Goal: Information Seeking & Learning: Learn about a topic

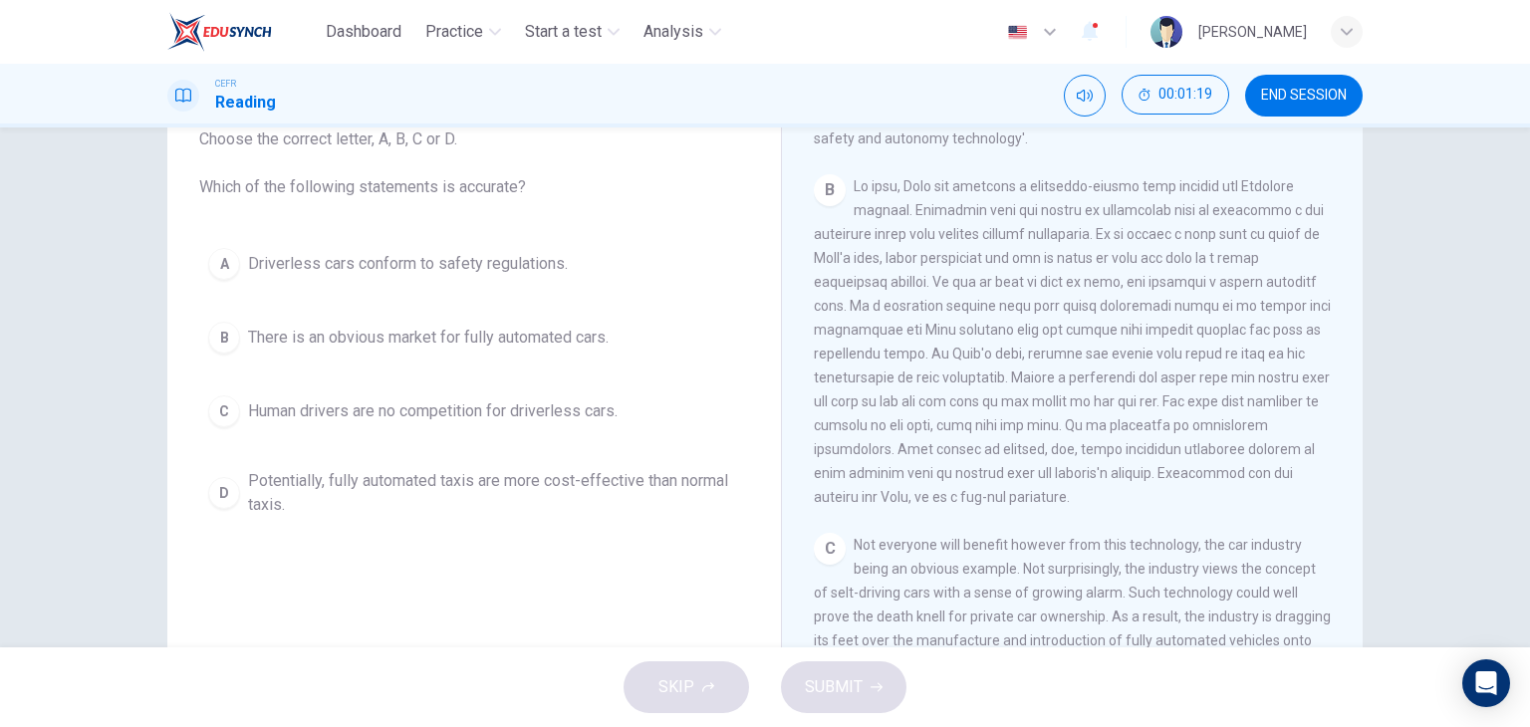
scroll to position [538, 0]
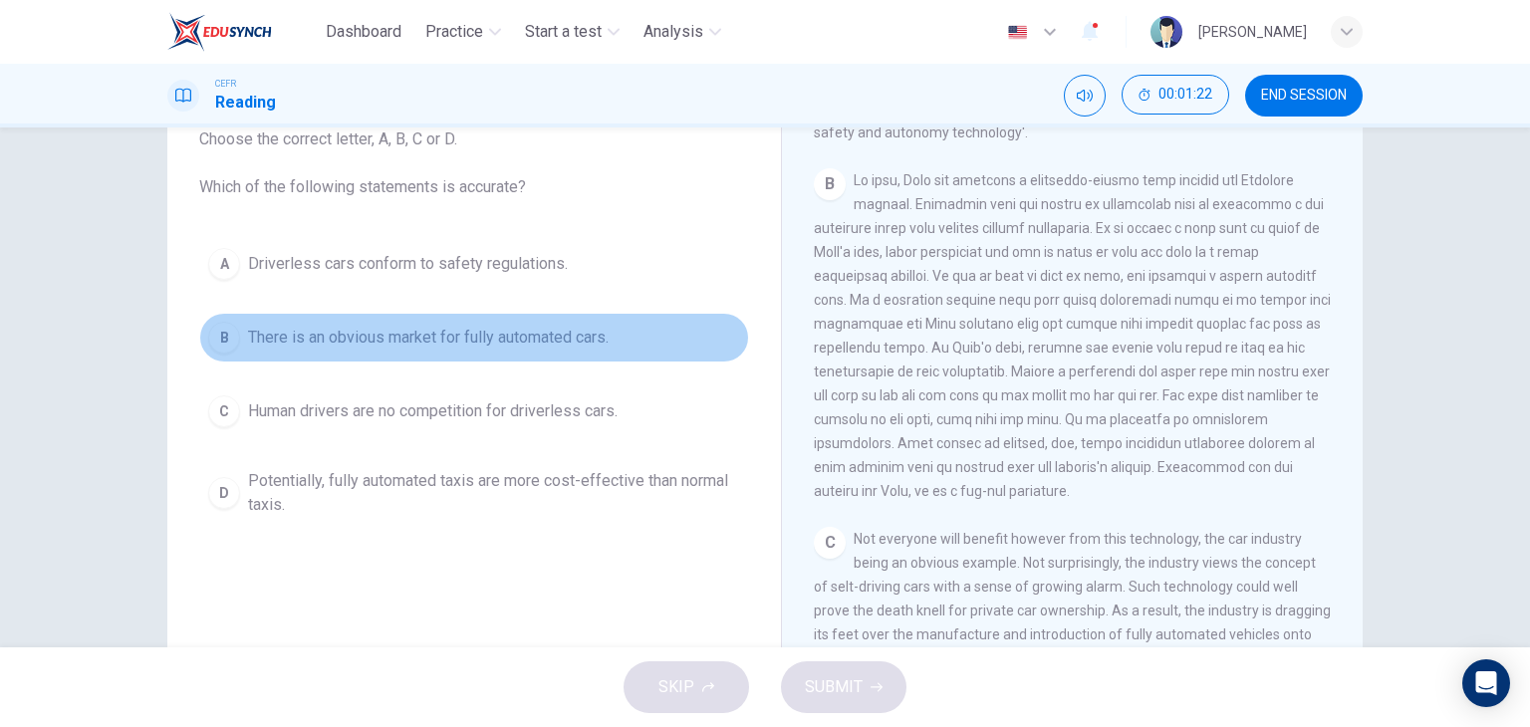
click at [419, 341] on span "There is an obvious market for fully automated cars." at bounding box center [428, 338] width 361 height 24
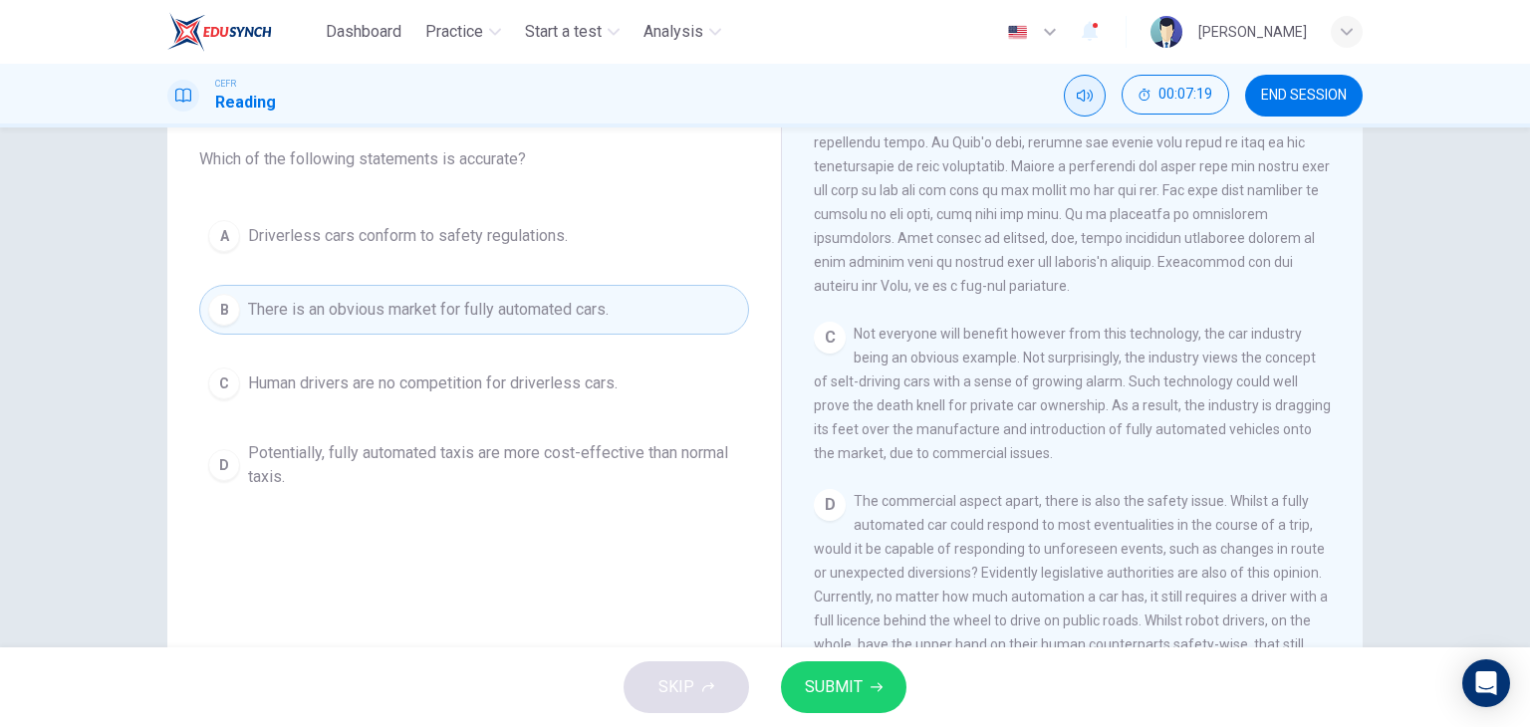
scroll to position [724, 0]
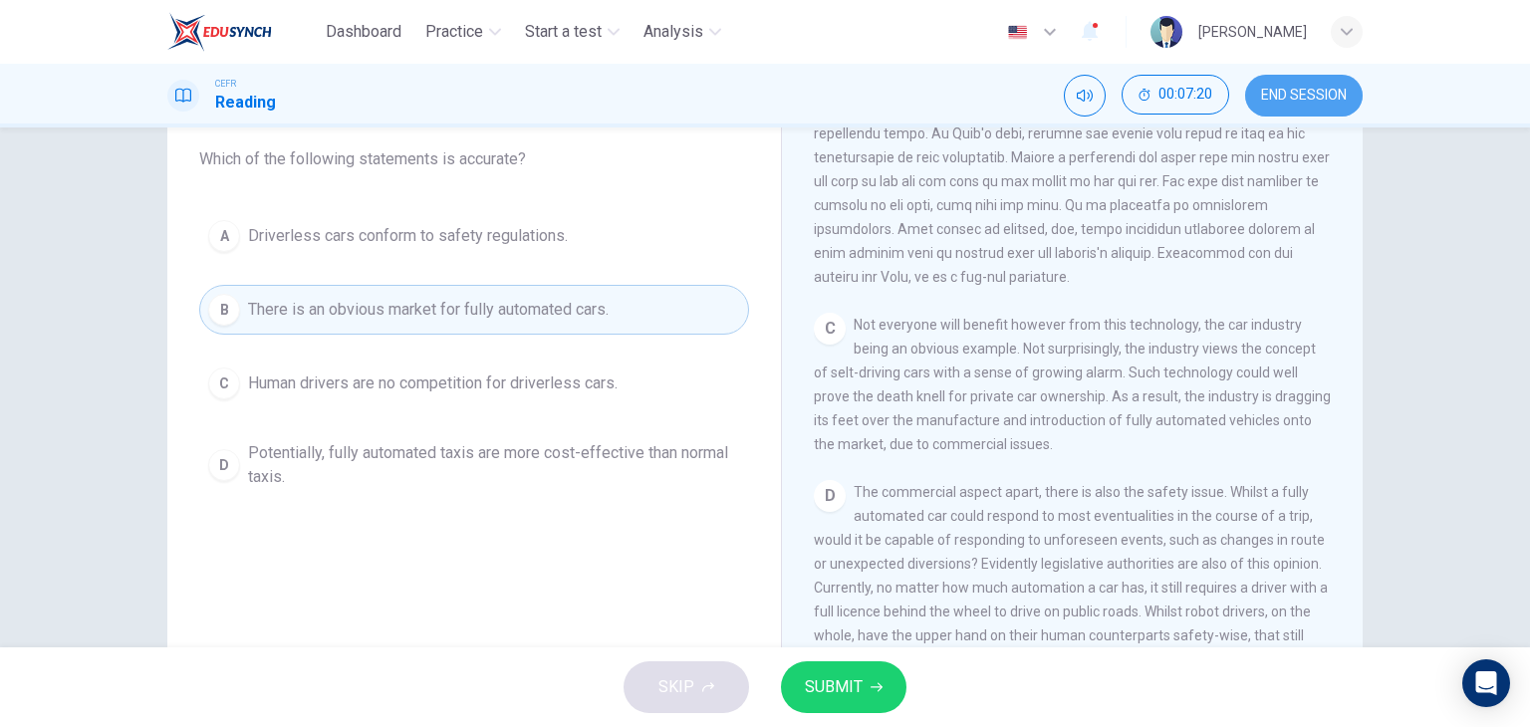
click at [1306, 77] on button "END SESSION" at bounding box center [1304, 96] width 118 height 42
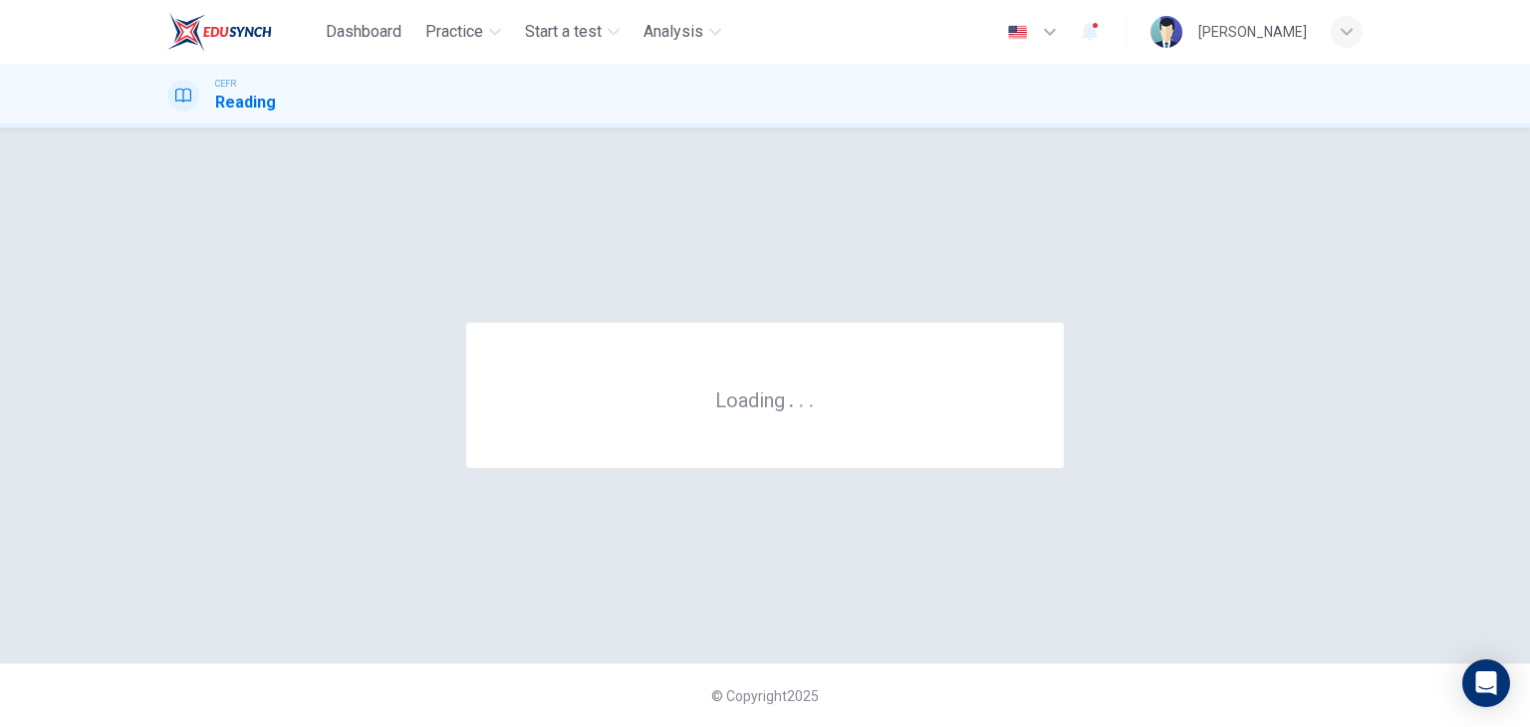
scroll to position [0, 0]
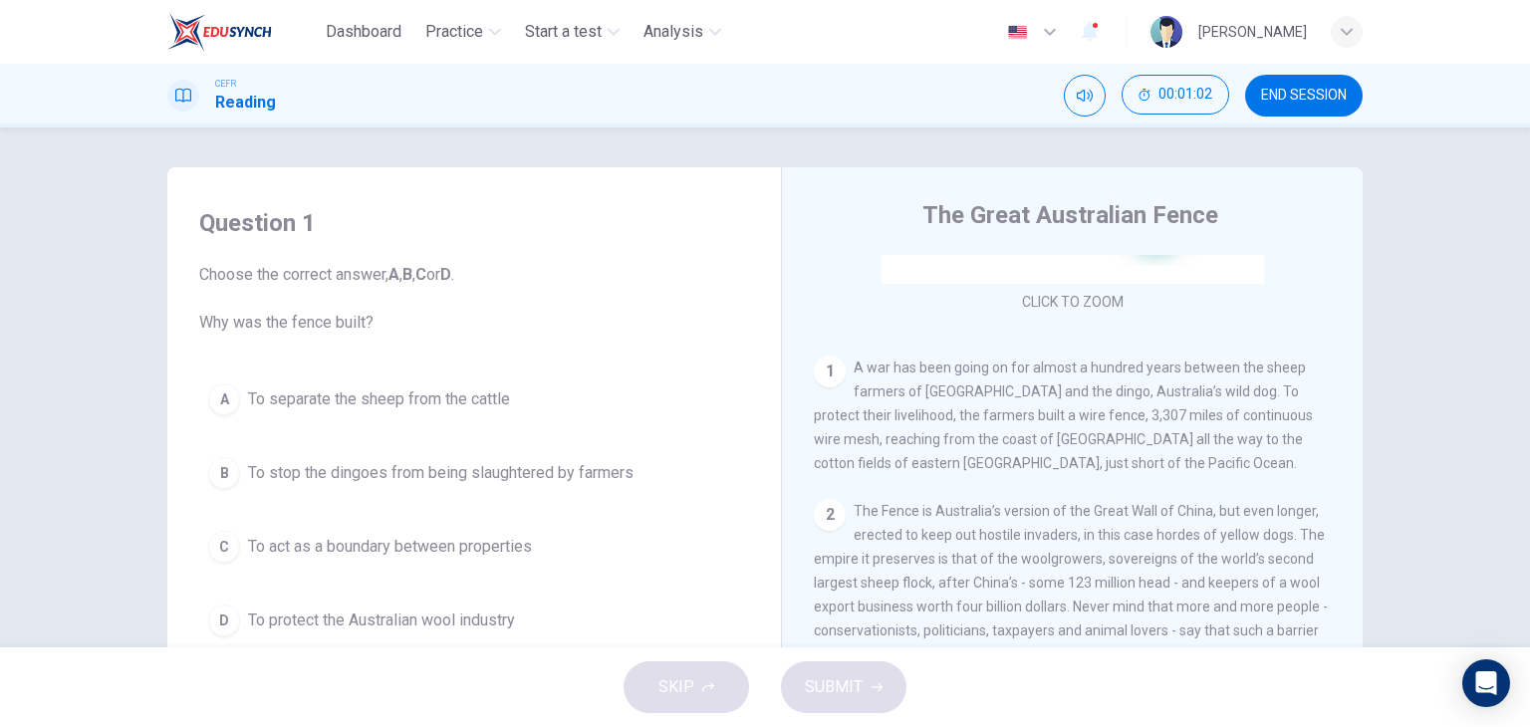
scroll to position [59, 0]
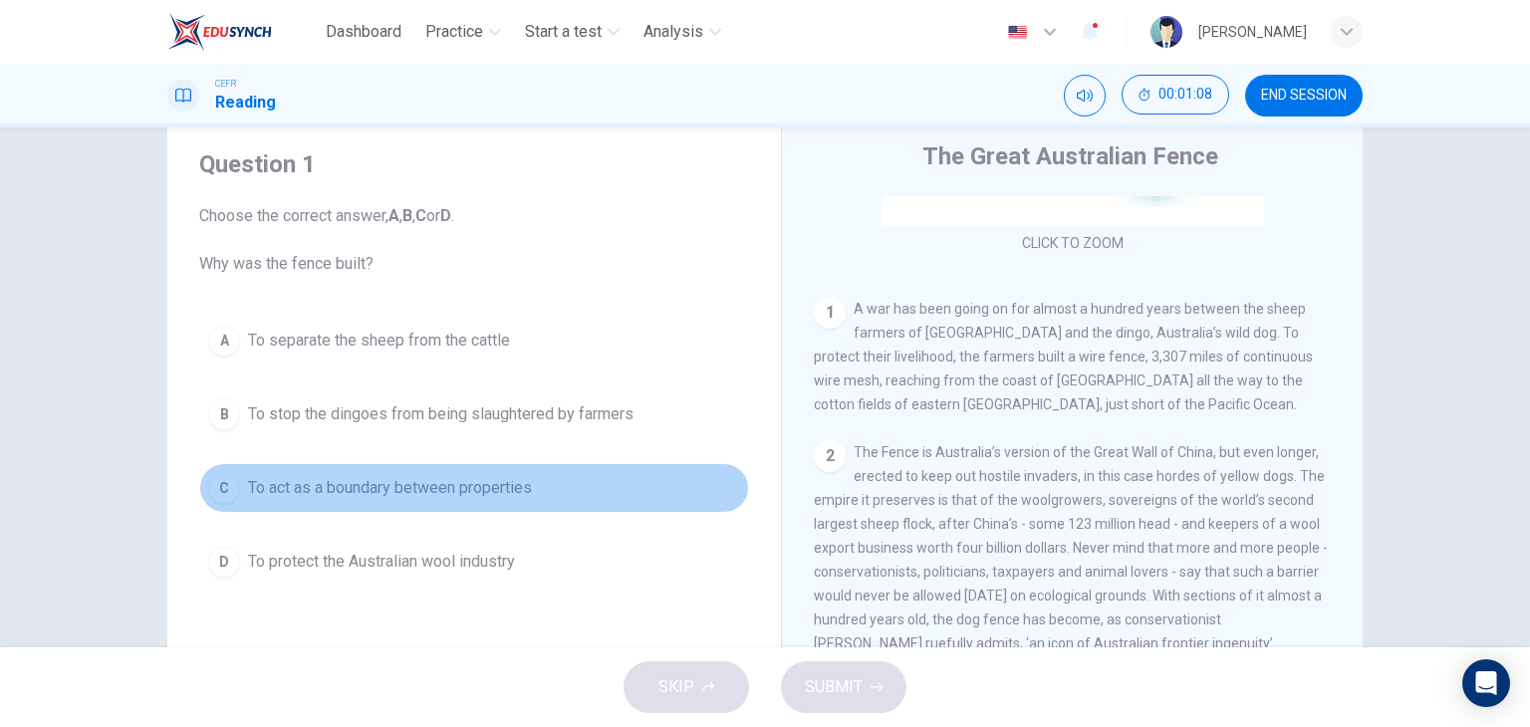
click at [421, 499] on button "C To act as a boundary between properties" at bounding box center [474, 488] width 550 height 50
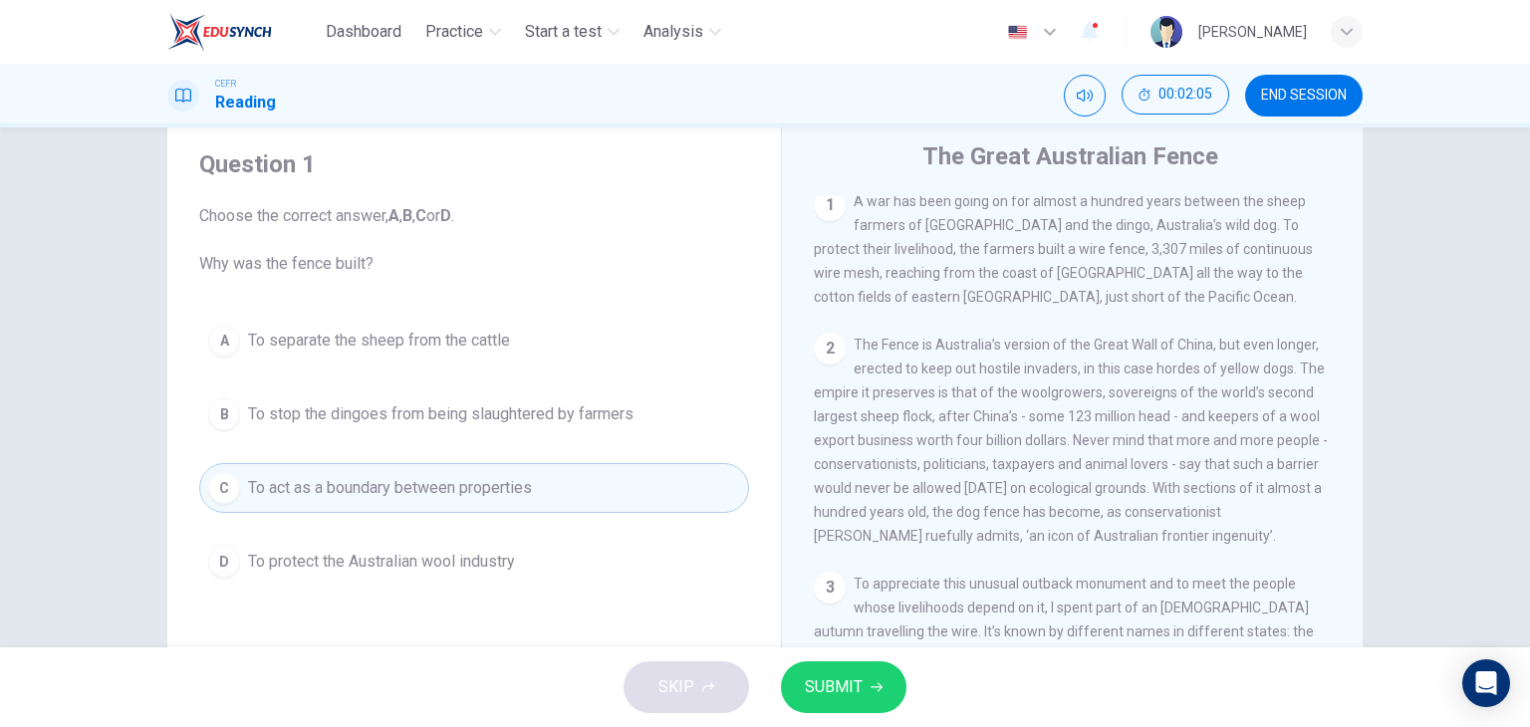
scroll to position [422, 0]
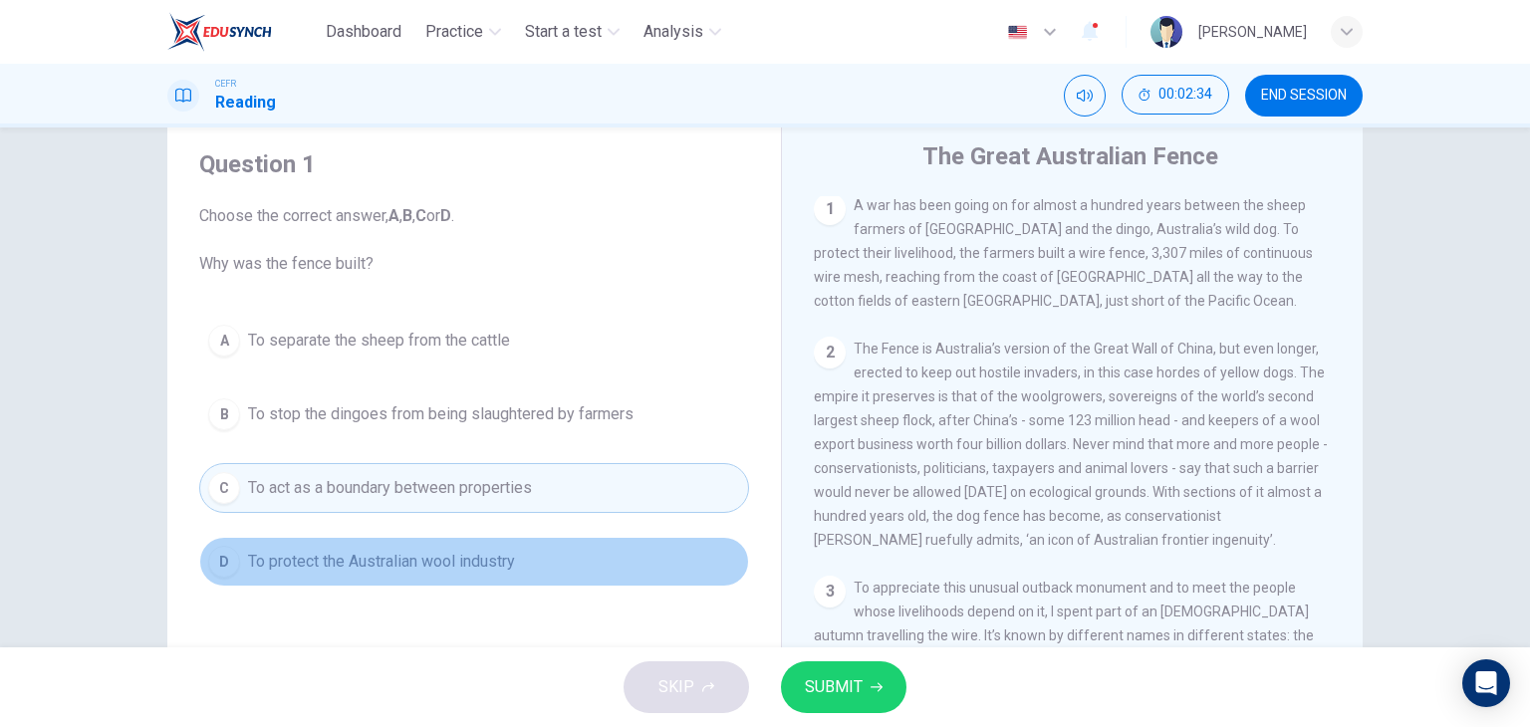
click at [510, 569] on span "To protect the Australian wool industry" at bounding box center [381, 562] width 267 height 24
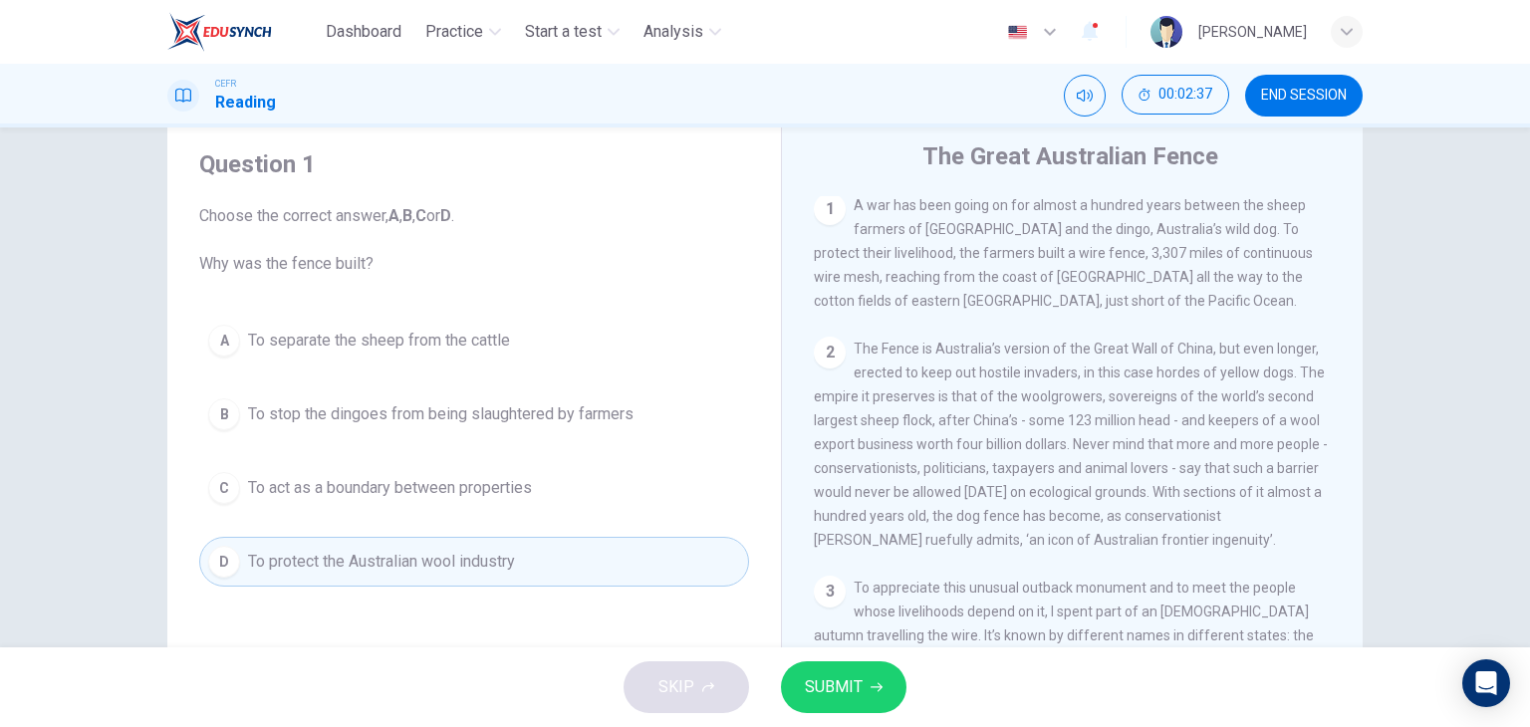
click at [546, 408] on span "To stop the dingoes from being slaughtered by farmers" at bounding box center [440, 414] width 385 height 24
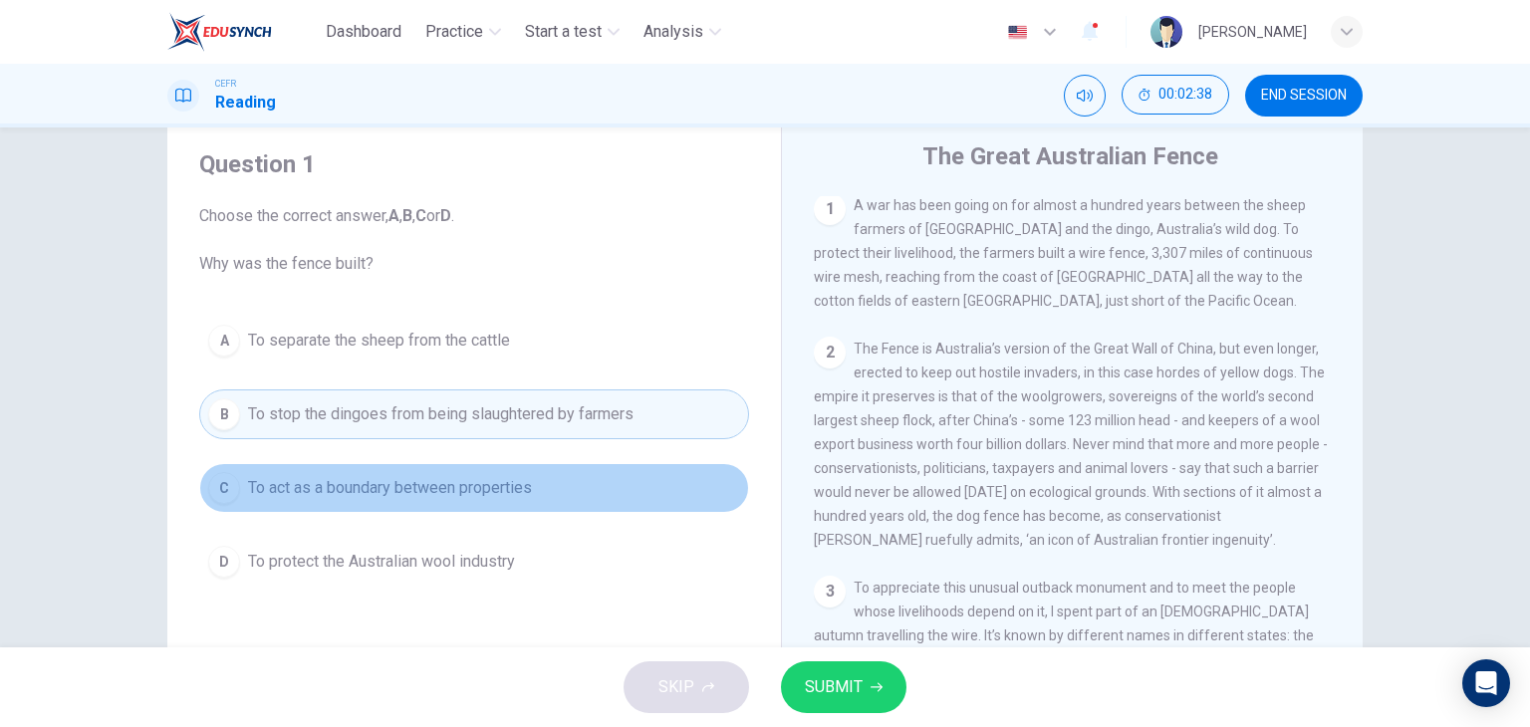
click at [543, 487] on button "C To act as a boundary between properties" at bounding box center [474, 488] width 550 height 50
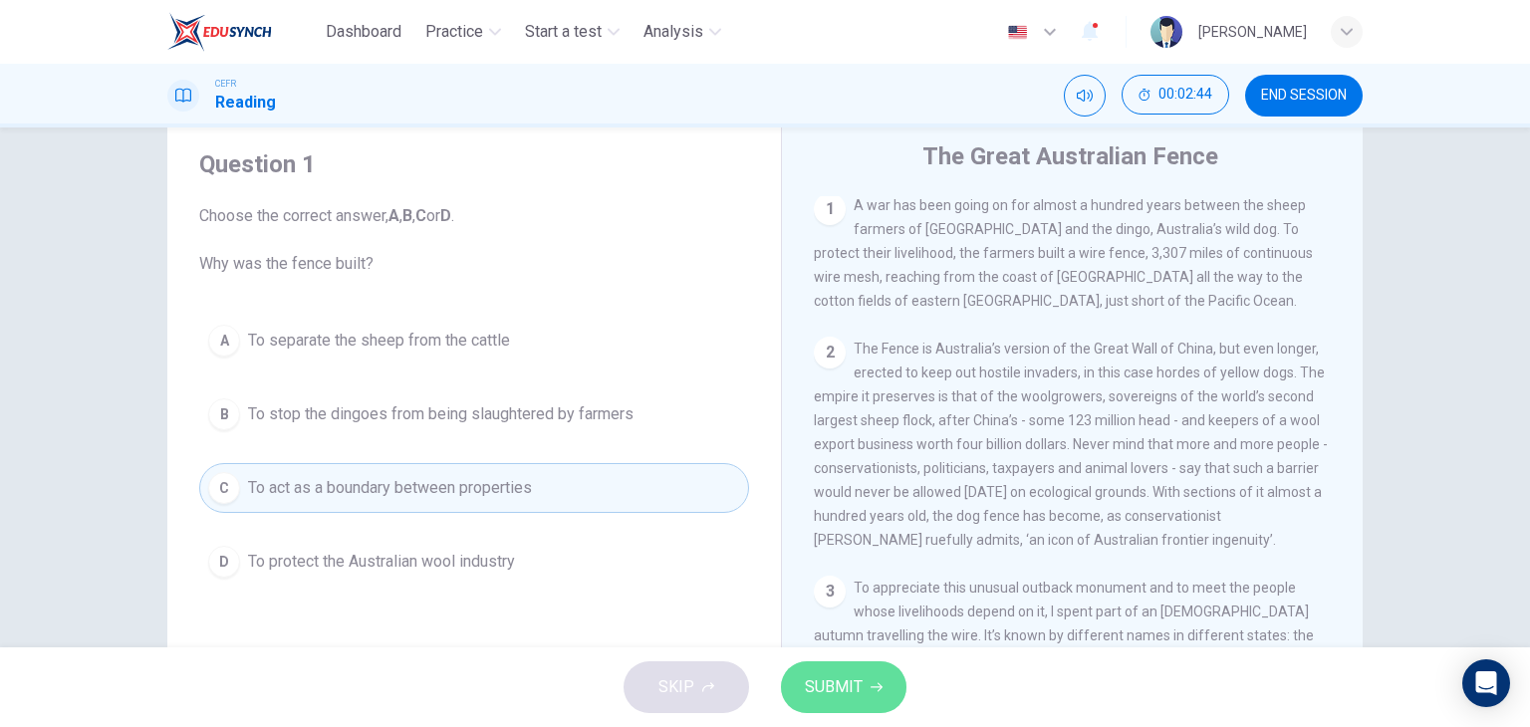
click at [806, 678] on span "SUBMIT" at bounding box center [834, 687] width 58 height 28
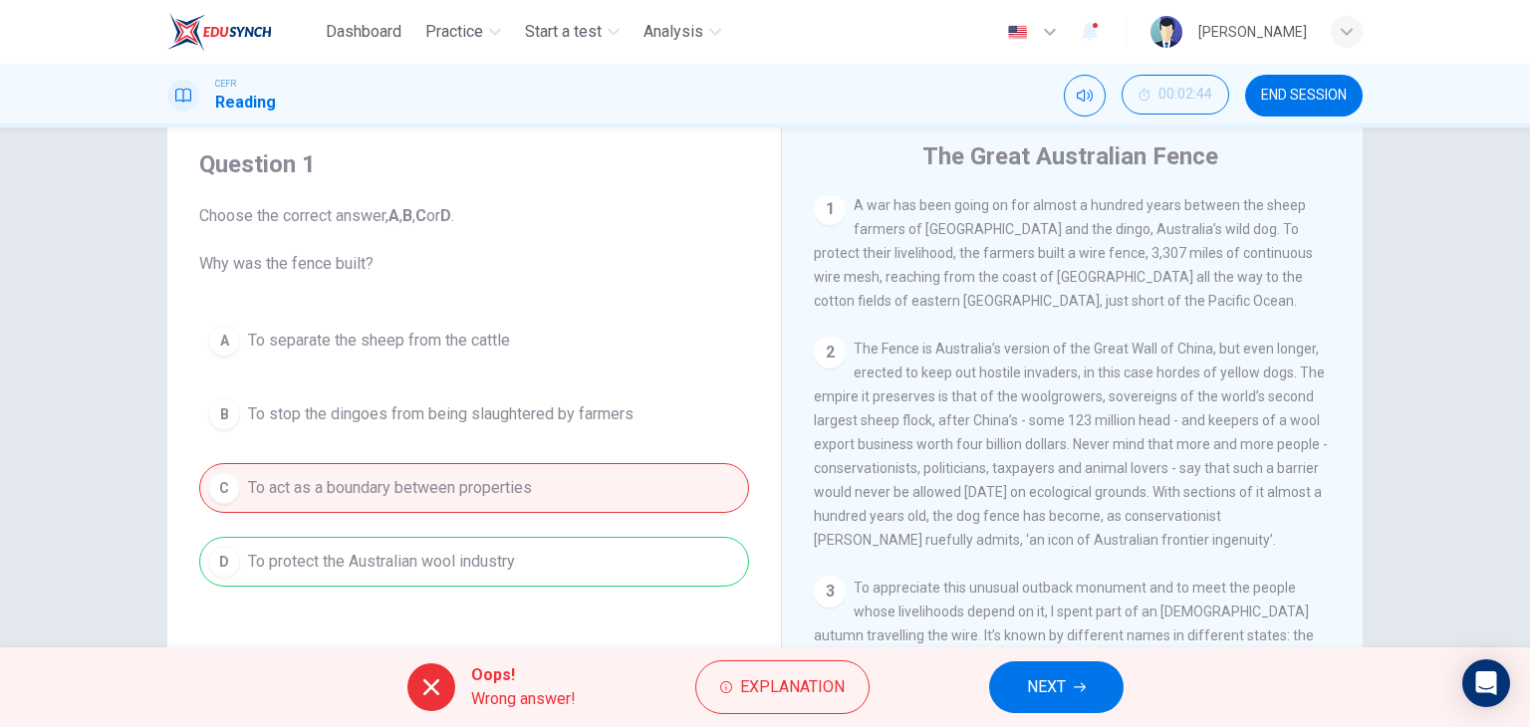
click at [806, 678] on span "Explanation" at bounding box center [792, 687] width 105 height 28
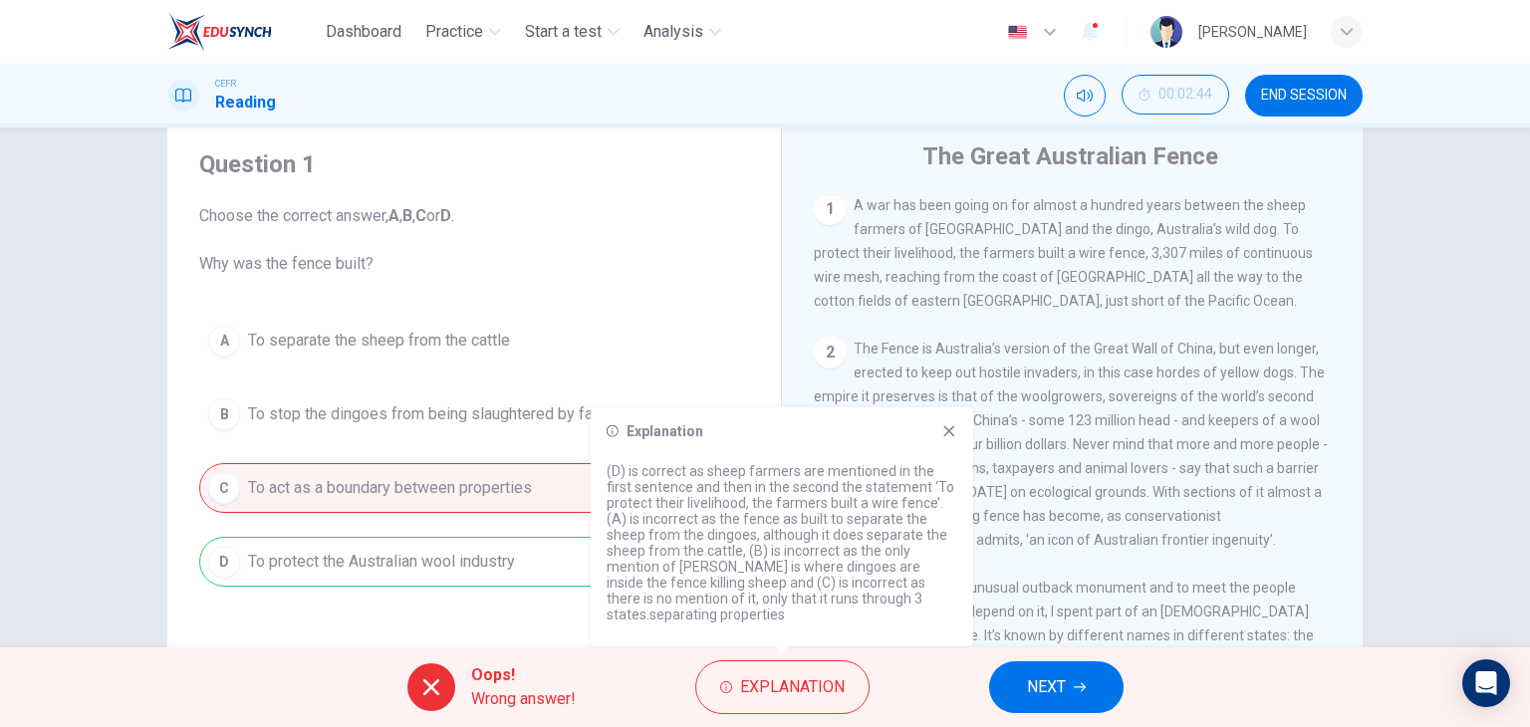
click at [1079, 669] on button "NEXT" at bounding box center [1056, 687] width 134 height 52
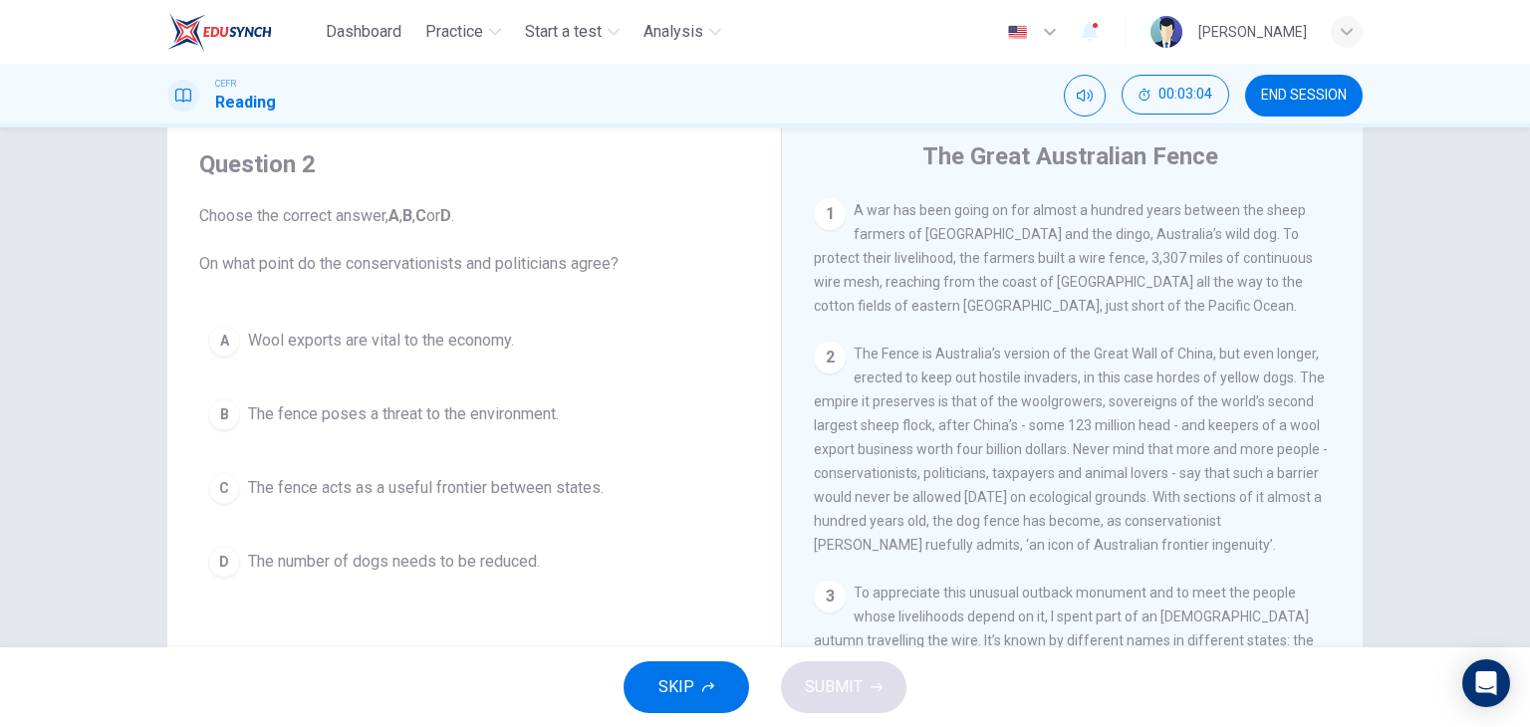
scroll to position [418, 0]
click at [375, 492] on span "The fence acts as a useful frontier between states." at bounding box center [426, 488] width 356 height 24
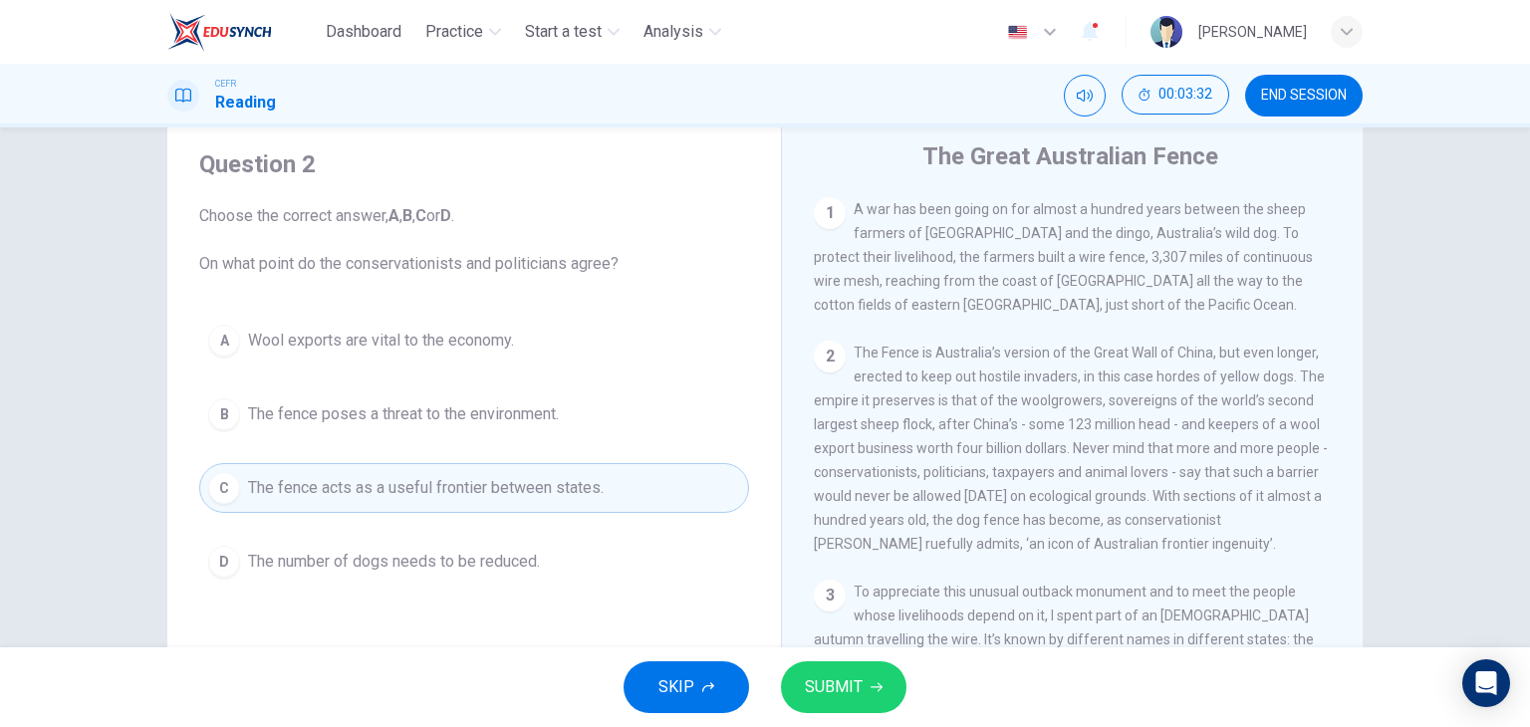
click at [392, 351] on span "Wool exports are vital to the economy." at bounding box center [381, 341] width 266 height 24
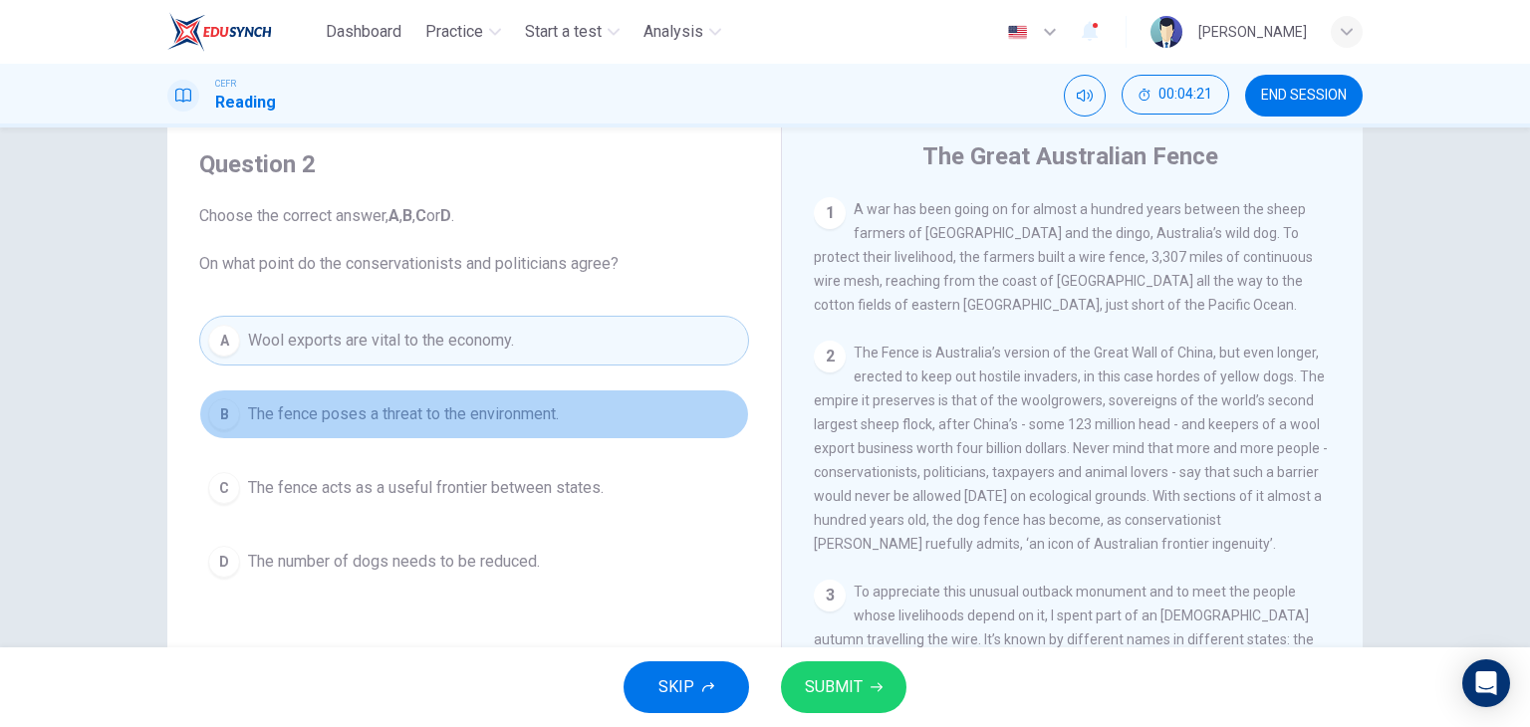
click at [515, 430] on button "B The fence poses a threat to the environment." at bounding box center [474, 414] width 550 height 50
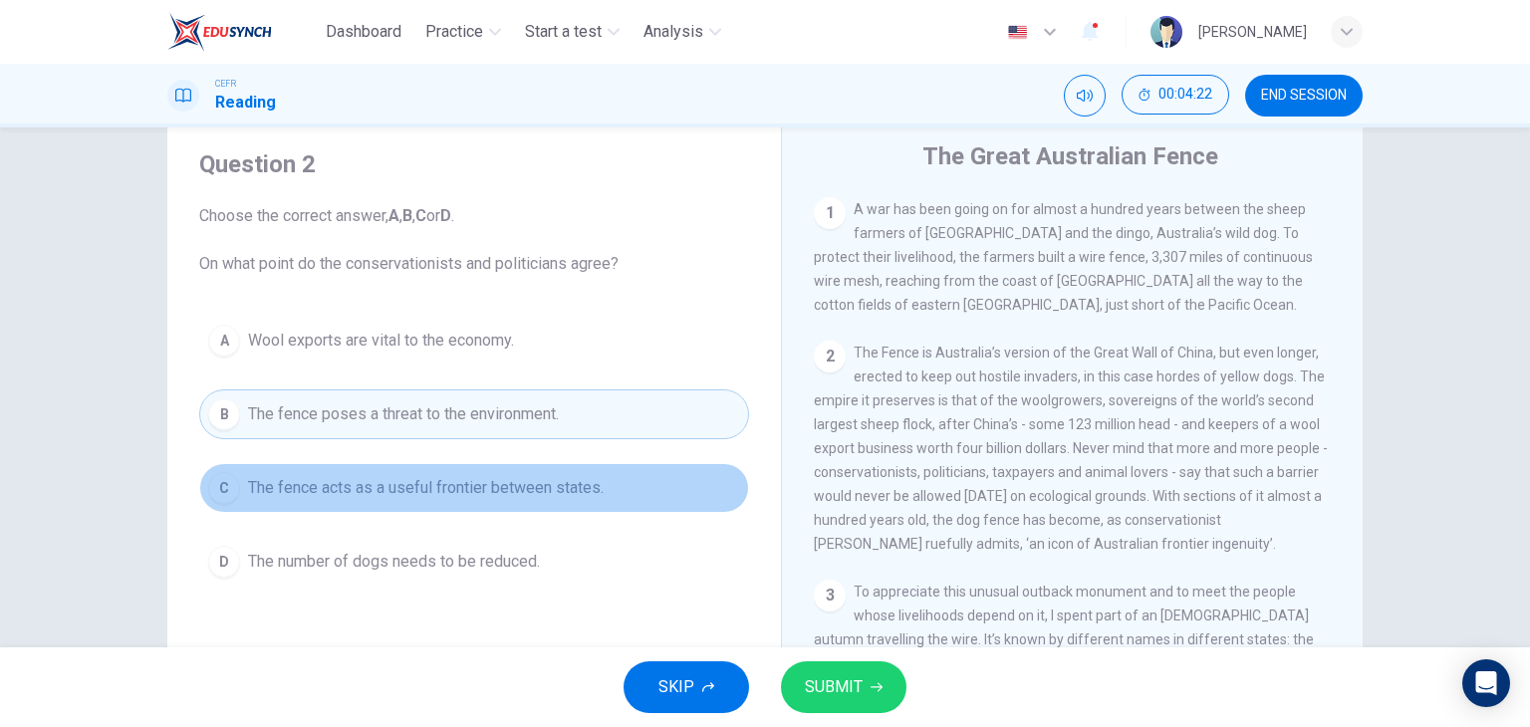
click at [506, 478] on span "The fence acts as a useful frontier between states." at bounding box center [426, 488] width 356 height 24
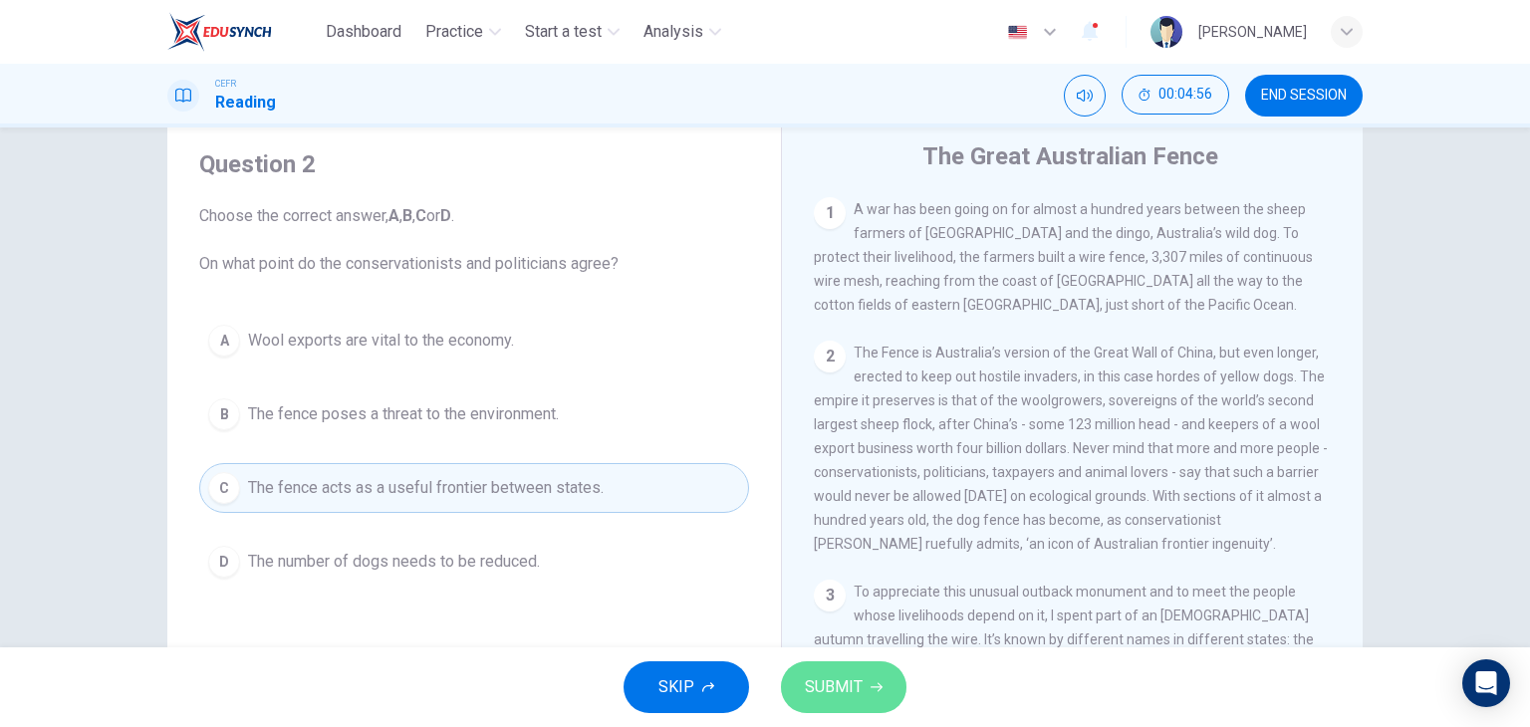
click at [862, 680] on button "SUBMIT" at bounding box center [843, 687] width 125 height 52
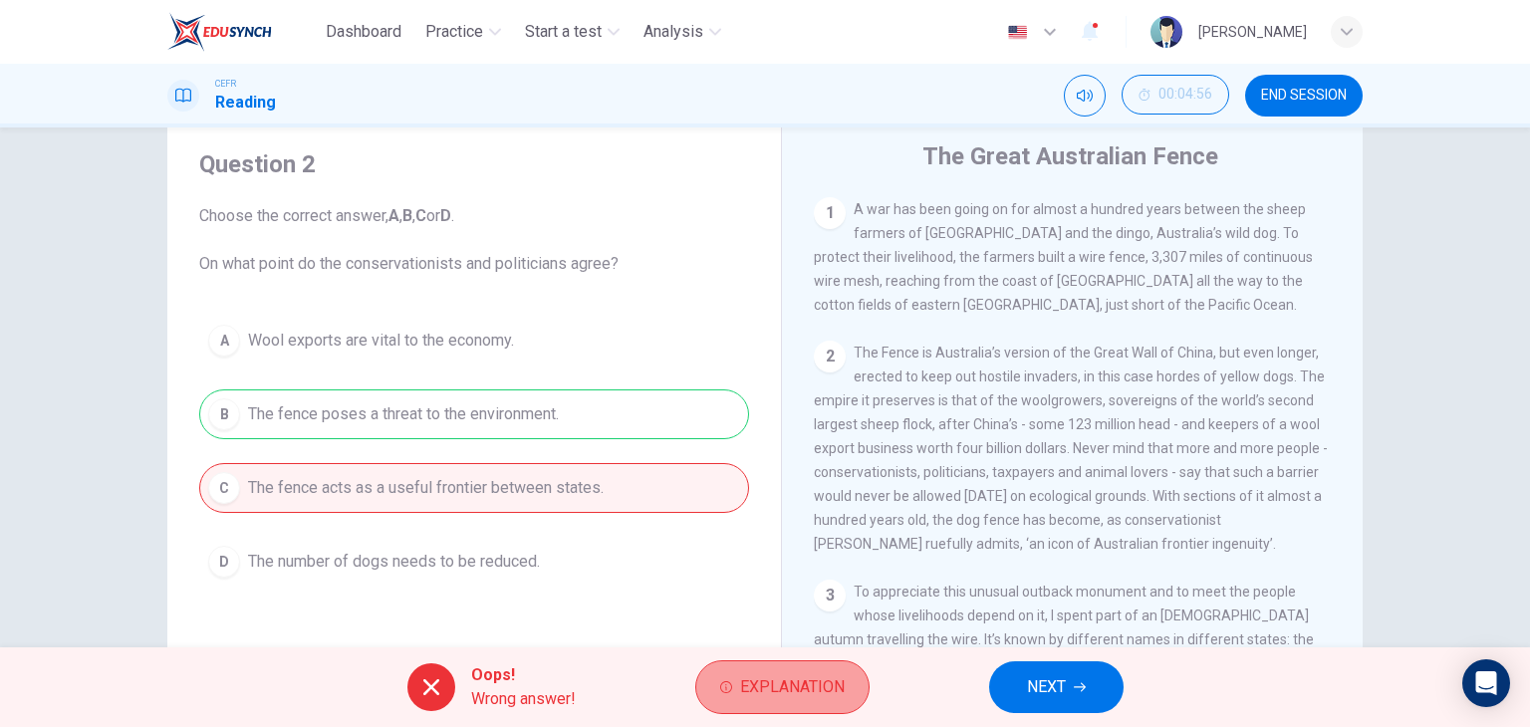
click at [743, 677] on span "Explanation" at bounding box center [792, 687] width 105 height 28
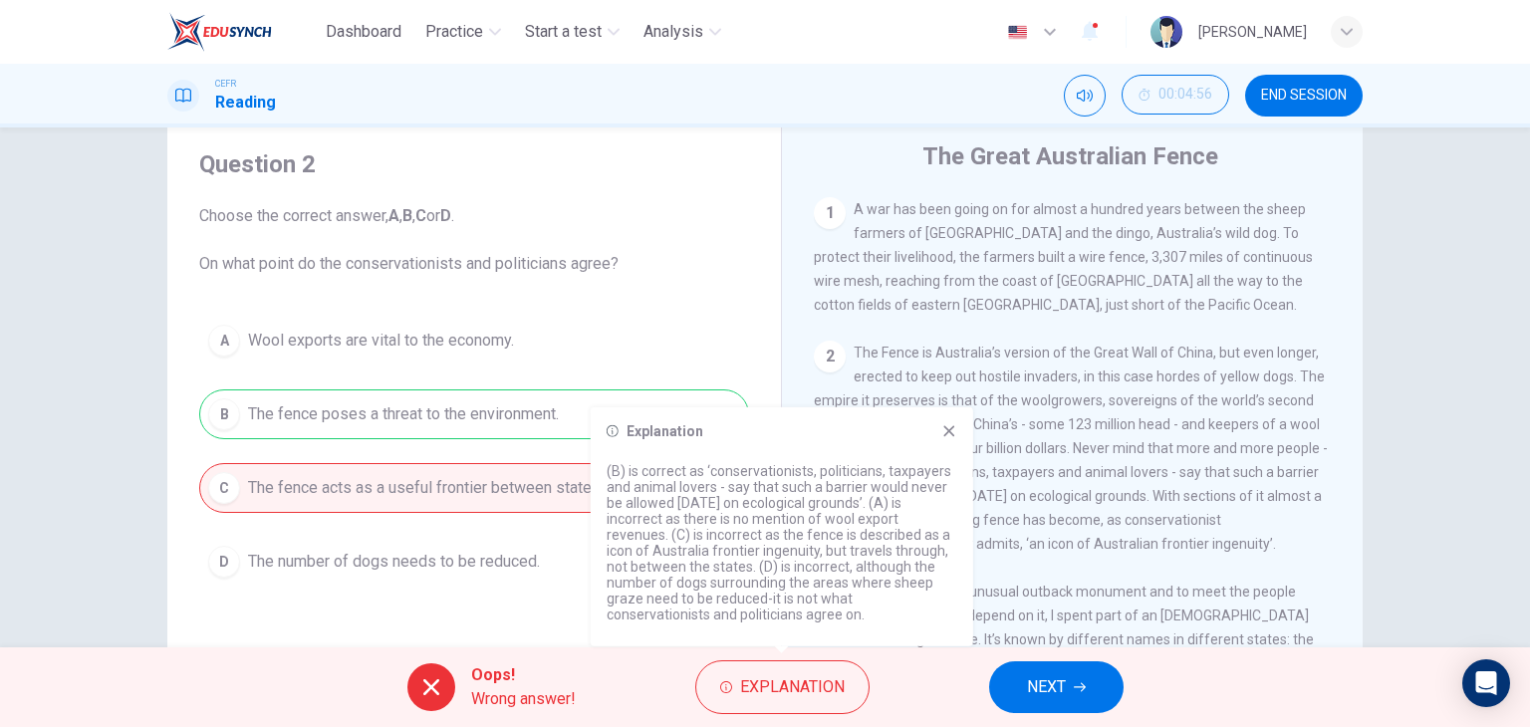
click at [951, 435] on icon at bounding box center [949, 431] width 16 height 16
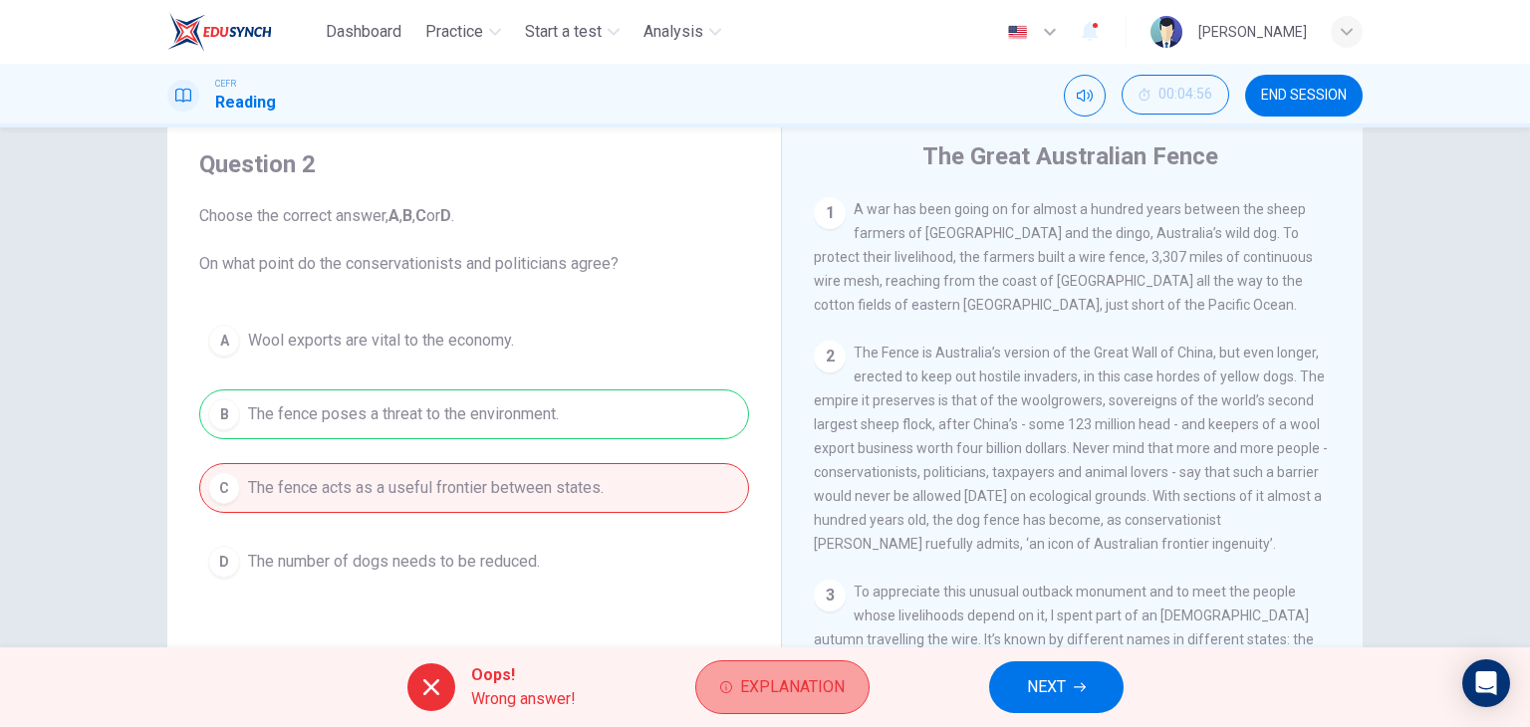
click at [756, 697] on span "Explanation" at bounding box center [792, 687] width 105 height 28
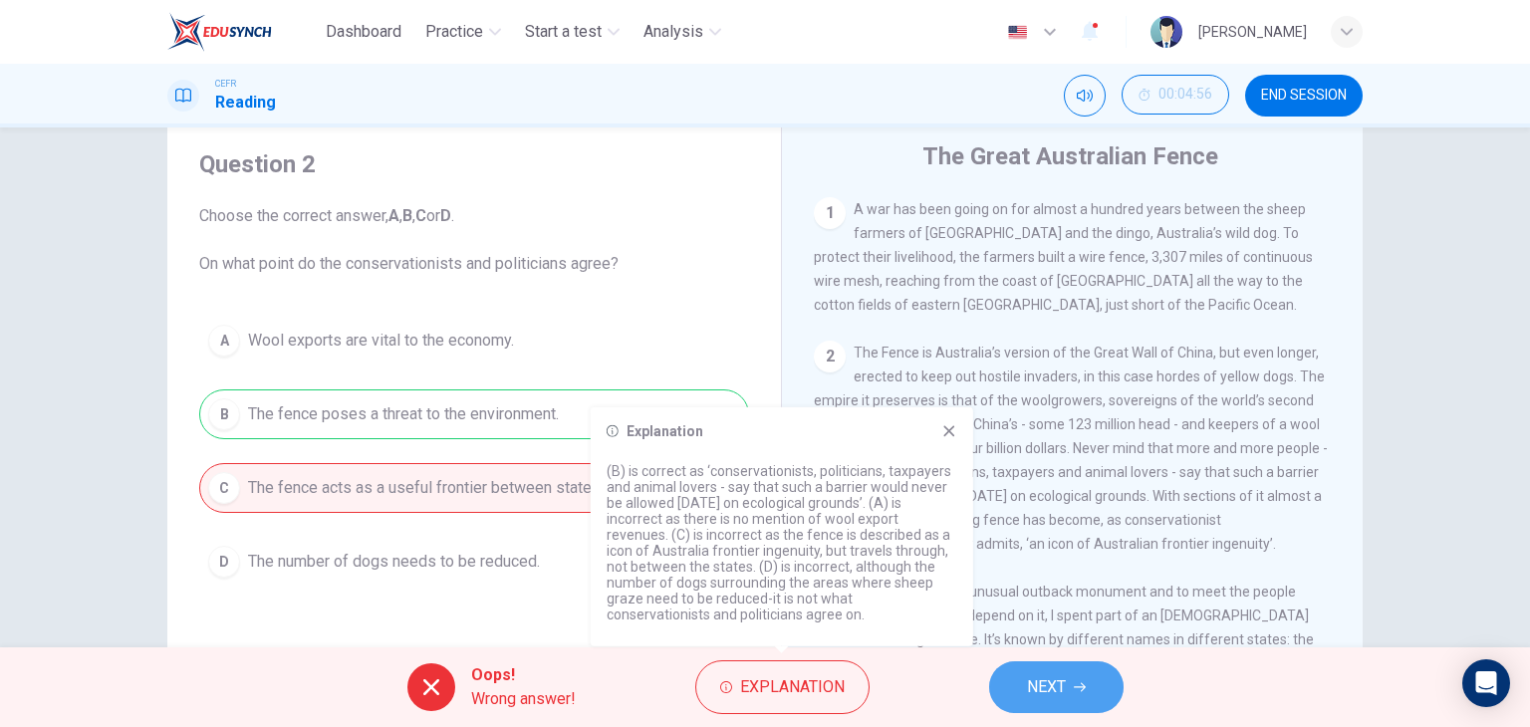
click at [1018, 663] on button "NEXT" at bounding box center [1056, 687] width 134 height 52
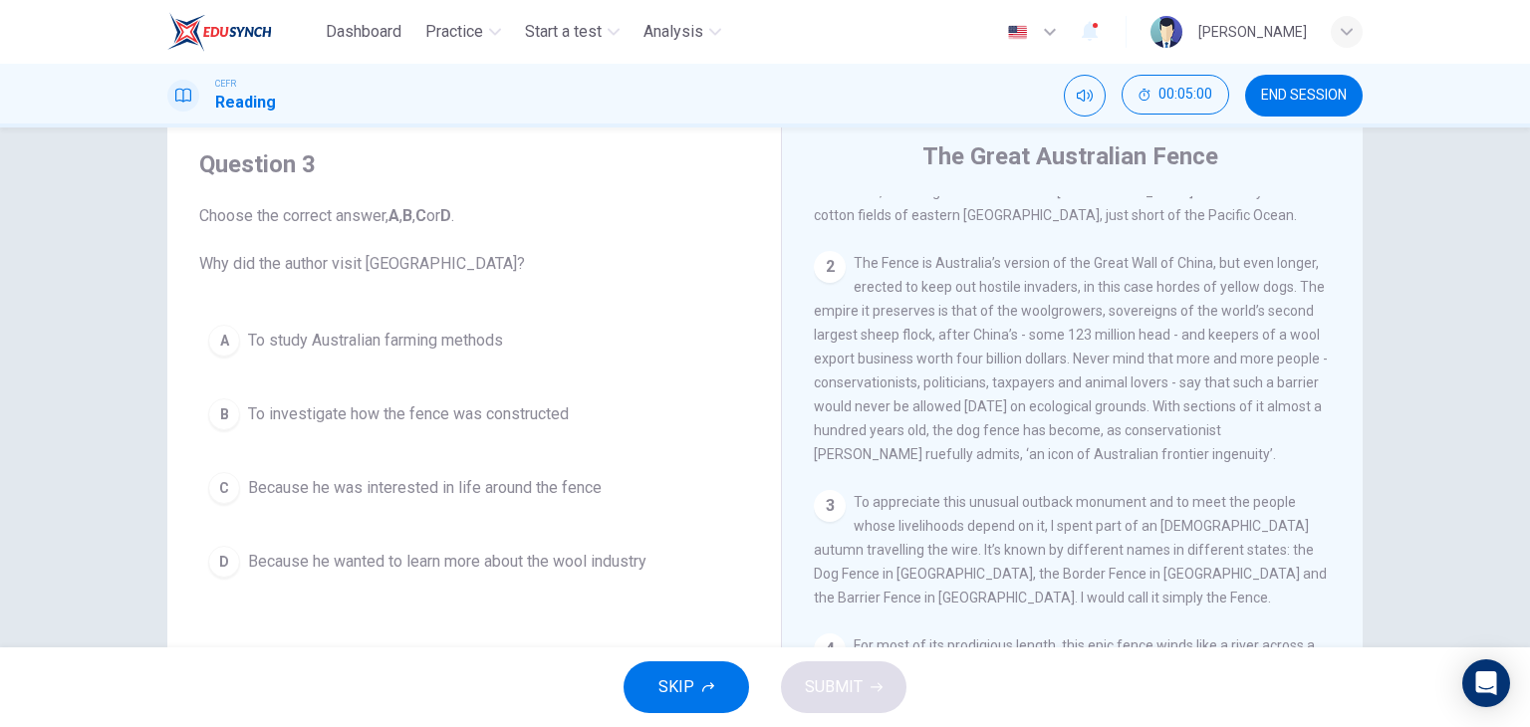
scroll to position [512, 0]
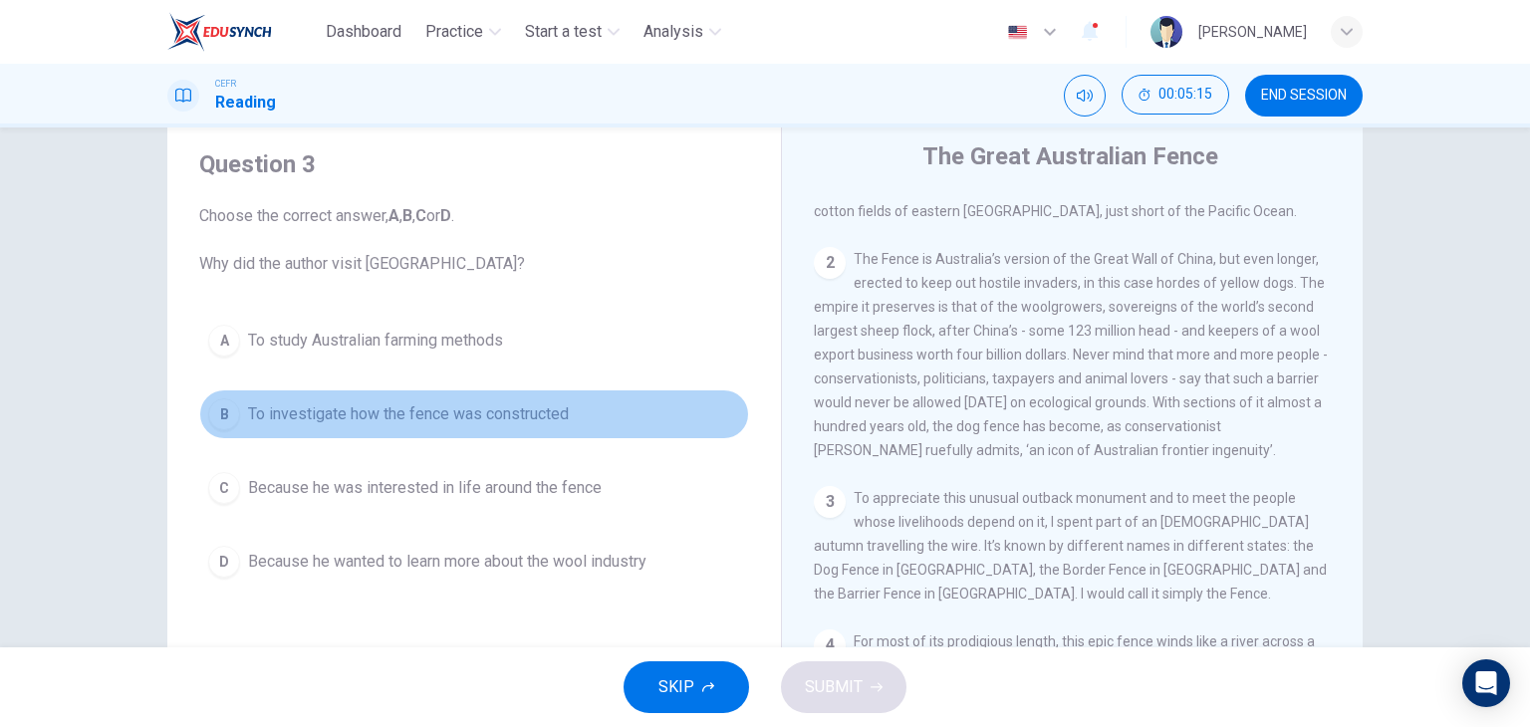
click at [365, 420] on span "To investigate how the fence was constructed" at bounding box center [408, 414] width 321 height 24
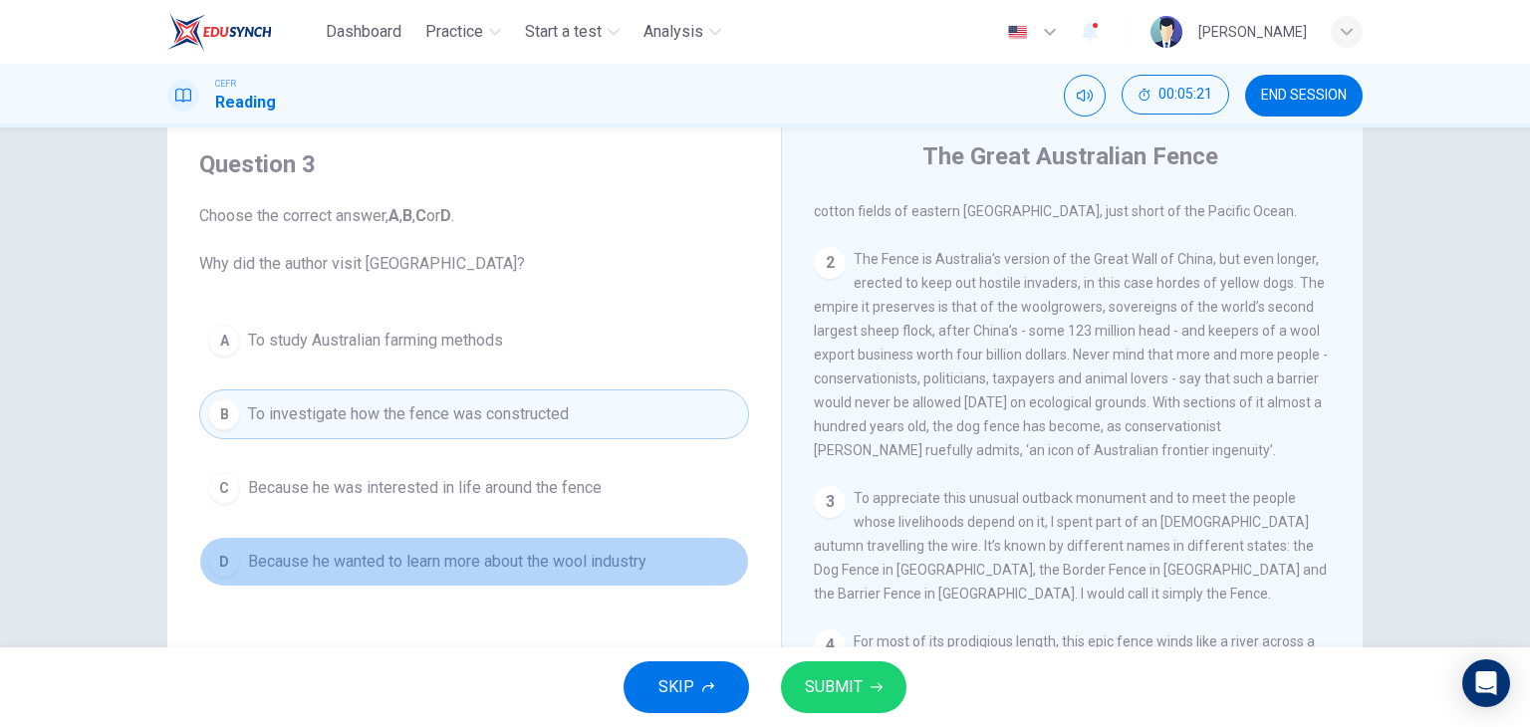
click at [382, 568] on span "Because he wanted to learn more about the wool industry" at bounding box center [447, 562] width 398 height 24
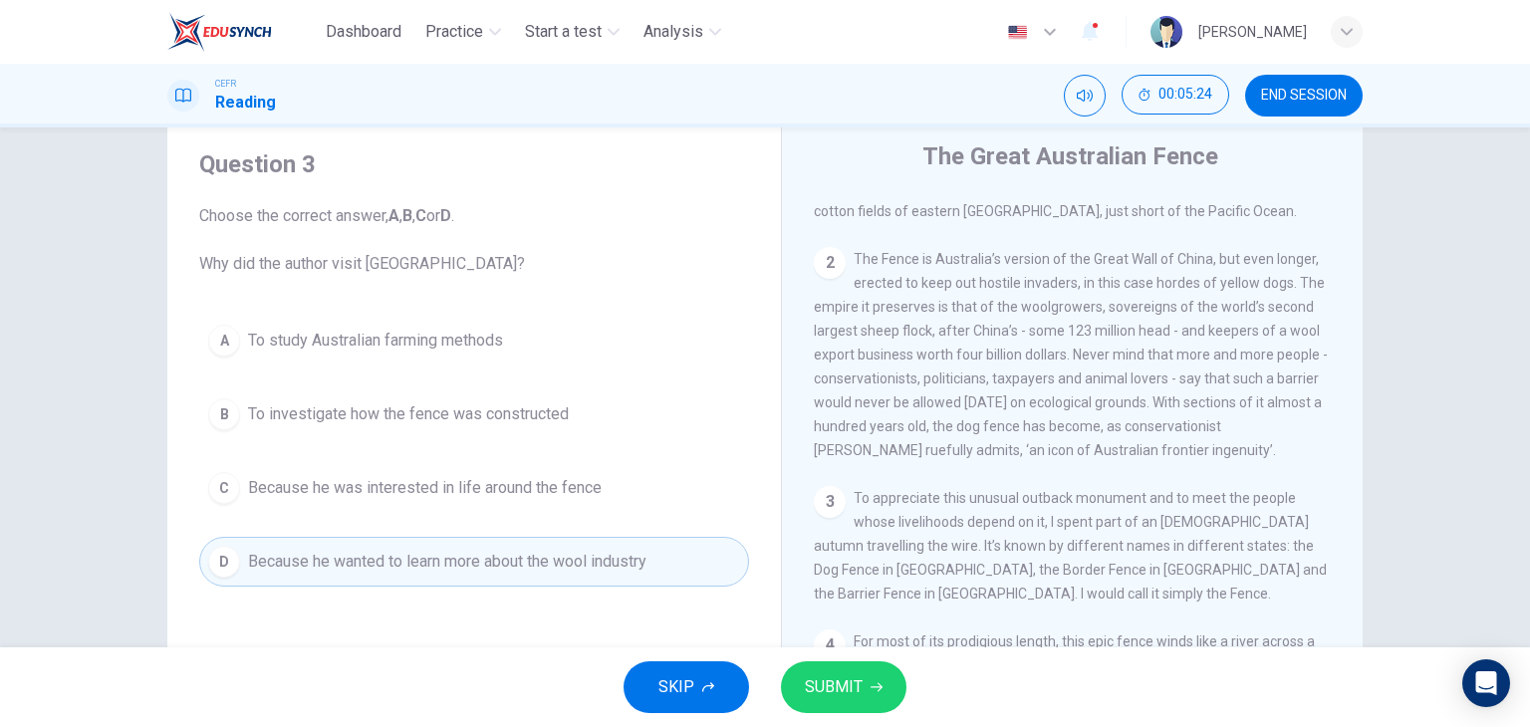
click at [477, 482] on span "Because he was interested in life around the fence" at bounding box center [425, 488] width 354 height 24
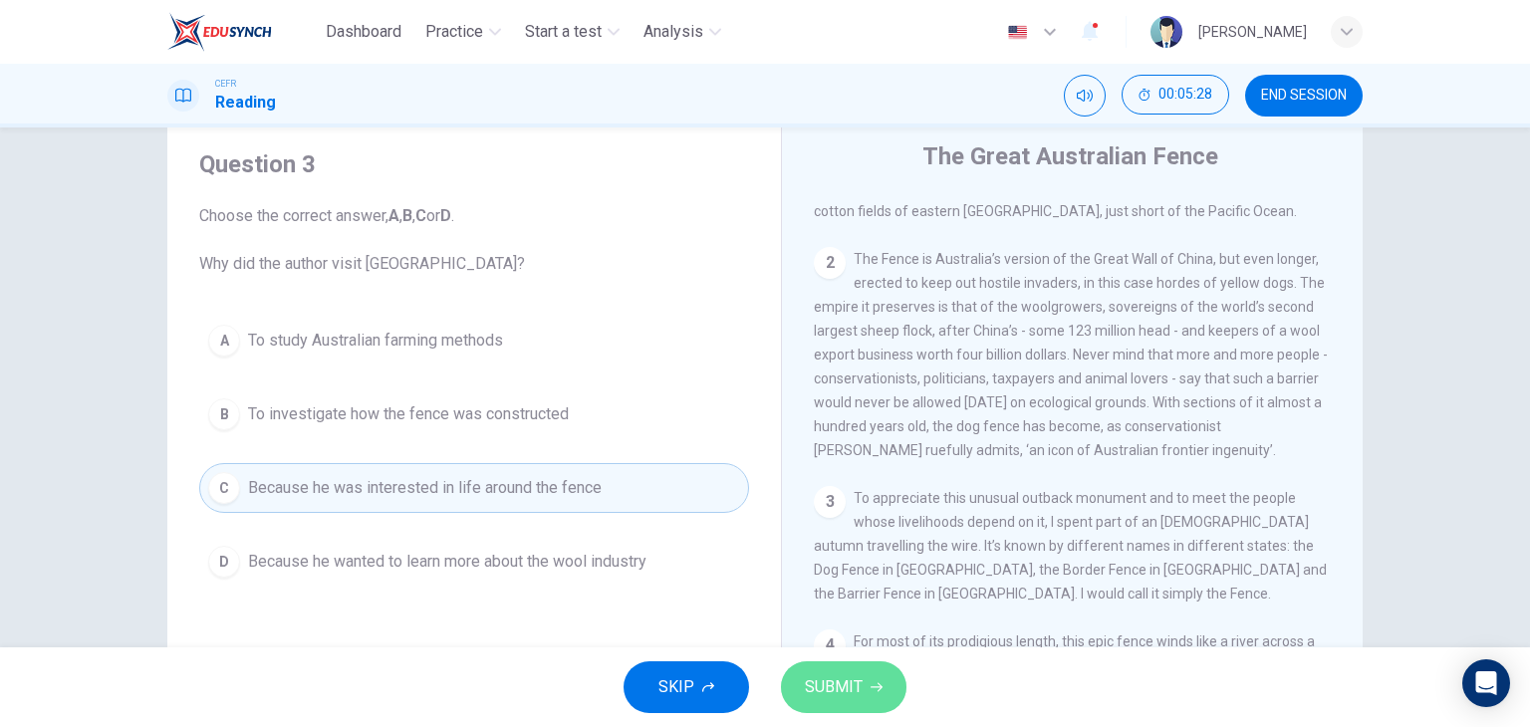
click at [851, 674] on span "SUBMIT" at bounding box center [834, 687] width 58 height 28
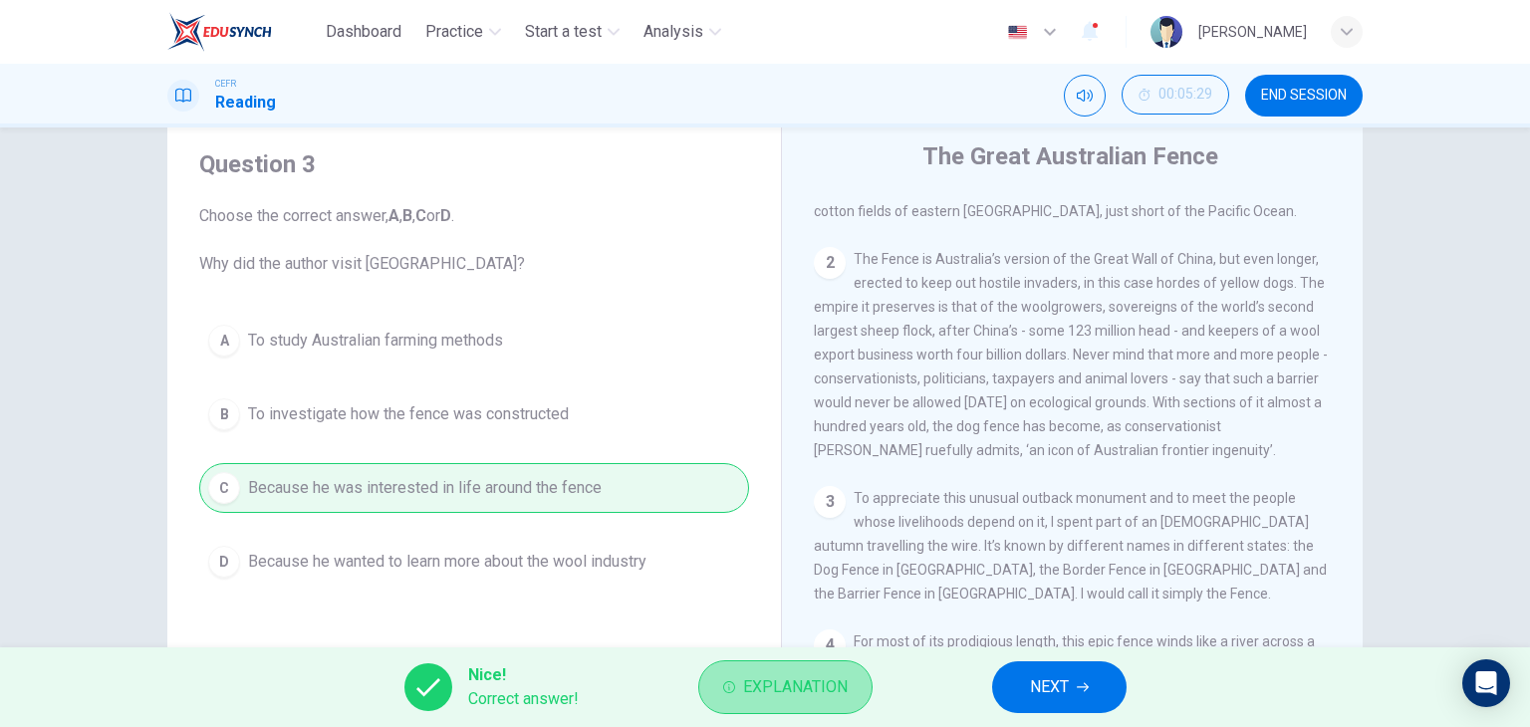
click at [769, 666] on button "Explanation" at bounding box center [785, 687] width 174 height 54
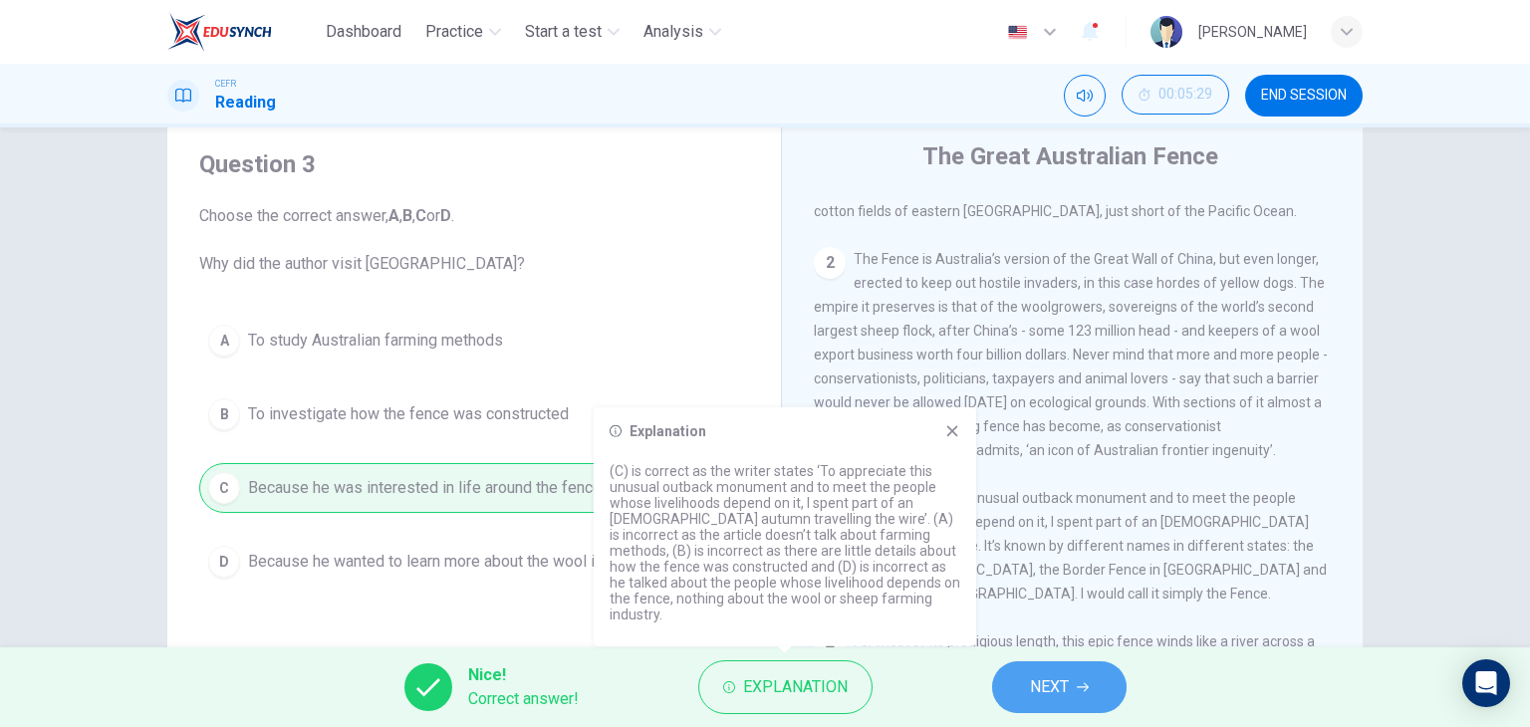
click at [1027, 666] on button "NEXT" at bounding box center [1059, 687] width 134 height 52
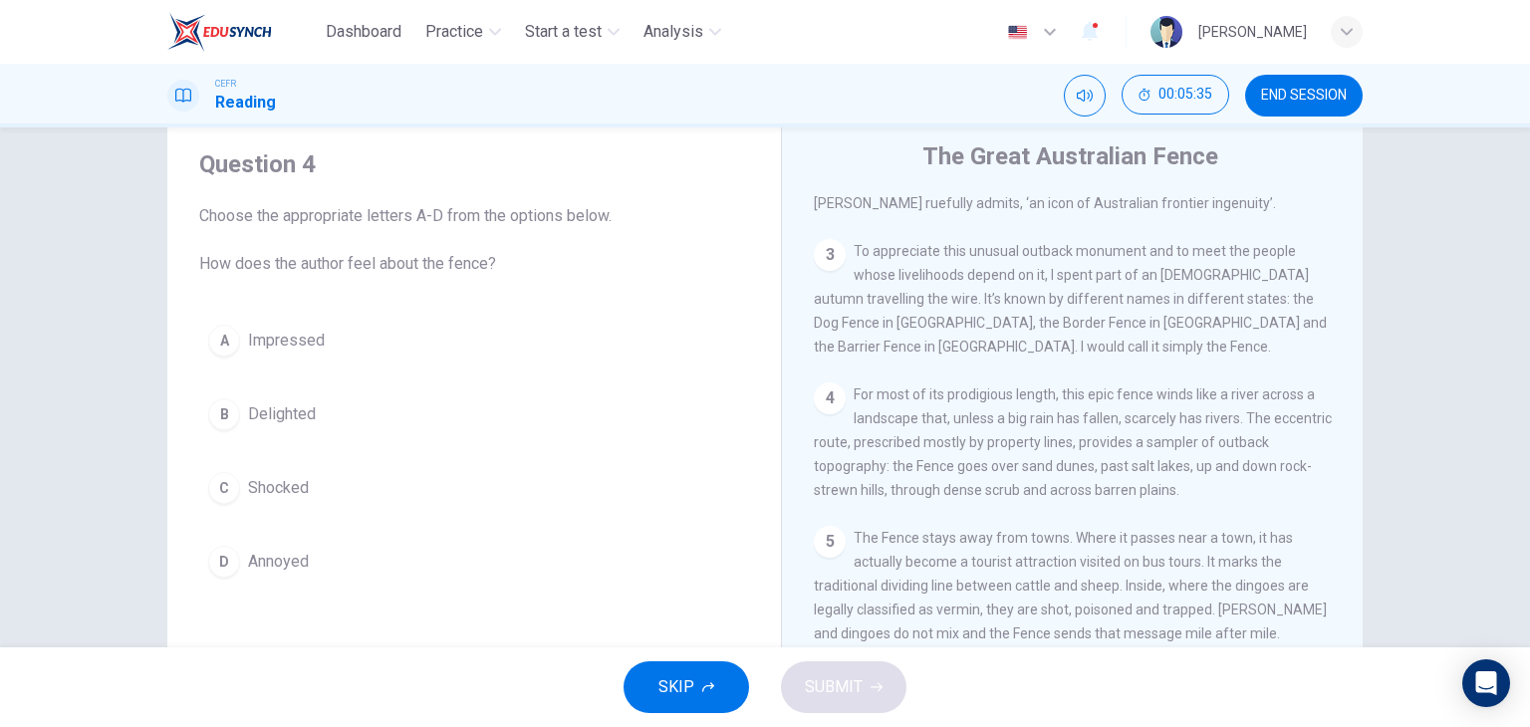
scroll to position [764, 0]
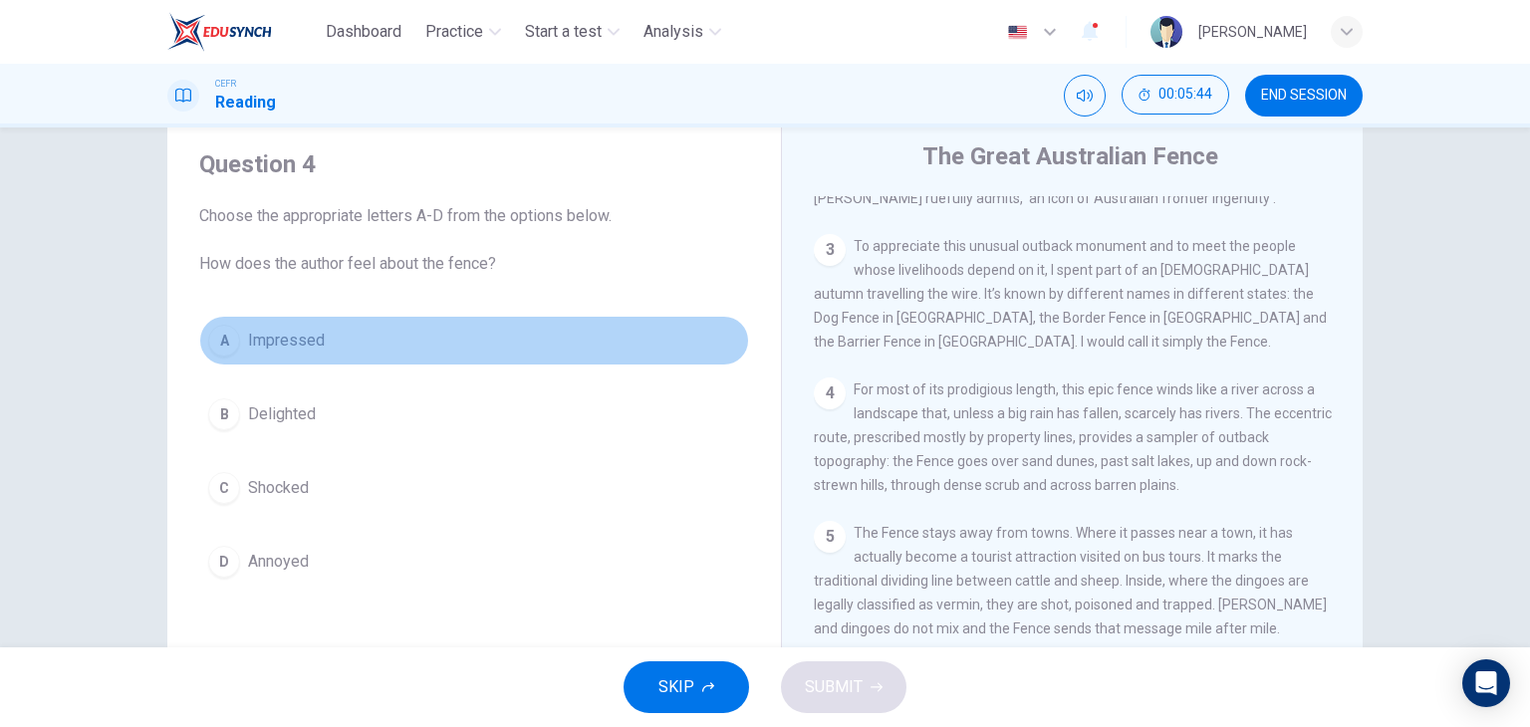
click at [307, 347] on span "Impressed" at bounding box center [286, 341] width 77 height 24
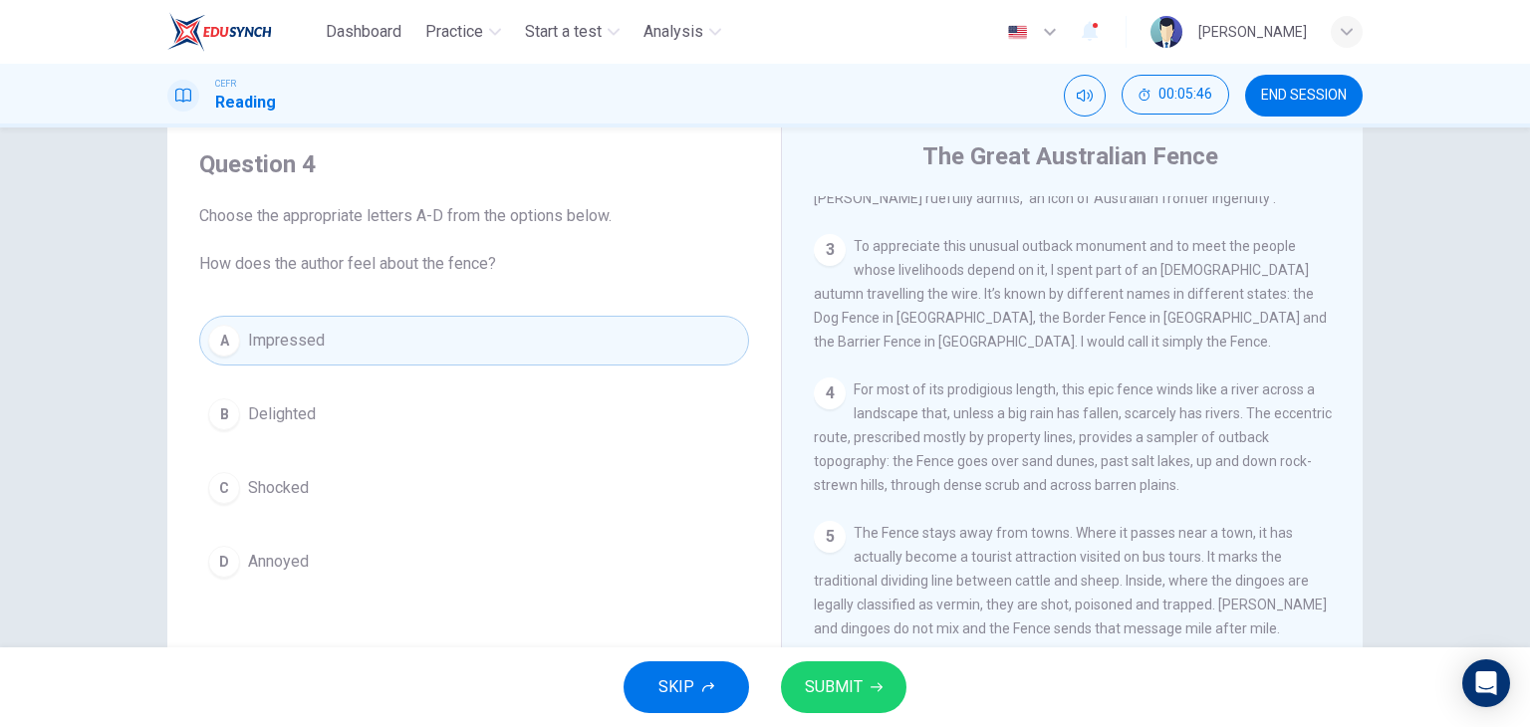
click at [888, 699] on button "SUBMIT" at bounding box center [843, 687] width 125 height 52
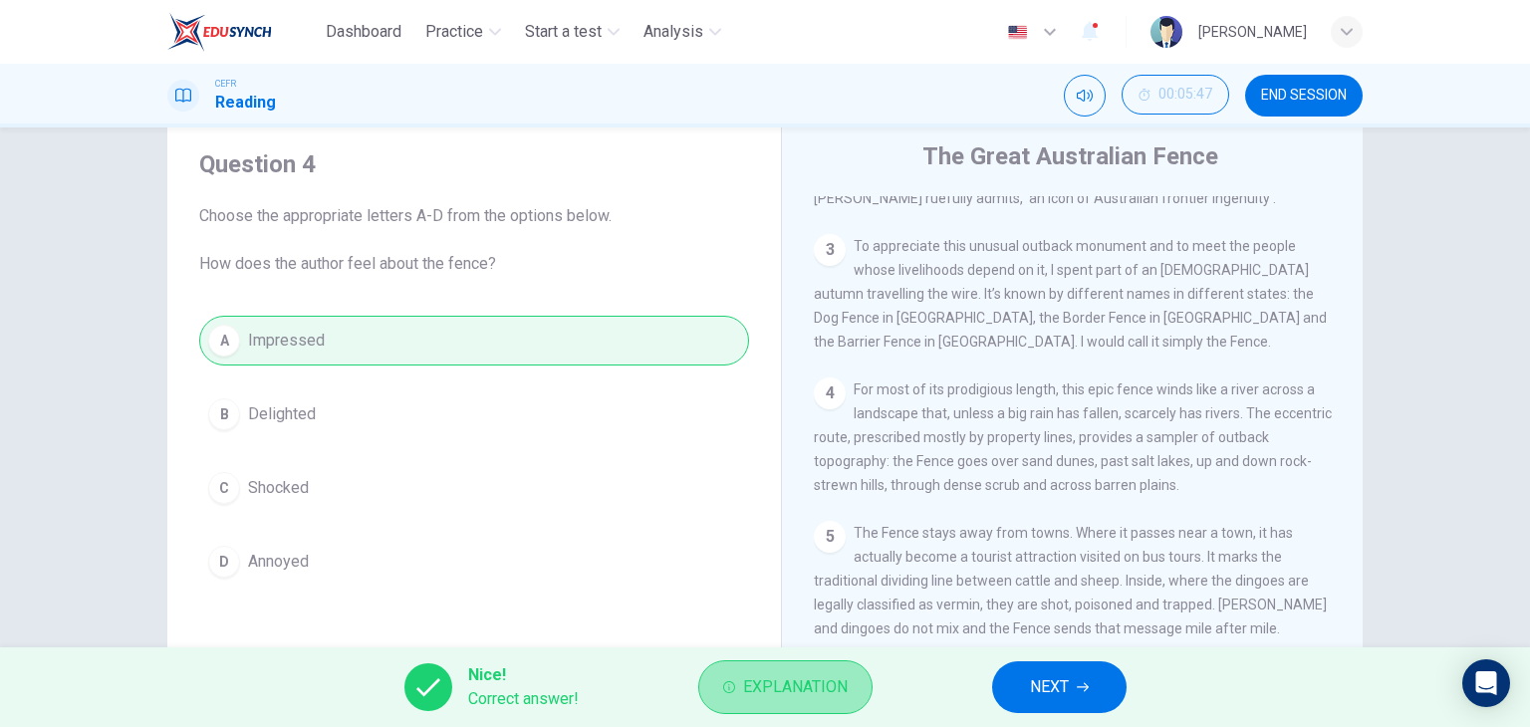
click at [828, 687] on span "Explanation" at bounding box center [795, 687] width 105 height 28
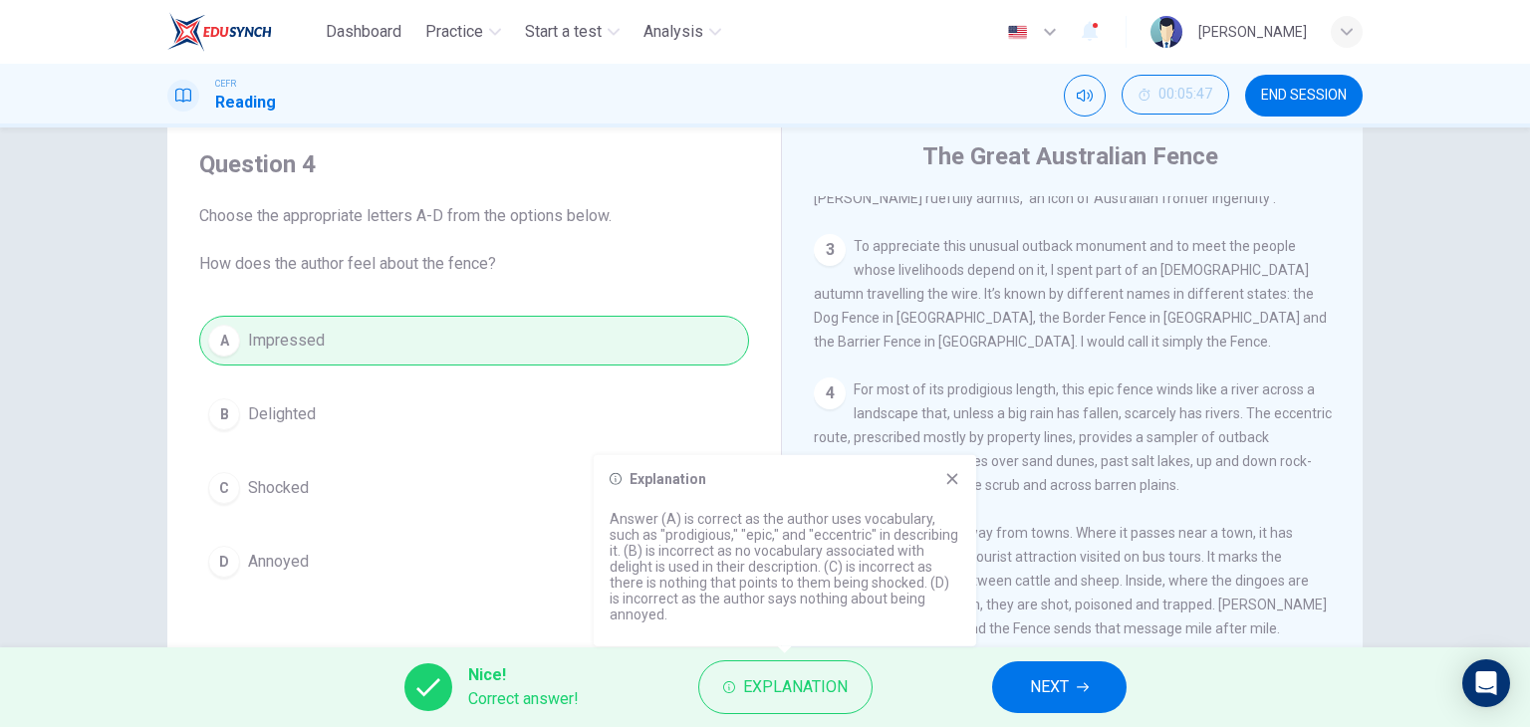
click at [969, 463] on div "Explanation Answer (A) is correct as the author uses vocabulary, such as "prodi…" at bounding box center [785, 550] width 382 height 191
click at [952, 480] on icon at bounding box center [952, 479] width 16 height 16
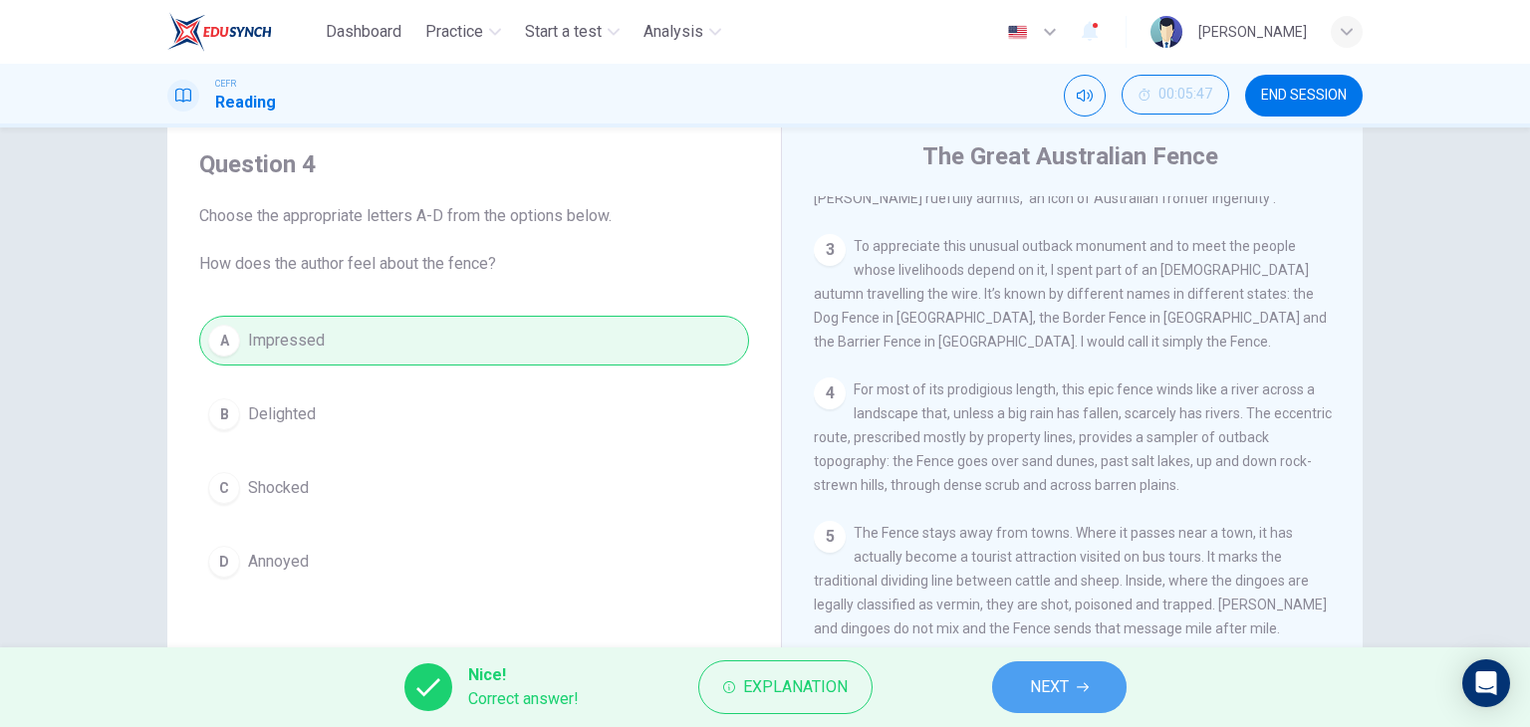
click at [1065, 677] on span "NEXT" at bounding box center [1049, 687] width 39 height 28
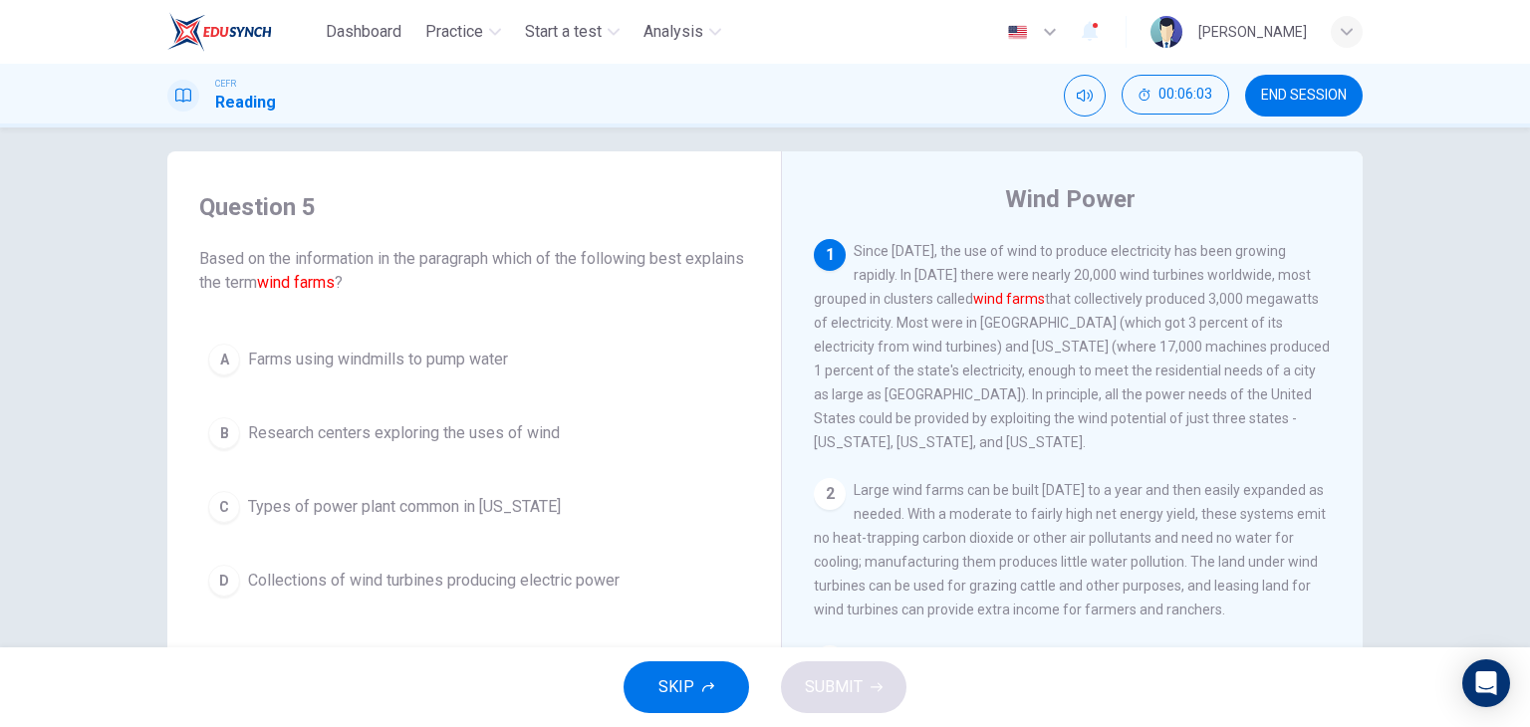
scroll to position [18, 0]
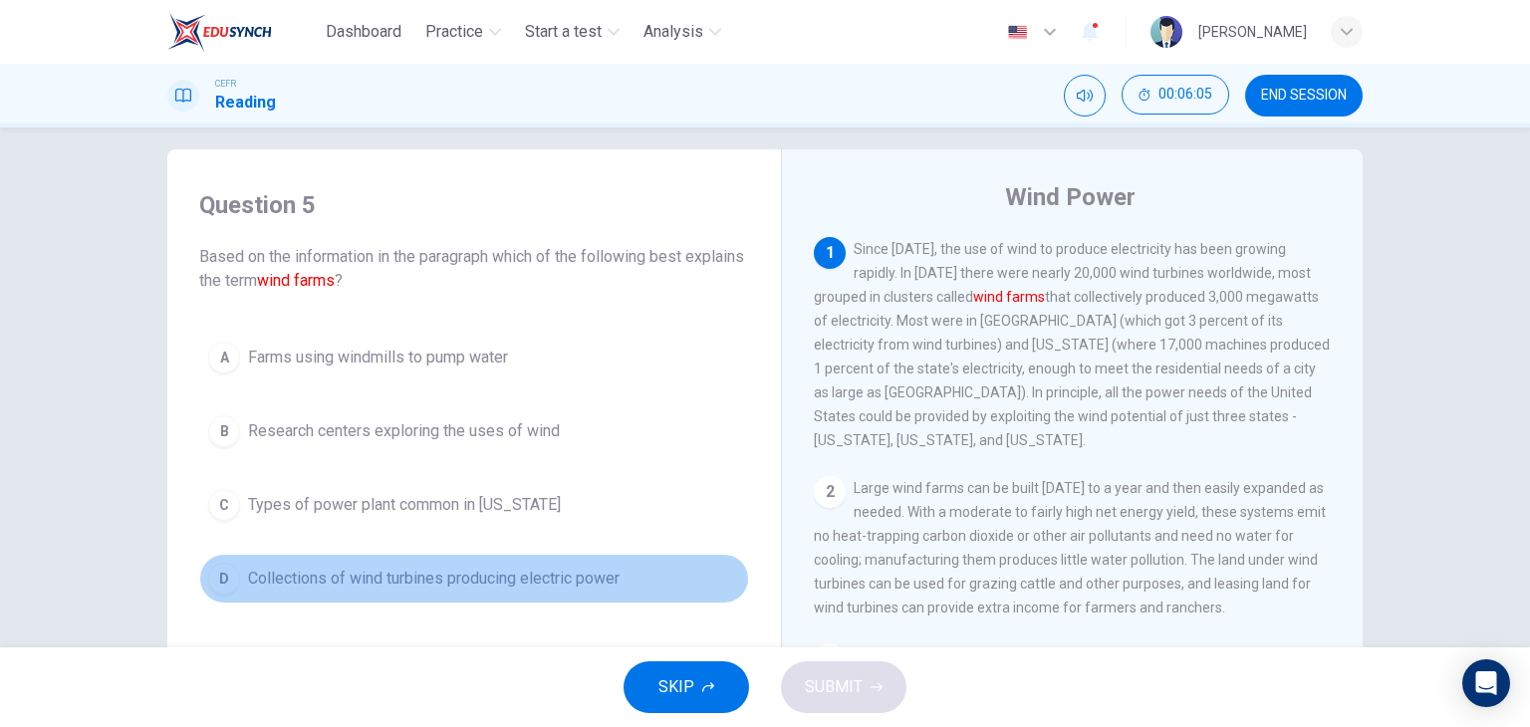
click at [382, 577] on span "Collections of wind turbines producing electric power" at bounding box center [434, 579] width 372 height 24
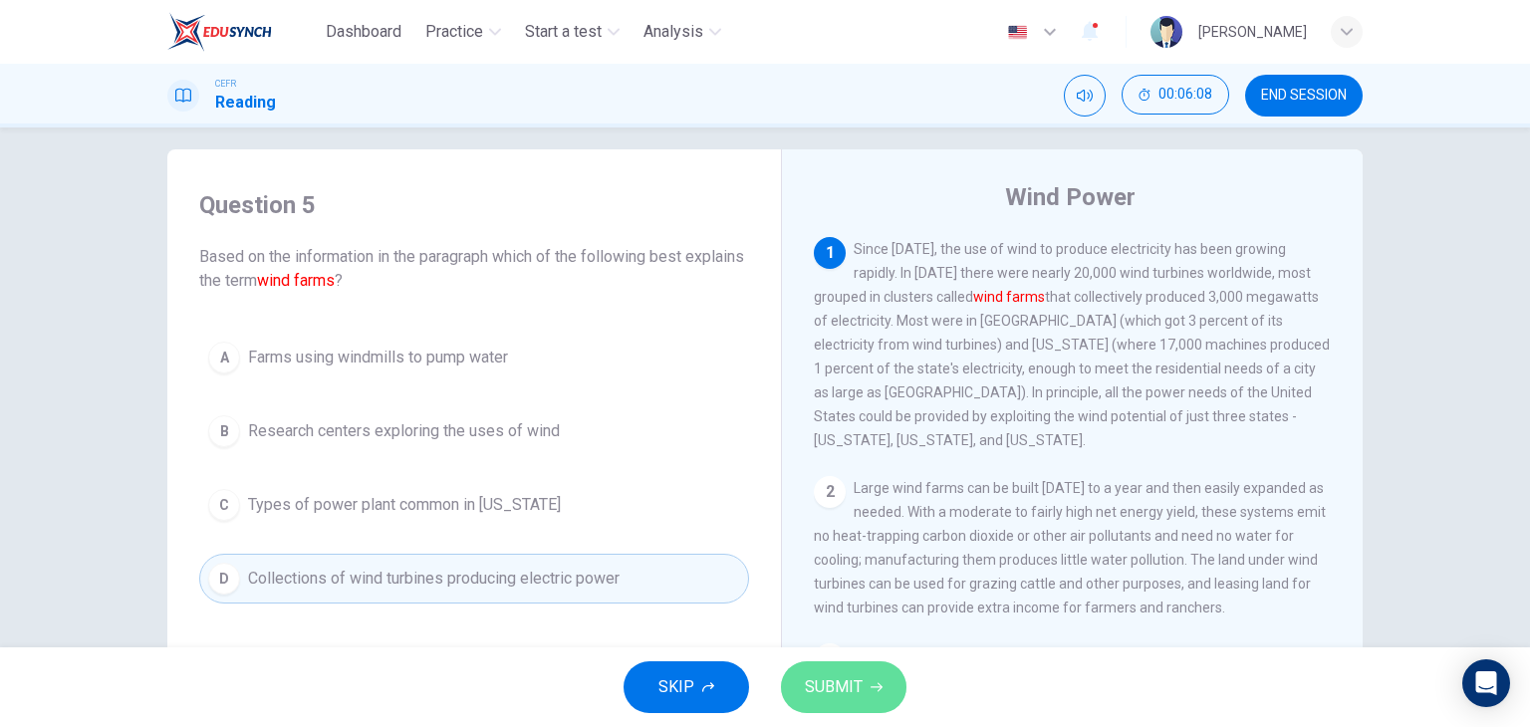
click at [821, 674] on span "SUBMIT" at bounding box center [834, 687] width 58 height 28
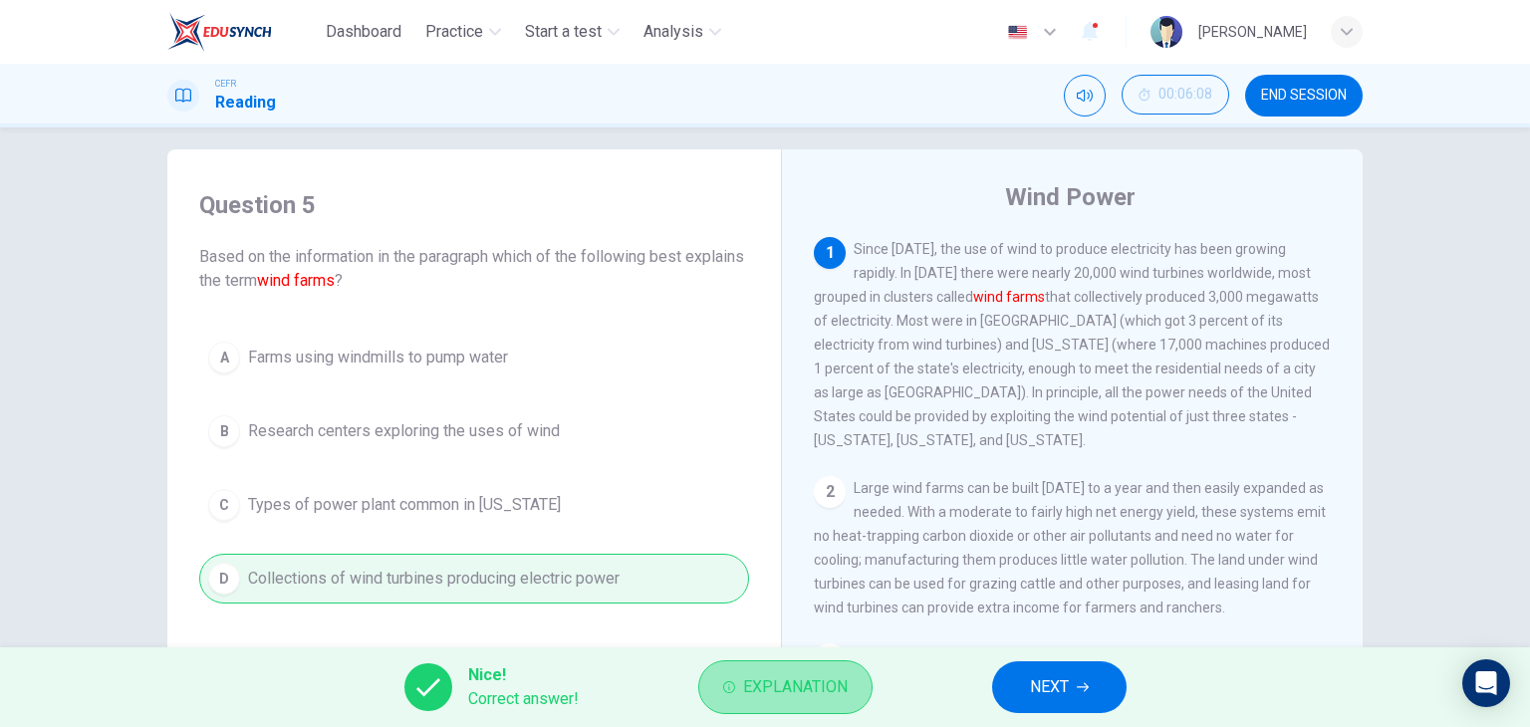
click at [813, 673] on span "Explanation" at bounding box center [795, 687] width 105 height 28
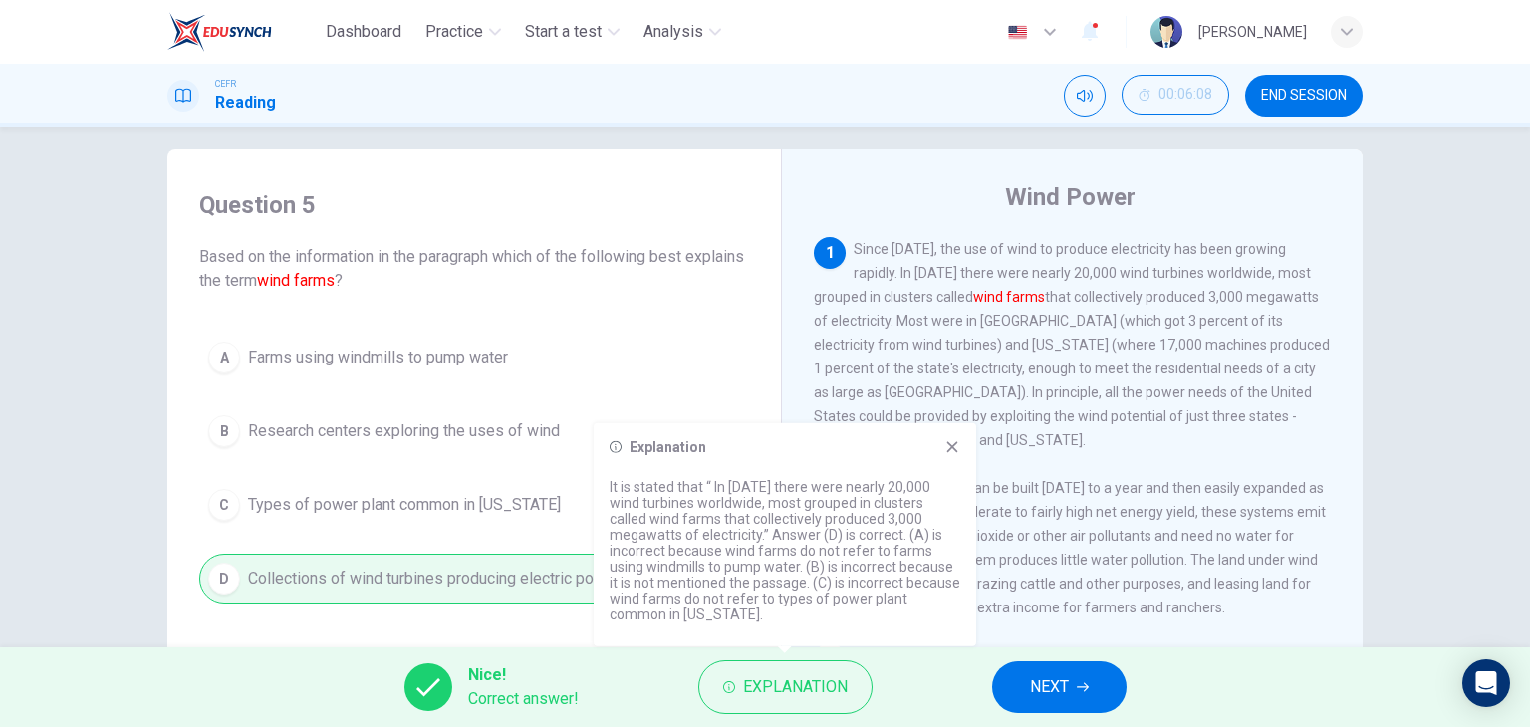
click at [948, 448] on icon at bounding box center [952, 446] width 11 height 11
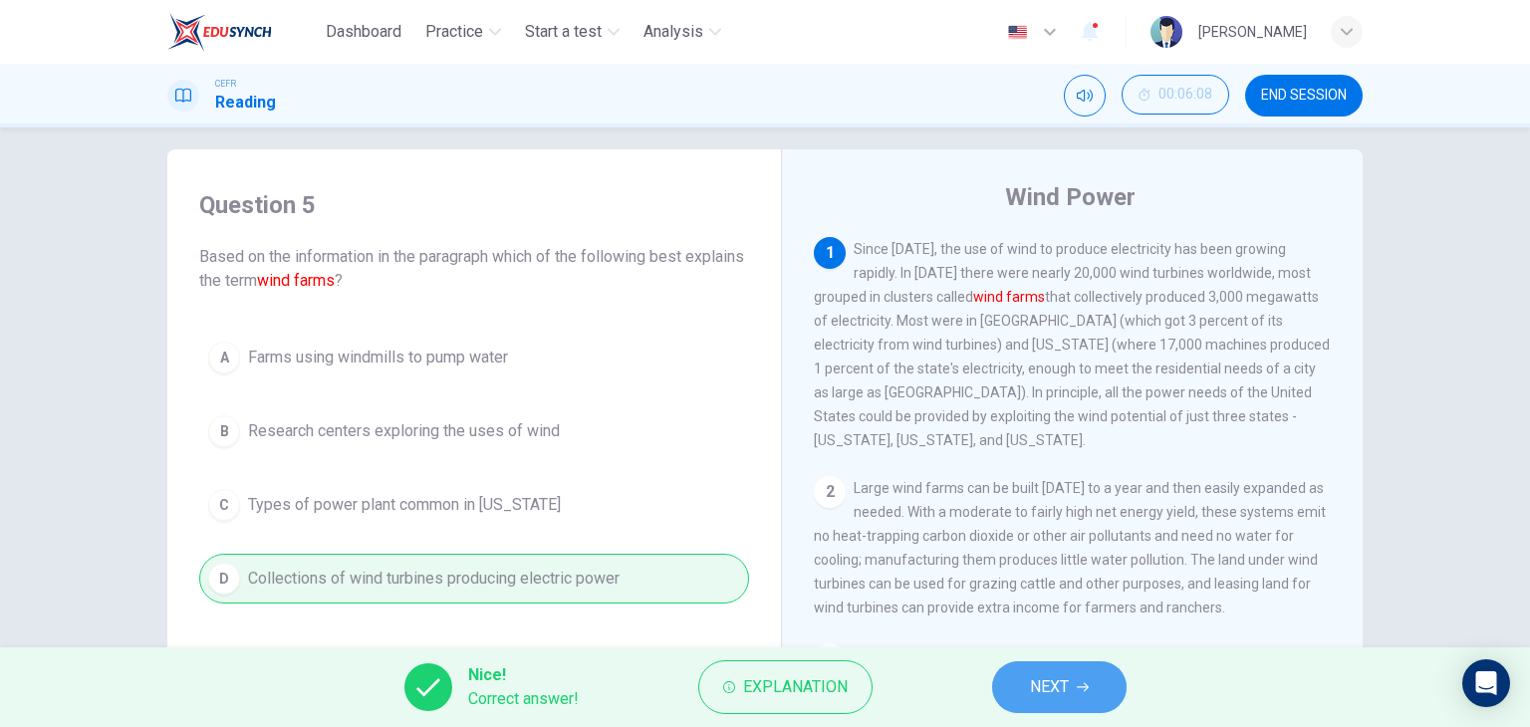
click at [1064, 667] on button "NEXT" at bounding box center [1059, 687] width 134 height 52
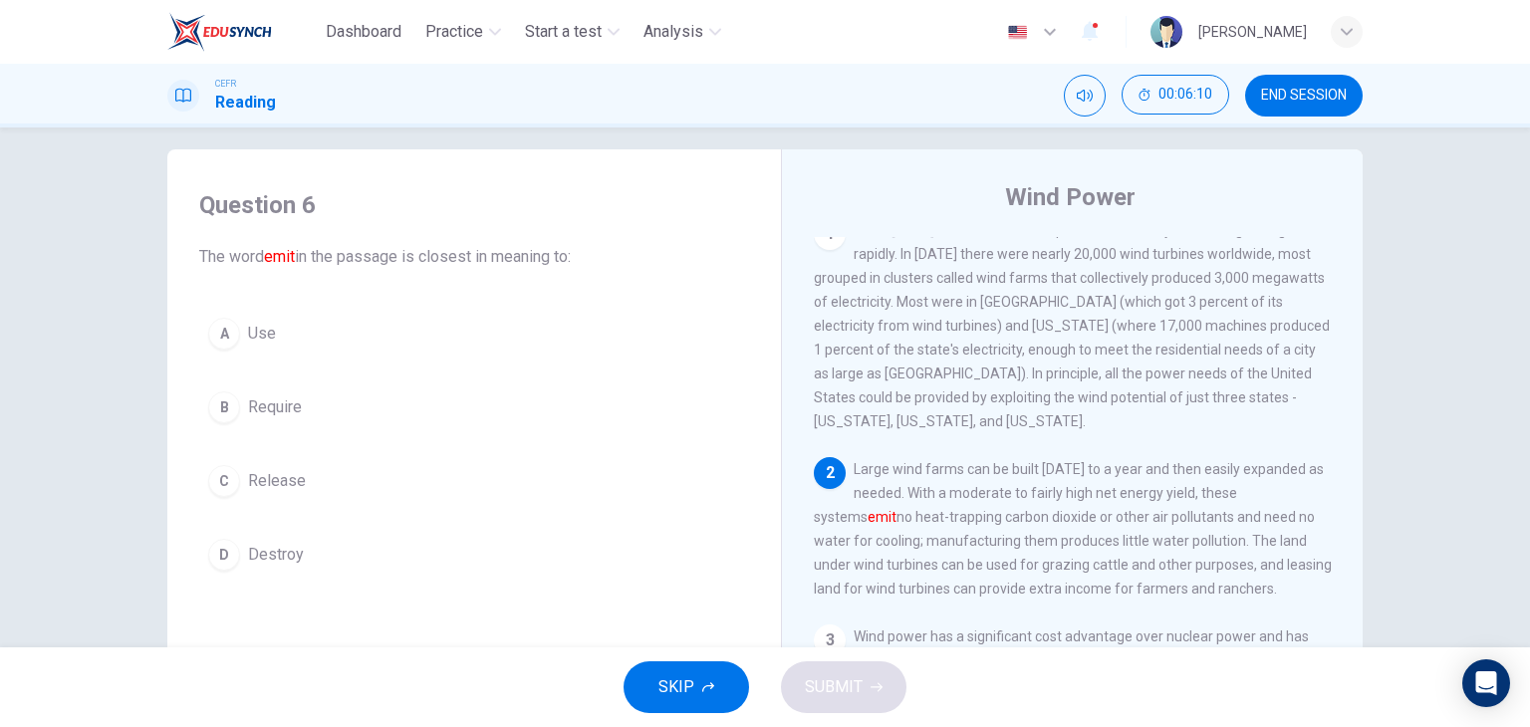
scroll to position [32, 0]
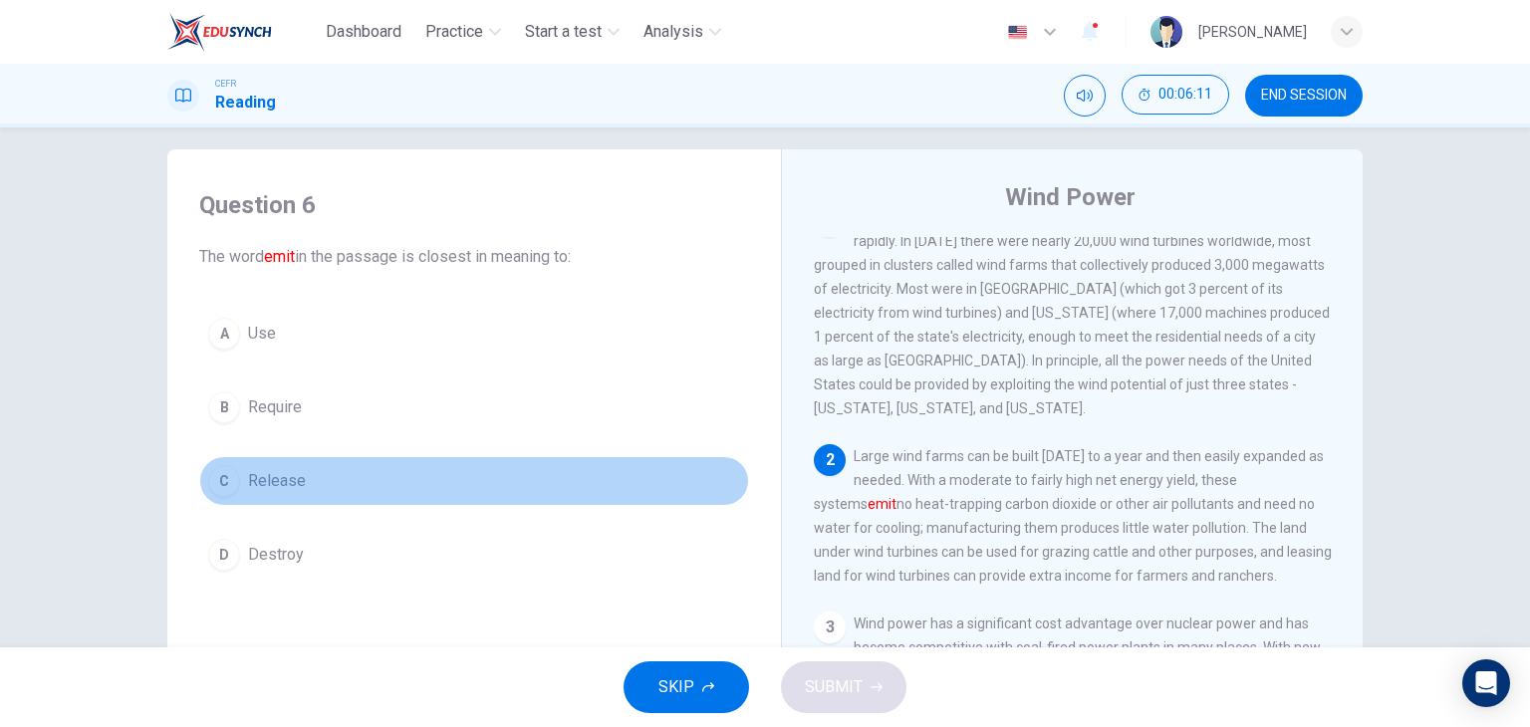
click at [304, 476] on button "C Release" at bounding box center [474, 481] width 550 height 50
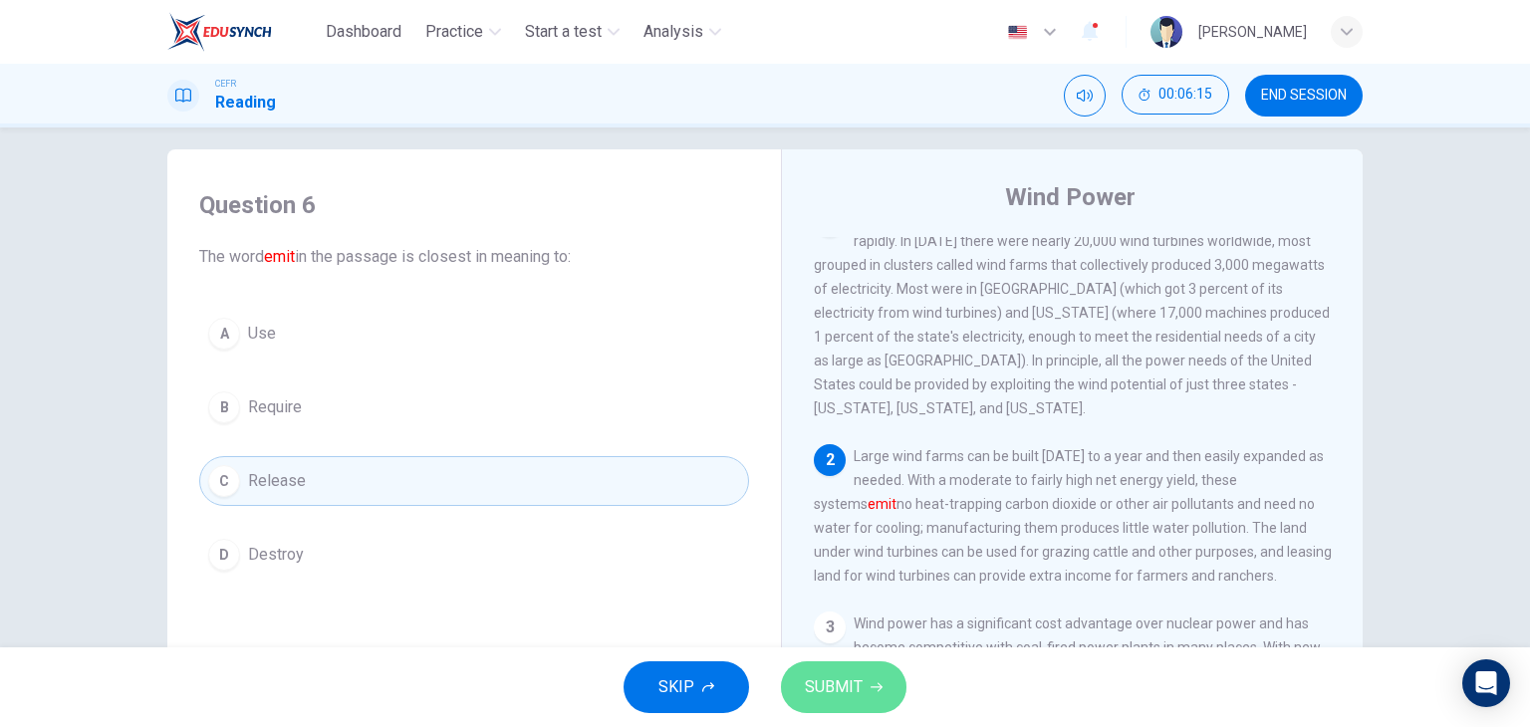
click at [852, 678] on span "SUBMIT" at bounding box center [834, 687] width 58 height 28
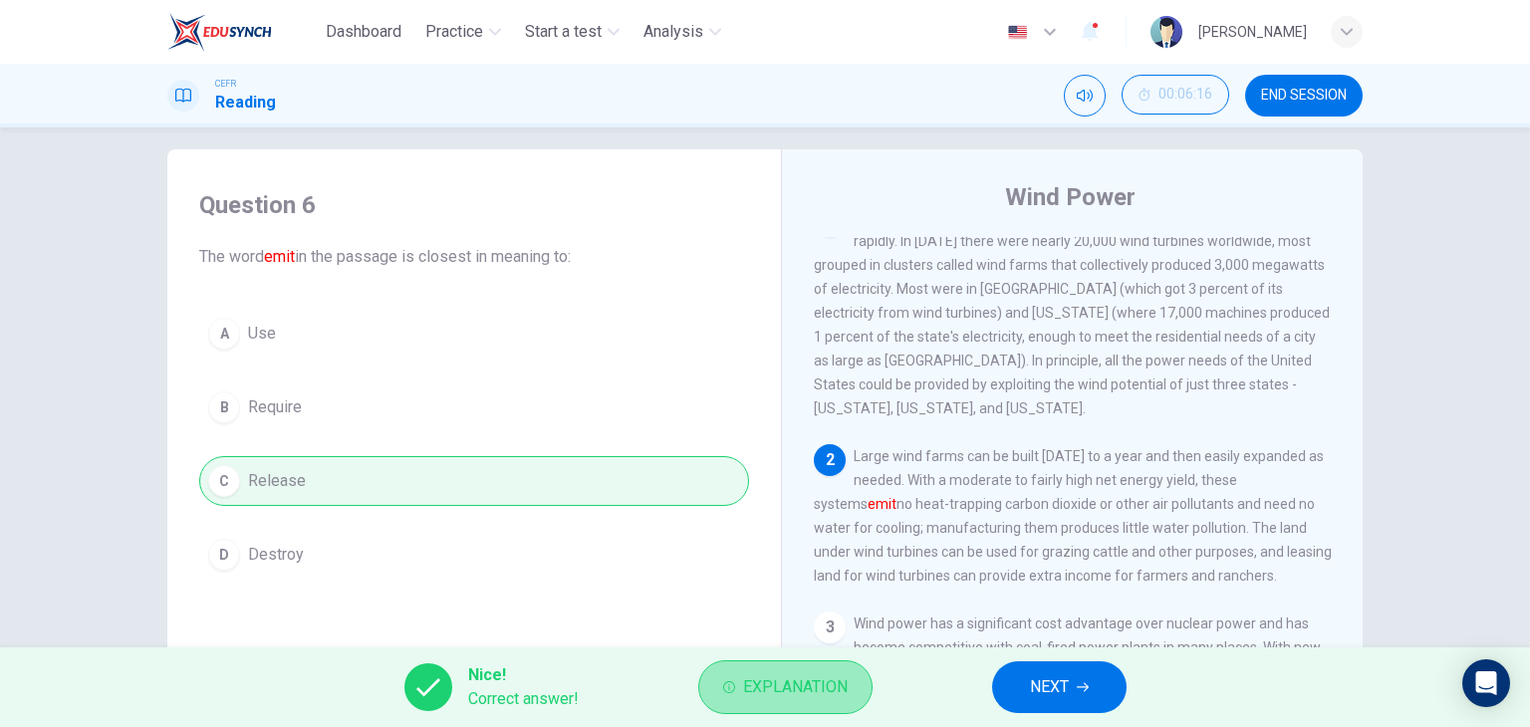
click at [821, 681] on span "Explanation" at bounding box center [795, 687] width 105 height 28
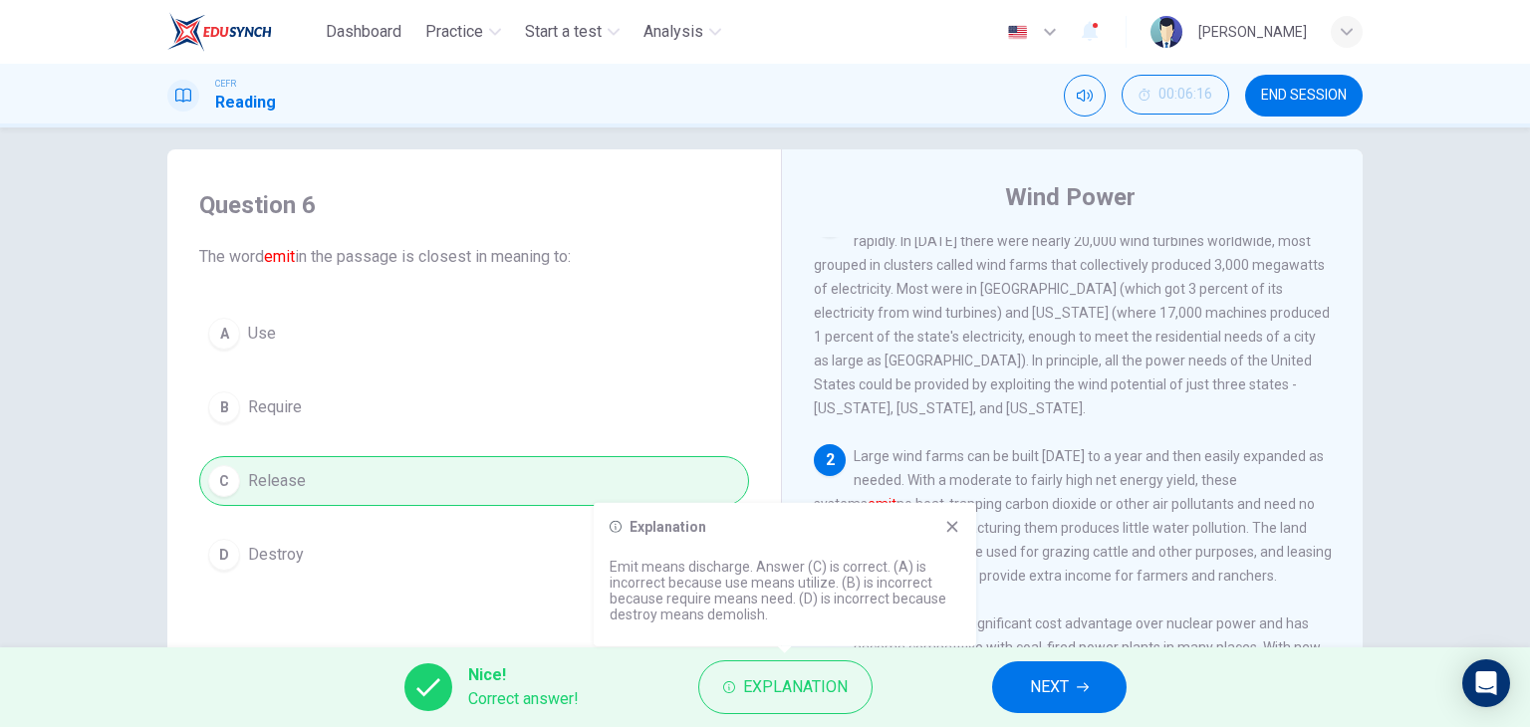
click at [1102, 680] on button "NEXT" at bounding box center [1059, 687] width 134 height 52
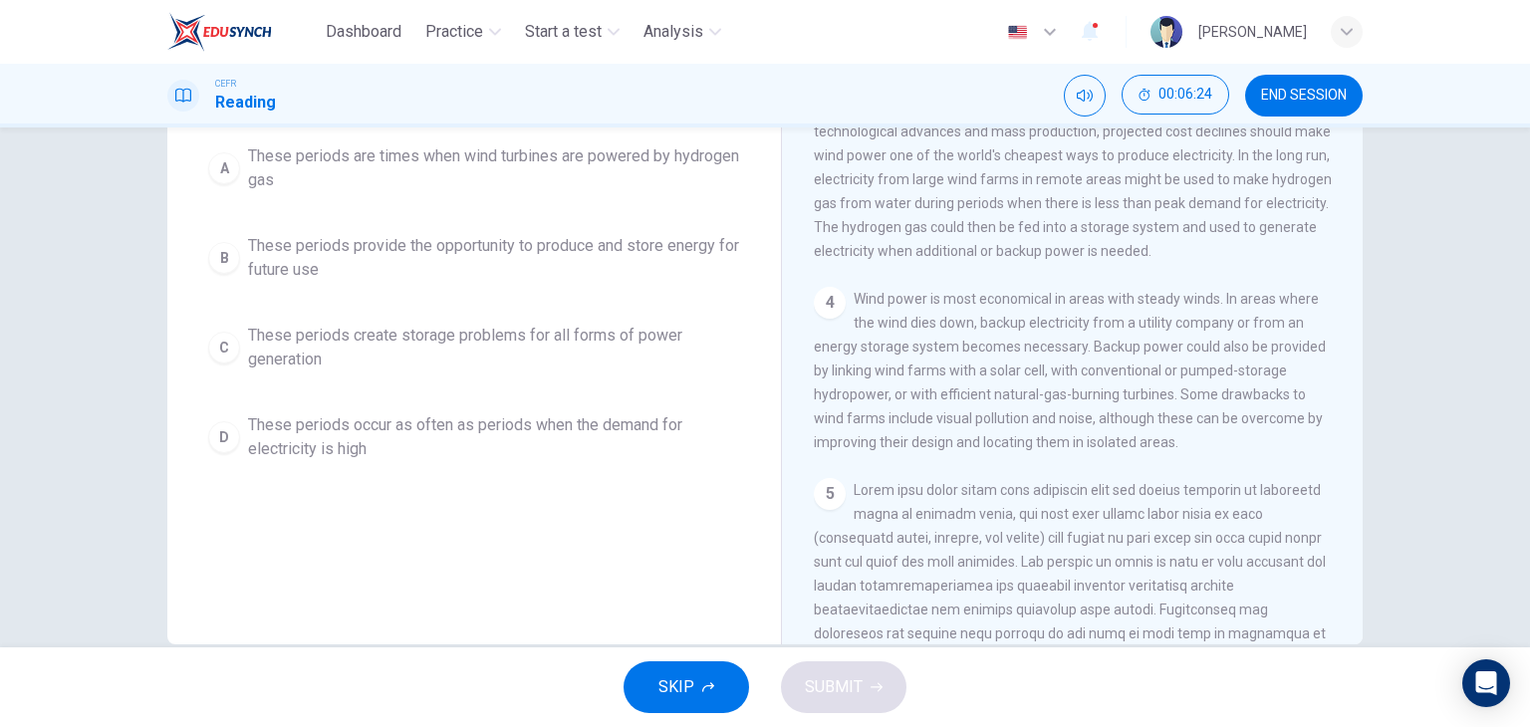
scroll to position [131, 0]
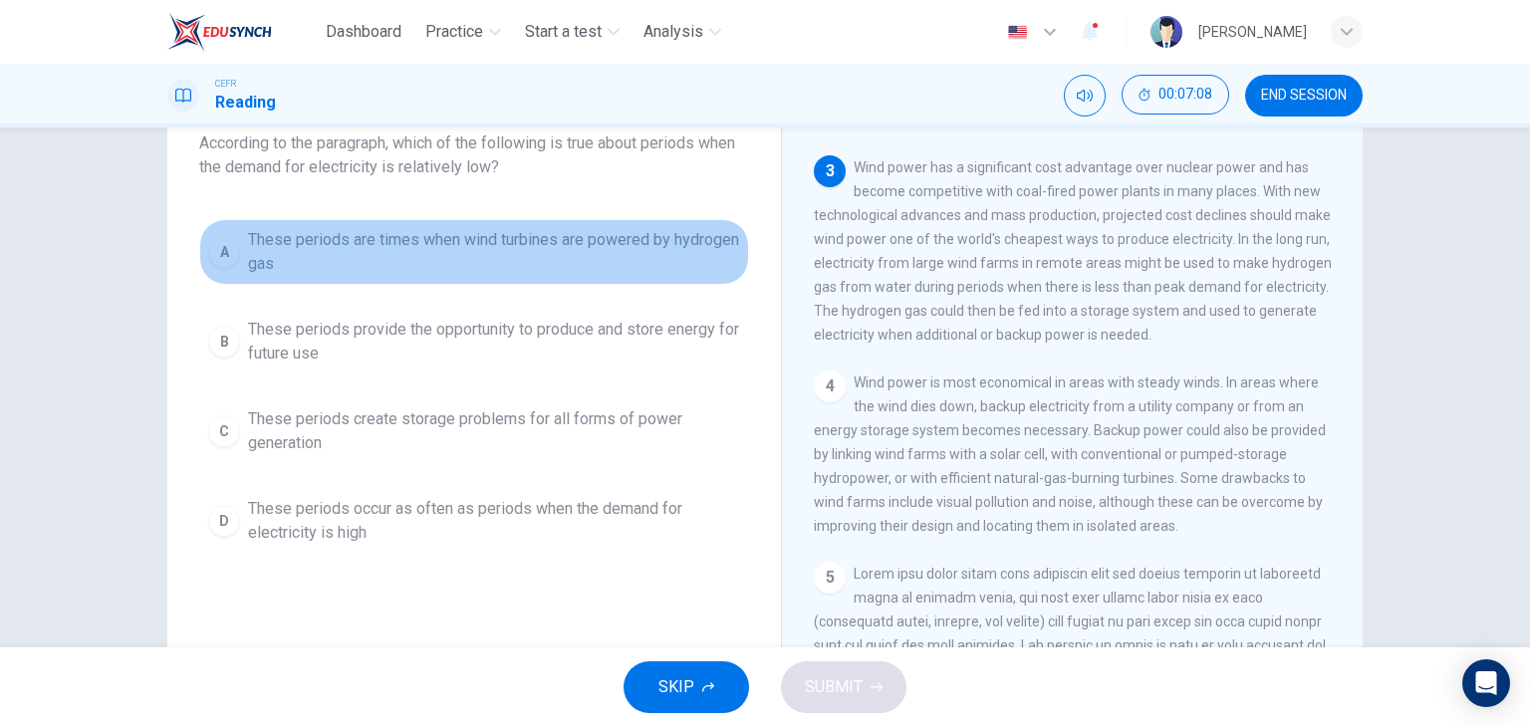
click at [548, 255] on span "These periods are times when wind turbines are powered by hydrogen gas" at bounding box center [494, 252] width 492 height 48
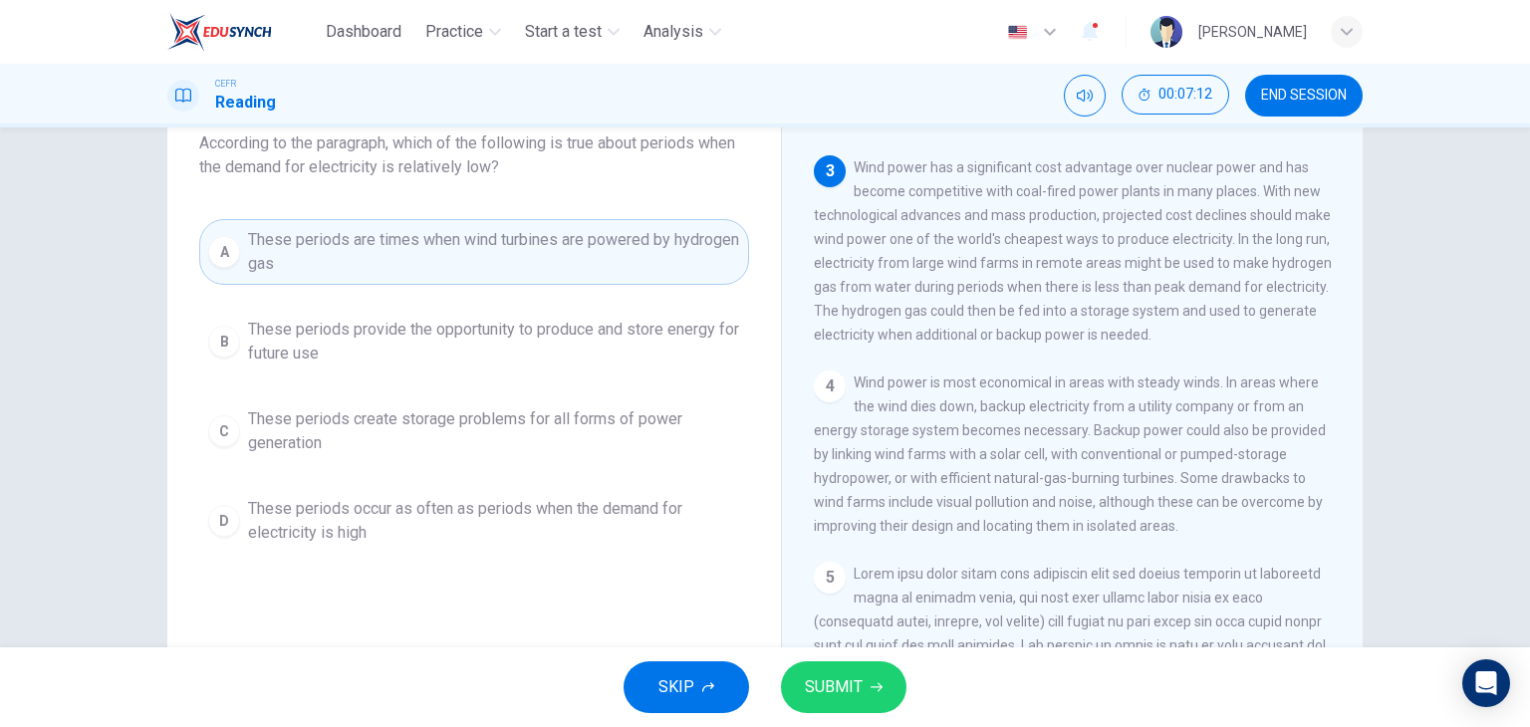
drag, startPoint x: 945, startPoint y: 283, endPoint x: 994, endPoint y: 271, distance: 50.2
click at [994, 271] on span "Wind power has a significant cost advantage over nuclear power and has become c…" at bounding box center [1073, 250] width 518 height 183
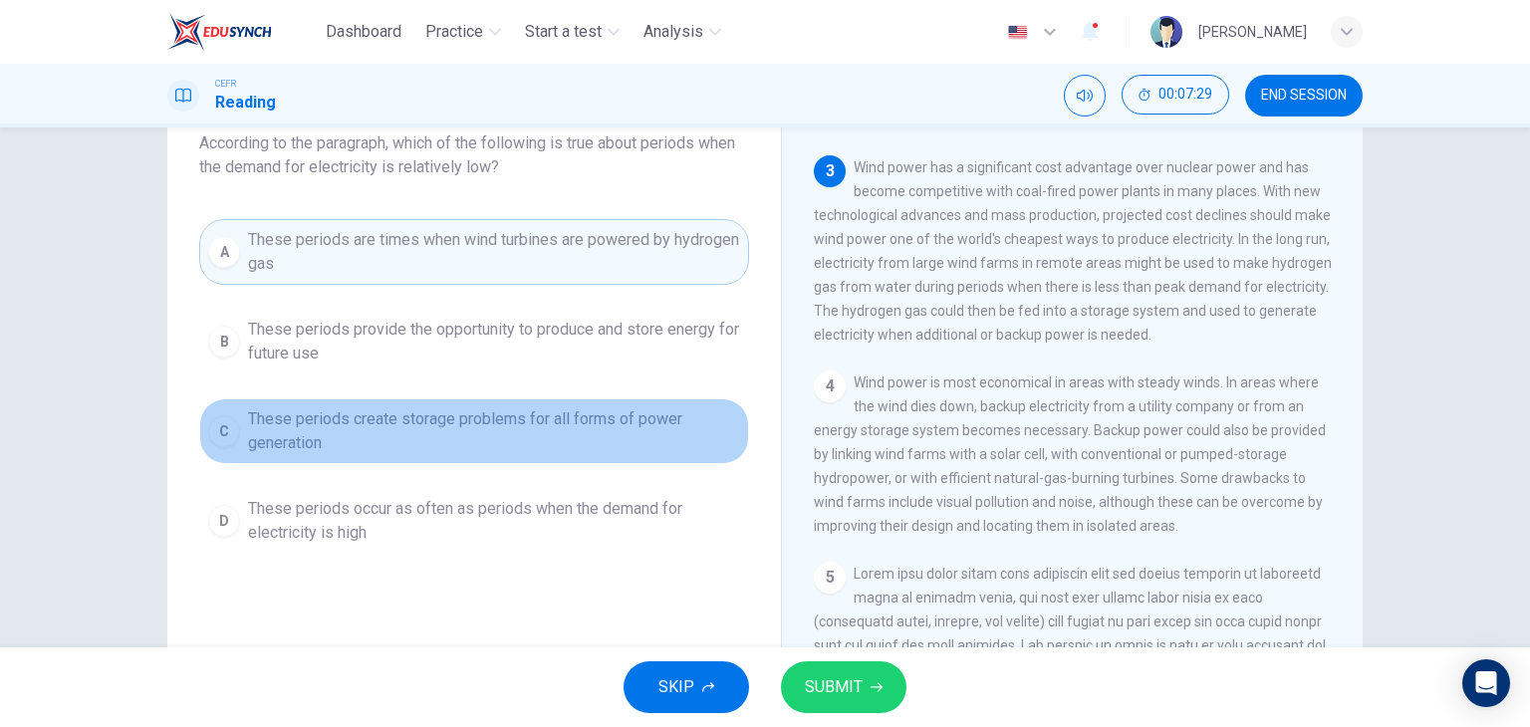
click at [498, 434] on span "These periods create storage problems for all forms of power generation" at bounding box center [494, 431] width 492 height 48
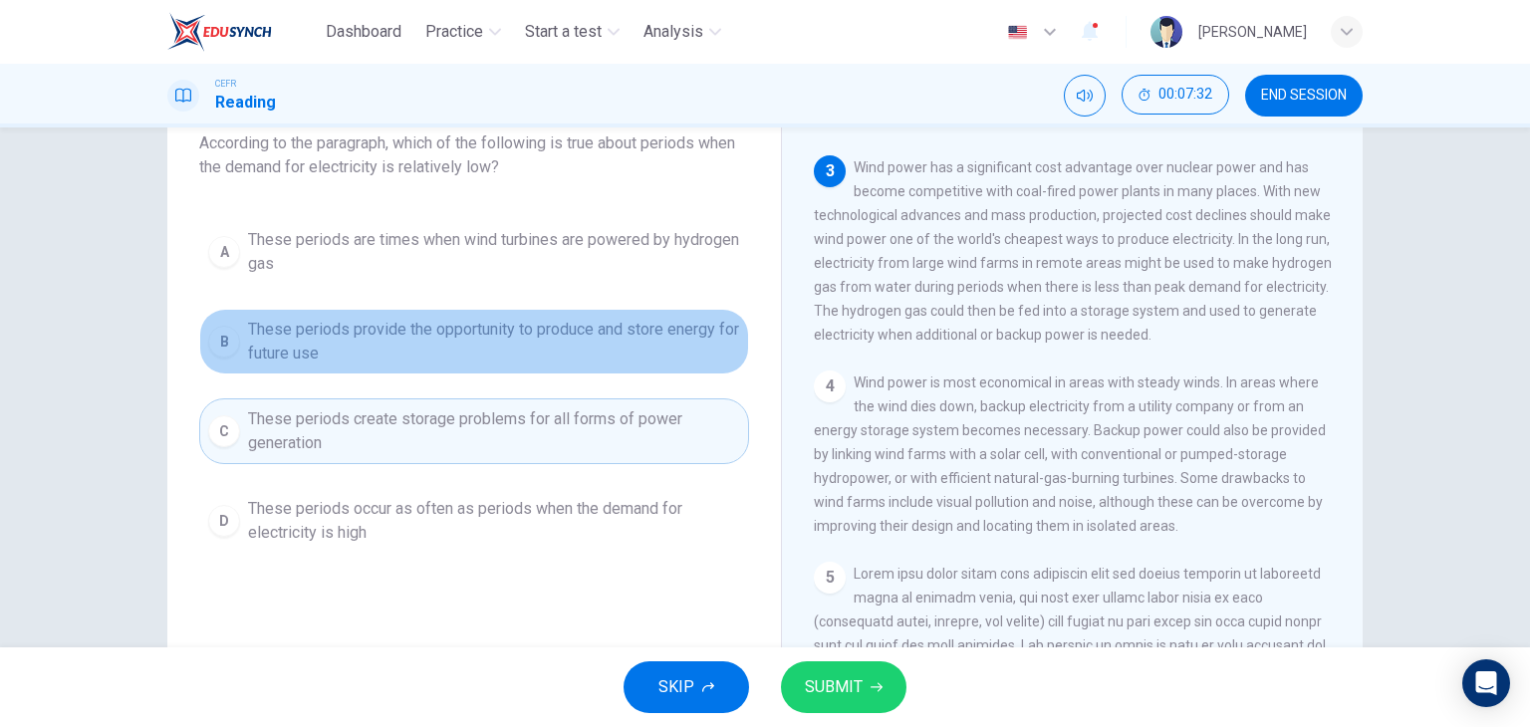
click at [479, 344] on span "These periods provide the opportunity to produce and store energy for future use" at bounding box center [494, 342] width 492 height 48
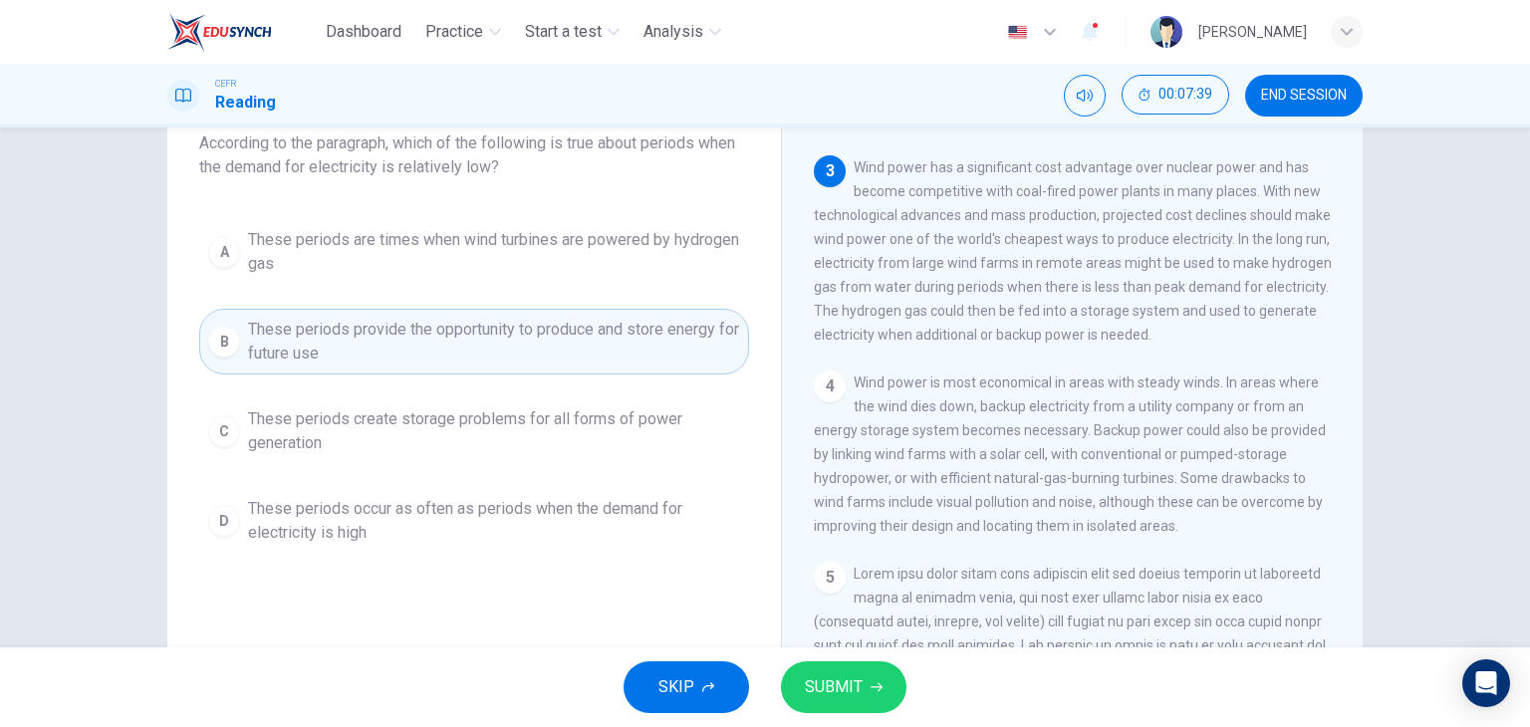
click at [834, 687] on span "SUBMIT" at bounding box center [834, 687] width 58 height 28
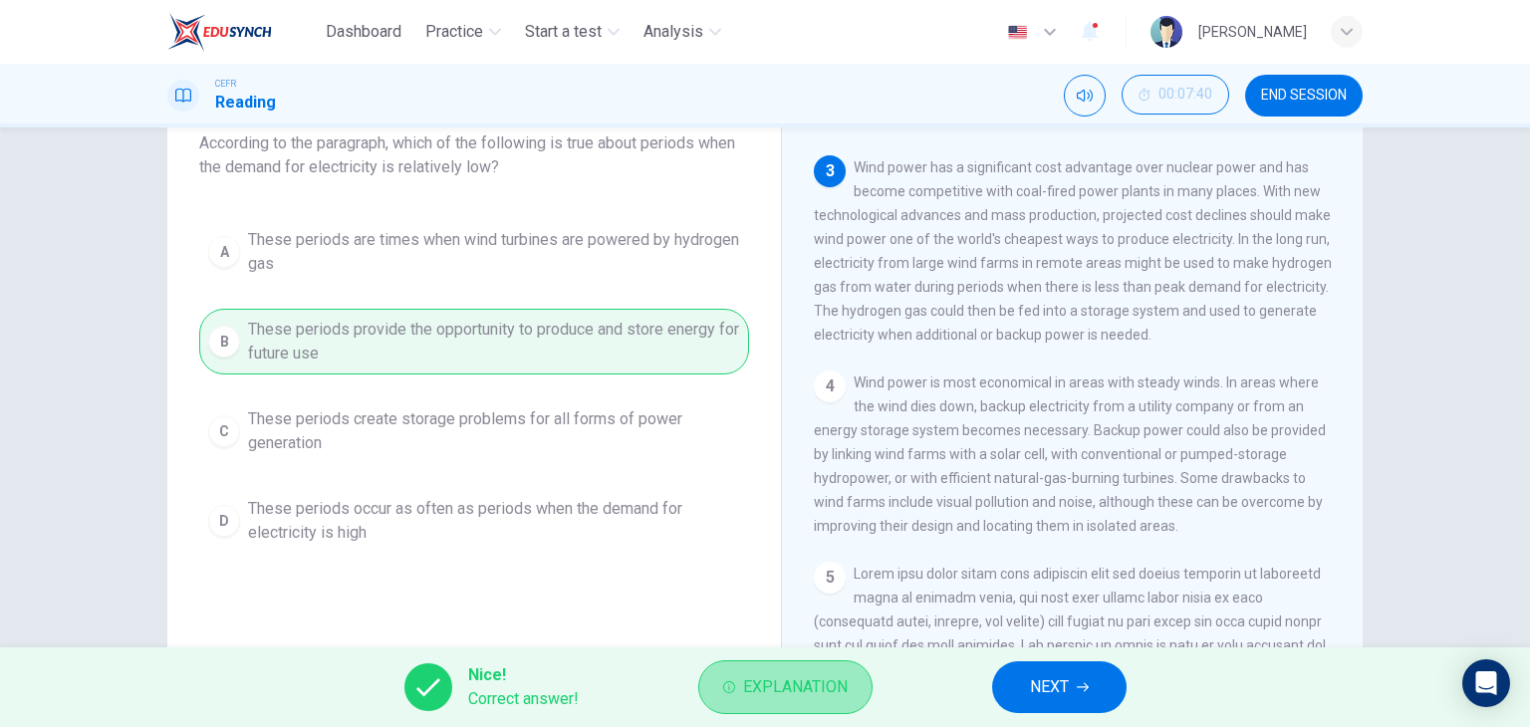
click at [732, 671] on button "Explanation" at bounding box center [785, 687] width 174 height 54
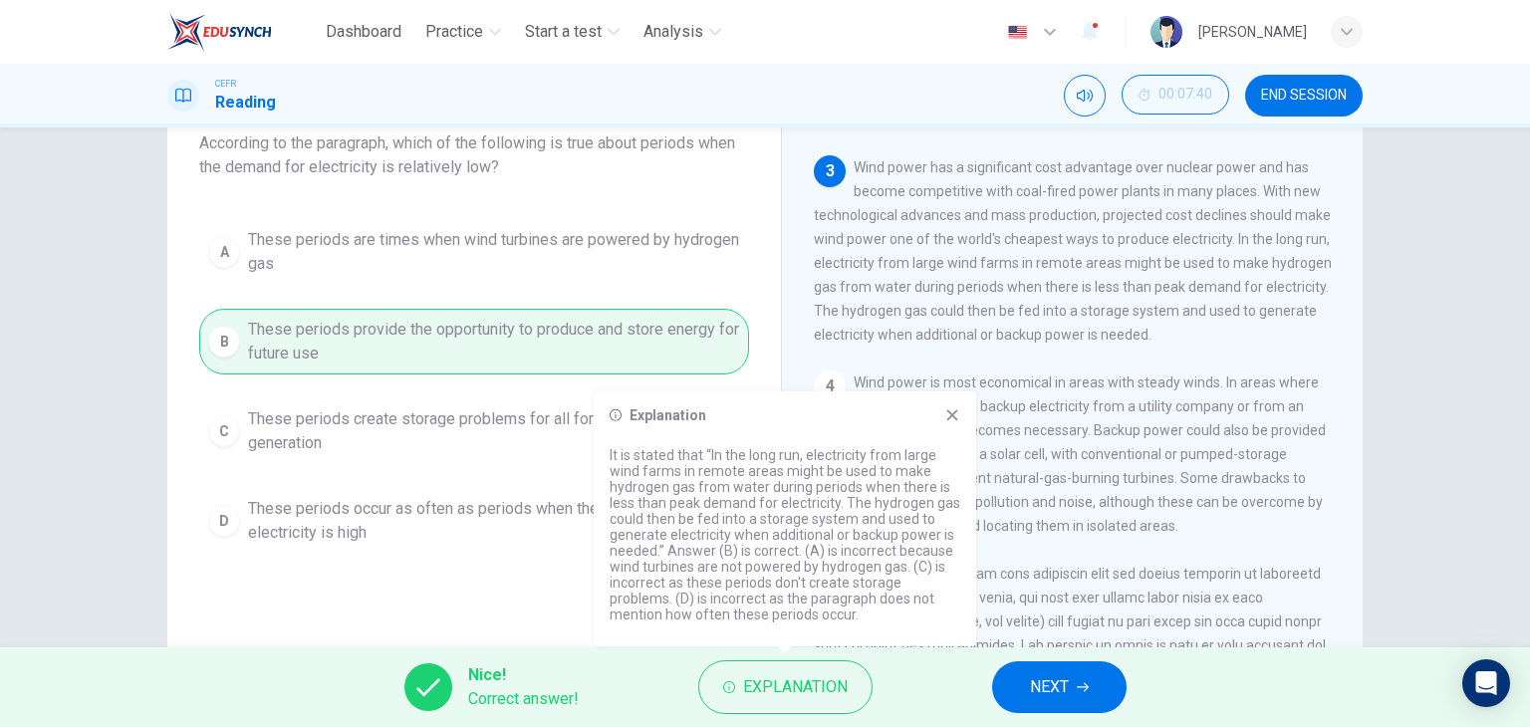
click at [959, 411] on icon at bounding box center [952, 415] width 16 height 16
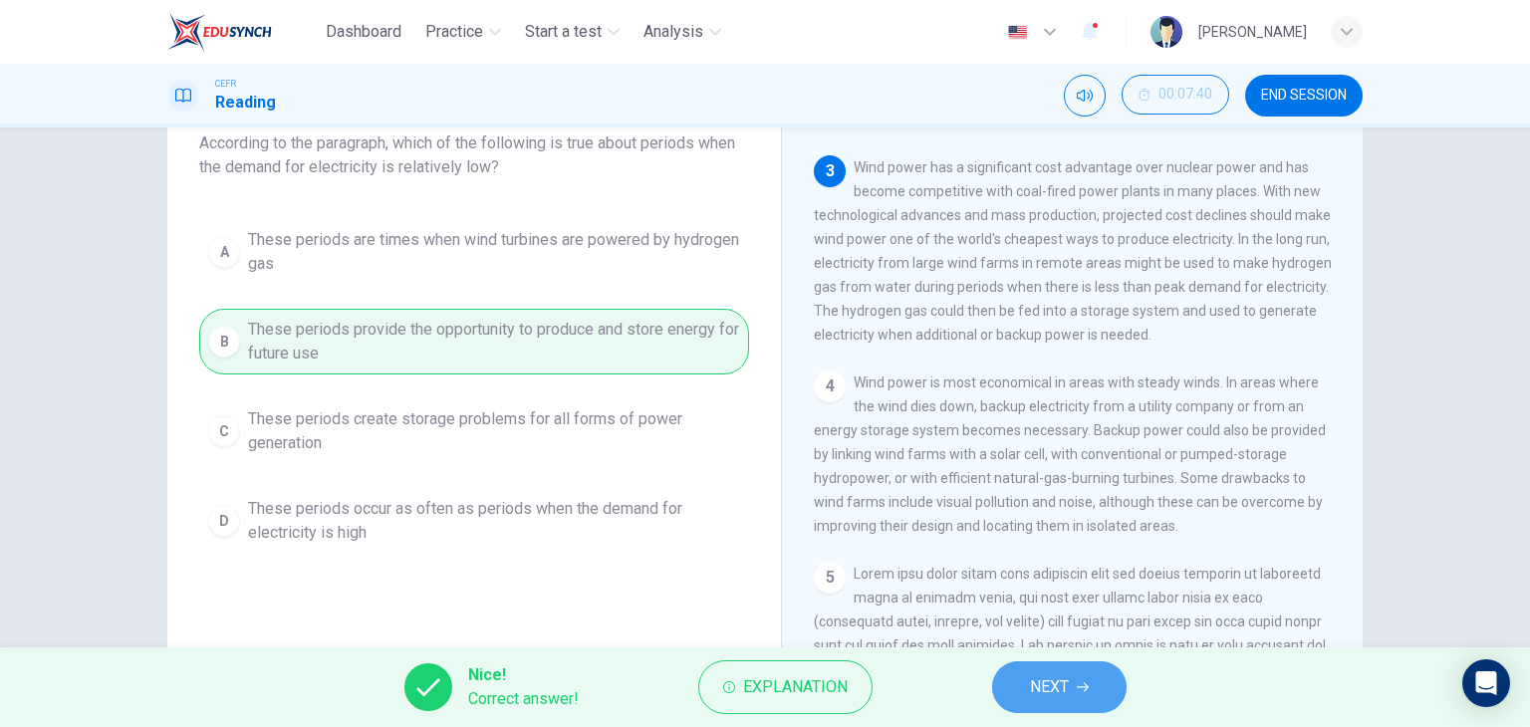
click at [1025, 672] on button "NEXT" at bounding box center [1059, 687] width 134 height 52
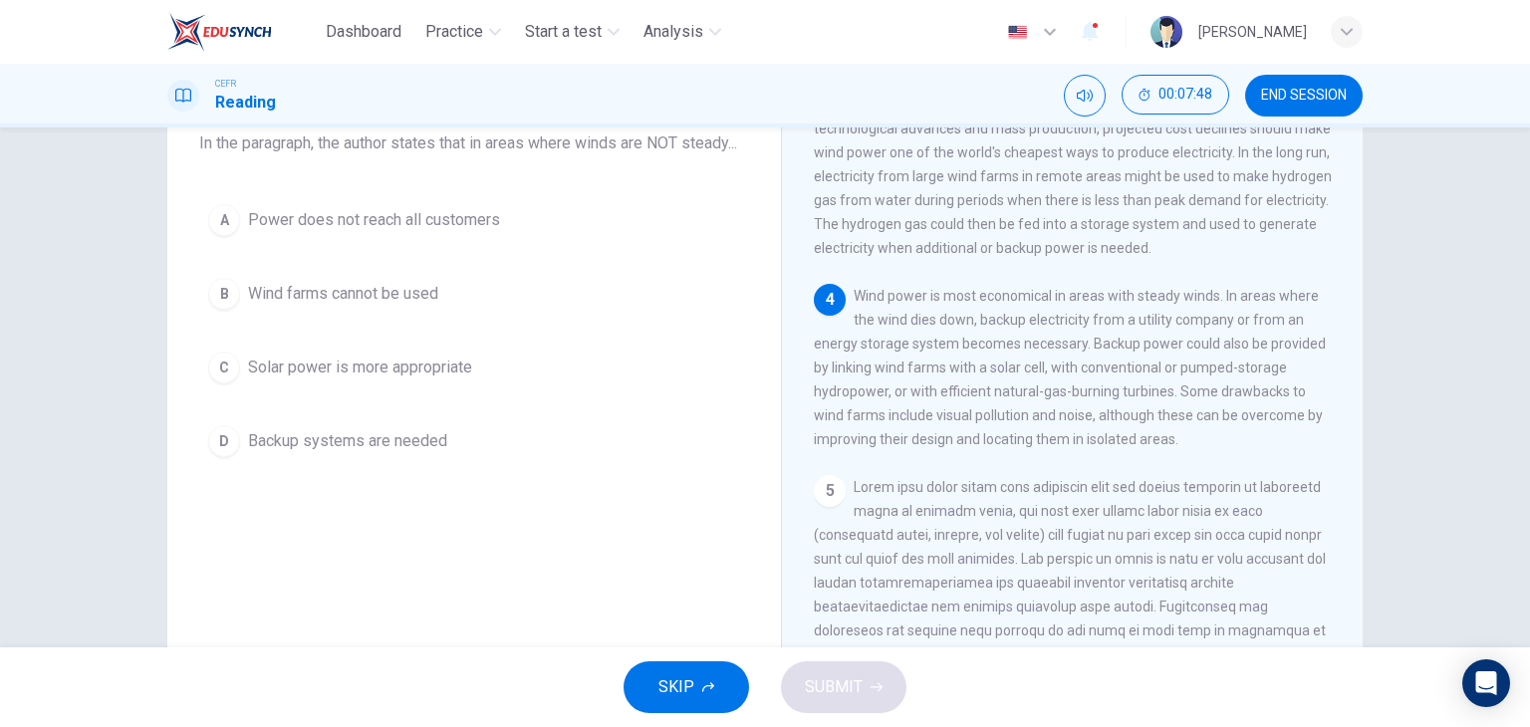
scroll to position [464, 0]
click at [1269, 101] on span "END SESSION" at bounding box center [1304, 96] width 86 height 16
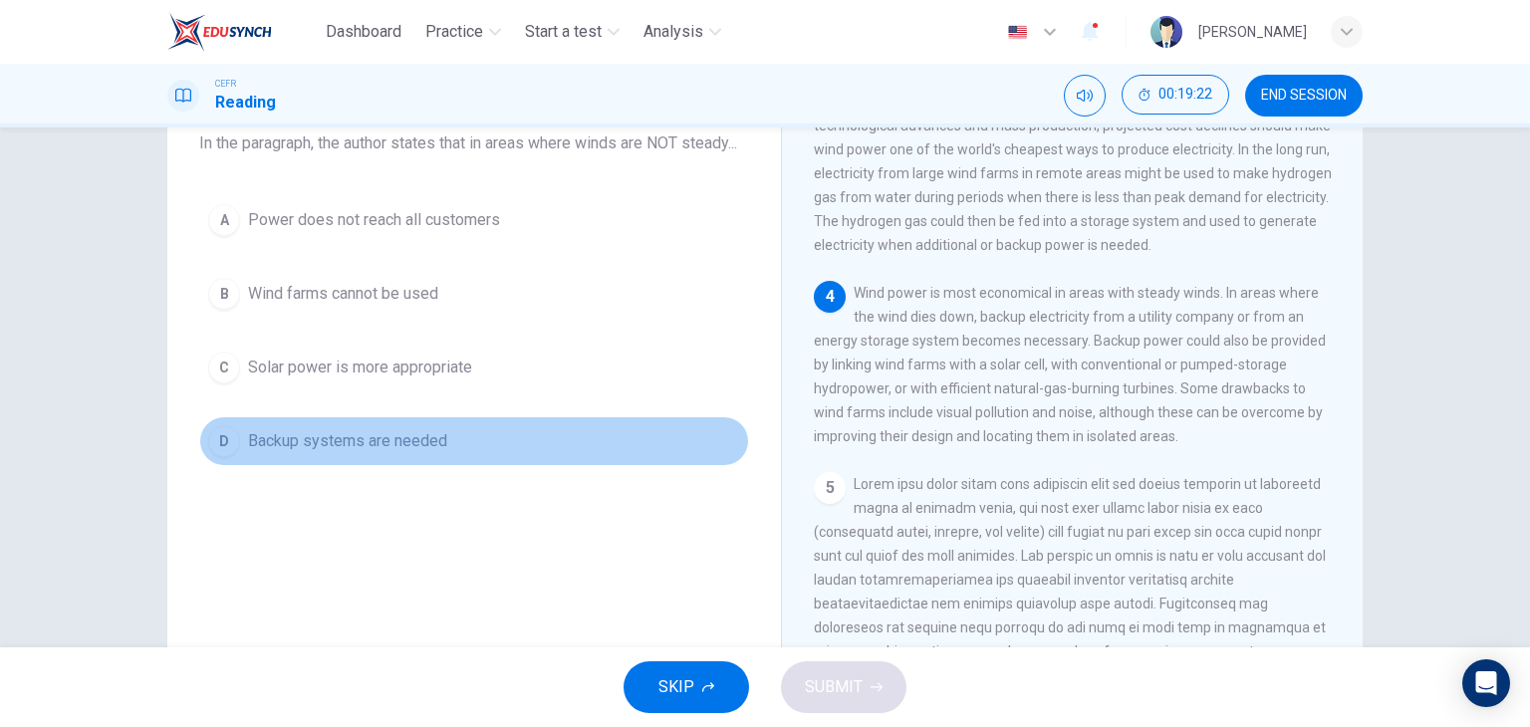
click at [358, 453] on span "Backup systems are needed" at bounding box center [347, 441] width 199 height 24
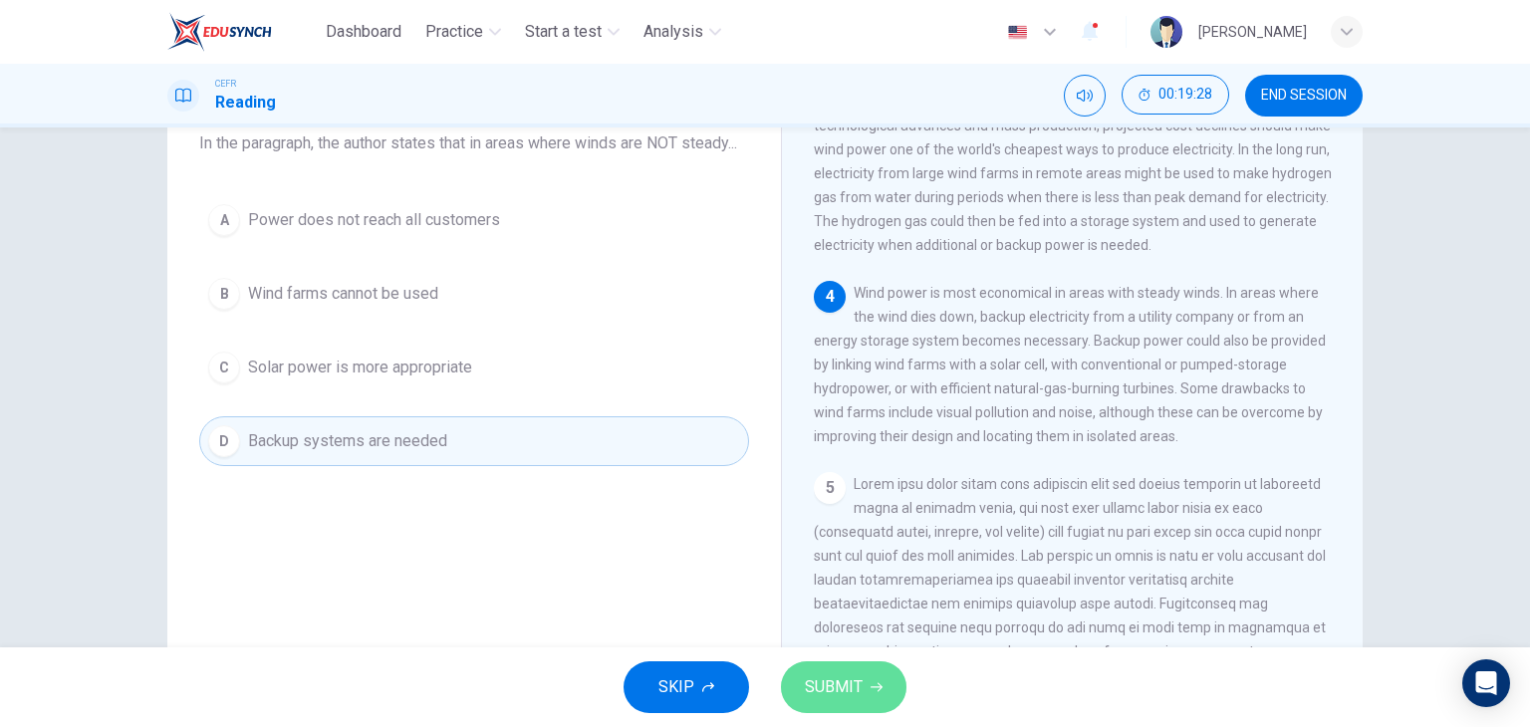
click at [863, 669] on button "SUBMIT" at bounding box center [843, 687] width 125 height 52
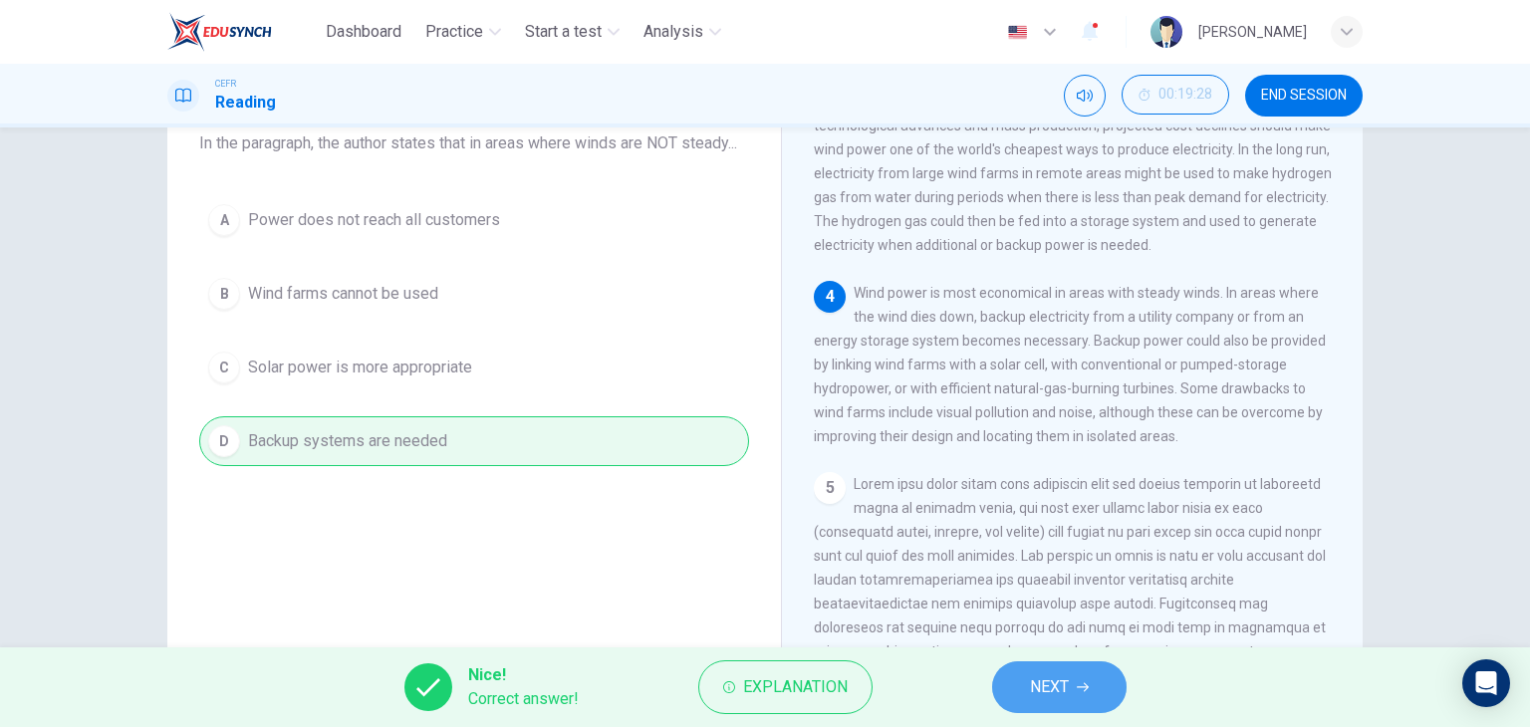
click at [1035, 673] on span "NEXT" at bounding box center [1049, 687] width 39 height 28
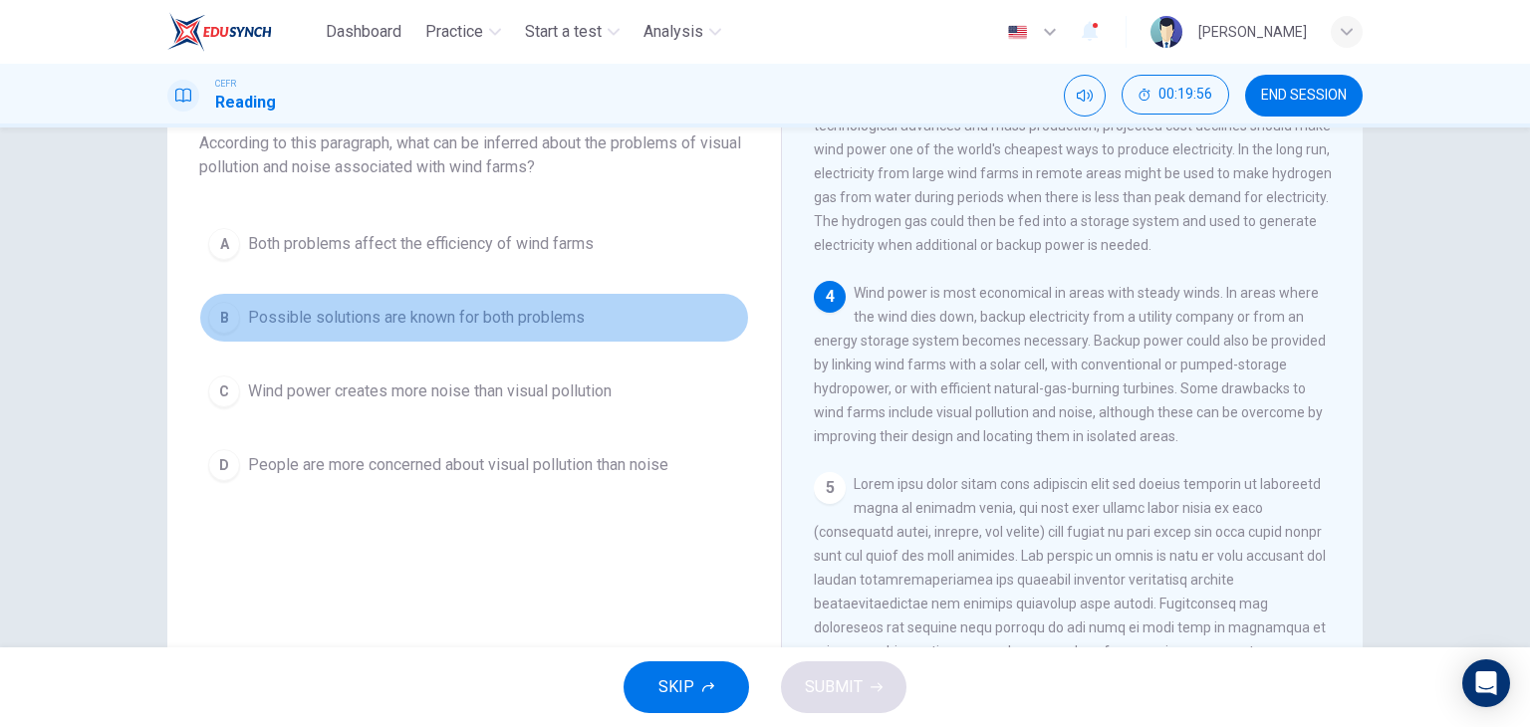
click at [476, 333] on button "B Possible solutions are known for both problems" at bounding box center [474, 318] width 550 height 50
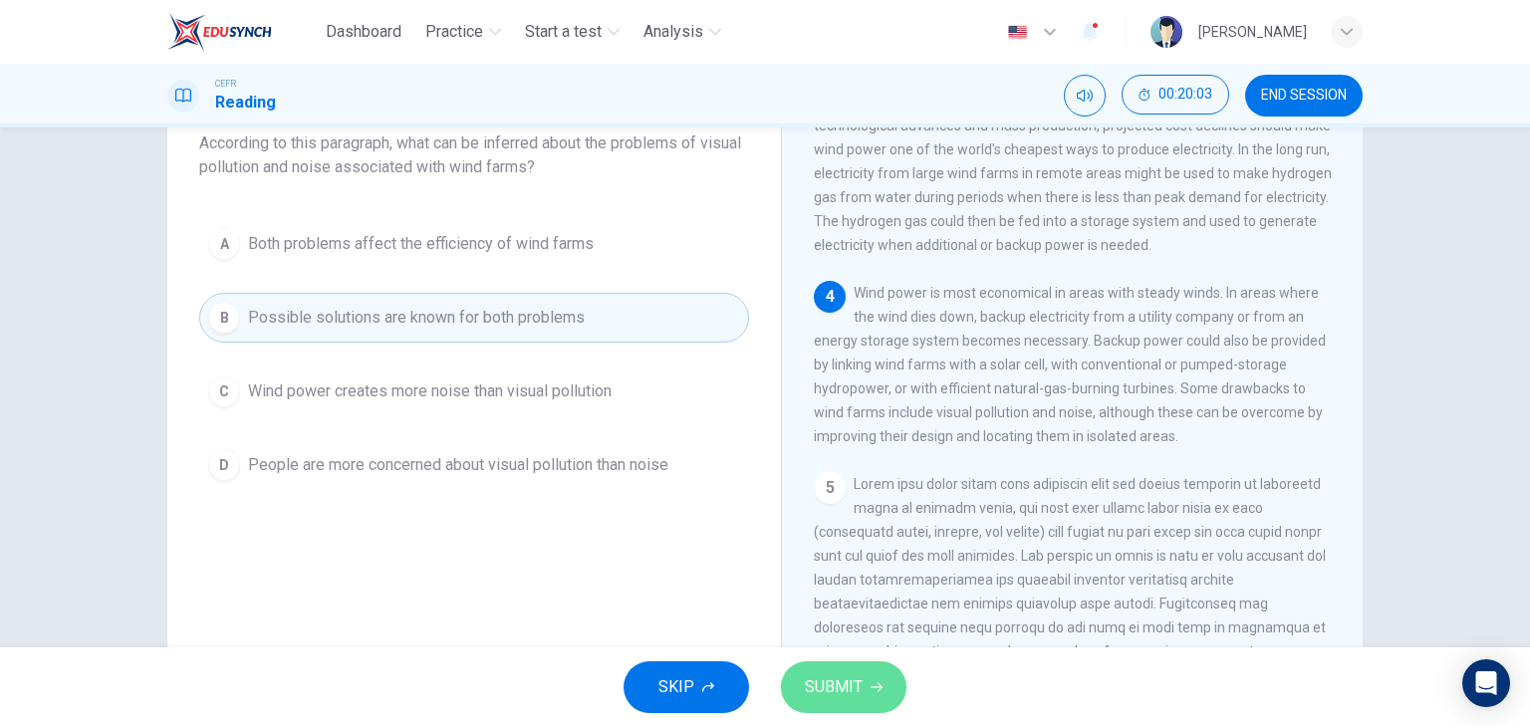
click at [874, 701] on button "SUBMIT" at bounding box center [843, 687] width 125 height 52
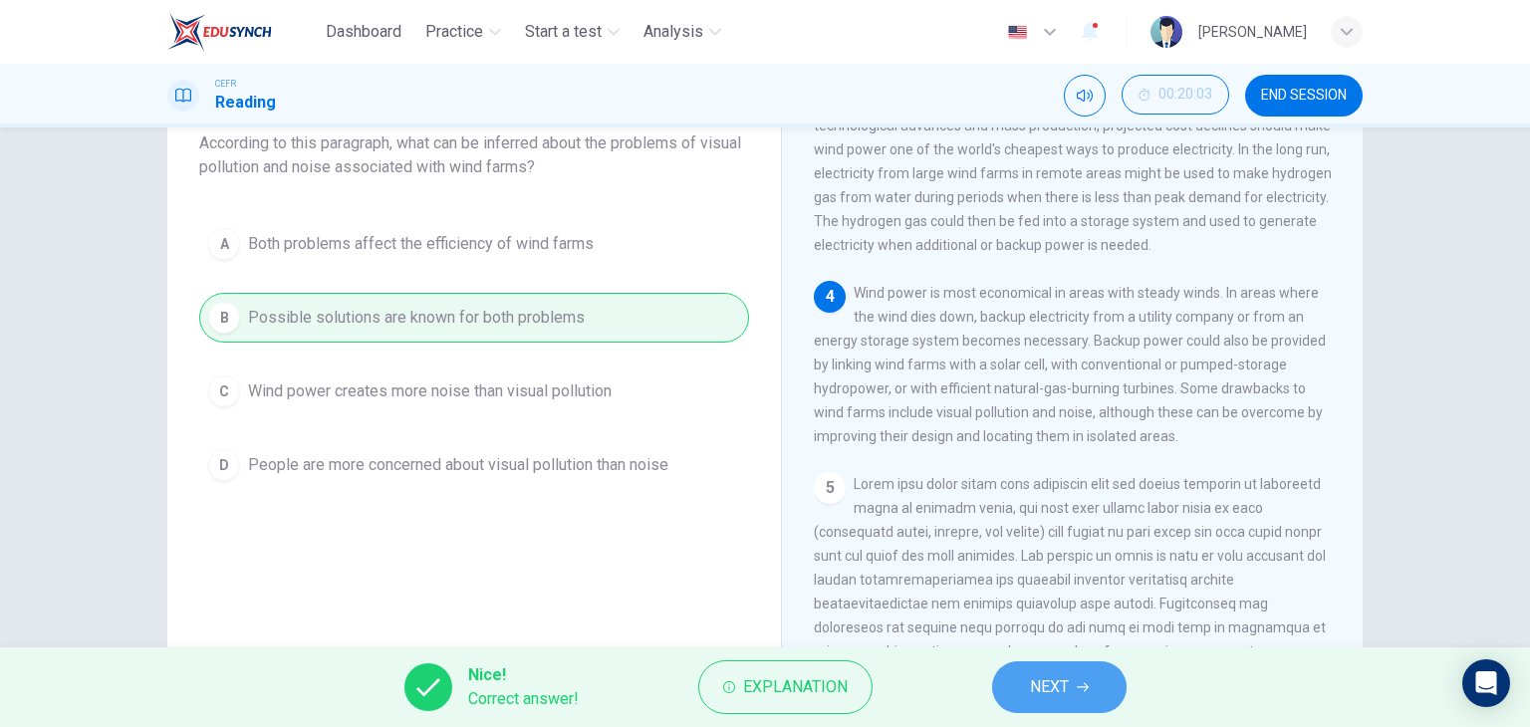
click at [1072, 683] on button "NEXT" at bounding box center [1059, 687] width 134 height 52
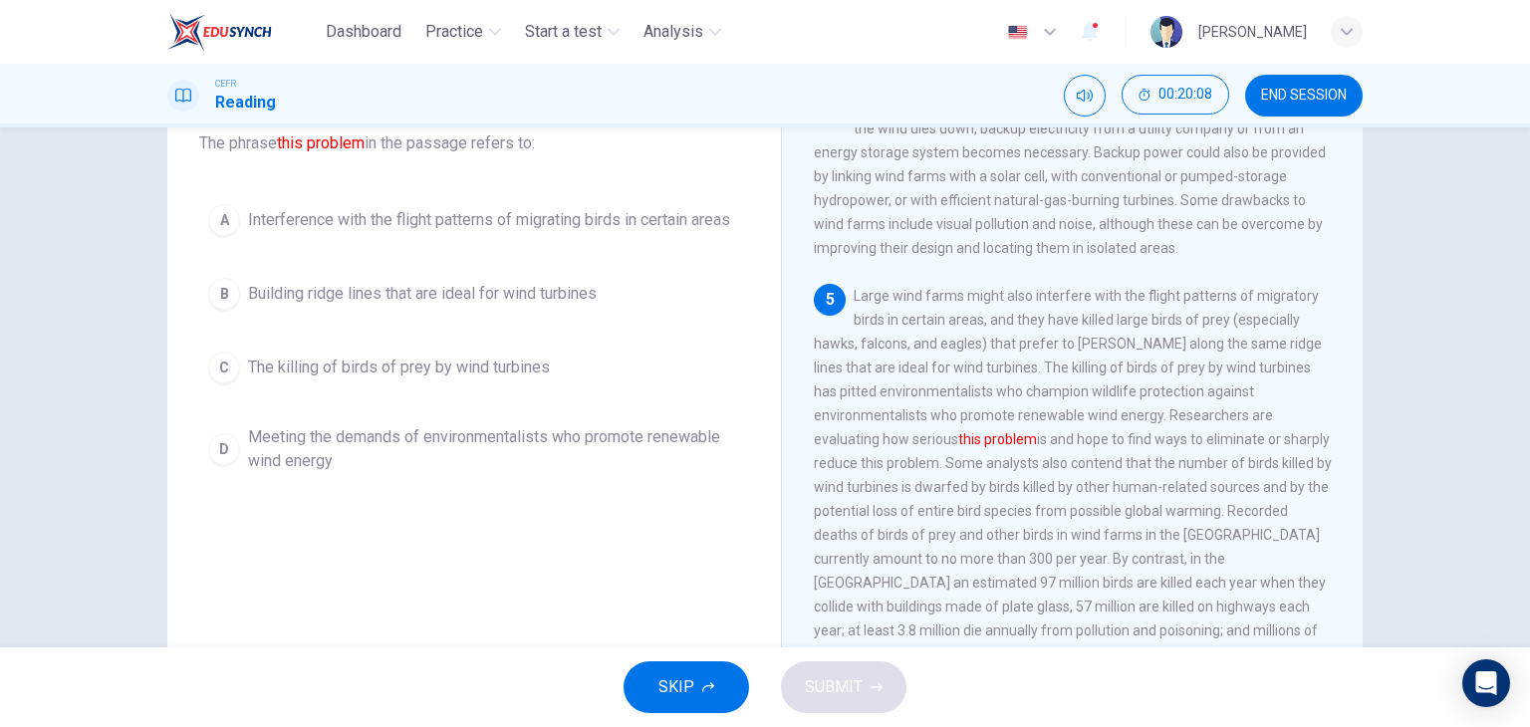
scroll to position [653, 0]
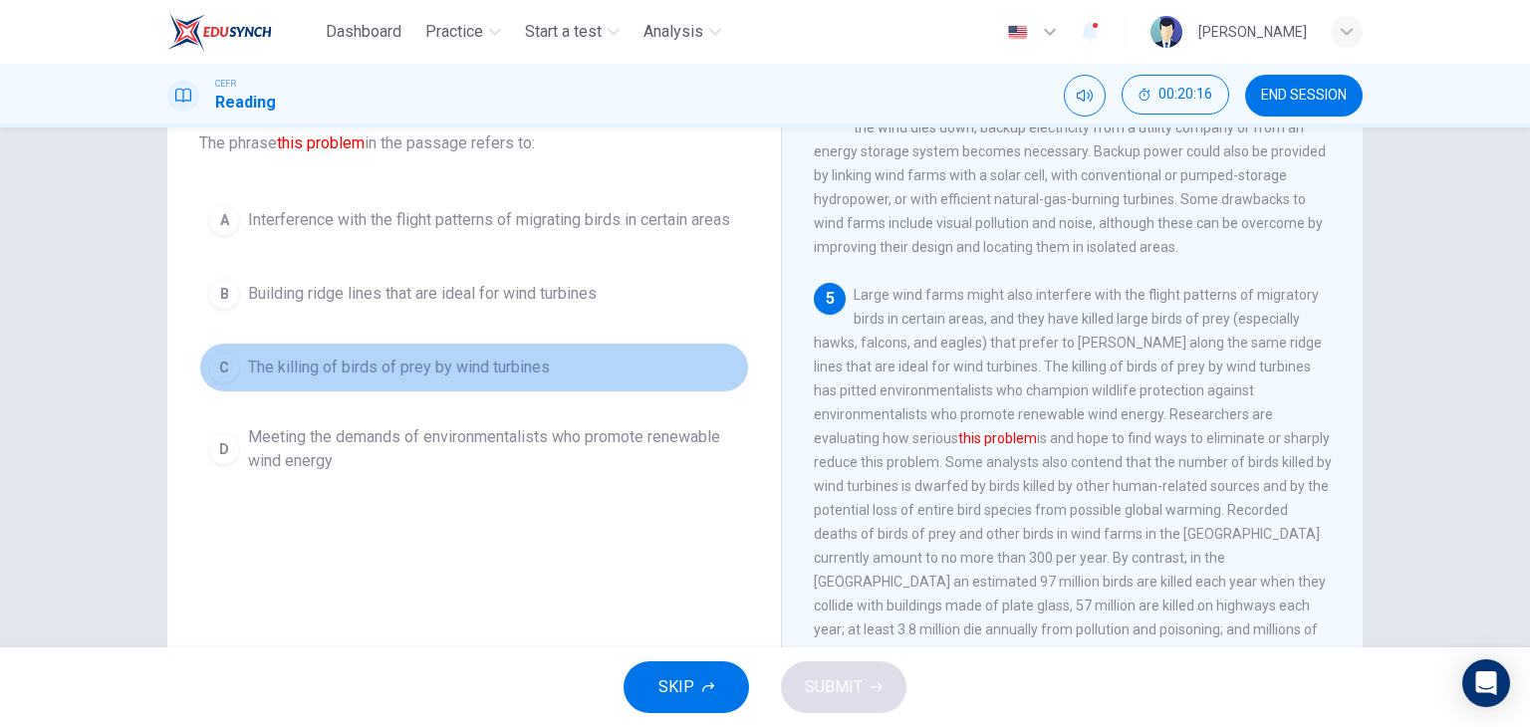
click at [468, 370] on span "The killing of birds of prey by wind turbines" at bounding box center [399, 368] width 302 height 24
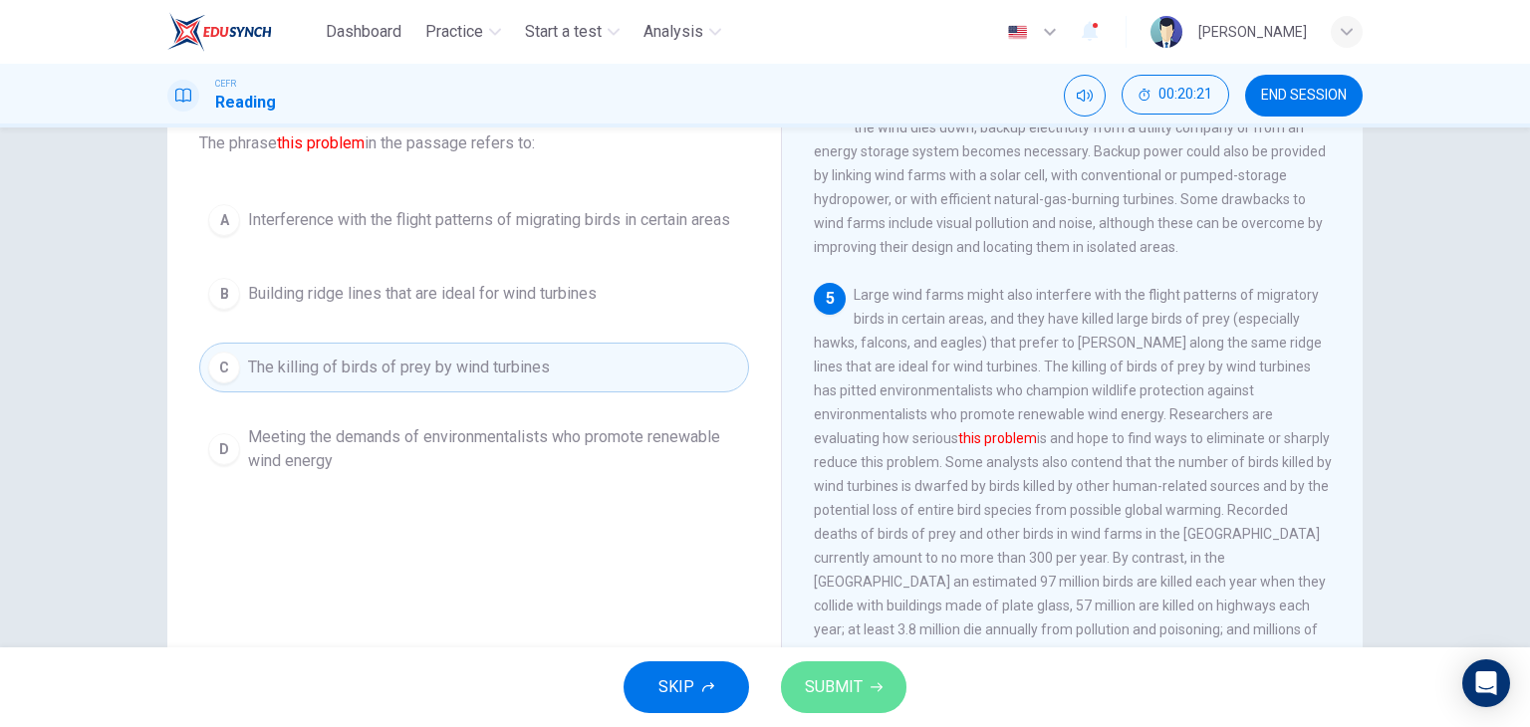
click at [857, 683] on span "SUBMIT" at bounding box center [834, 687] width 58 height 28
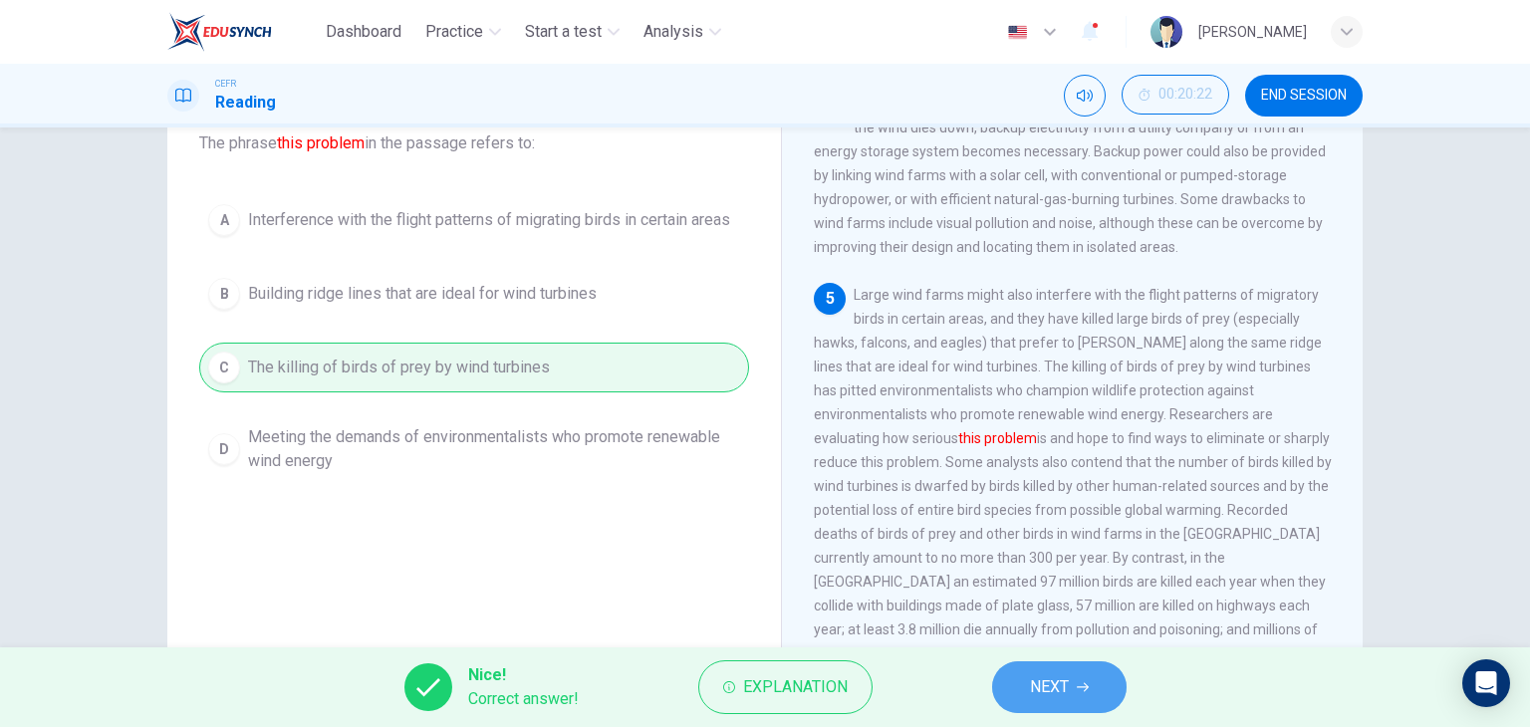
click at [1079, 690] on icon "button" at bounding box center [1083, 687] width 12 height 12
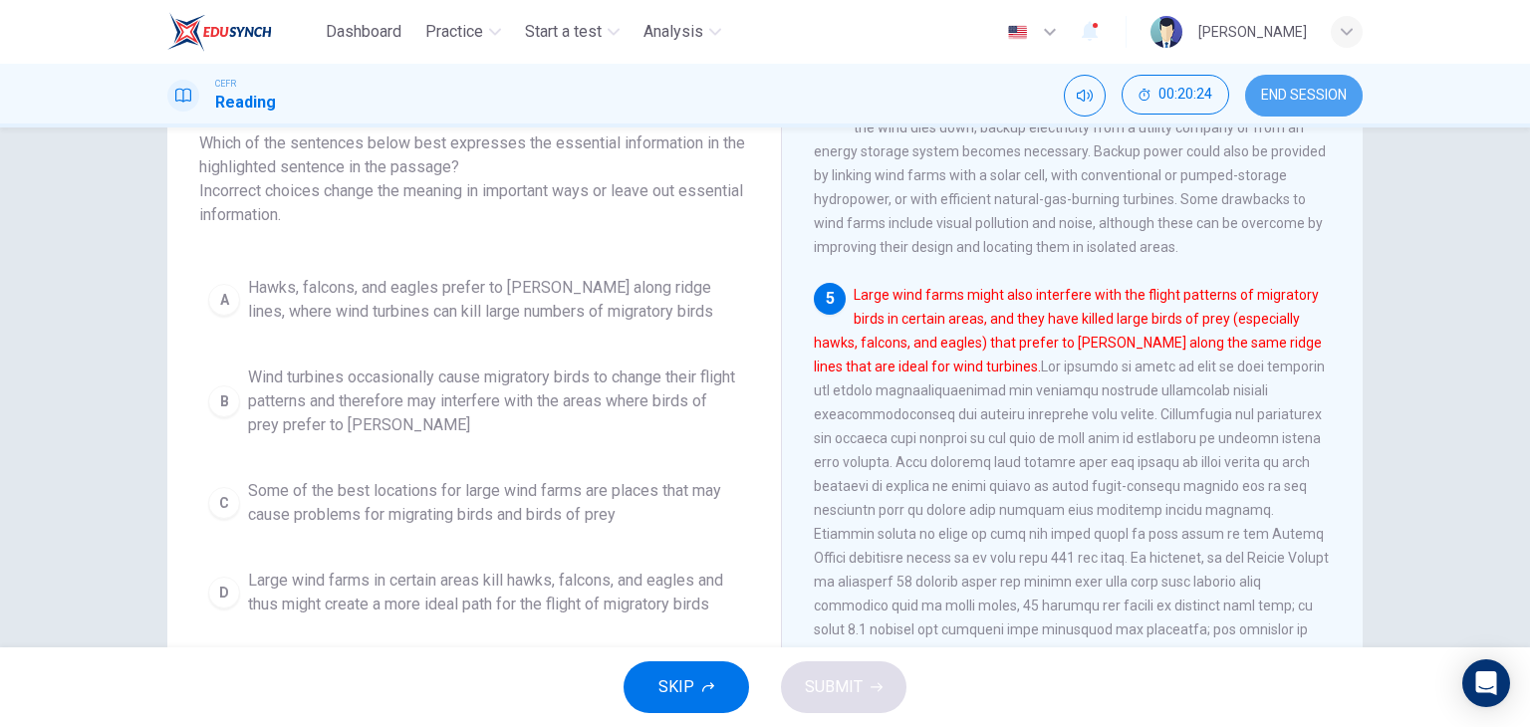
click at [1326, 100] on span "END SESSION" at bounding box center [1304, 96] width 86 height 16
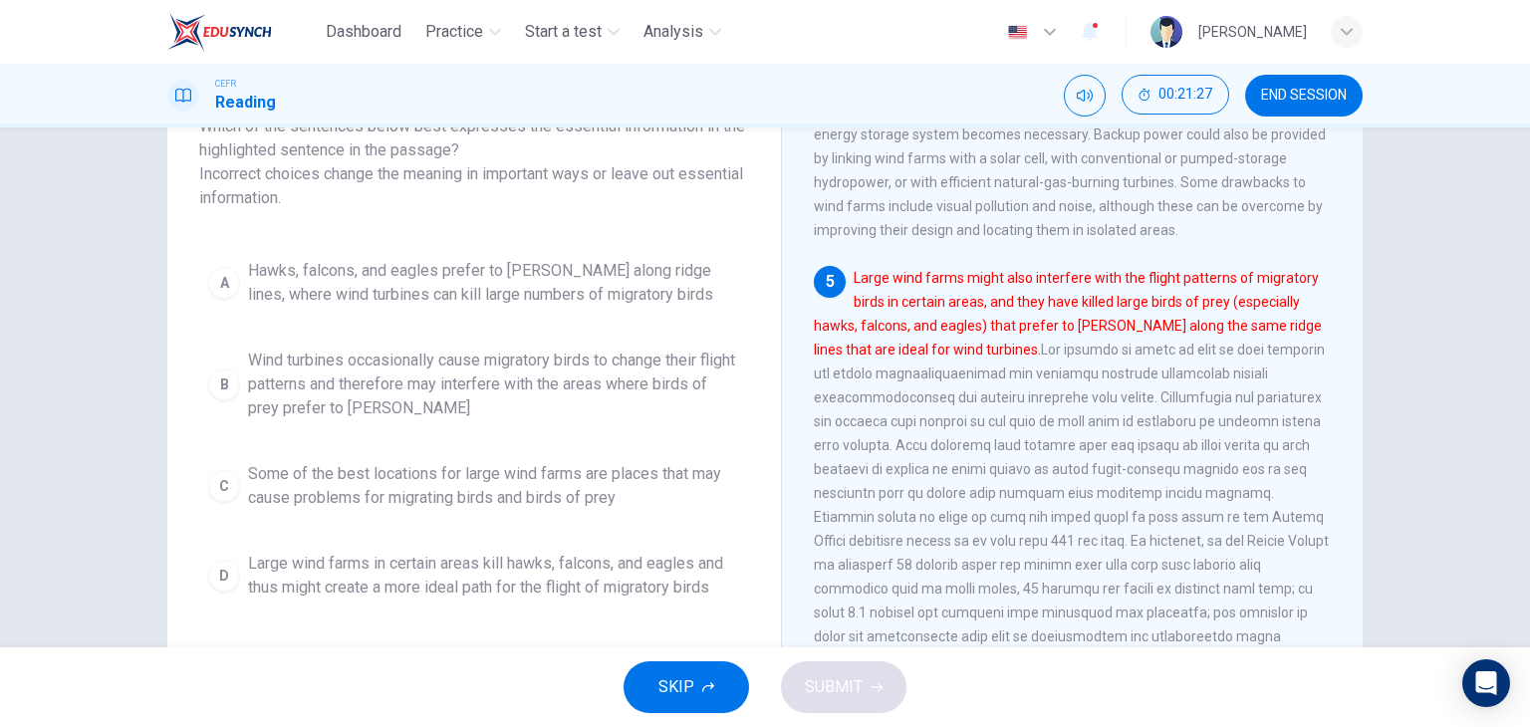
scroll to position [153, 0]
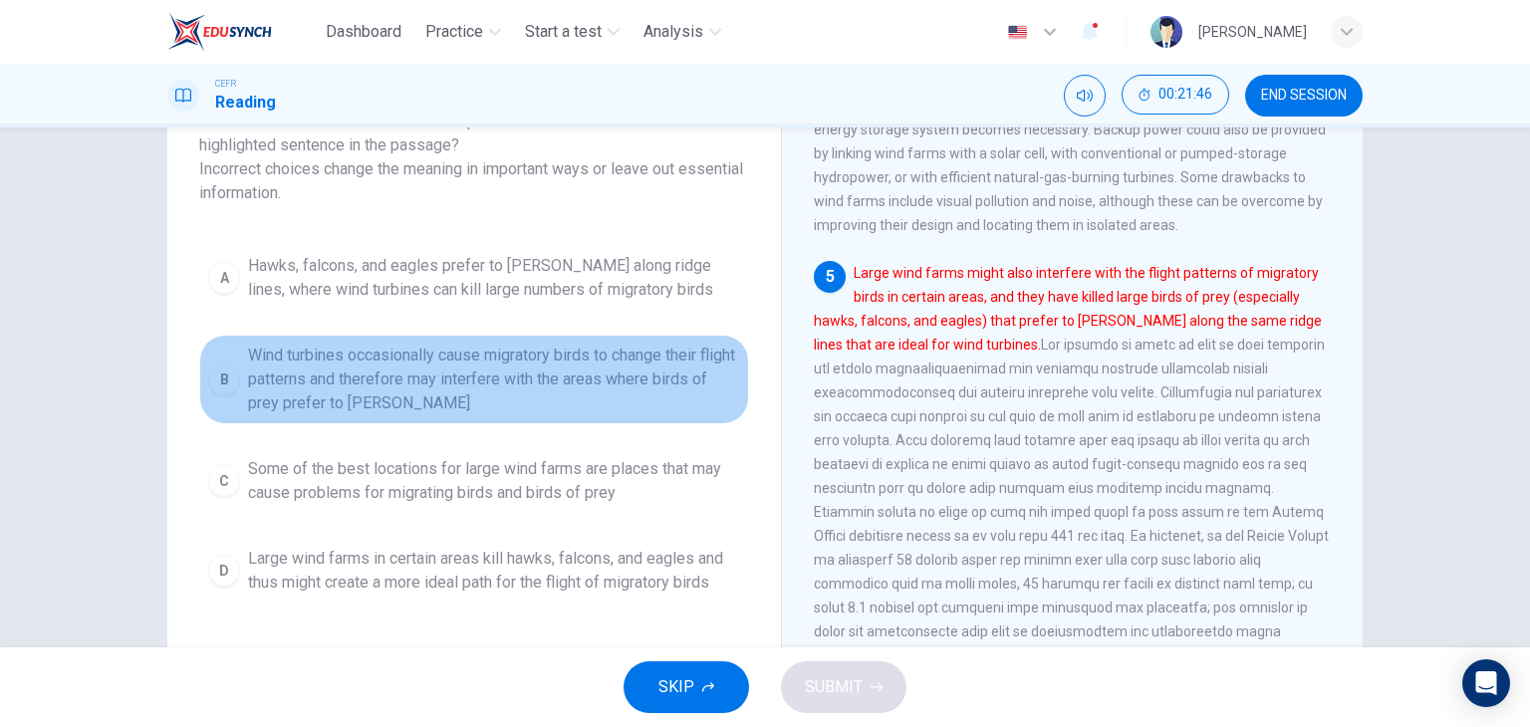
click at [447, 383] on span "Wind turbines occasionally cause migratory birds to change their flight pattern…" at bounding box center [494, 380] width 492 height 72
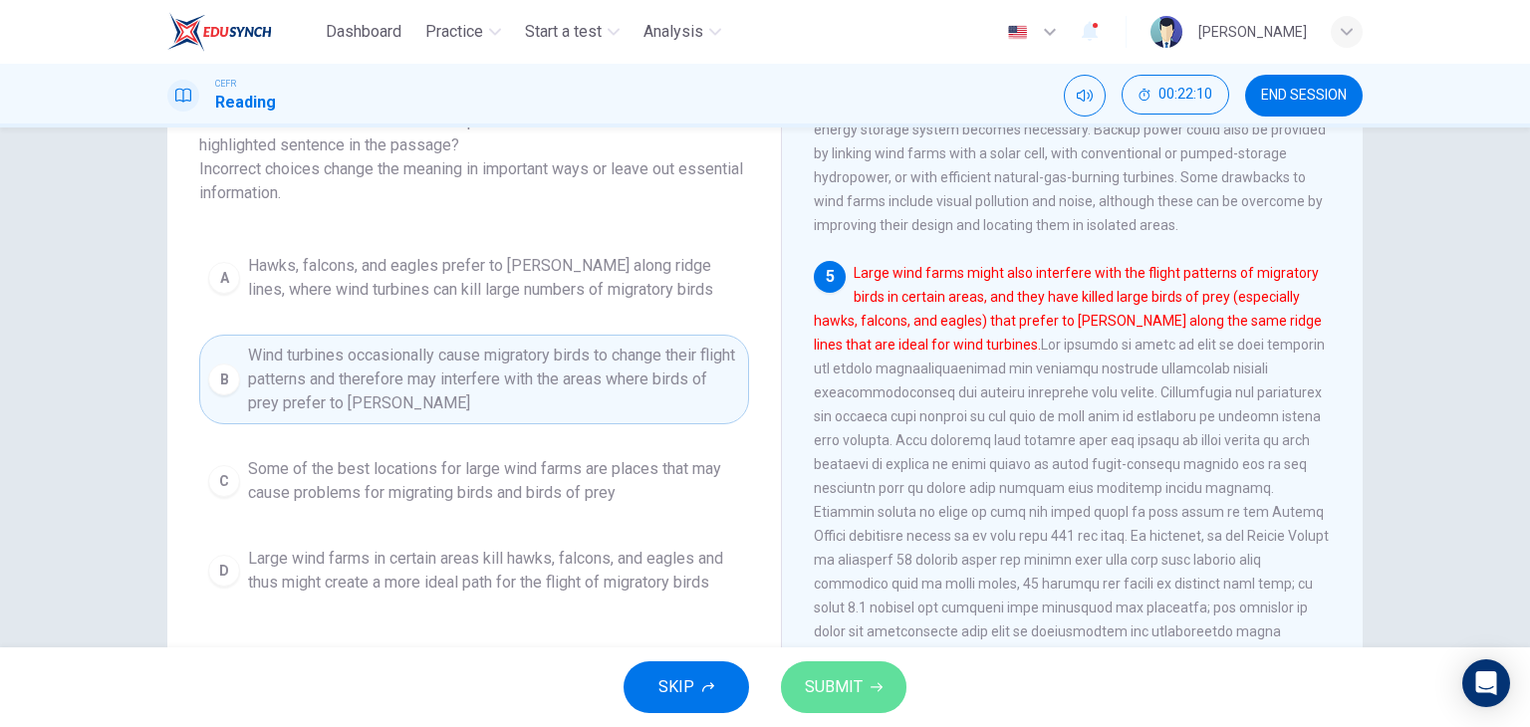
click at [825, 683] on span "SUBMIT" at bounding box center [834, 687] width 58 height 28
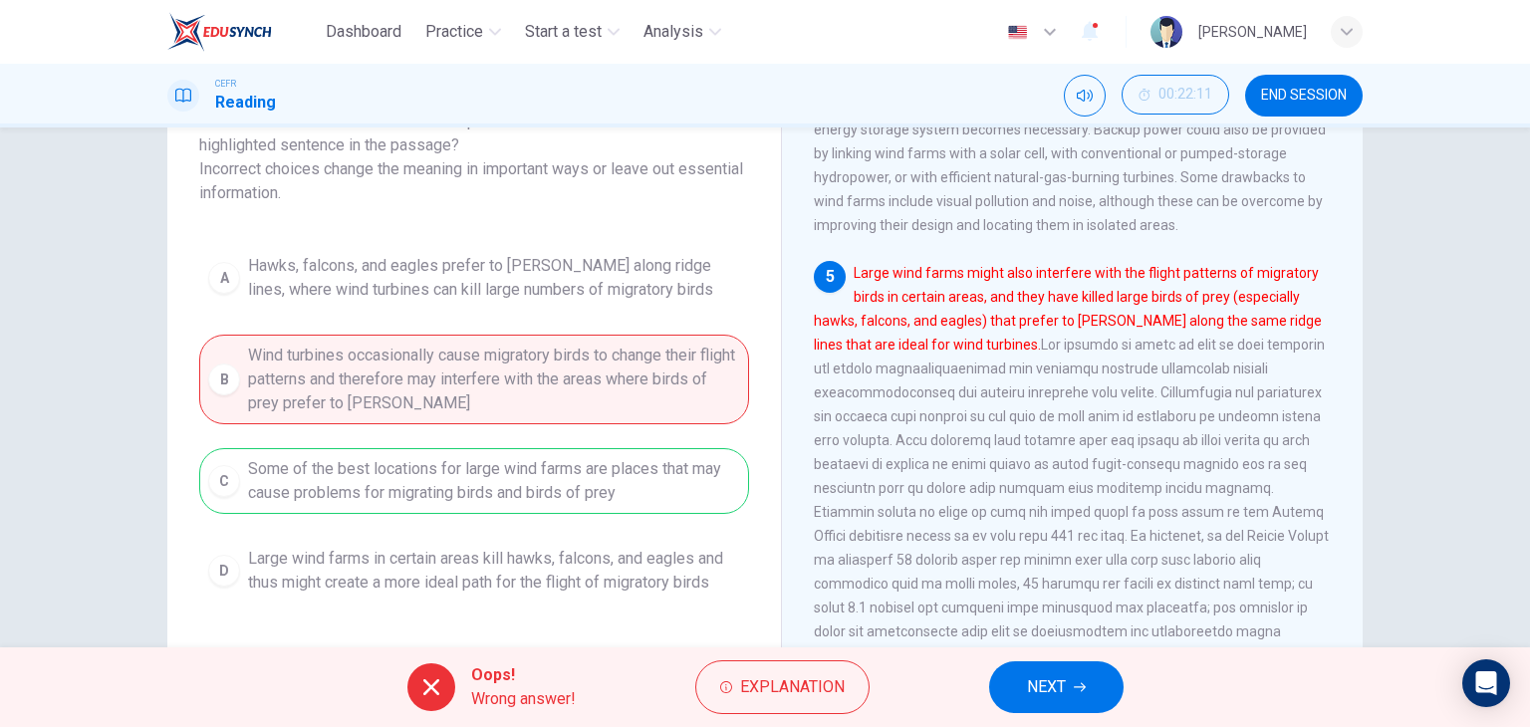
click at [649, 462] on div "A Hawks, falcons, and eagles prefer to [PERSON_NAME] along ridge lines, where w…" at bounding box center [474, 424] width 550 height 359
click at [1025, 682] on button "NEXT" at bounding box center [1056, 687] width 134 height 52
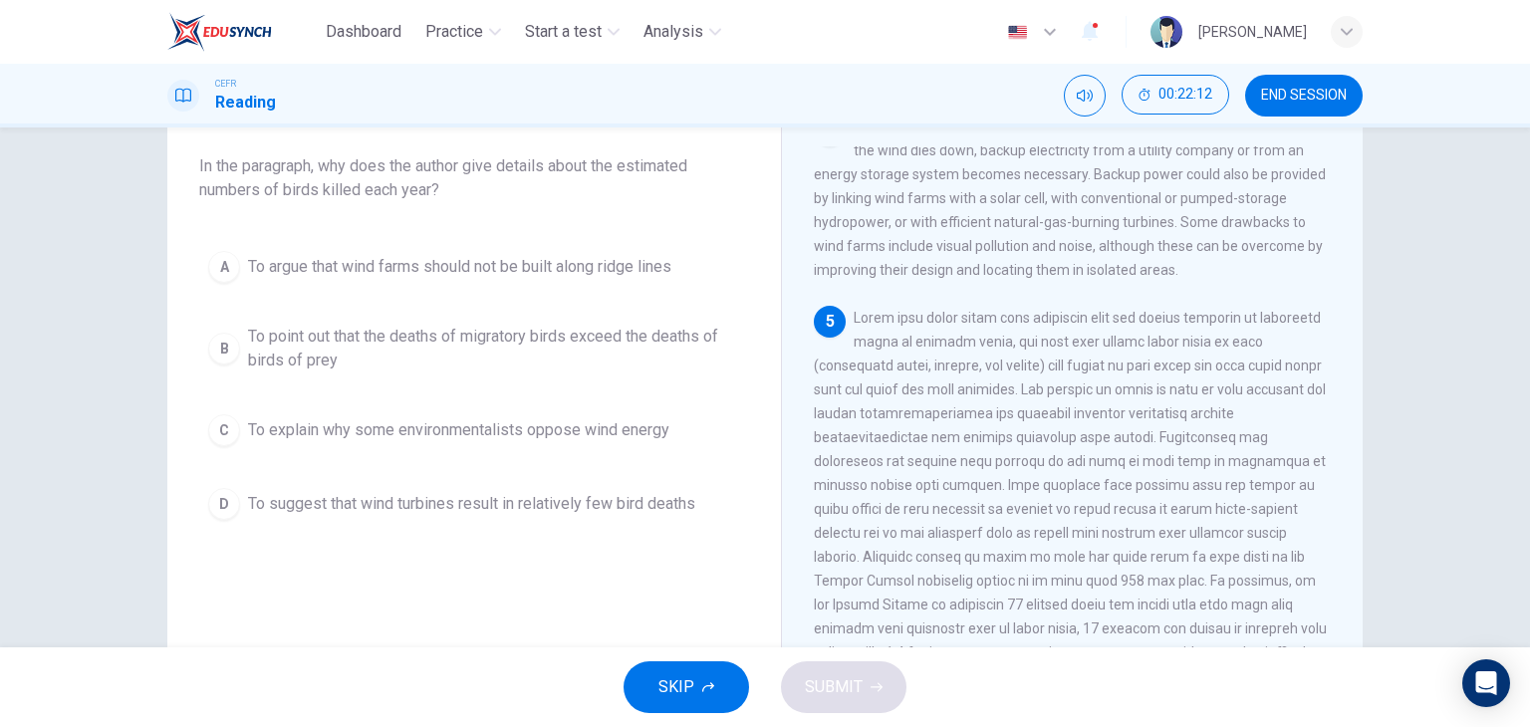
scroll to position [112, 0]
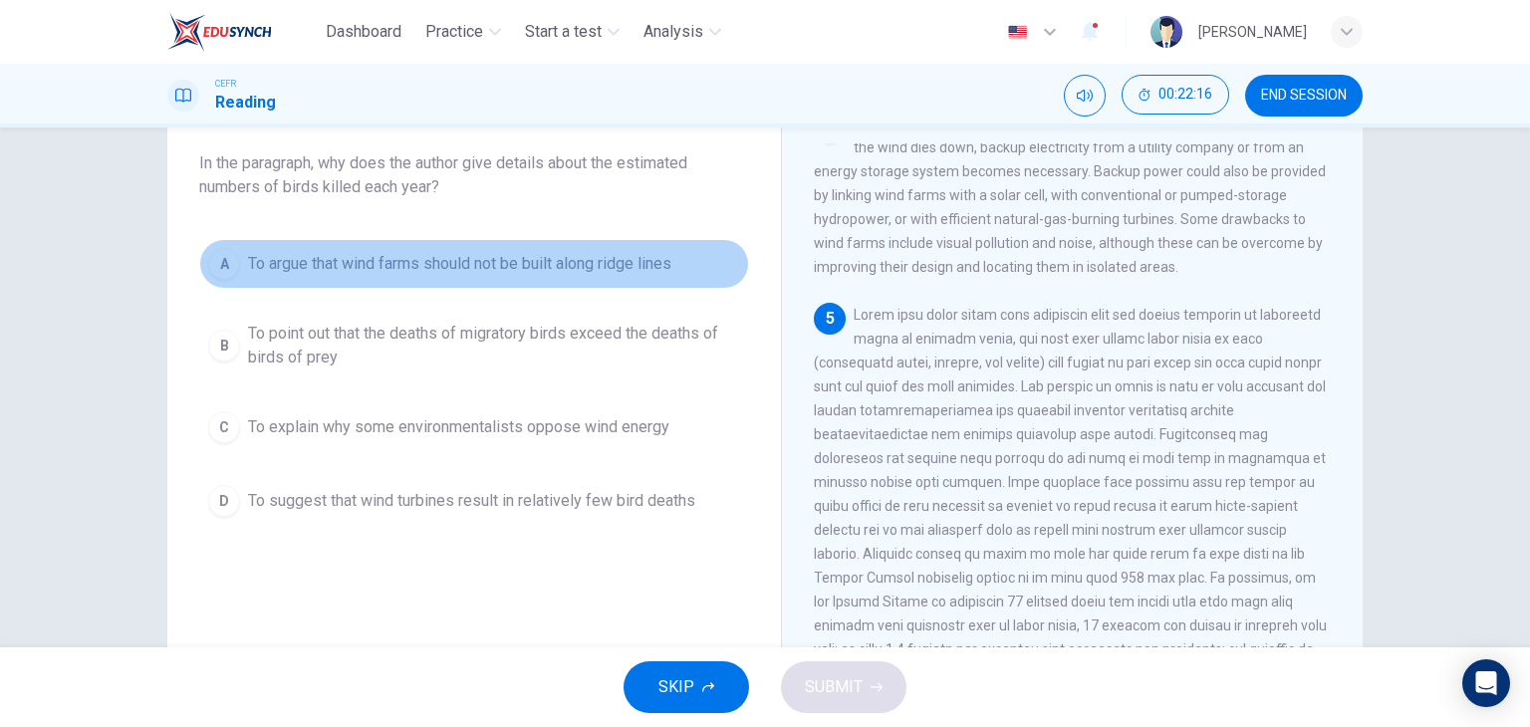
click at [558, 280] on button "A To argue that wind farms should not be built along ridge lines" at bounding box center [474, 264] width 550 height 50
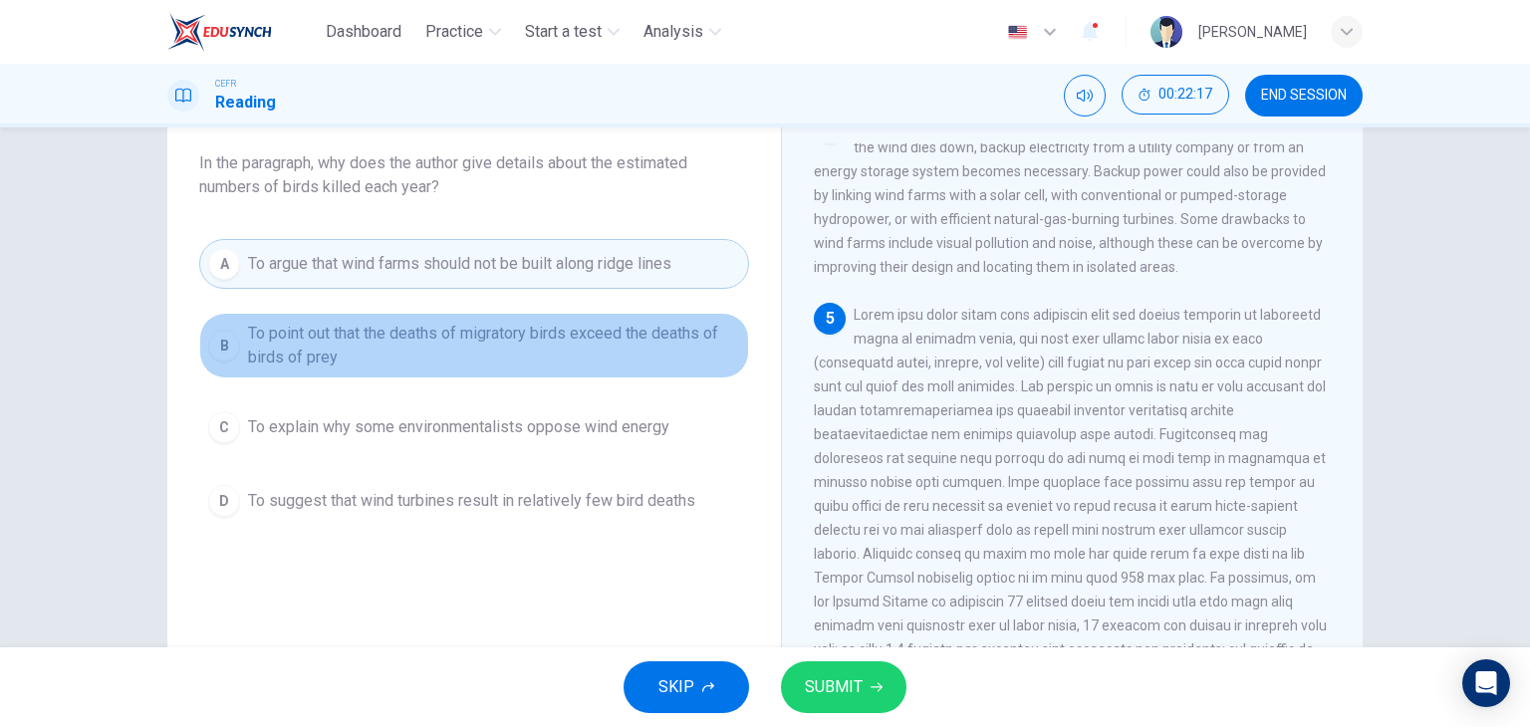
click at [534, 351] on span "To point out that the deaths of migratory birds exceed the deaths of birds of p…" at bounding box center [494, 346] width 492 height 48
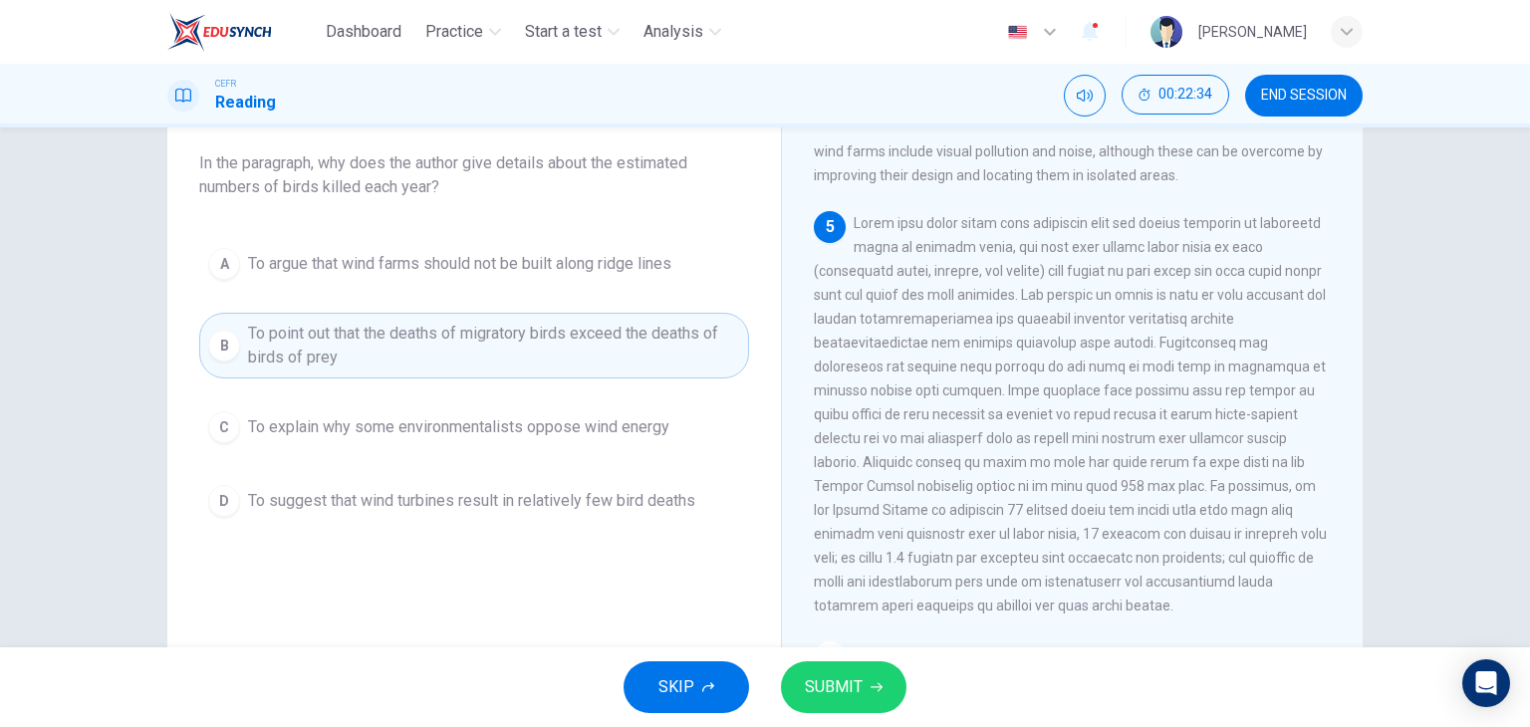
scroll to position [757, 0]
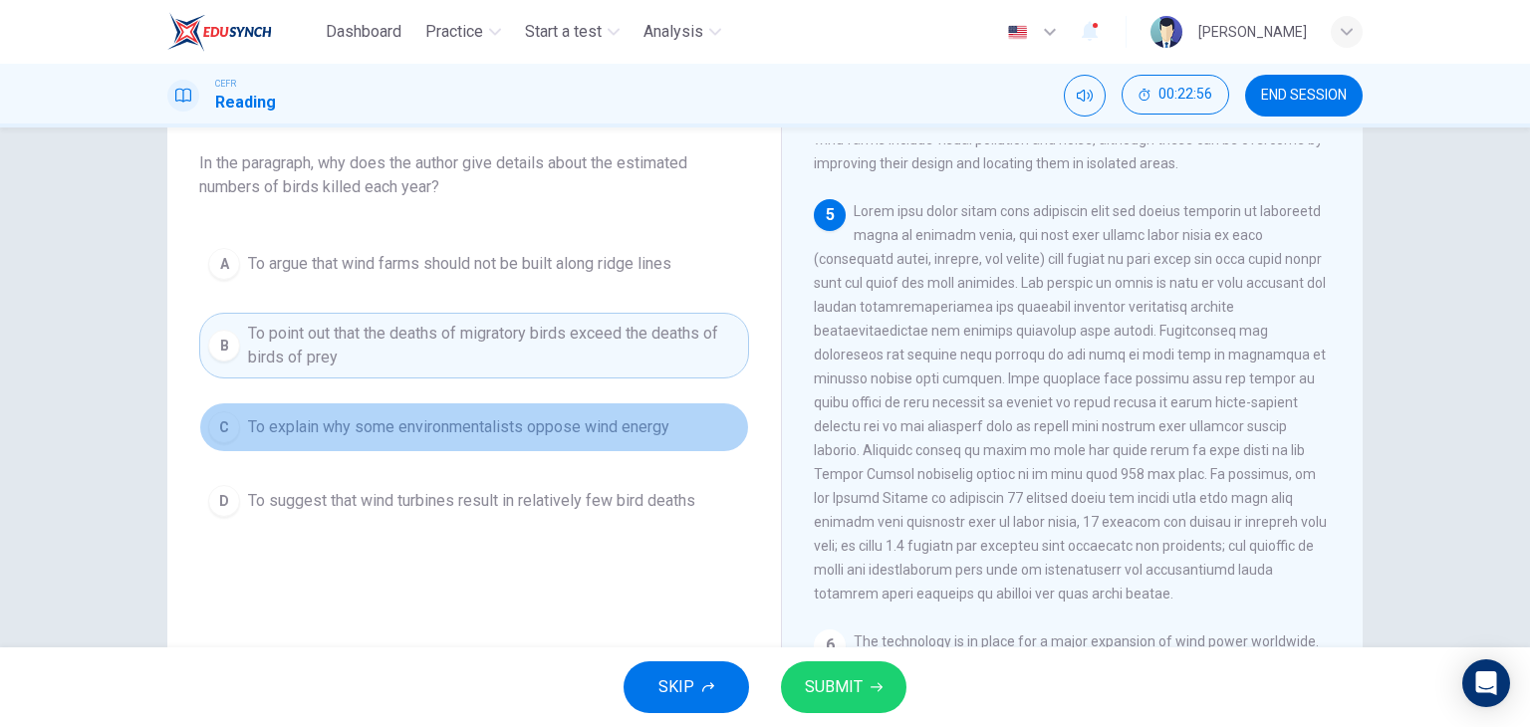
click at [515, 447] on button "C To explain why some environmentalists oppose wind energy" at bounding box center [474, 427] width 550 height 50
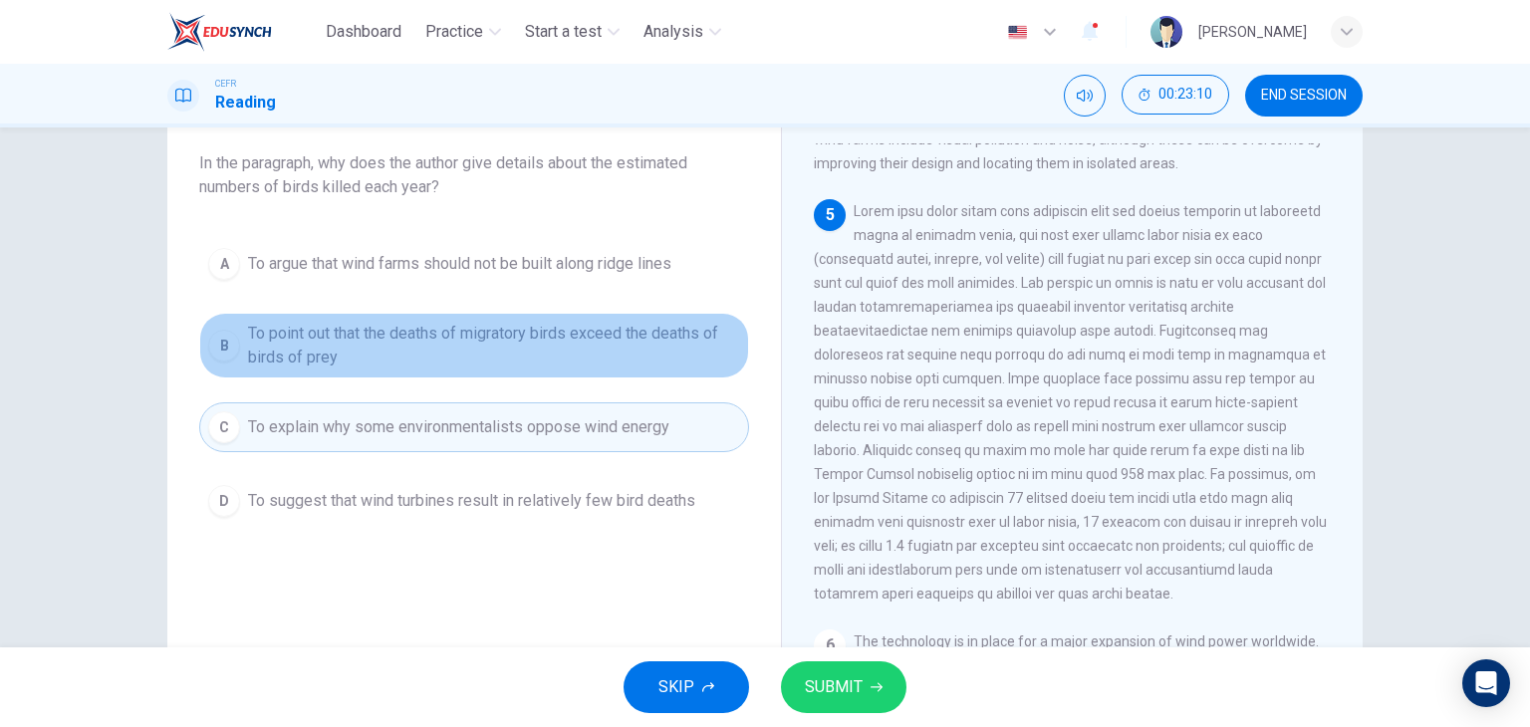
click at [530, 360] on span "To point out that the deaths of migratory birds exceed the deaths of birds of p…" at bounding box center [494, 346] width 492 height 48
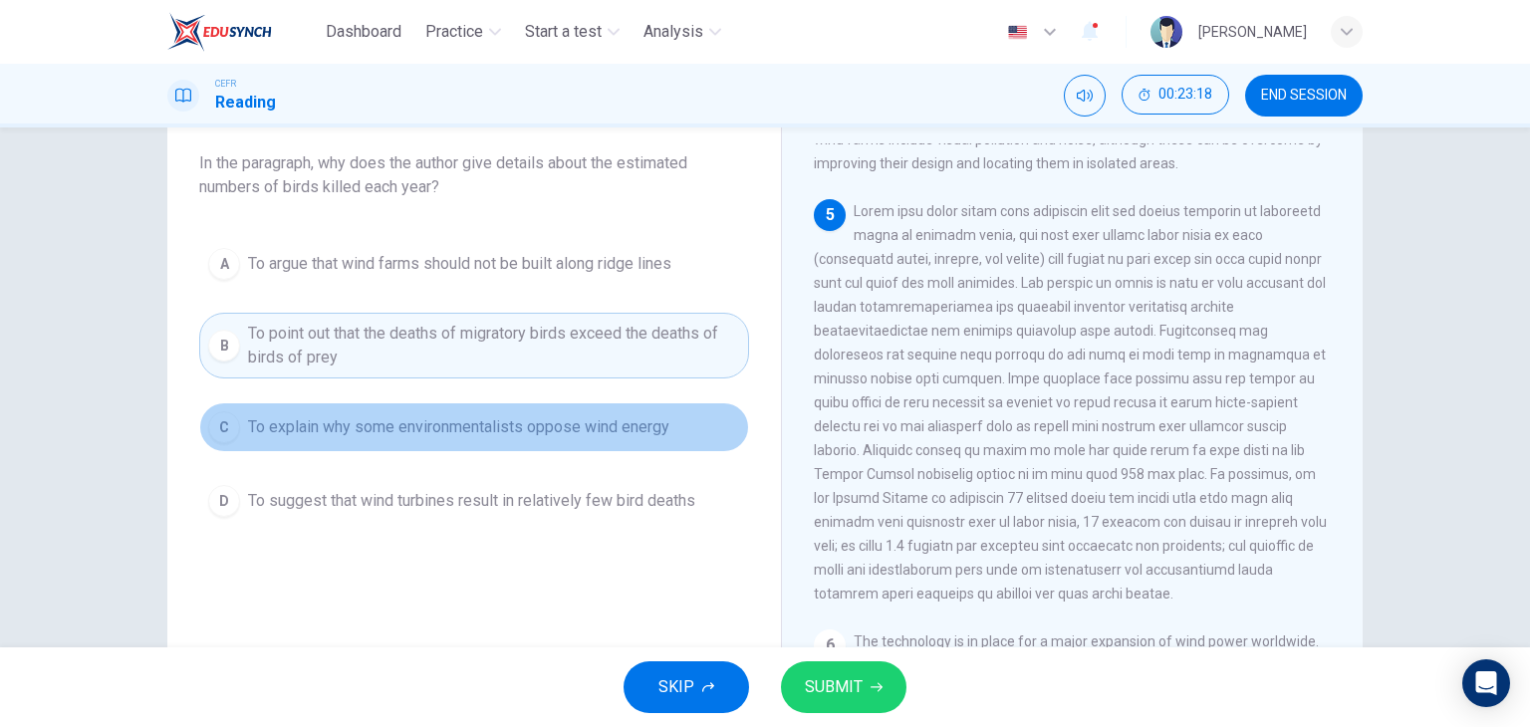
click at [606, 448] on button "C To explain why some environmentalists oppose wind energy" at bounding box center [474, 427] width 550 height 50
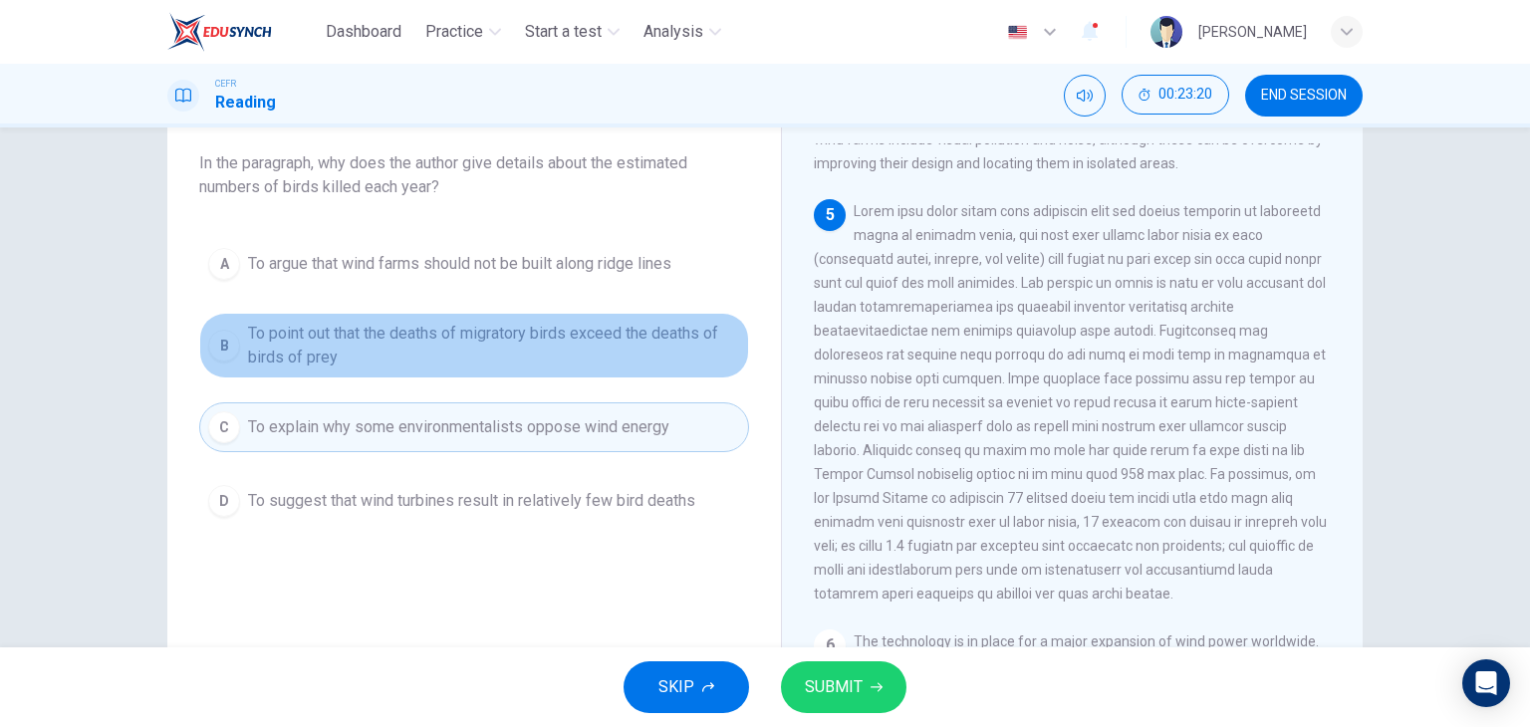
click at [637, 370] on button "B To point out that the deaths of migratory birds exceed the deaths of birds of…" at bounding box center [474, 346] width 550 height 66
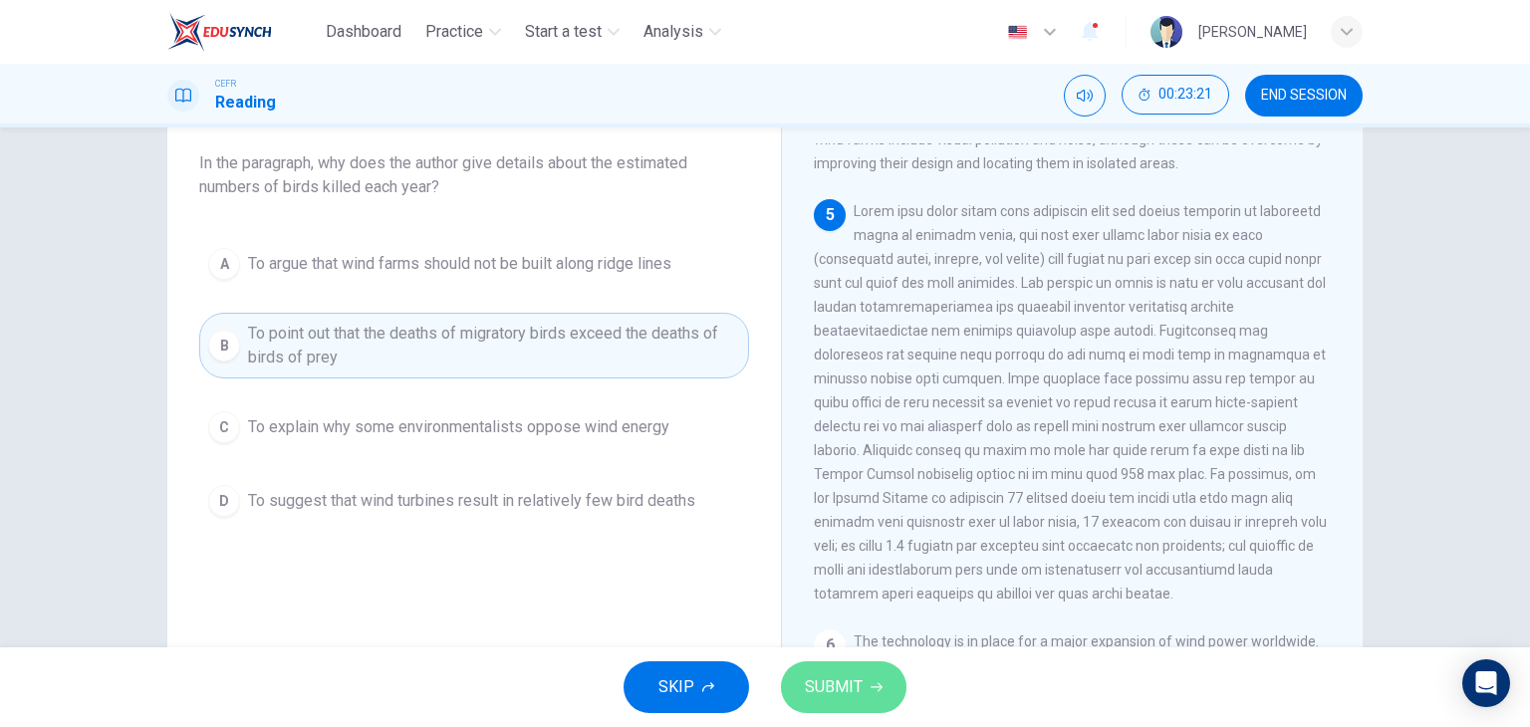
click at [822, 674] on span "SUBMIT" at bounding box center [834, 687] width 58 height 28
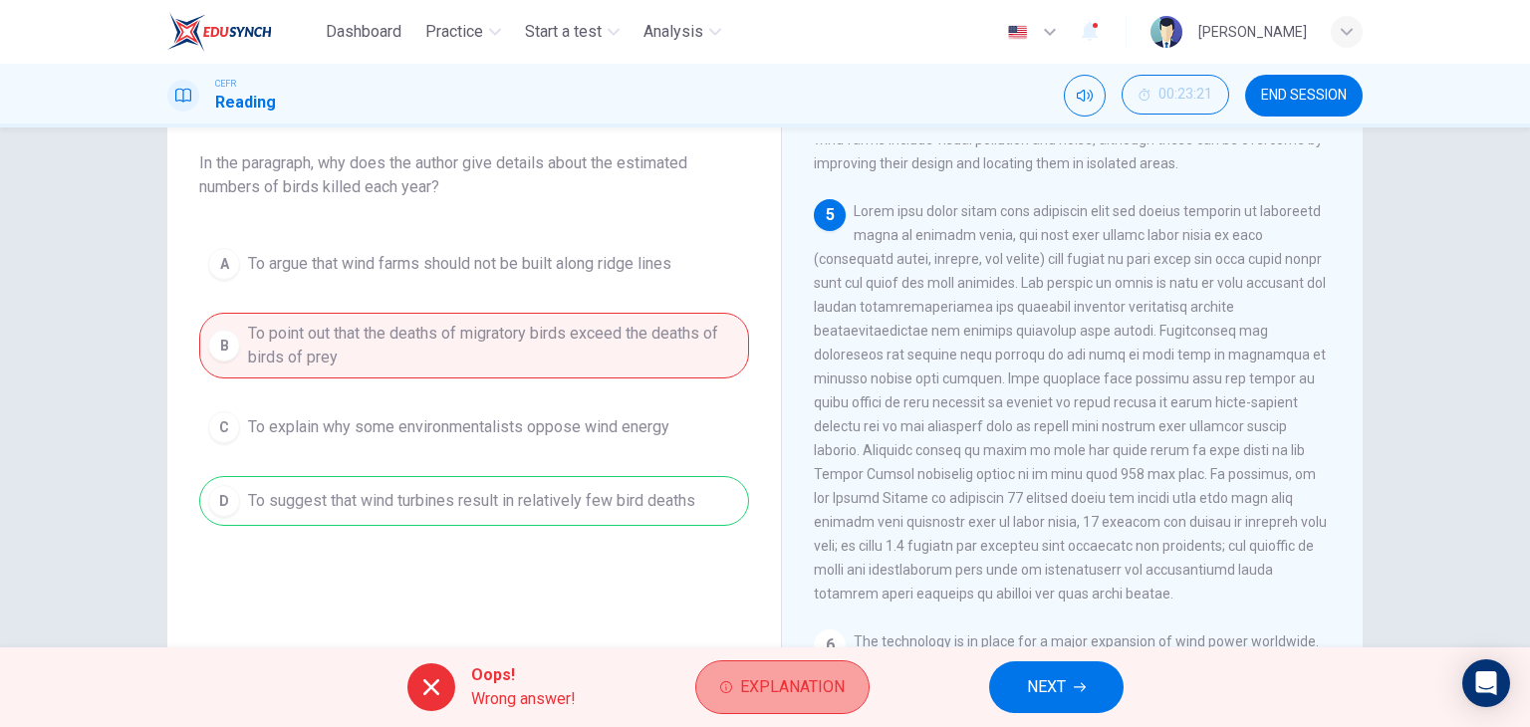
click at [781, 690] on span "Explanation" at bounding box center [792, 687] width 105 height 28
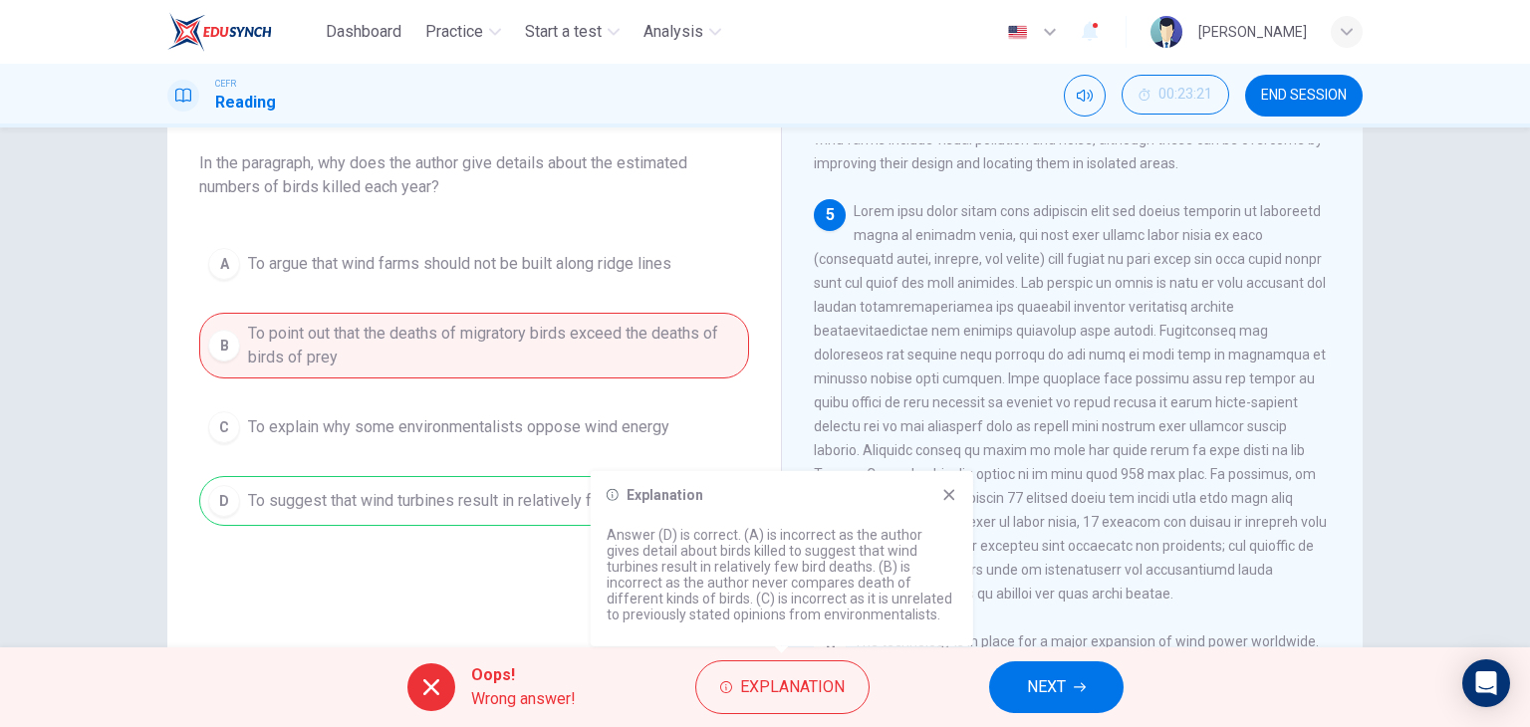
click at [387, 574] on div "Question 12 In the paragraph, why does the author give details about the estima…" at bounding box center [474, 412] width 582 height 672
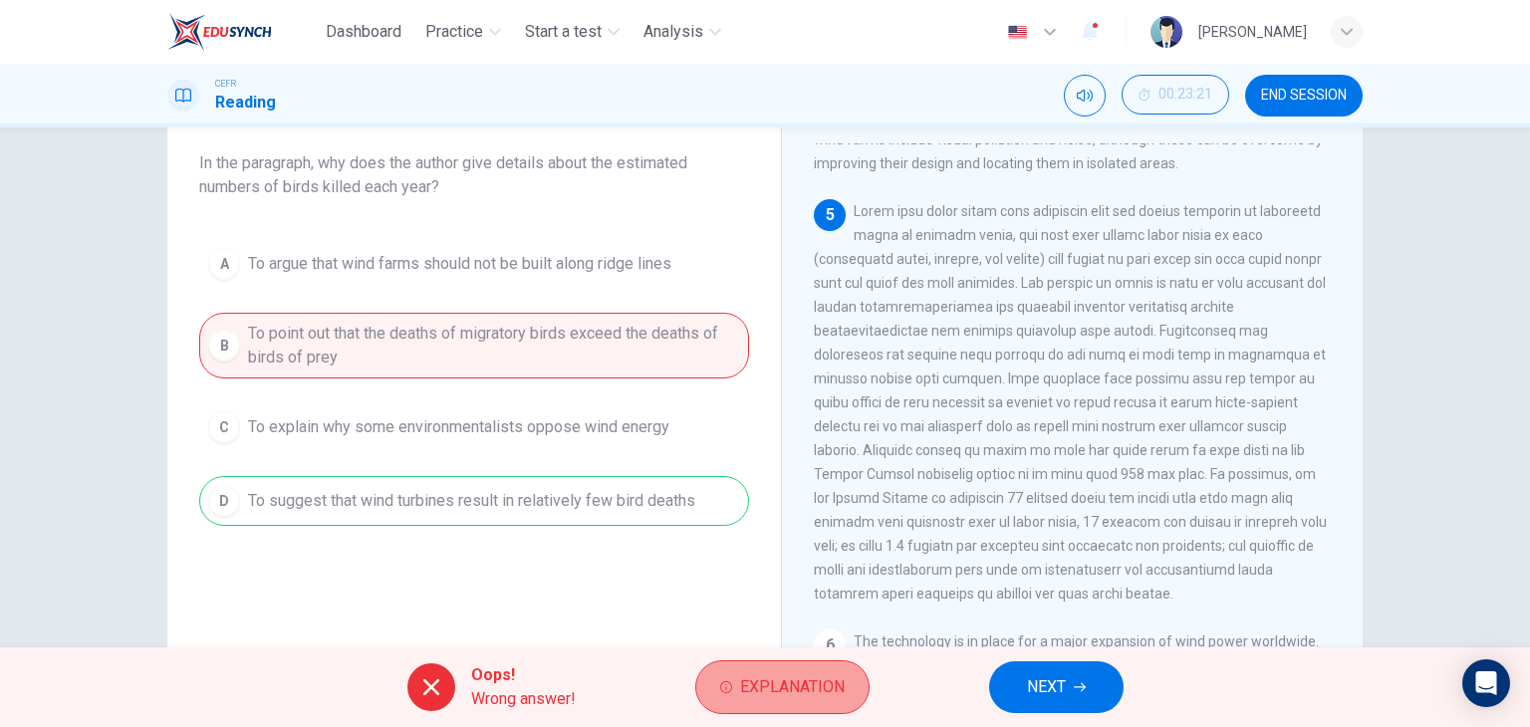
click at [764, 683] on span "Explanation" at bounding box center [792, 687] width 105 height 28
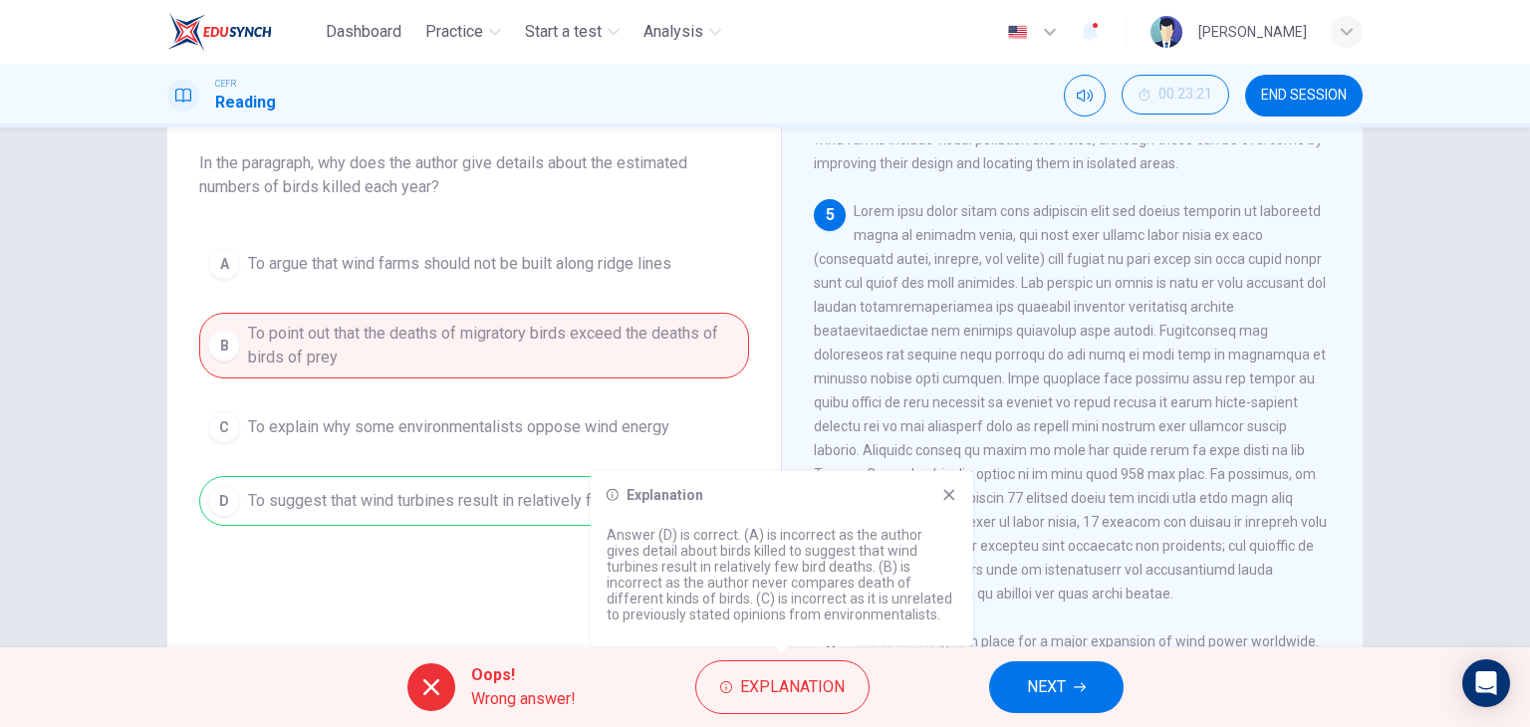
click at [949, 499] on icon at bounding box center [949, 495] width 16 height 16
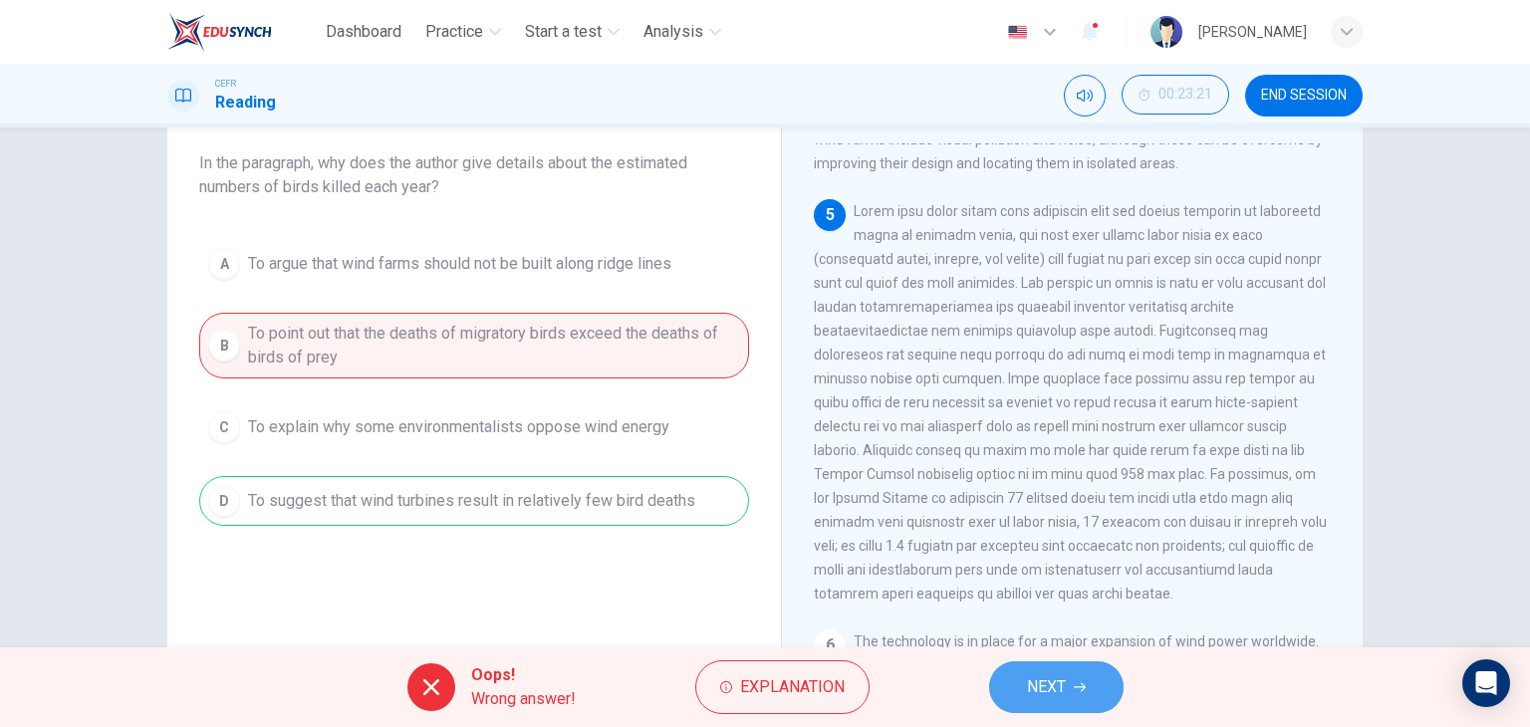
click at [1034, 662] on button "NEXT" at bounding box center [1056, 687] width 134 height 52
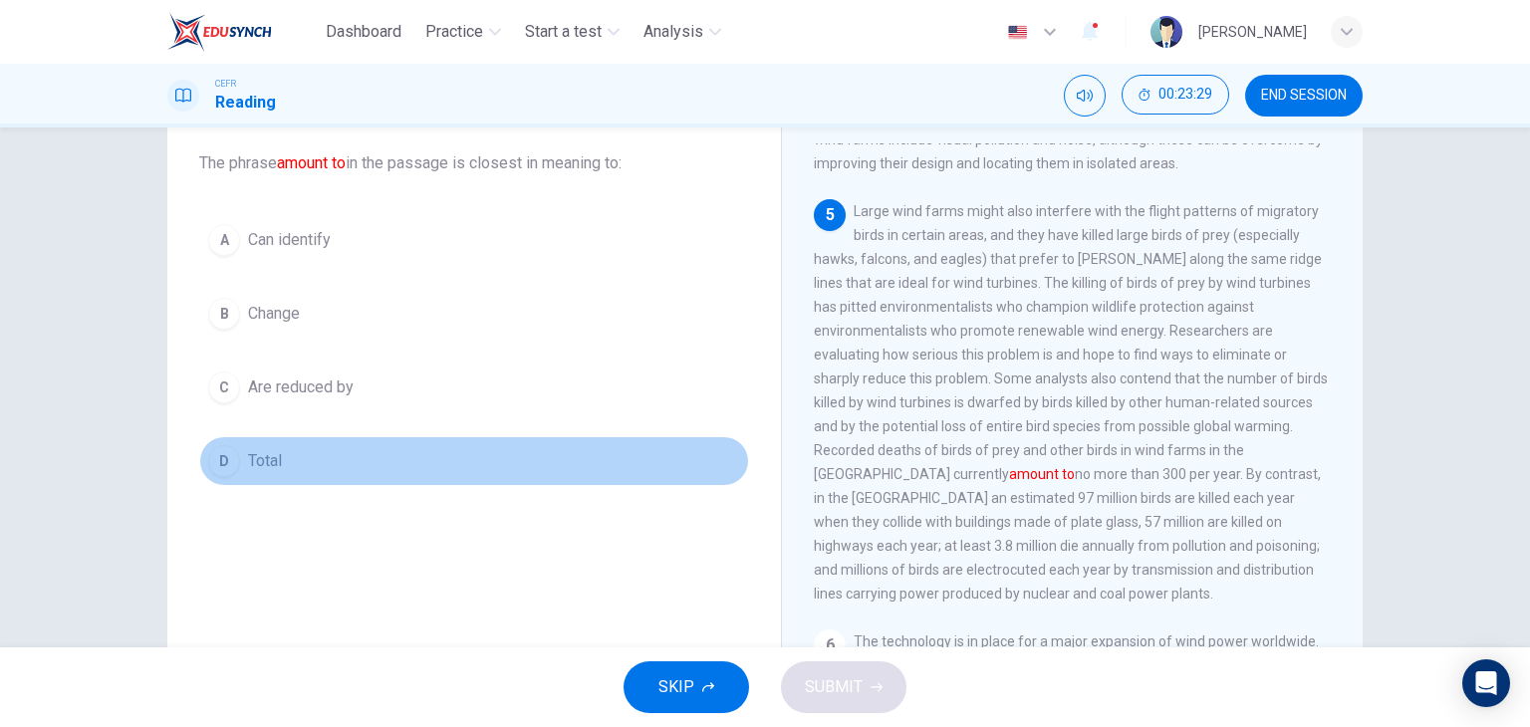
click at [265, 463] on span "Total" at bounding box center [265, 461] width 34 height 24
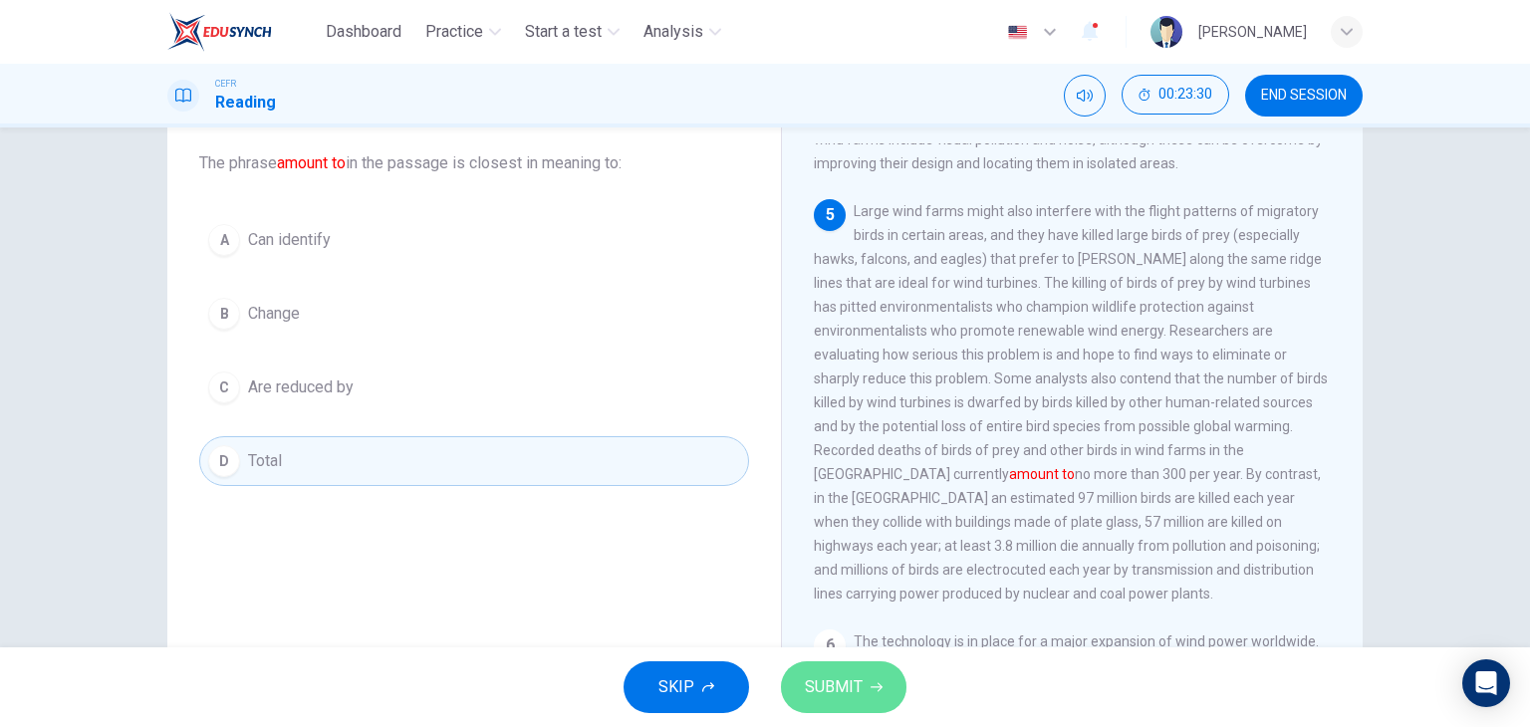
click at [816, 690] on span "SUBMIT" at bounding box center [834, 687] width 58 height 28
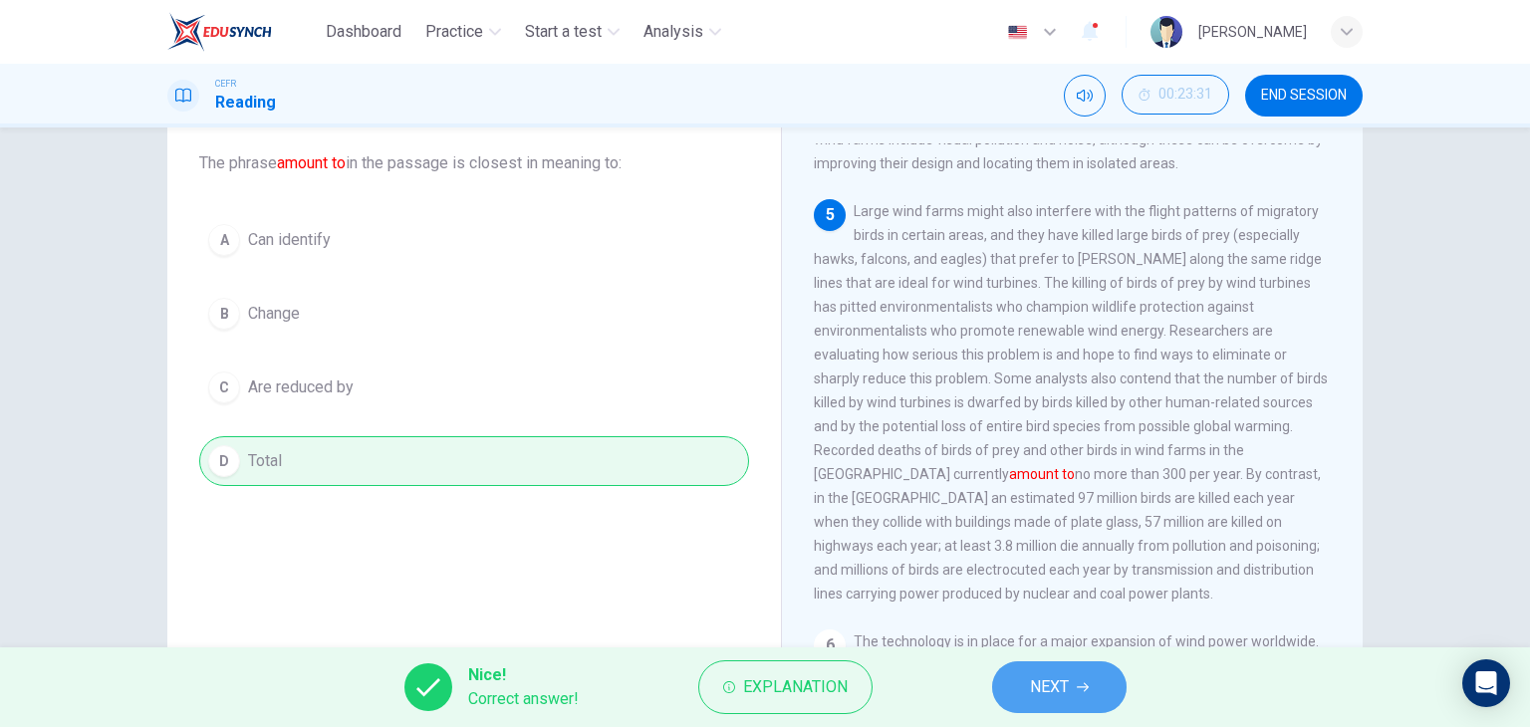
click at [1056, 690] on span "NEXT" at bounding box center [1049, 687] width 39 height 28
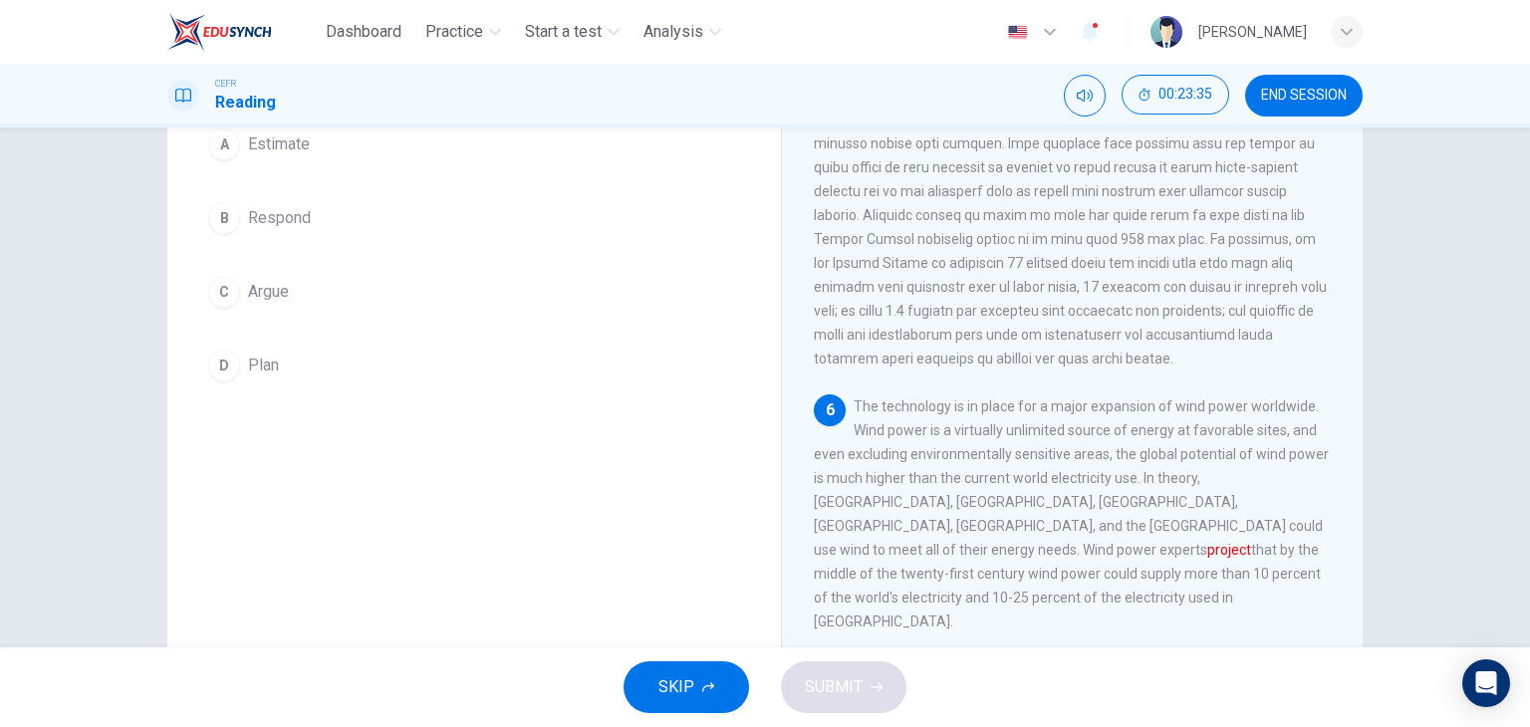
scroll to position [208, 0]
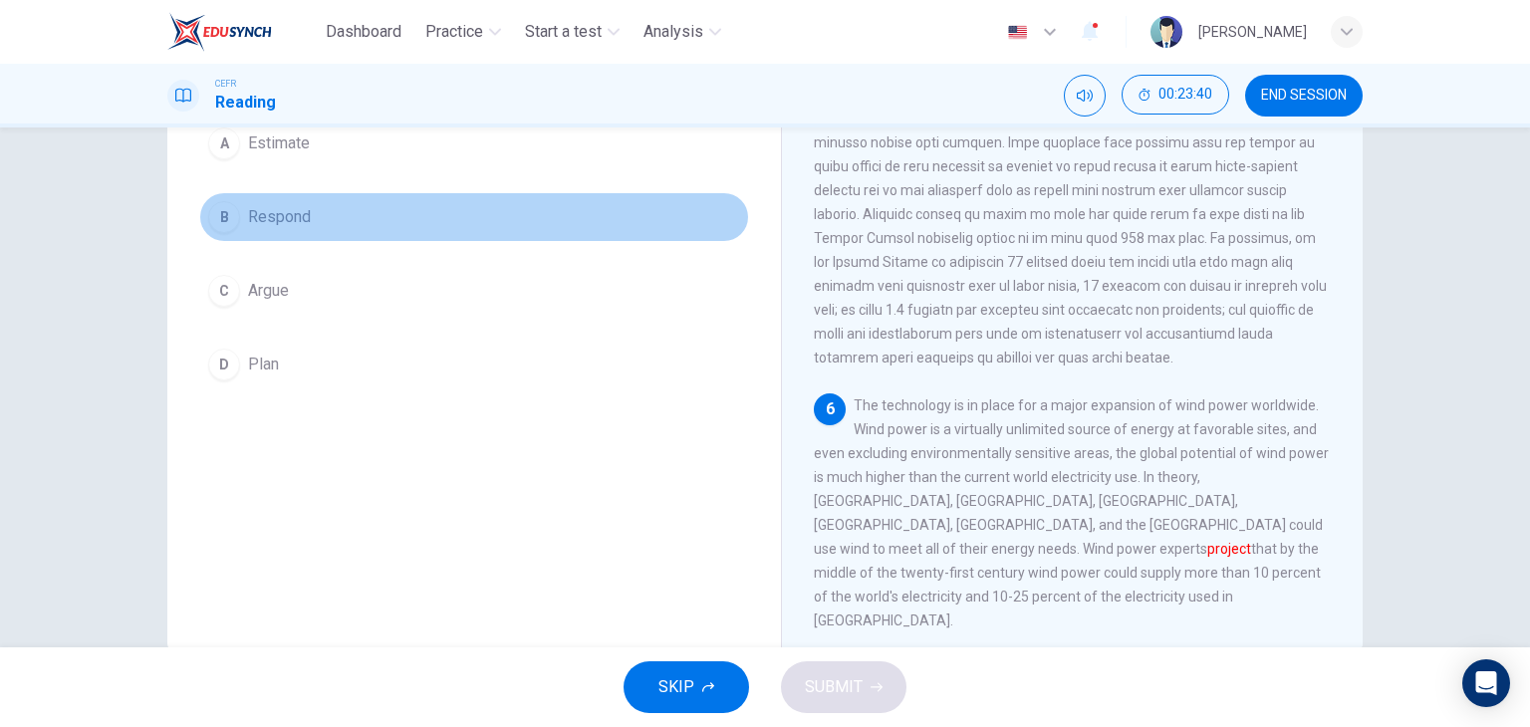
click at [304, 215] on span "Respond" at bounding box center [279, 217] width 63 height 24
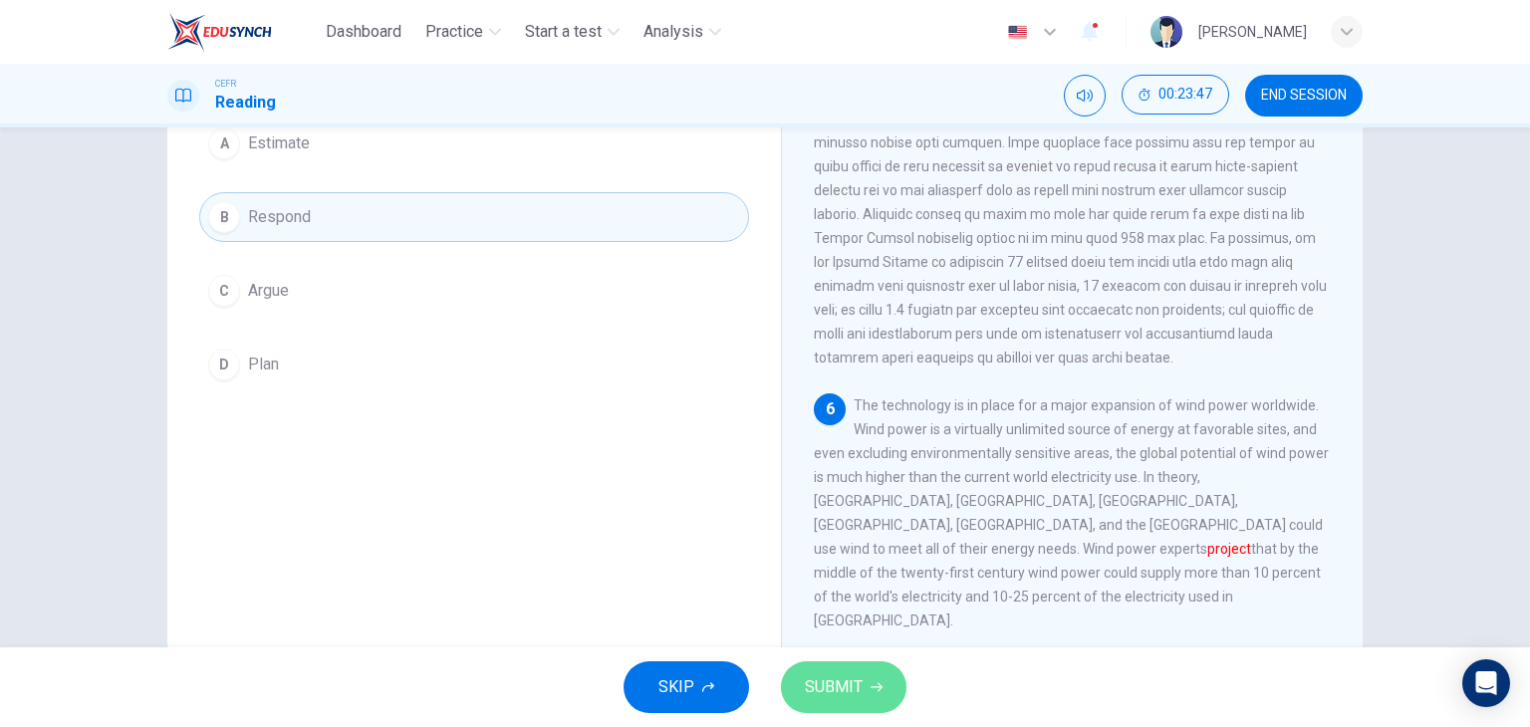
click at [862, 686] on button "SUBMIT" at bounding box center [843, 687] width 125 height 52
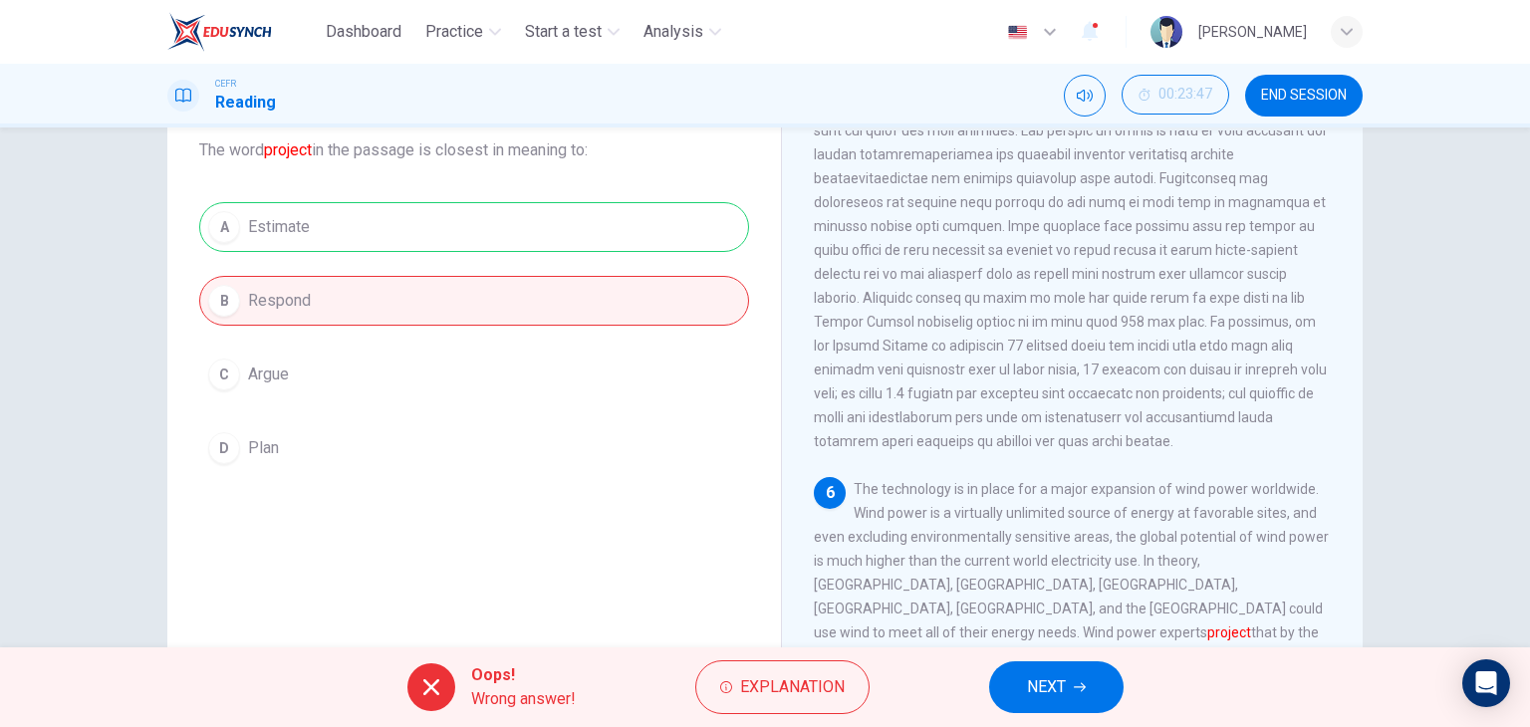
scroll to position [124, 0]
click at [797, 704] on button "Explanation" at bounding box center [782, 687] width 174 height 54
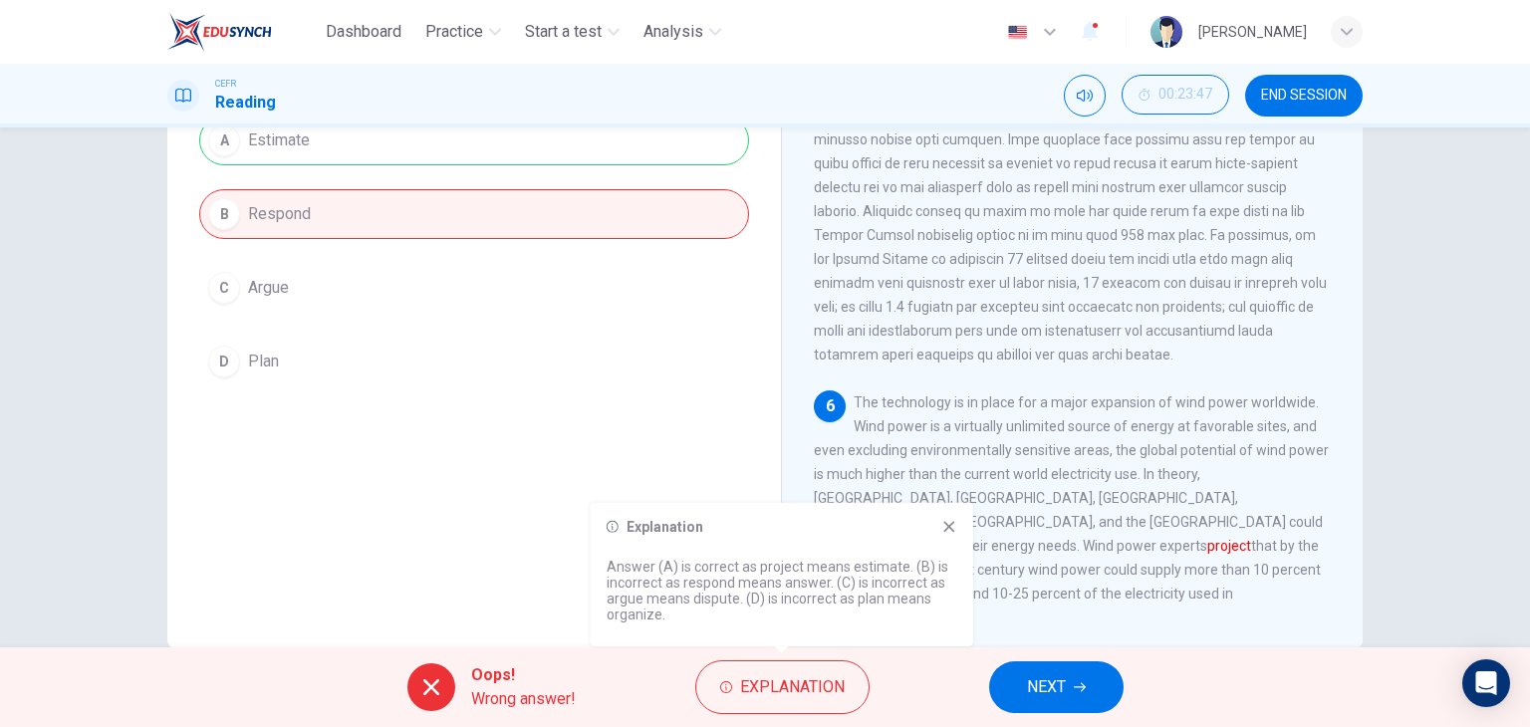
scroll to position [252, 0]
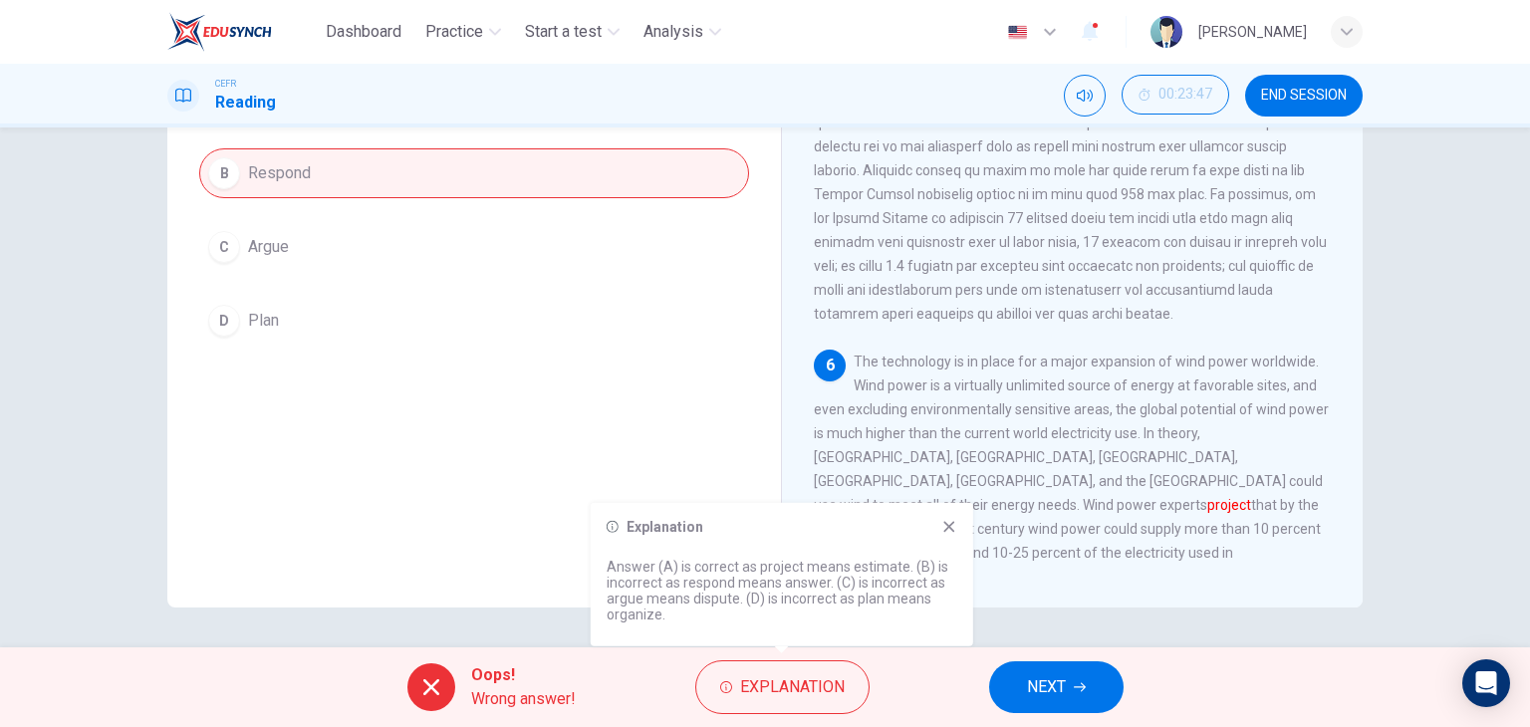
click at [953, 524] on icon at bounding box center [949, 527] width 16 height 16
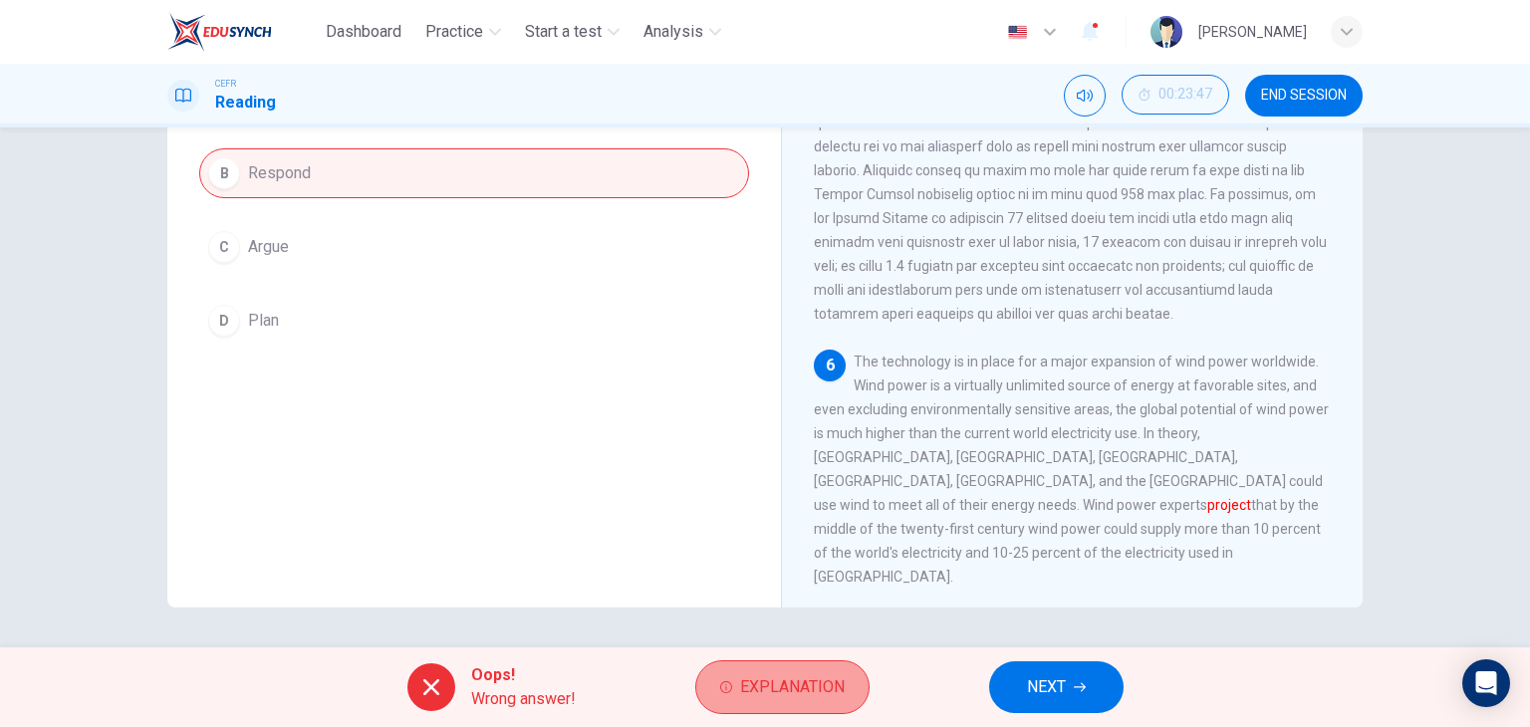
click at [763, 671] on button "Explanation" at bounding box center [782, 687] width 174 height 54
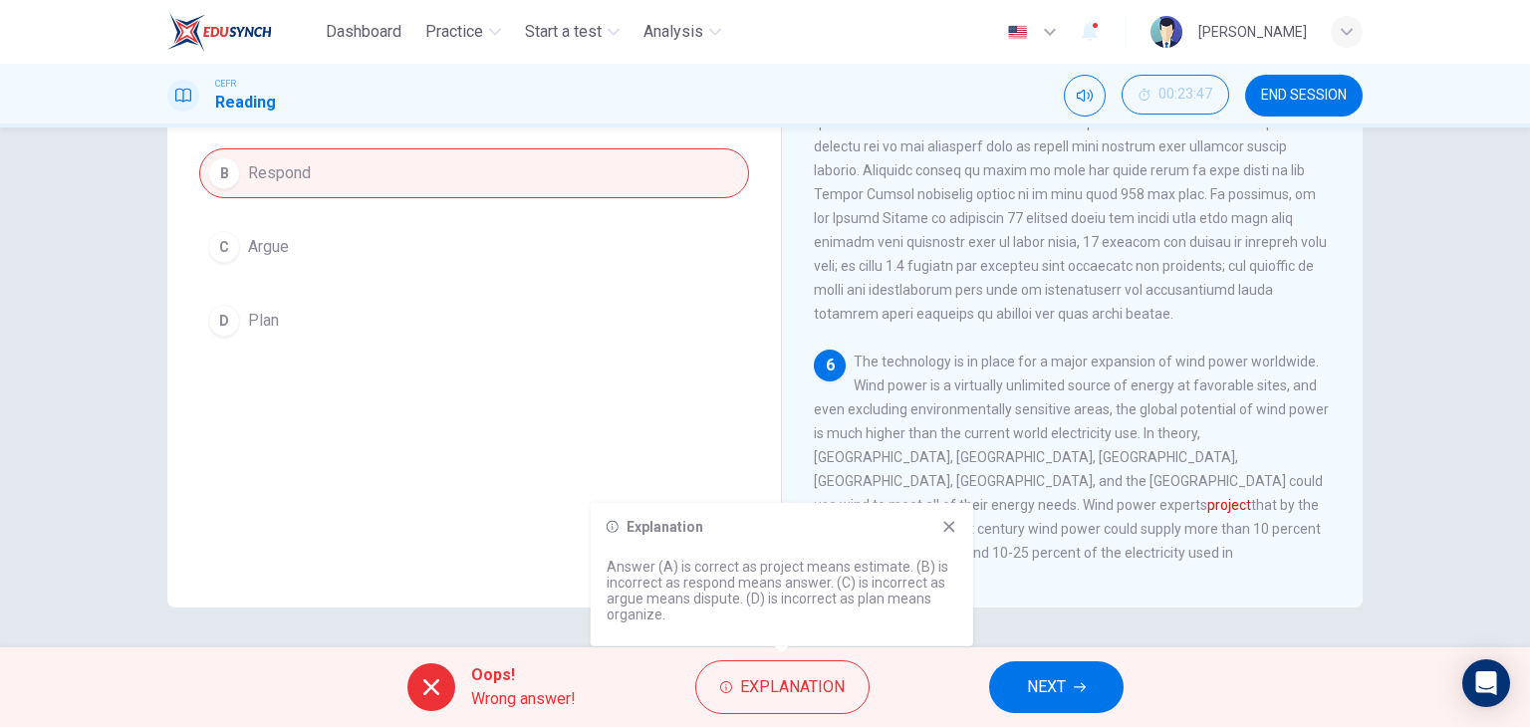
click at [948, 531] on icon at bounding box center [949, 527] width 16 height 16
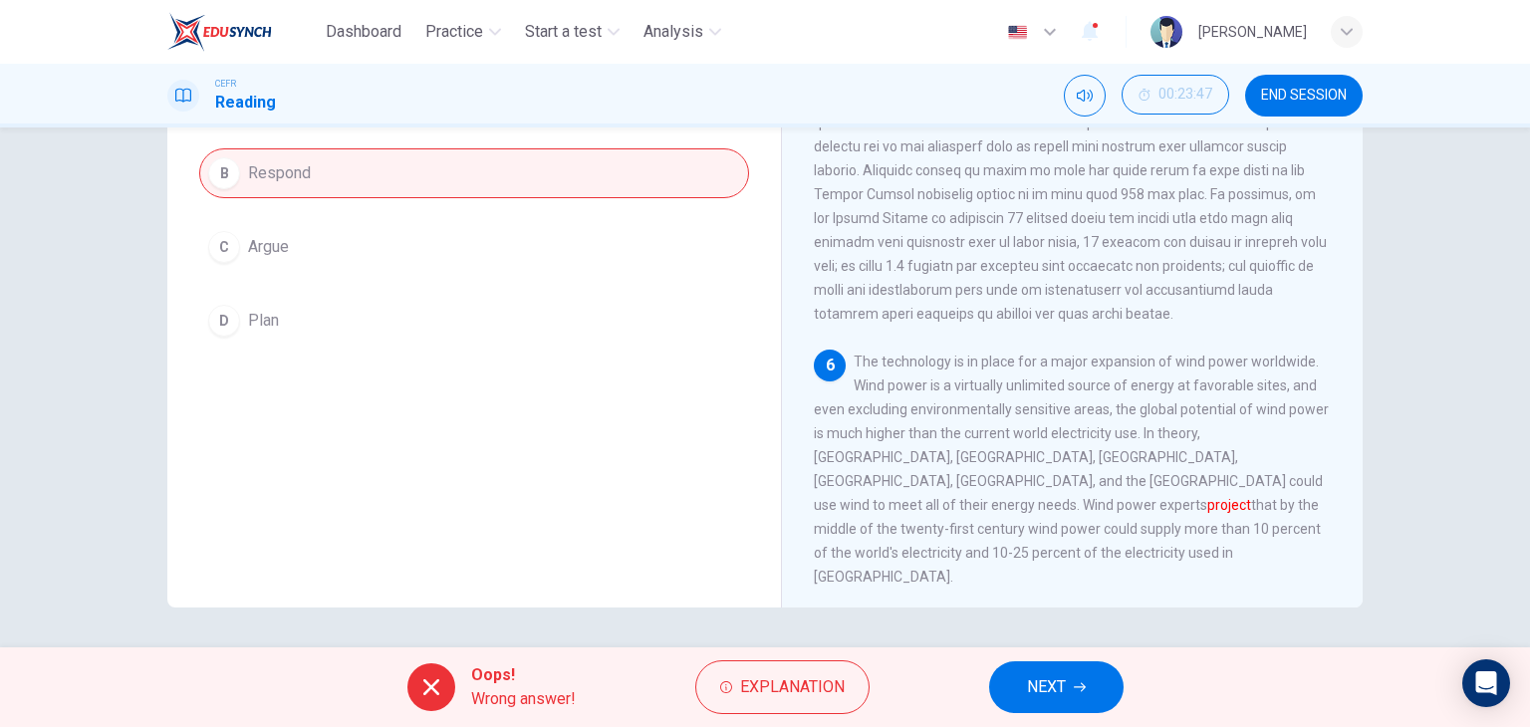
scroll to position [865, 0]
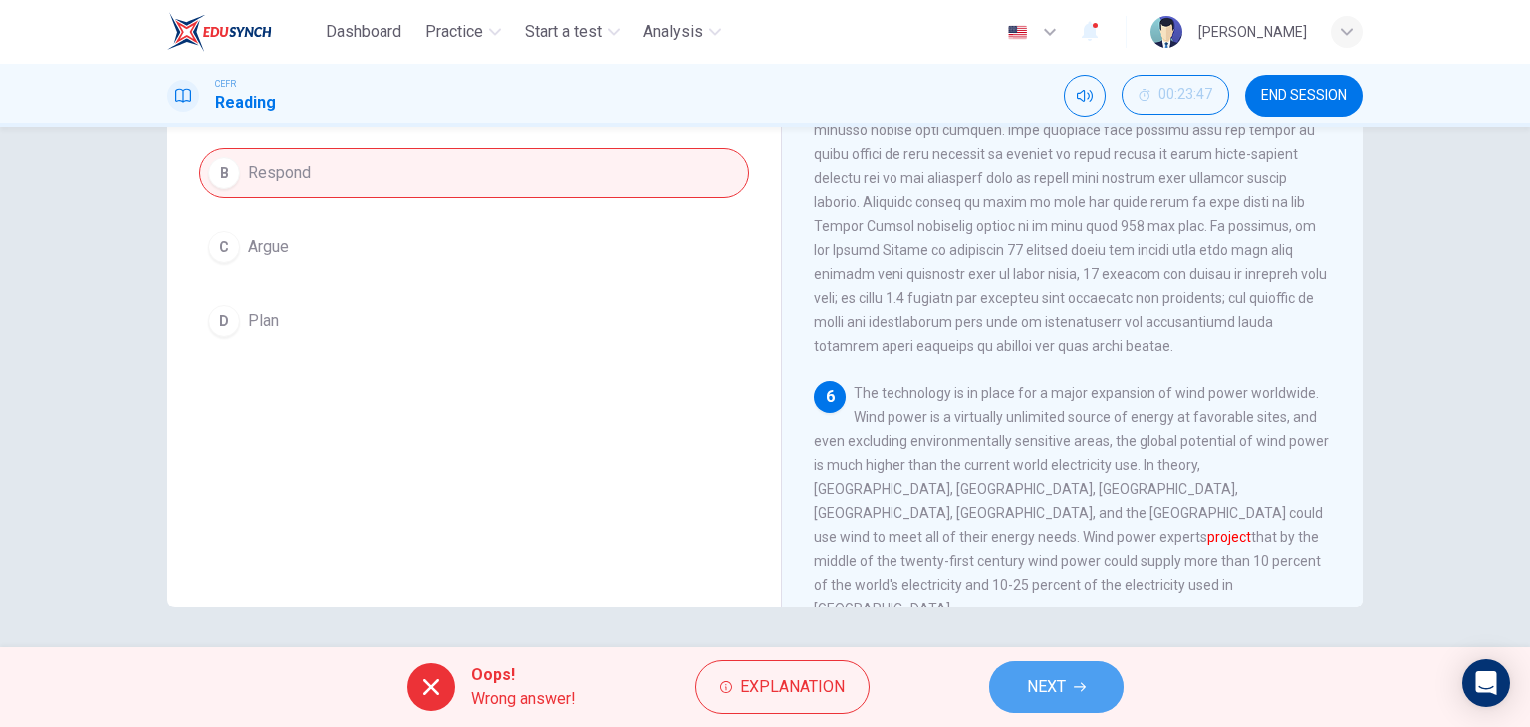
click at [1013, 668] on button "NEXT" at bounding box center [1056, 687] width 134 height 52
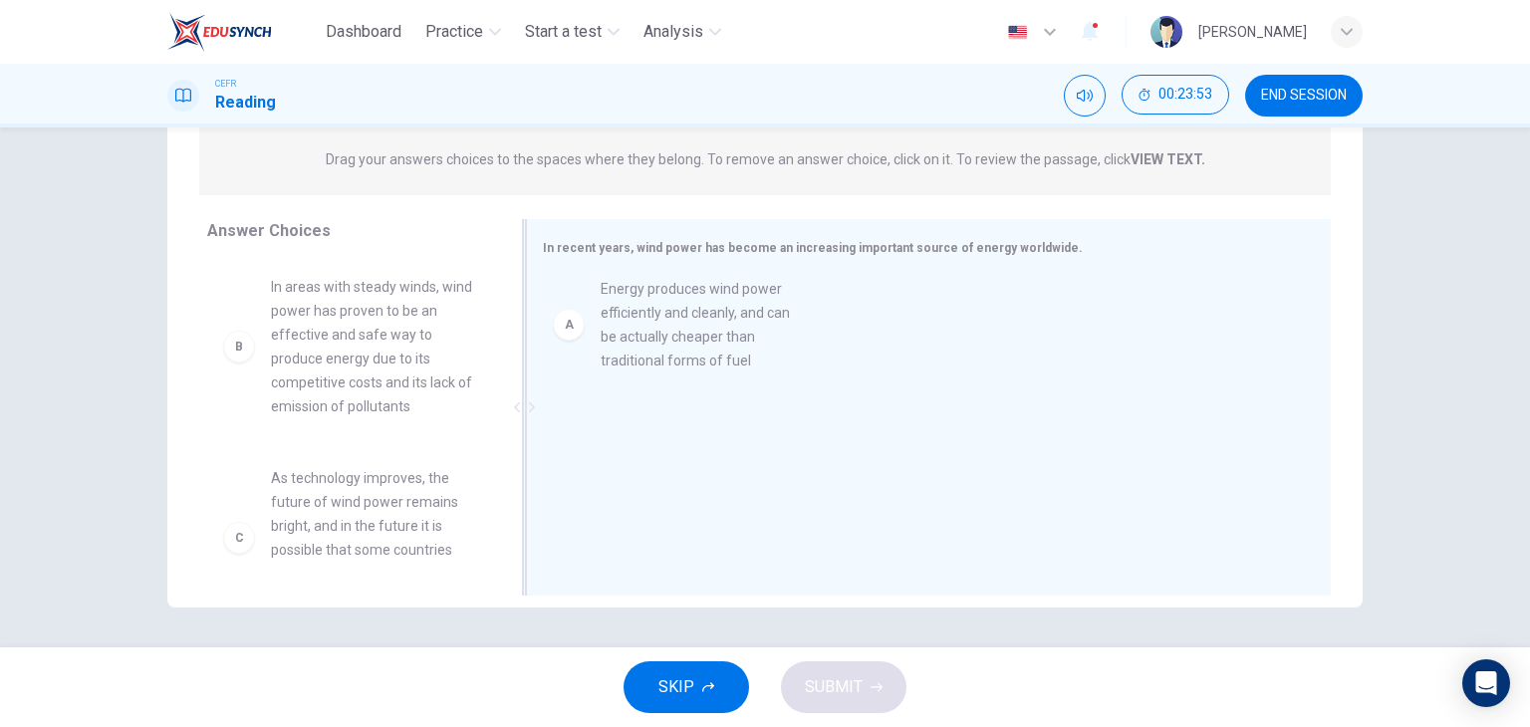
drag, startPoint x: 356, startPoint y: 329, endPoint x: 757, endPoint y: 325, distance: 401.4
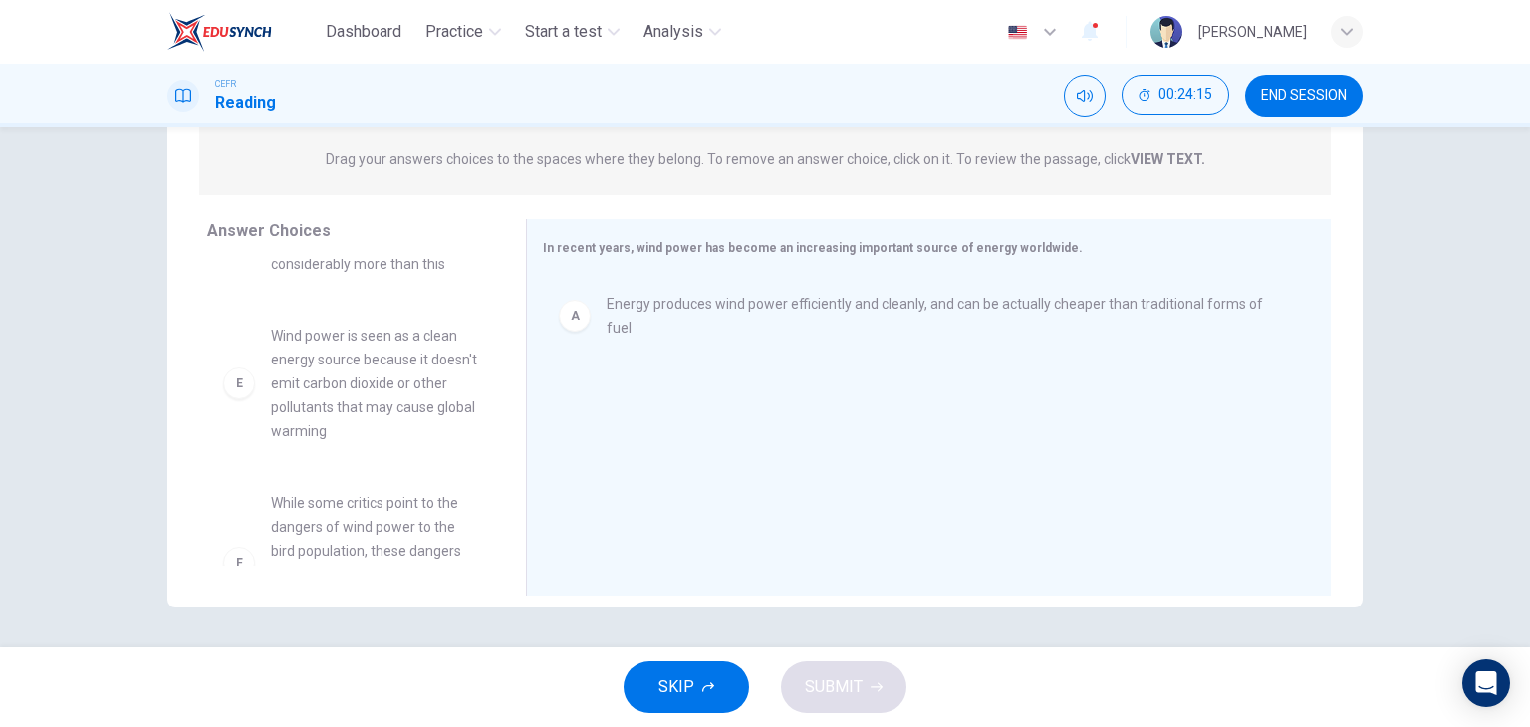
scroll to position [486, 0]
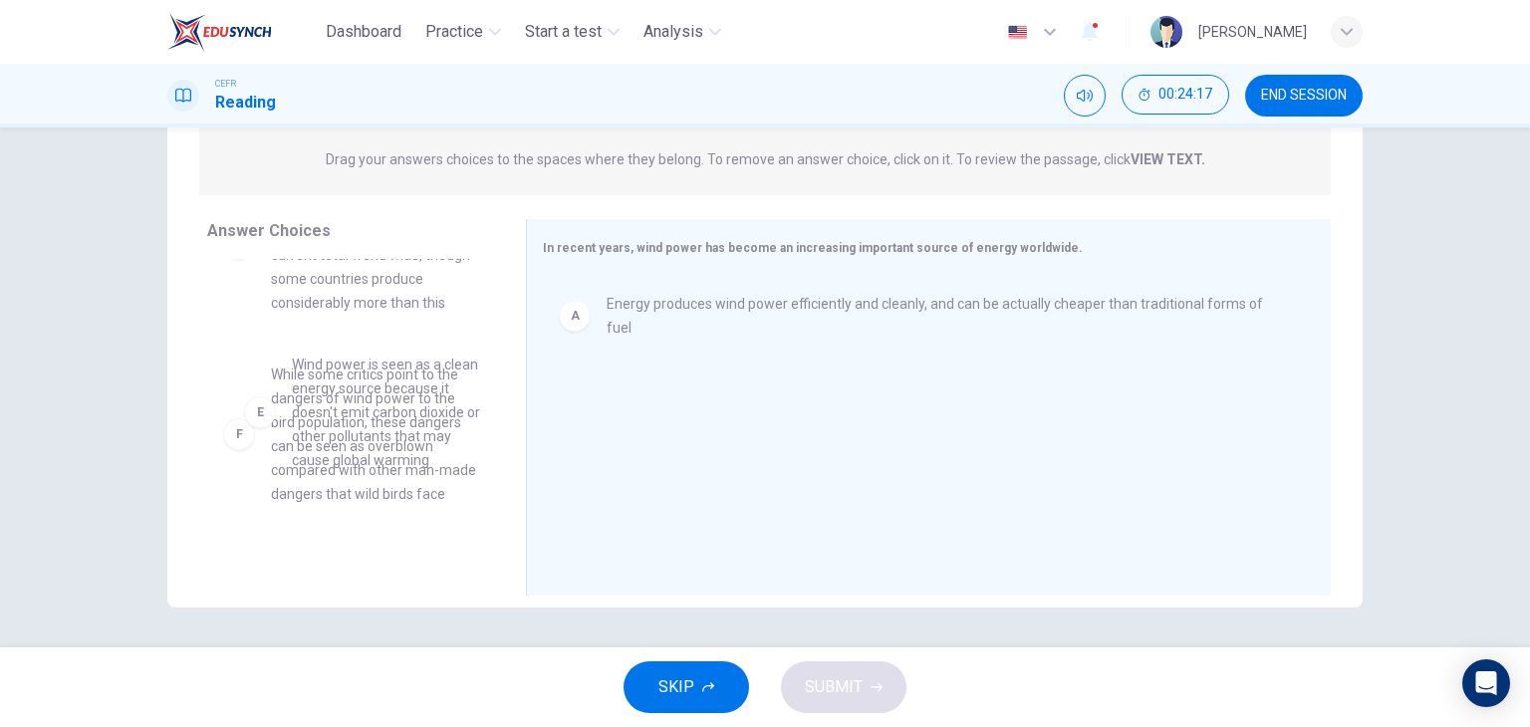
drag, startPoint x: 380, startPoint y: 467, endPoint x: 410, endPoint y: 457, distance: 31.5
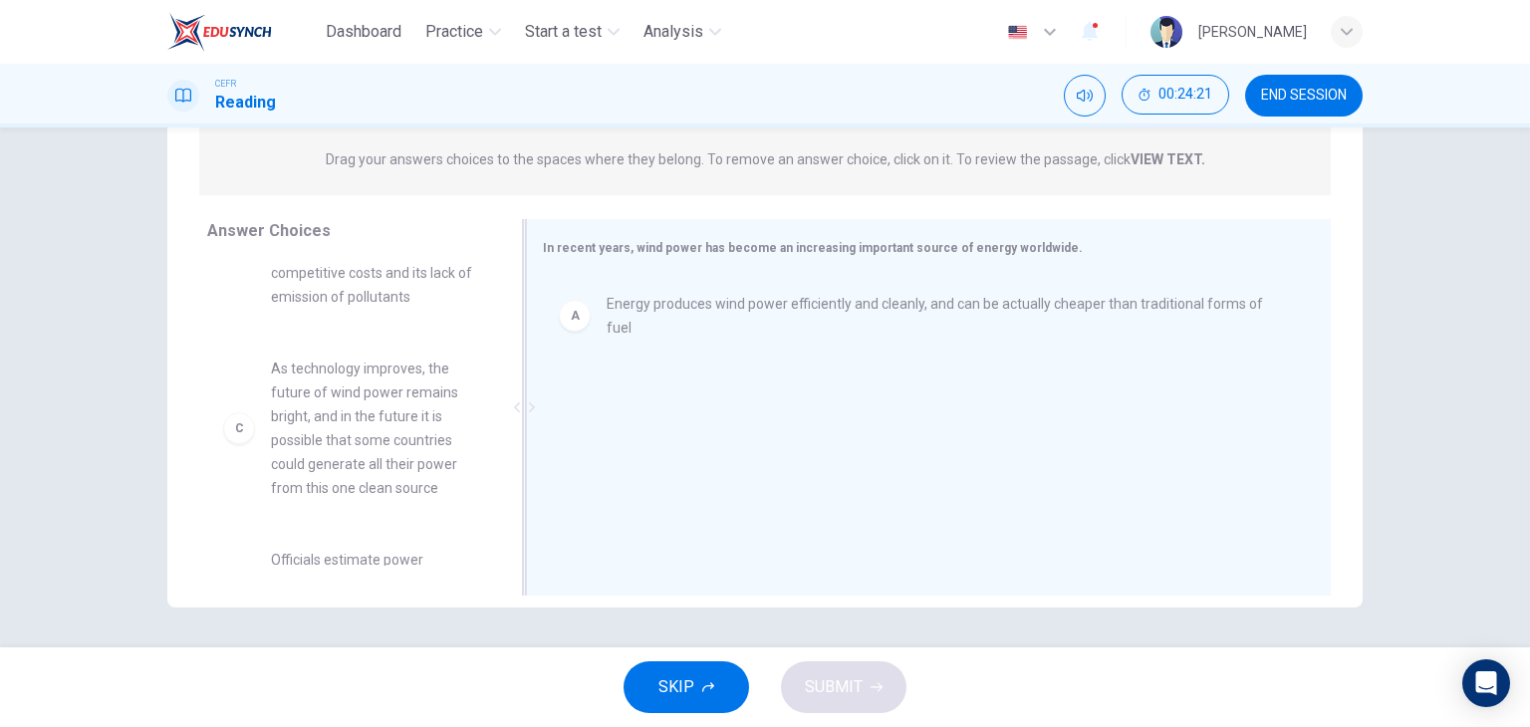
scroll to position [0, 0]
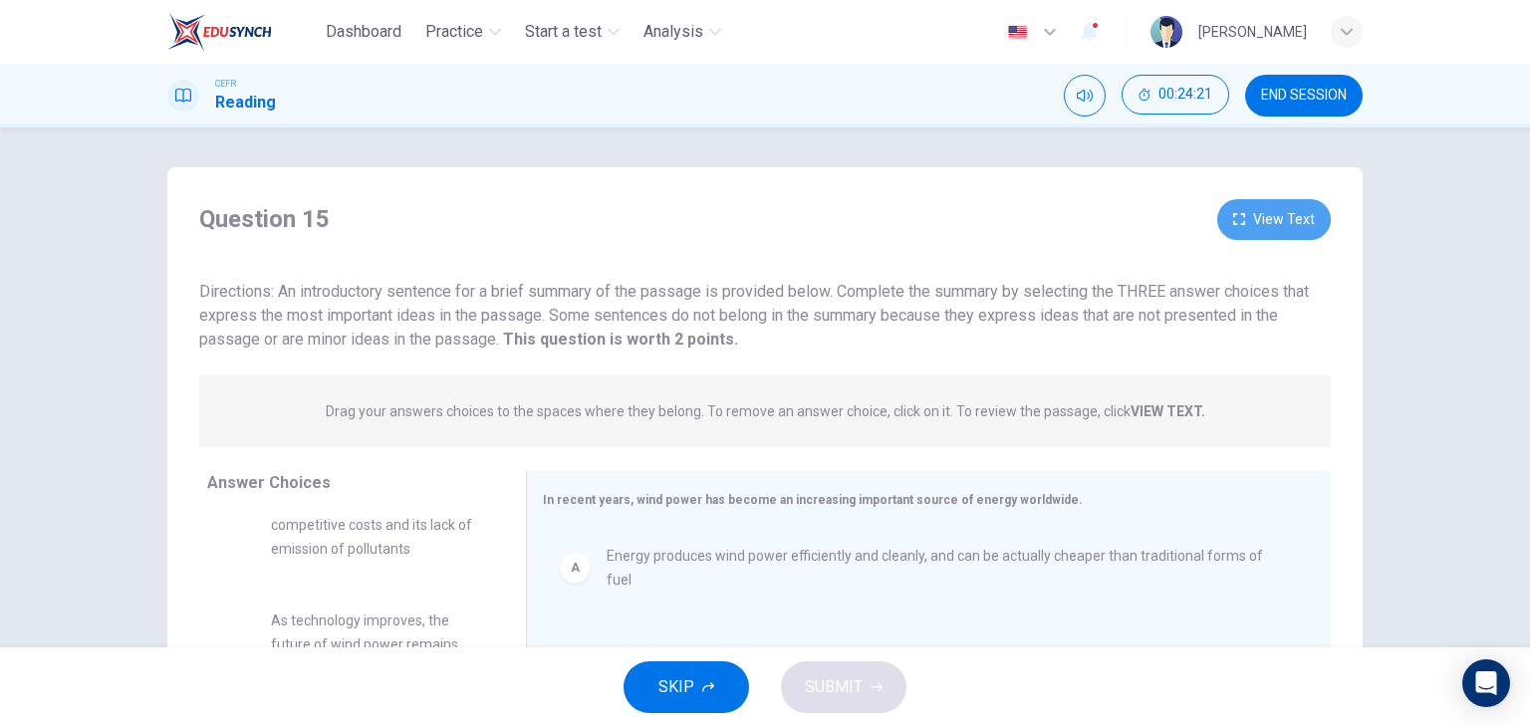
click at [1246, 212] on button "View Text" at bounding box center [1274, 219] width 114 height 41
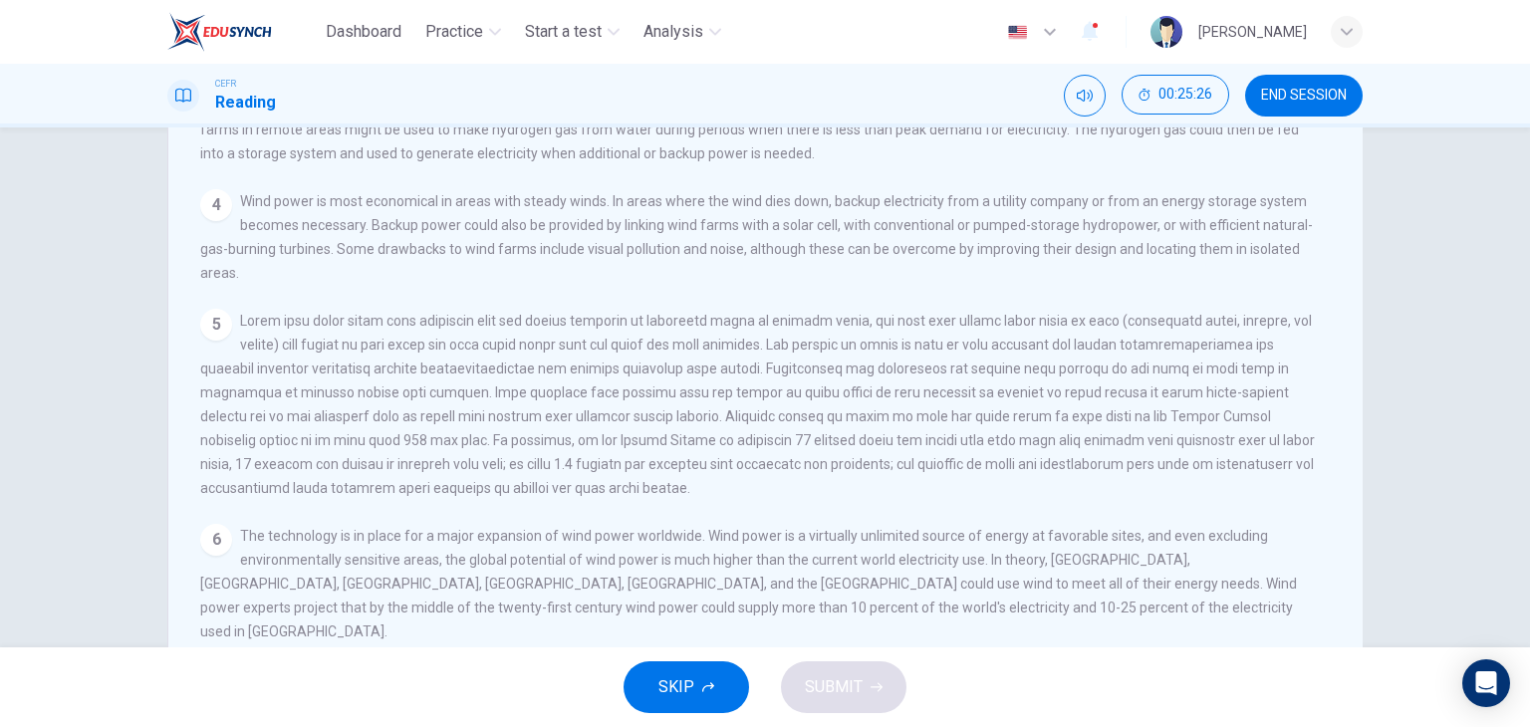
scroll to position [252, 0]
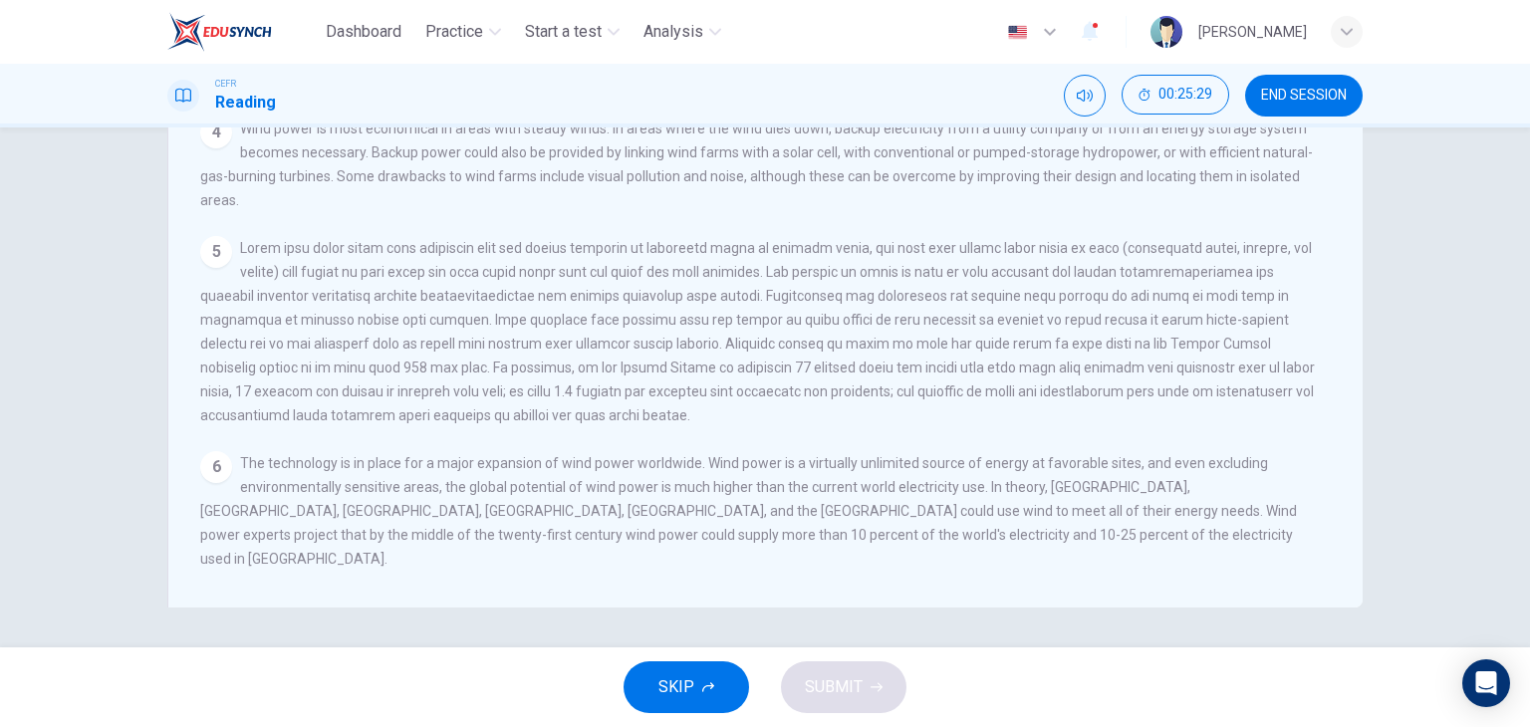
drag, startPoint x: 1265, startPoint y: 109, endPoint x: 1121, endPoint y: 227, distance: 186.8
click at [1121, 227] on div "Dashboard Practice Start a test Analysis English en ​ [PERSON_NAME] CEFR Readin…" at bounding box center [765, 363] width 1530 height 727
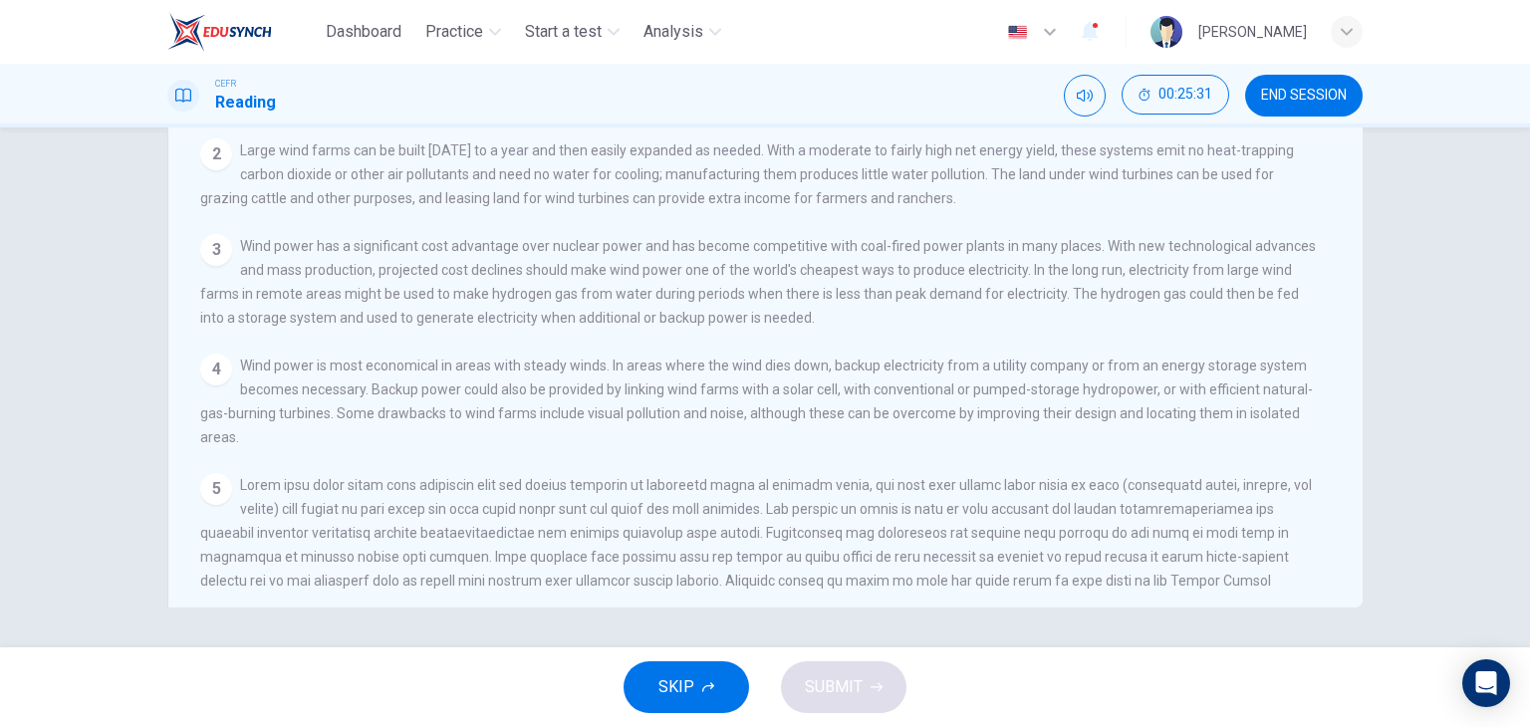
scroll to position [0, 0]
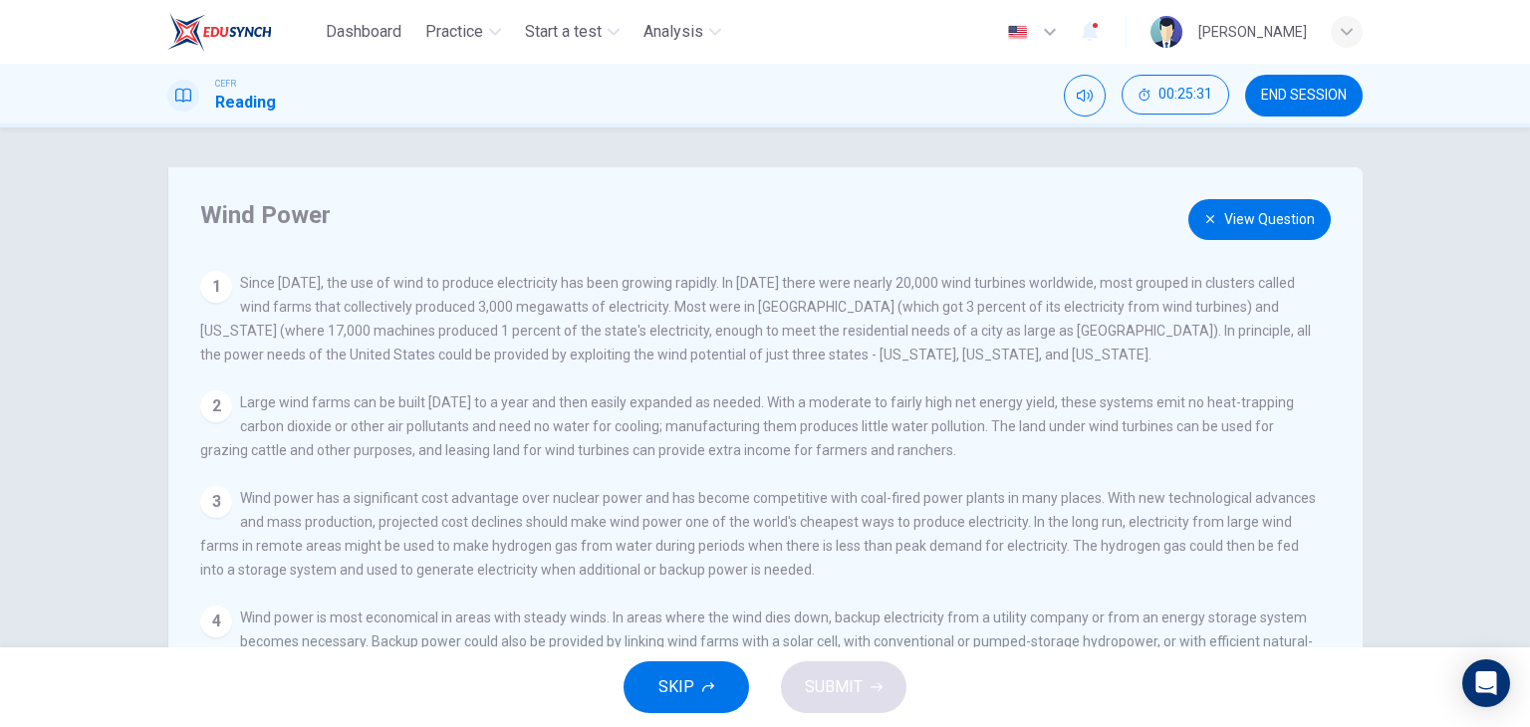
click at [1272, 214] on button "View Question" at bounding box center [1259, 219] width 142 height 41
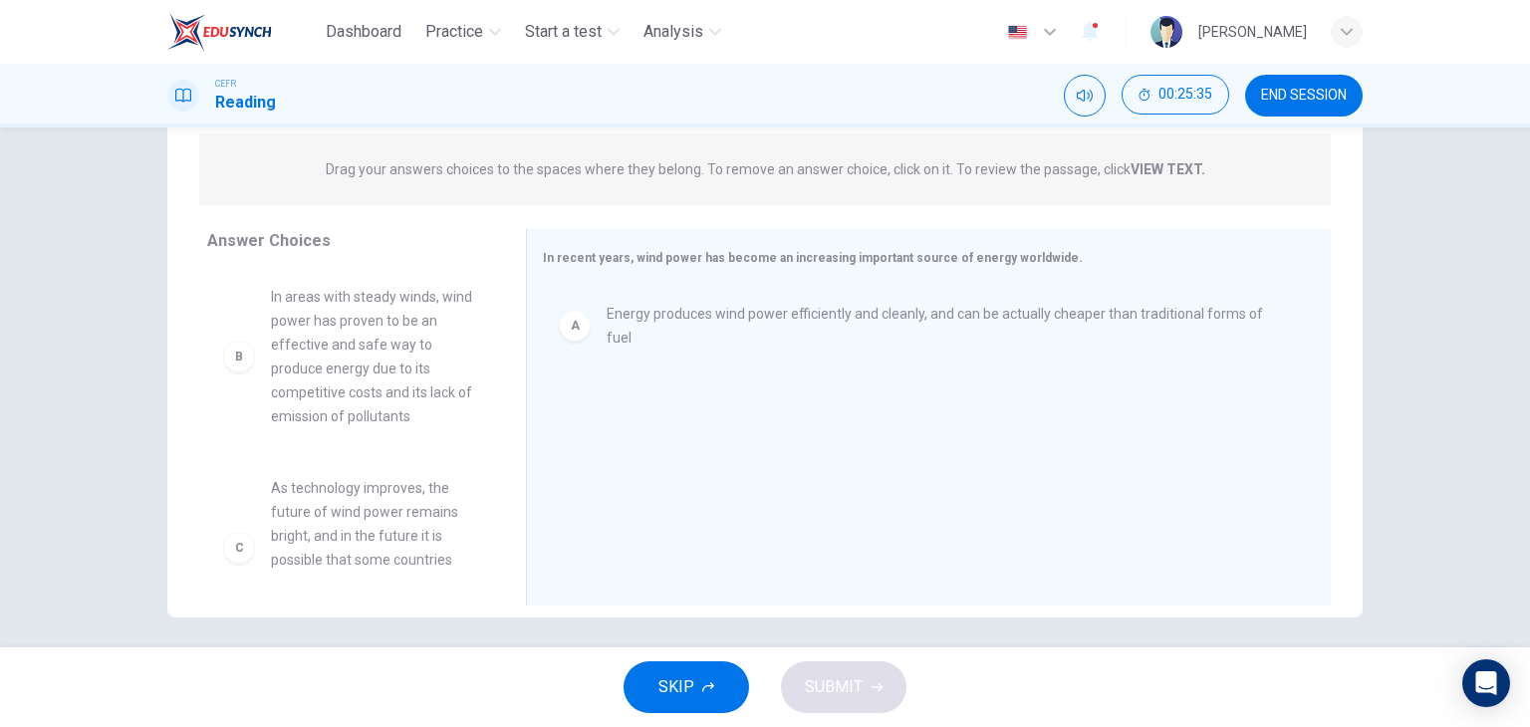
scroll to position [246, 0]
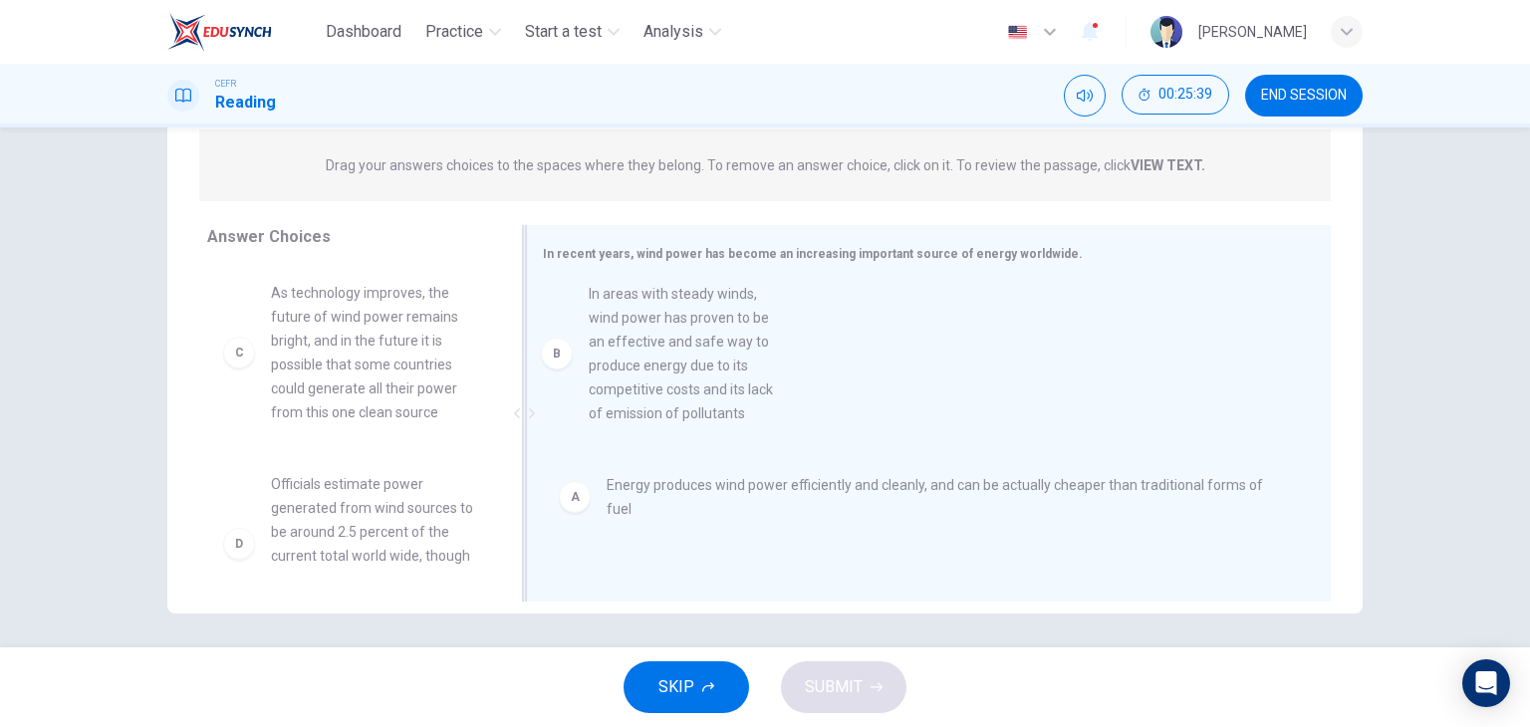
drag, startPoint x: 377, startPoint y: 403, endPoint x: 733, endPoint y: 404, distance: 355.6
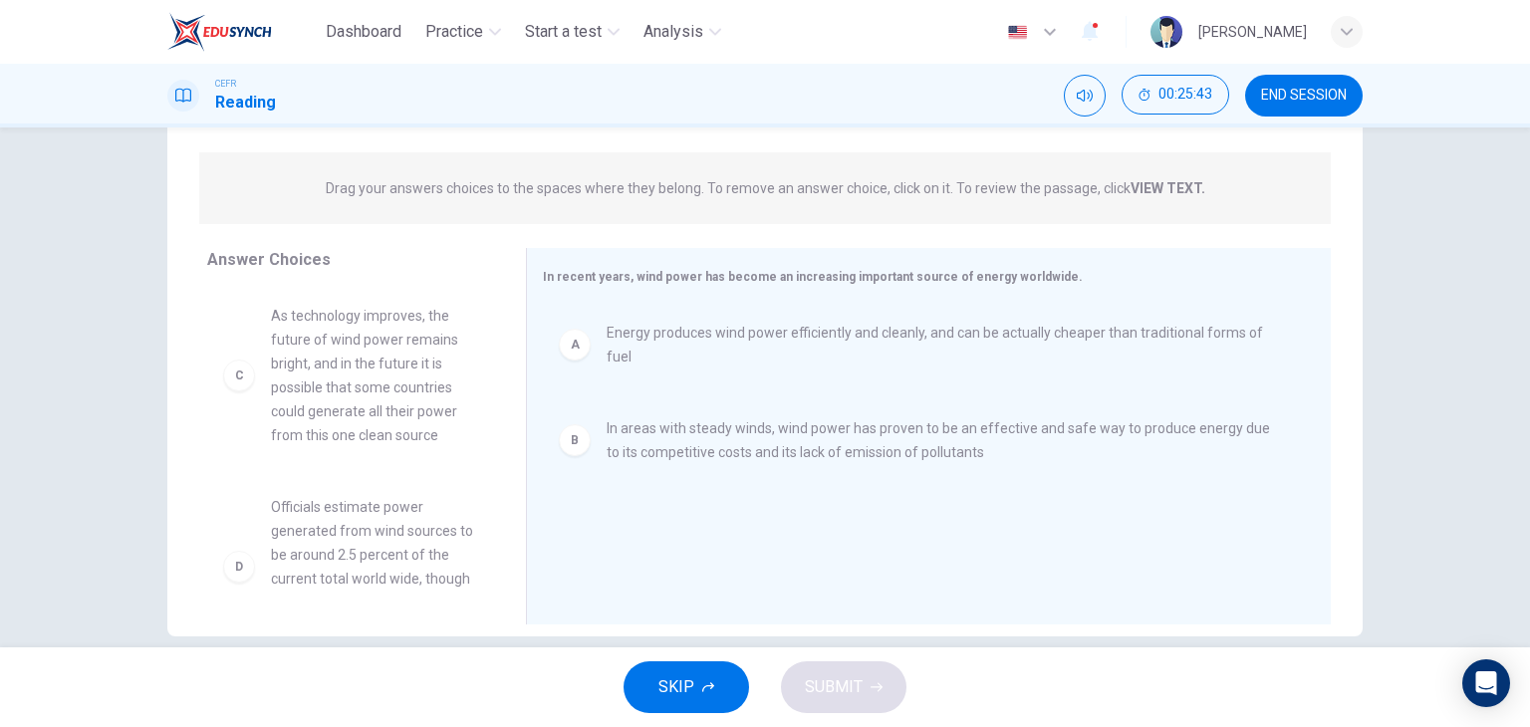
scroll to position [249, 0]
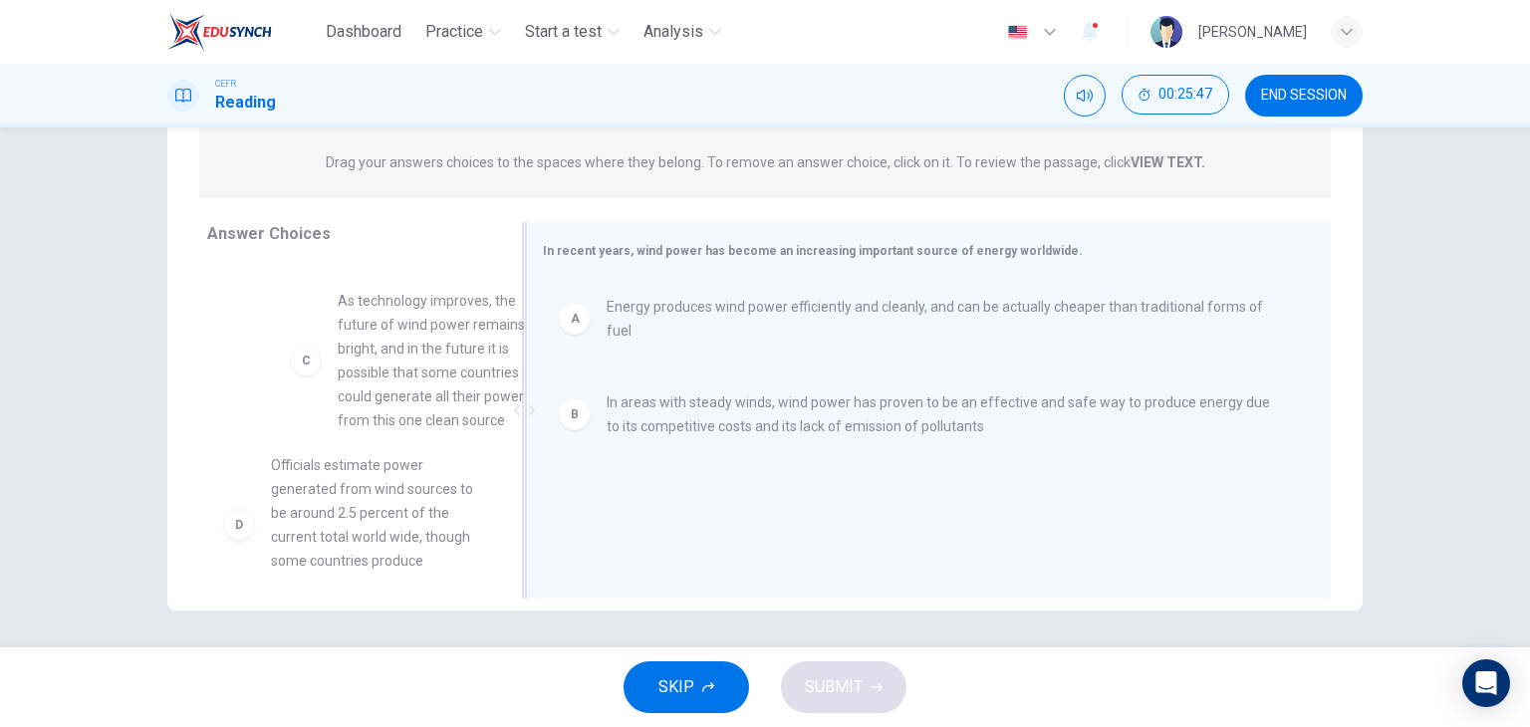
drag, startPoint x: 398, startPoint y: 370, endPoint x: 824, endPoint y: 385, distance: 425.6
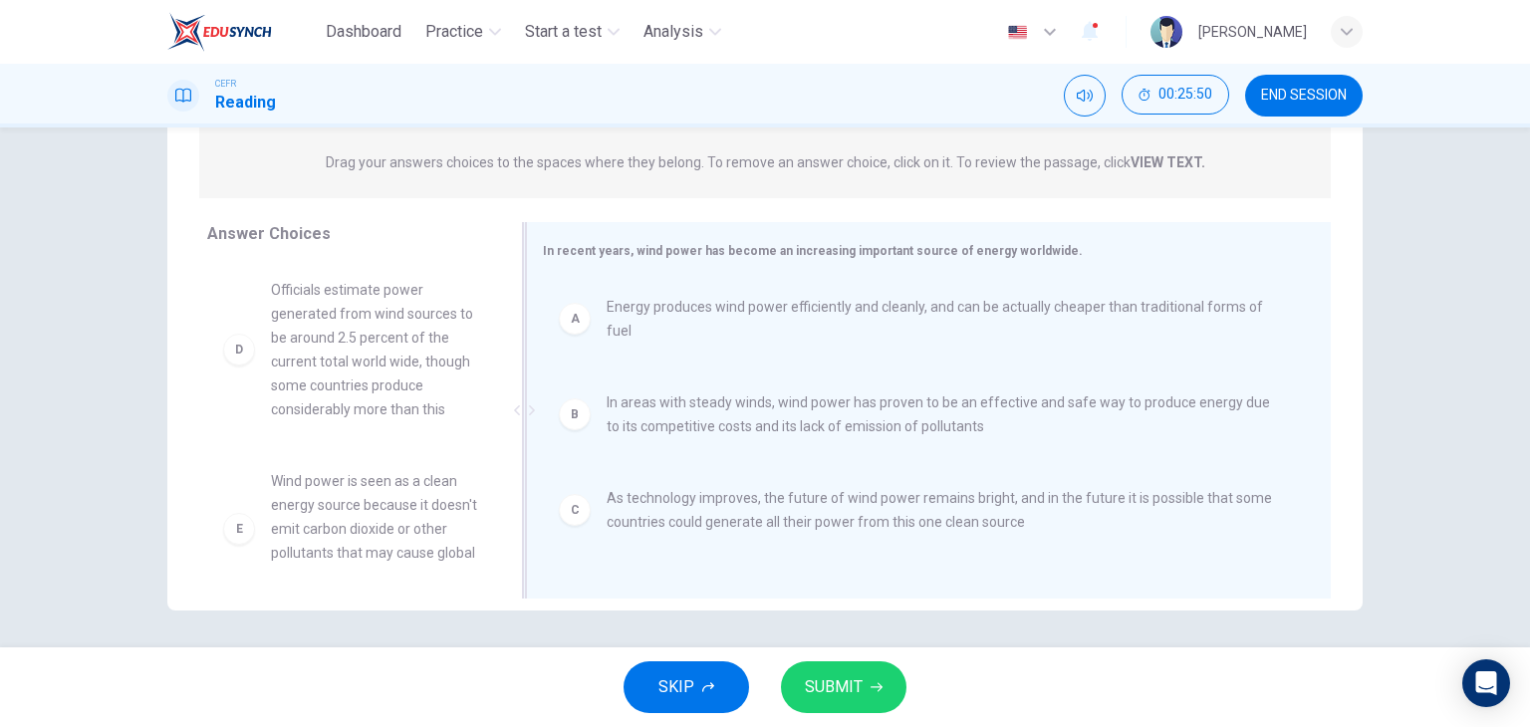
drag, startPoint x: 845, startPoint y: 674, endPoint x: 916, endPoint y: 489, distance: 198.7
click at [916, 489] on div "Dashboard Practice Start a test Analysis English en ​ [PERSON_NAME] CEFR Readin…" at bounding box center [765, 363] width 1530 height 727
click at [857, 693] on span "SUBMIT" at bounding box center [834, 687] width 58 height 28
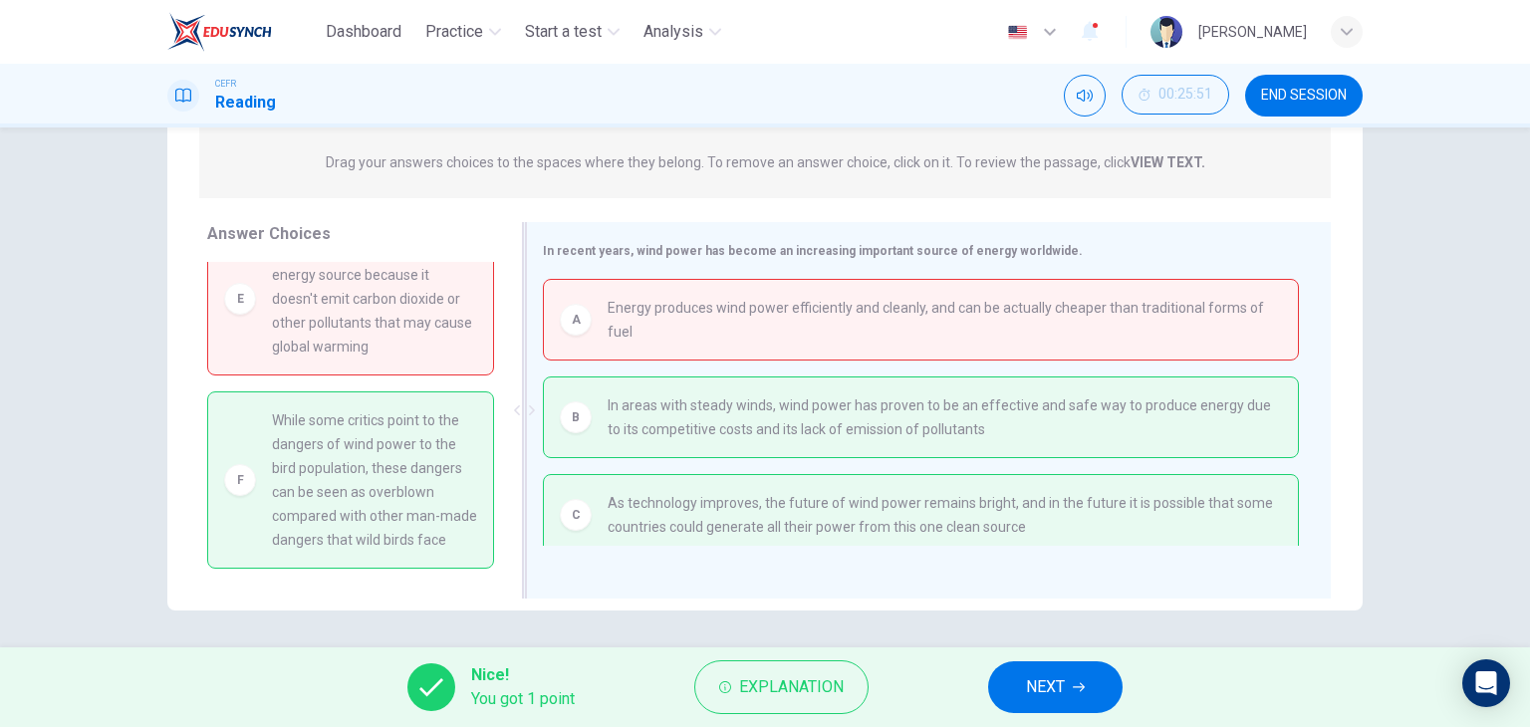
scroll to position [8, 0]
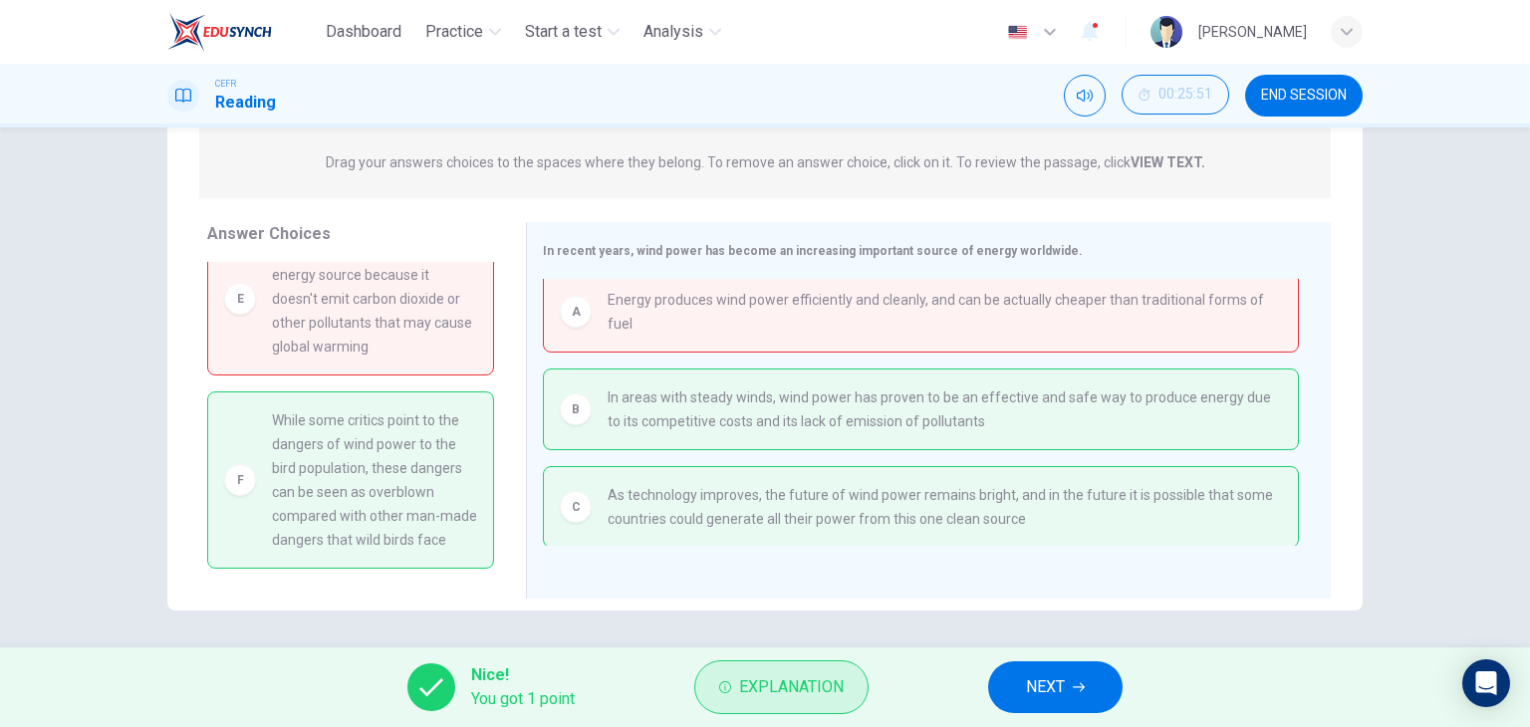
click at [833, 664] on button "Explanation" at bounding box center [781, 687] width 174 height 54
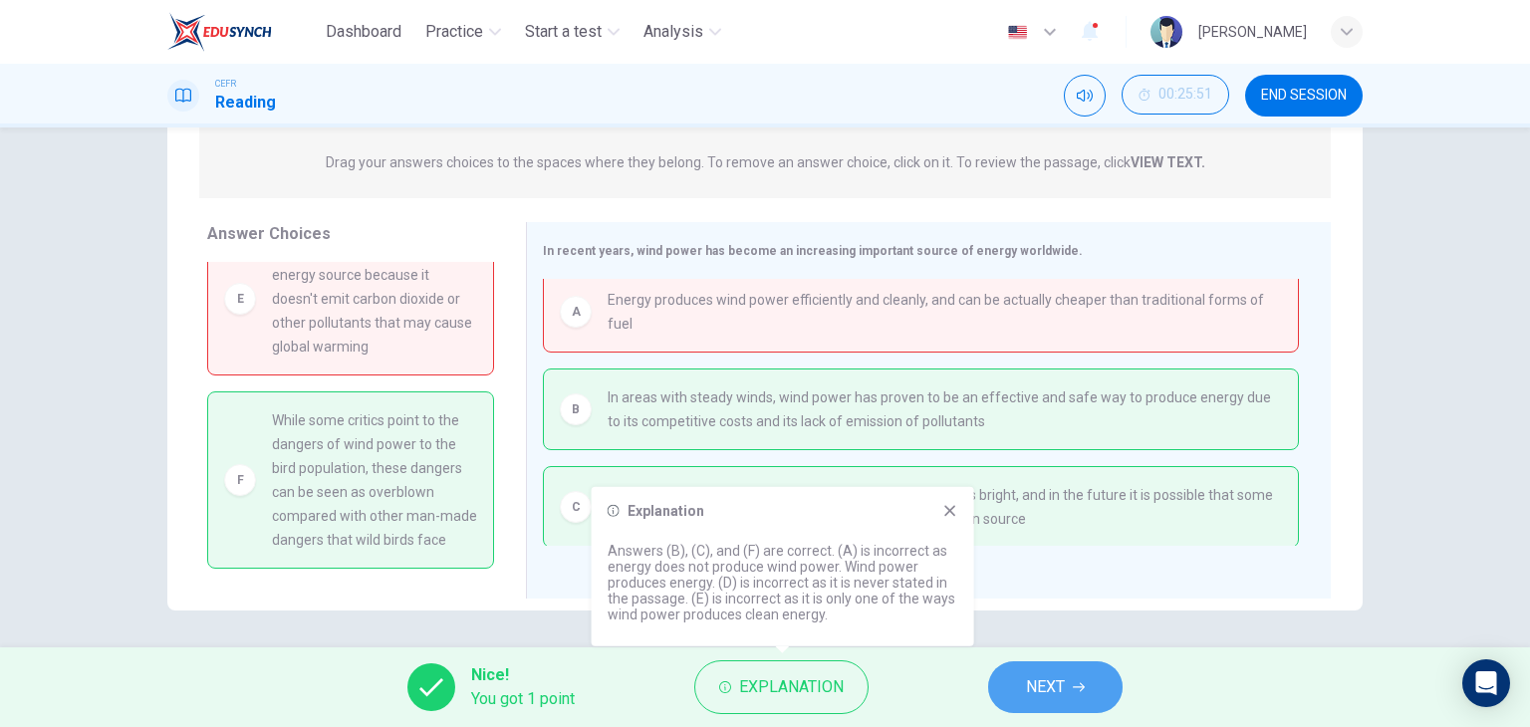
click at [1039, 689] on span "NEXT" at bounding box center [1045, 687] width 39 height 28
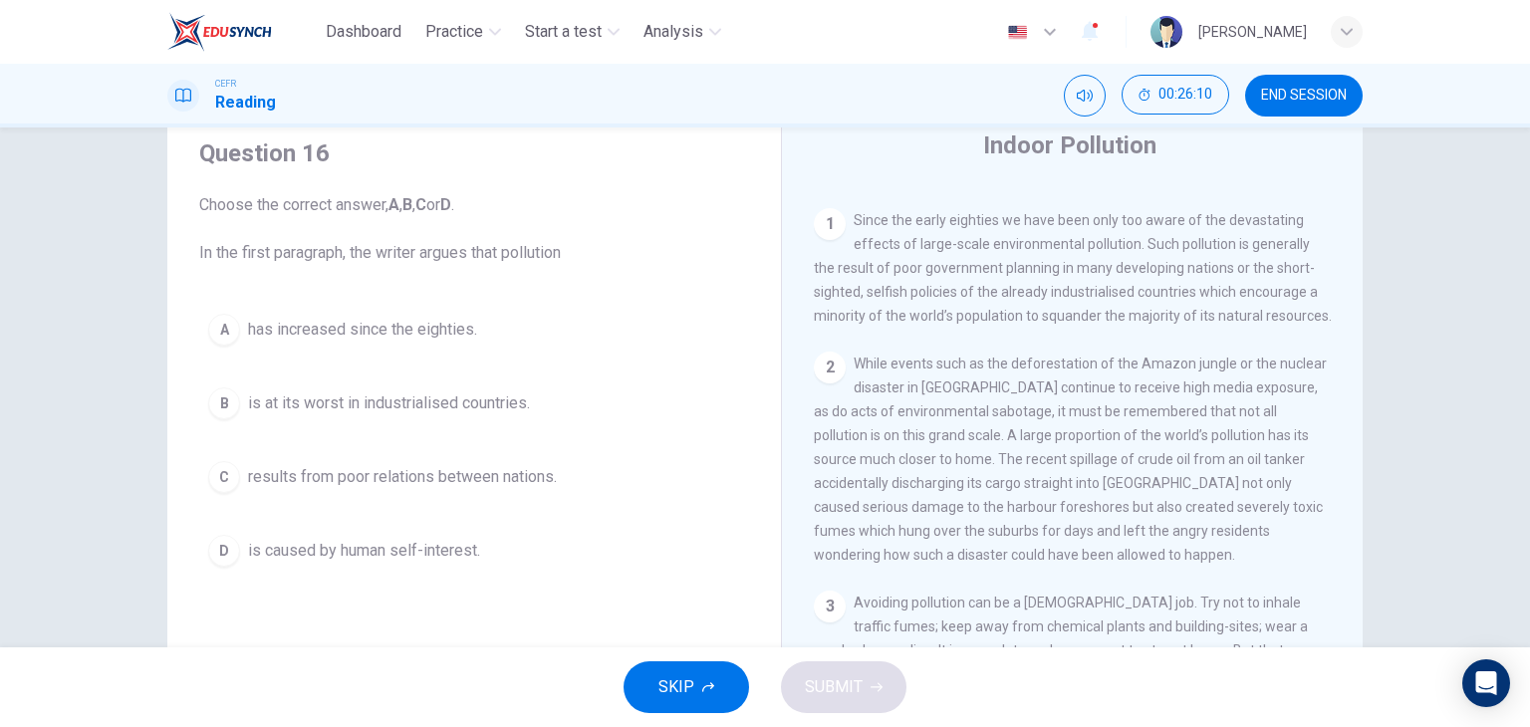
scroll to position [397, 0]
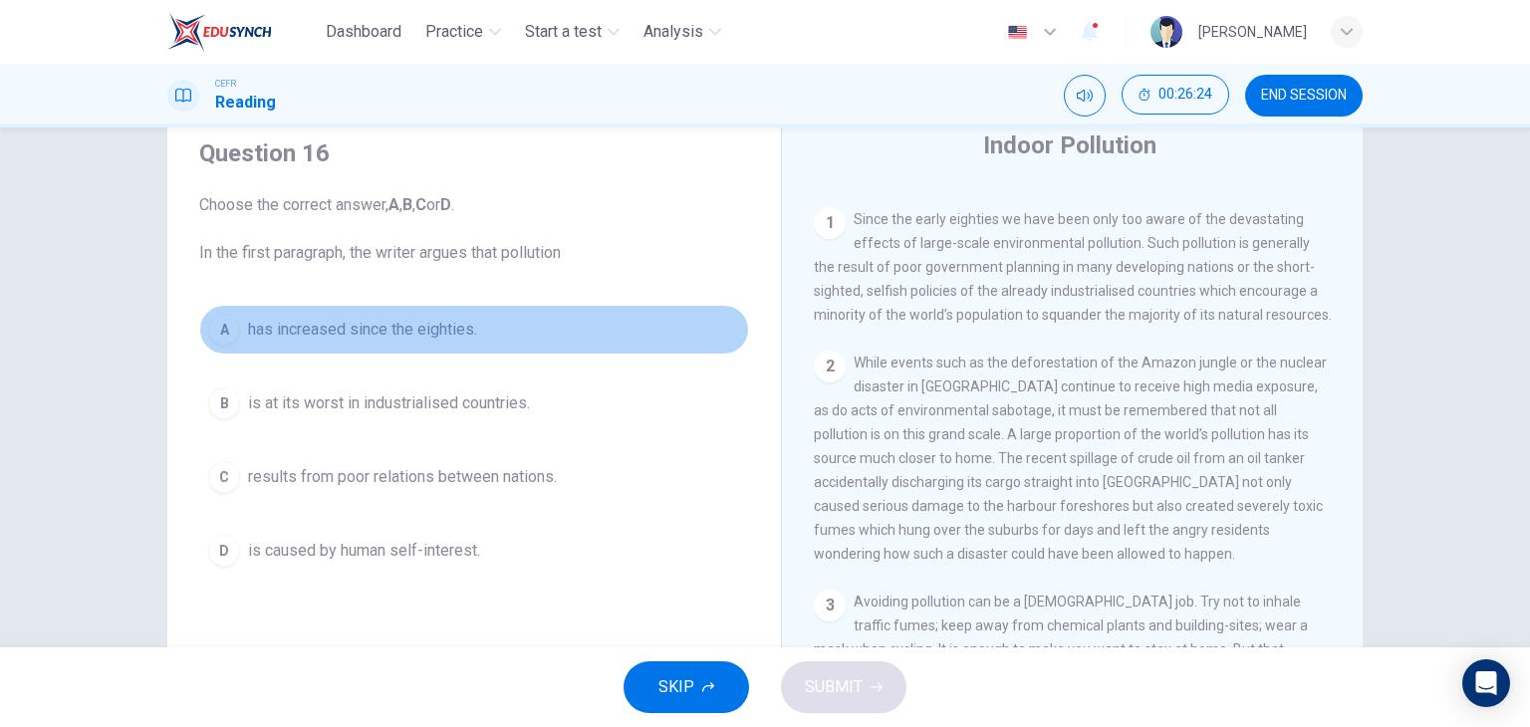
click at [410, 340] on span "has increased since the eighties." at bounding box center [362, 330] width 229 height 24
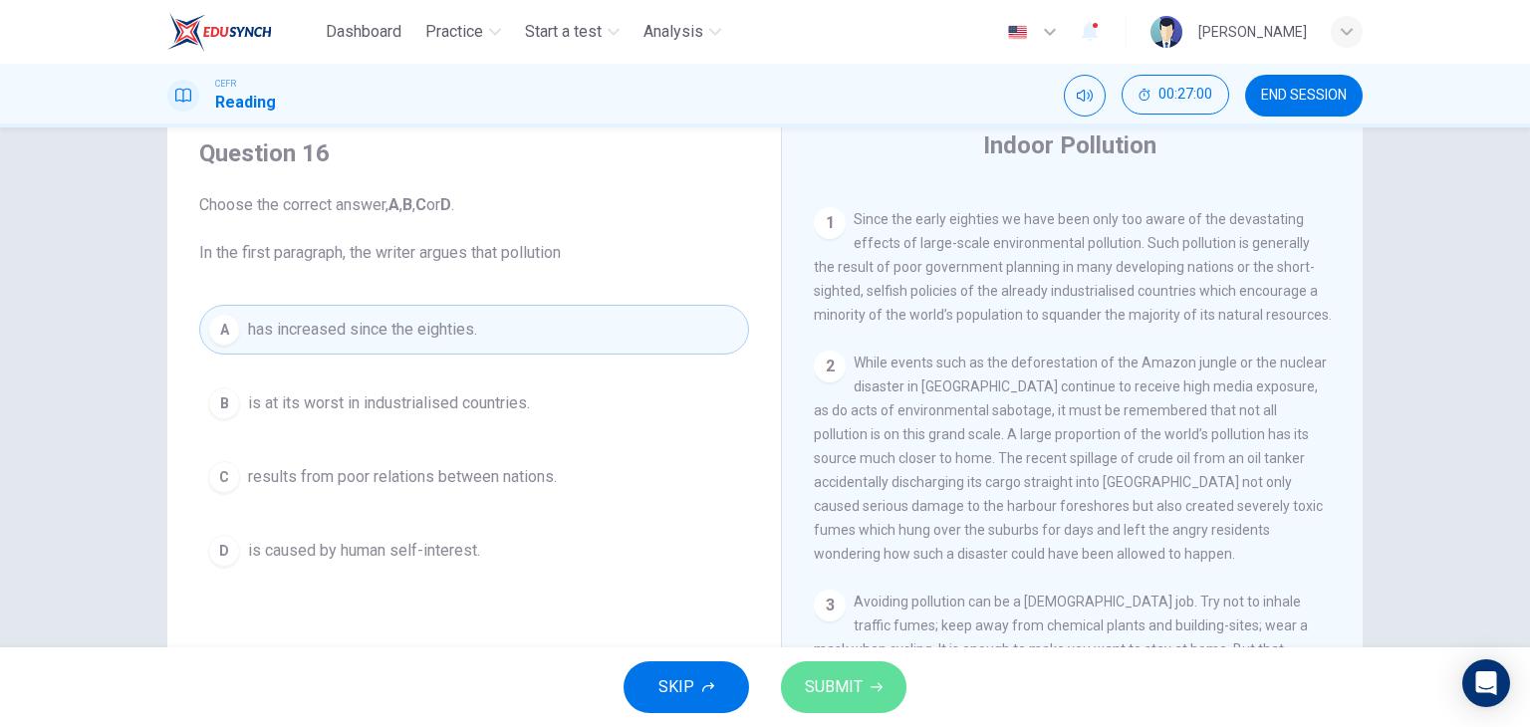
click at [837, 674] on span "SUBMIT" at bounding box center [834, 687] width 58 height 28
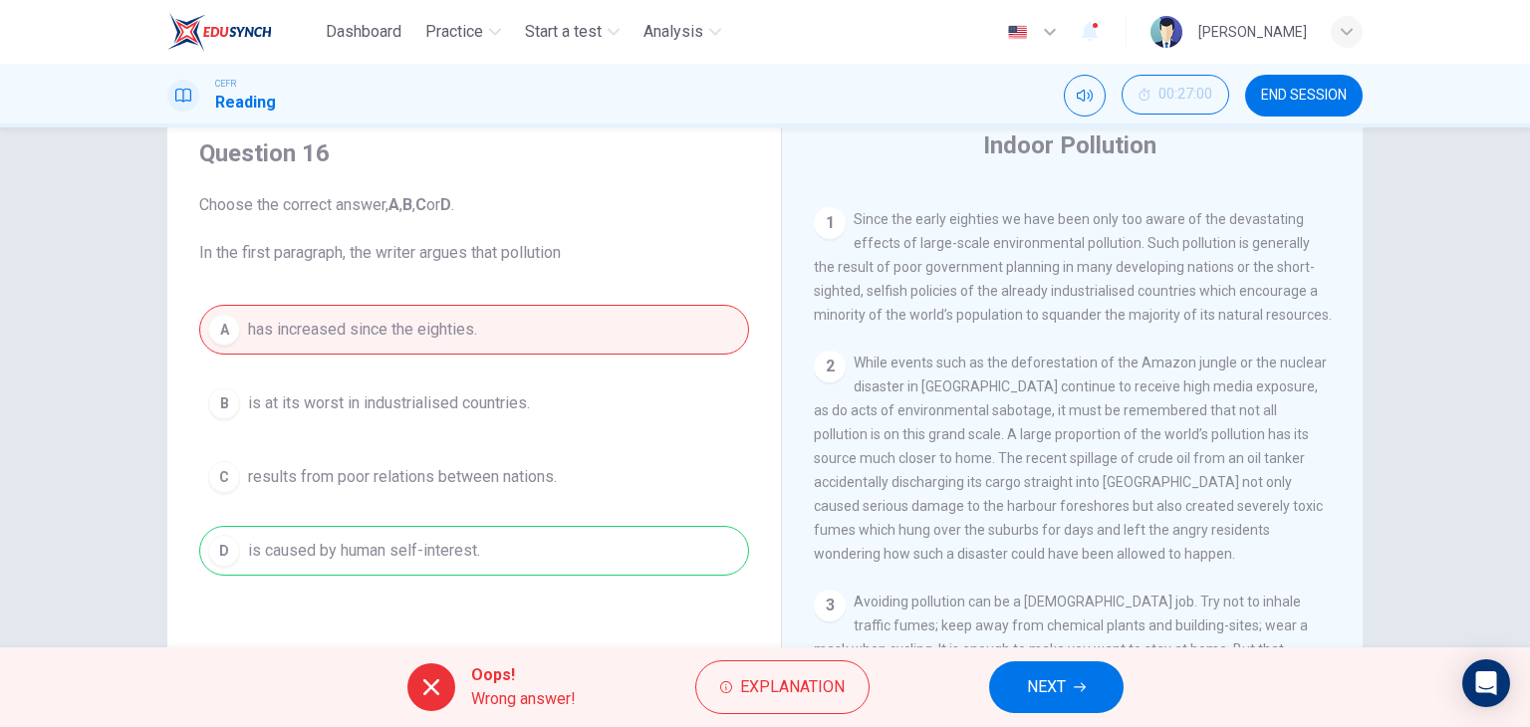
drag, startPoint x: 633, startPoint y: 517, endPoint x: 629, endPoint y: 532, distance: 15.5
click at [629, 532] on div "A has increased since the eighties. B is at its worst in industrialised countri…" at bounding box center [474, 440] width 550 height 271
click at [787, 703] on button "Explanation" at bounding box center [782, 687] width 174 height 54
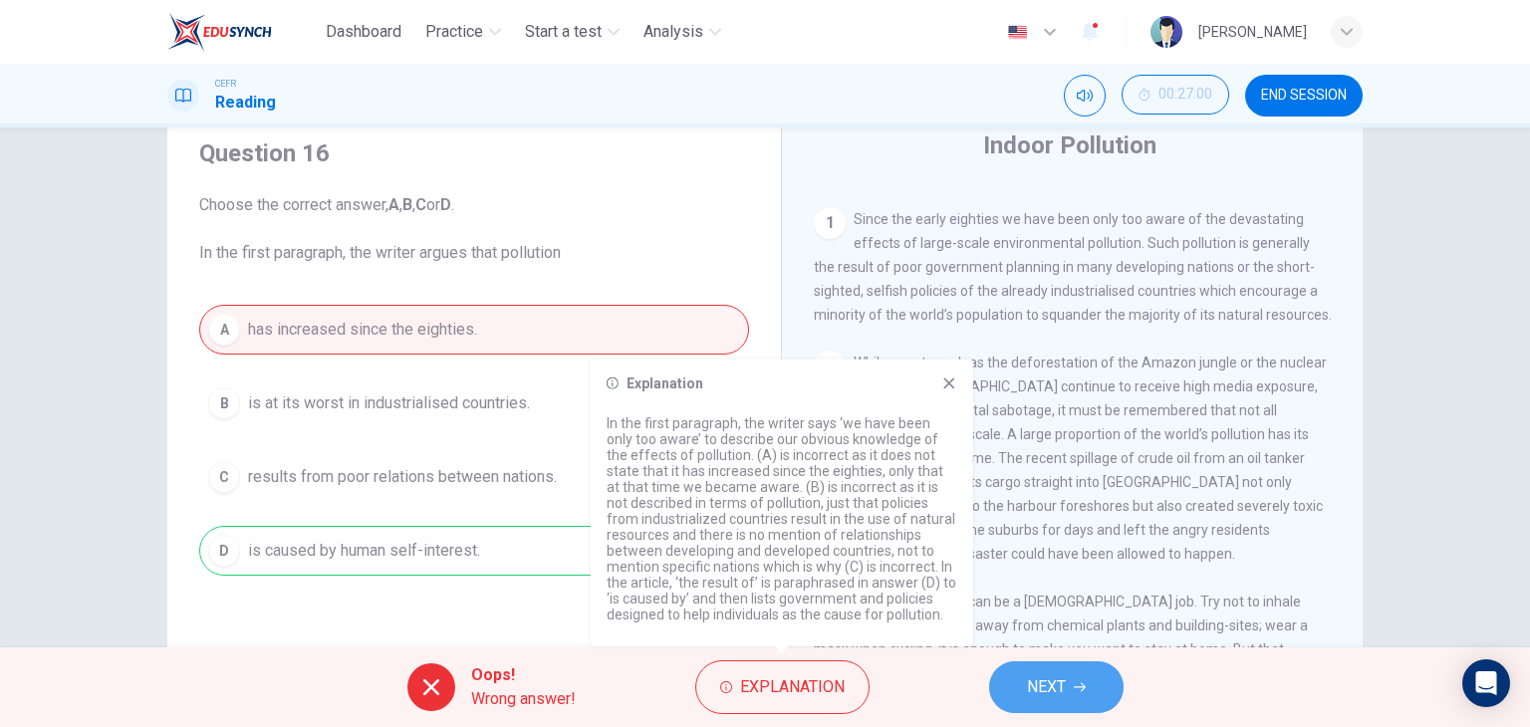
click at [1013, 672] on button "NEXT" at bounding box center [1056, 687] width 134 height 52
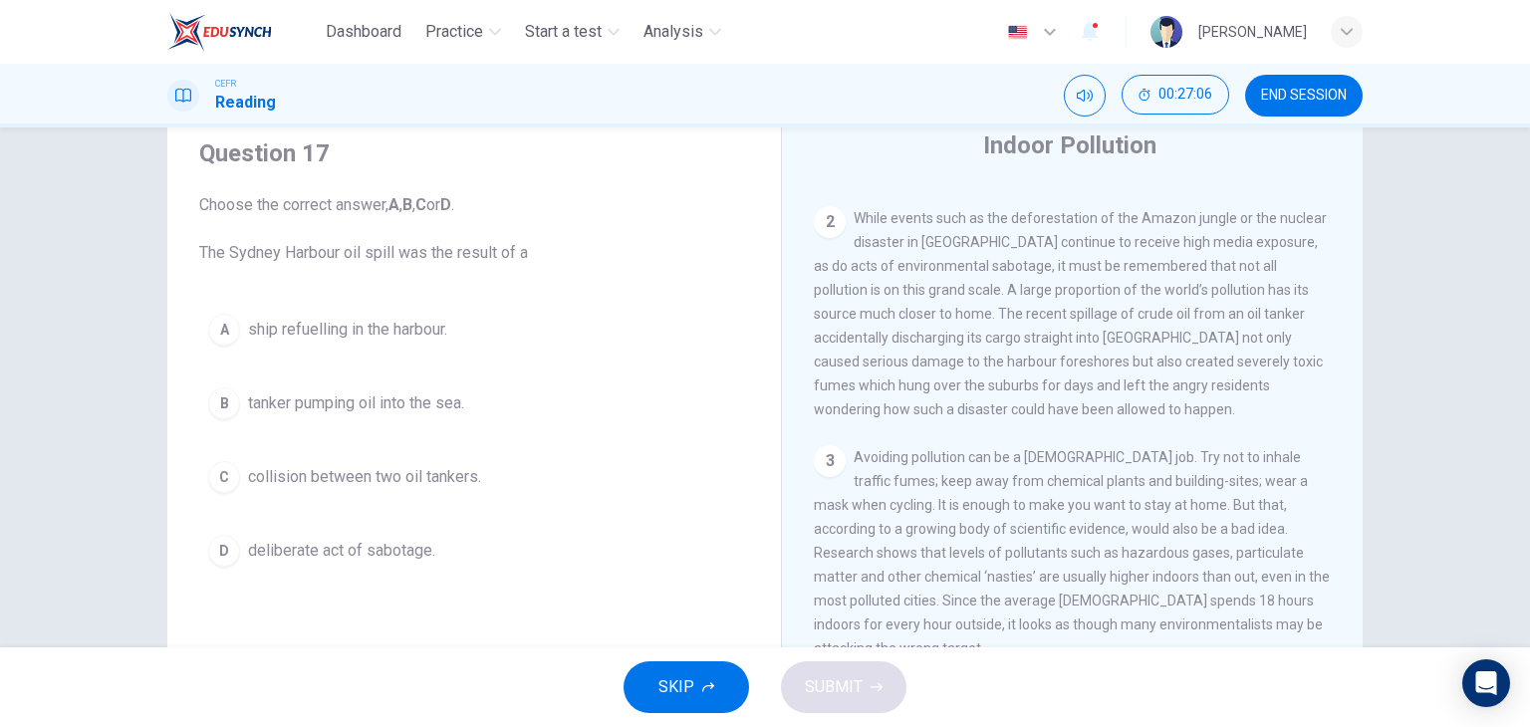
scroll to position [542, 0]
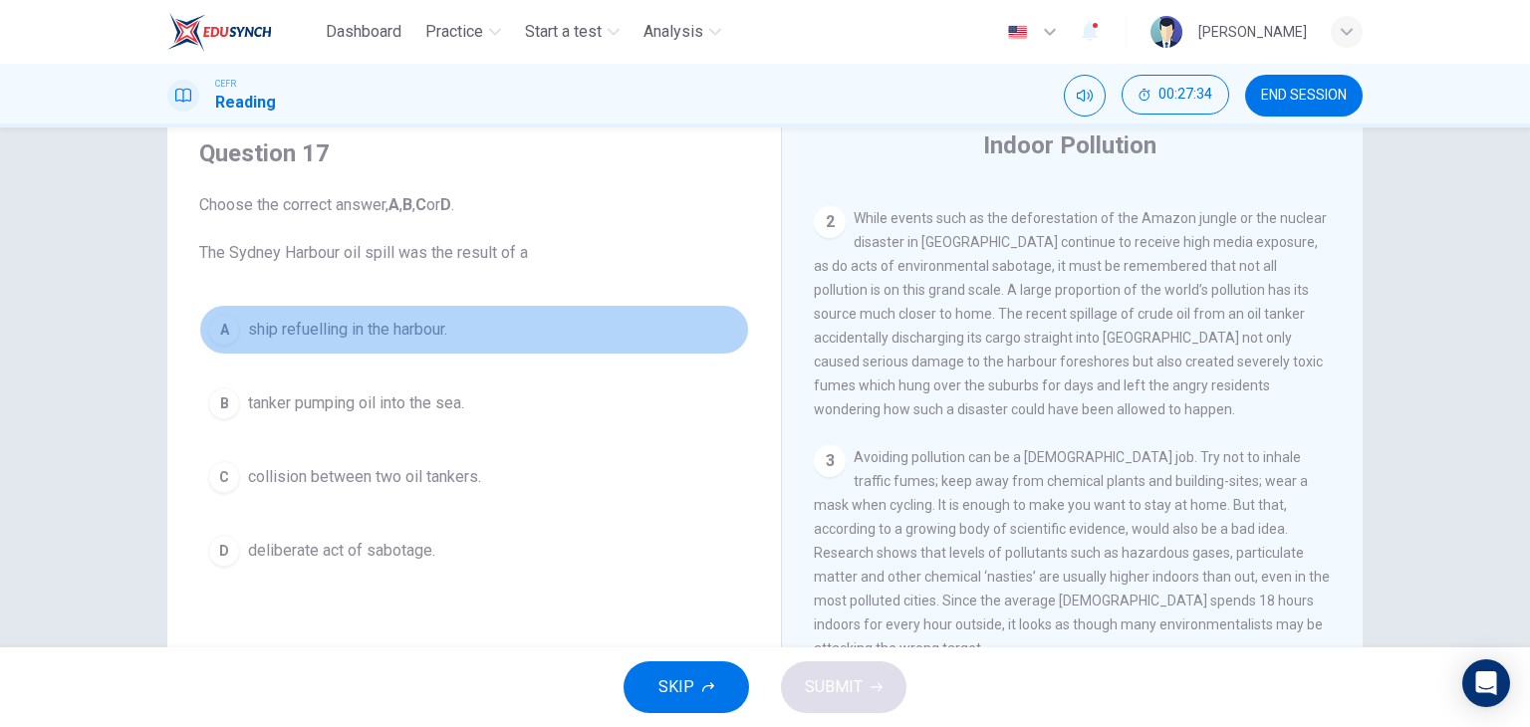
click at [382, 339] on span "ship refuelling in the harbour." at bounding box center [347, 330] width 199 height 24
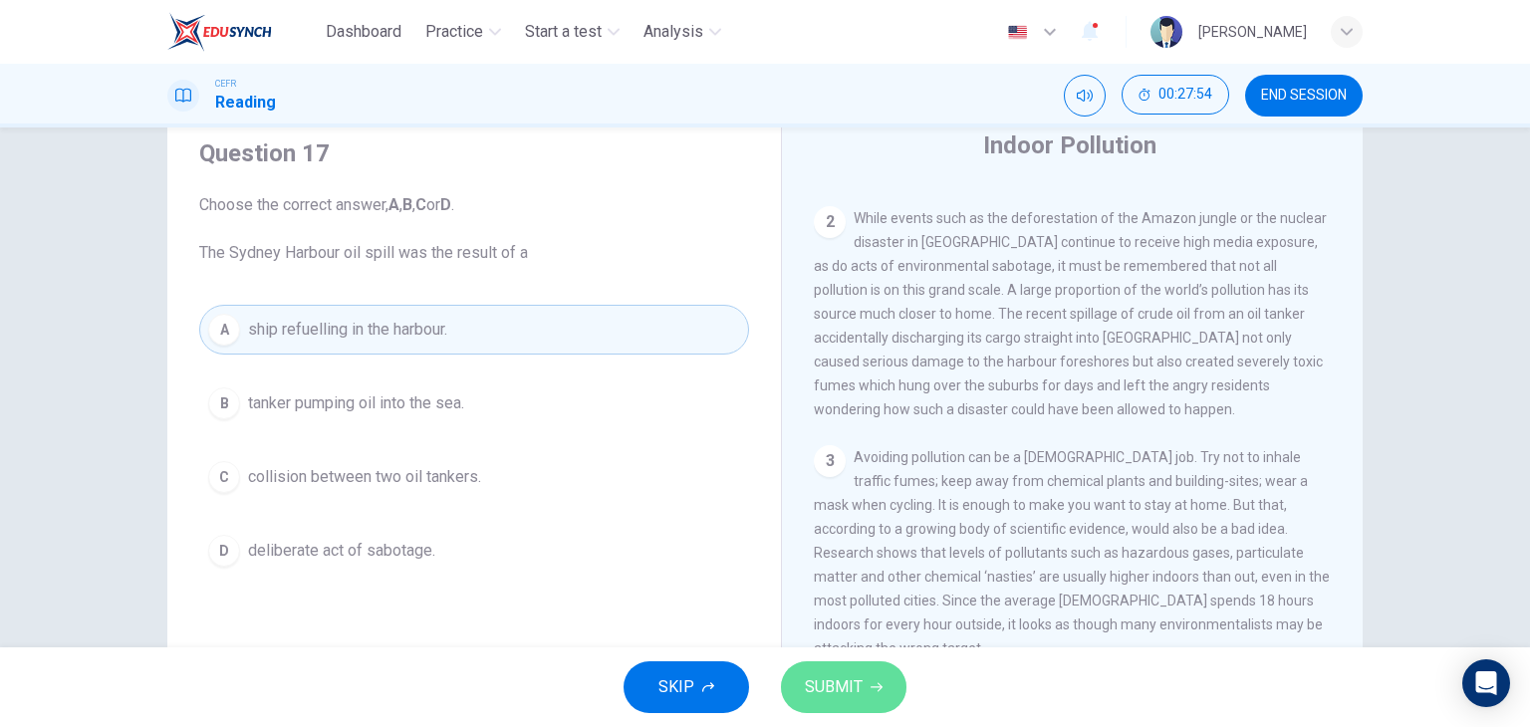
click at [815, 673] on span "SUBMIT" at bounding box center [834, 687] width 58 height 28
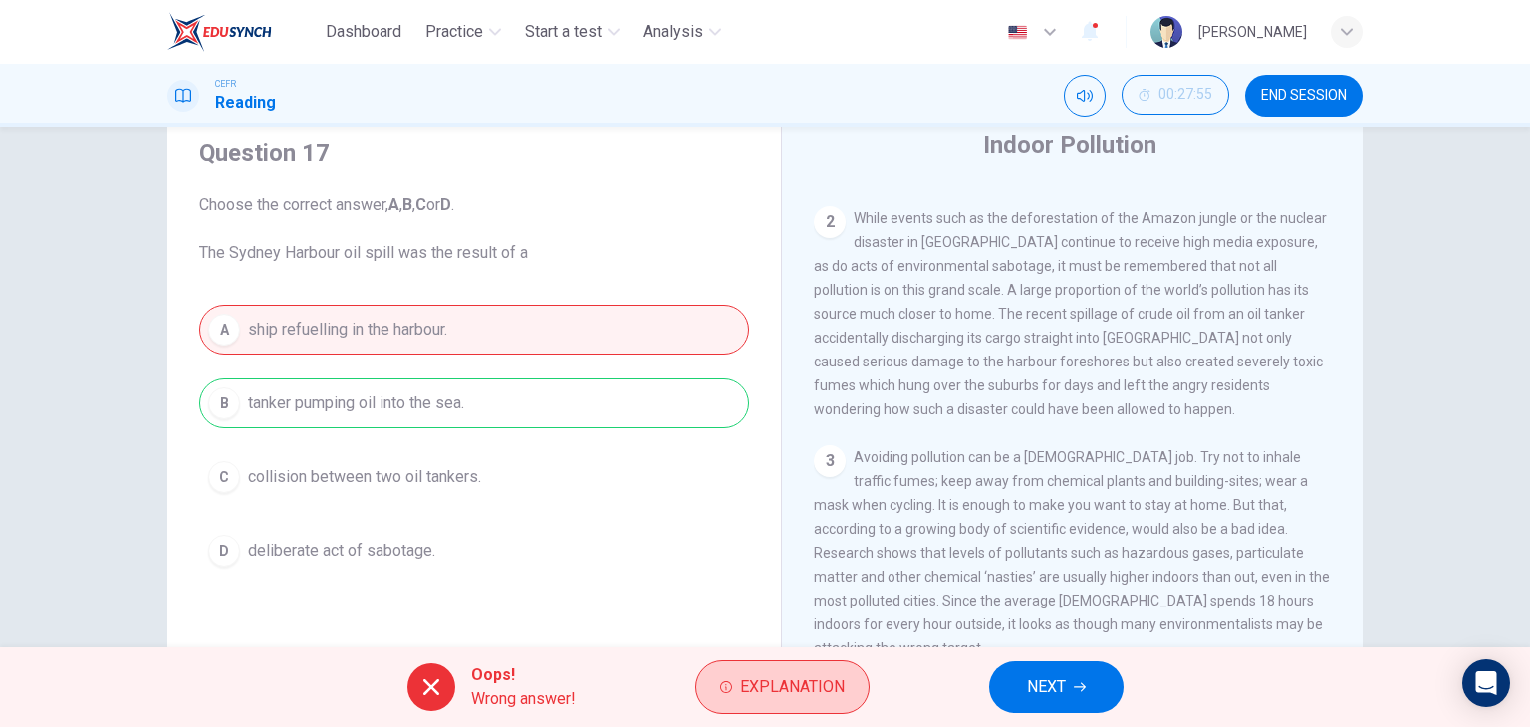
click at [773, 683] on span "Explanation" at bounding box center [792, 687] width 105 height 28
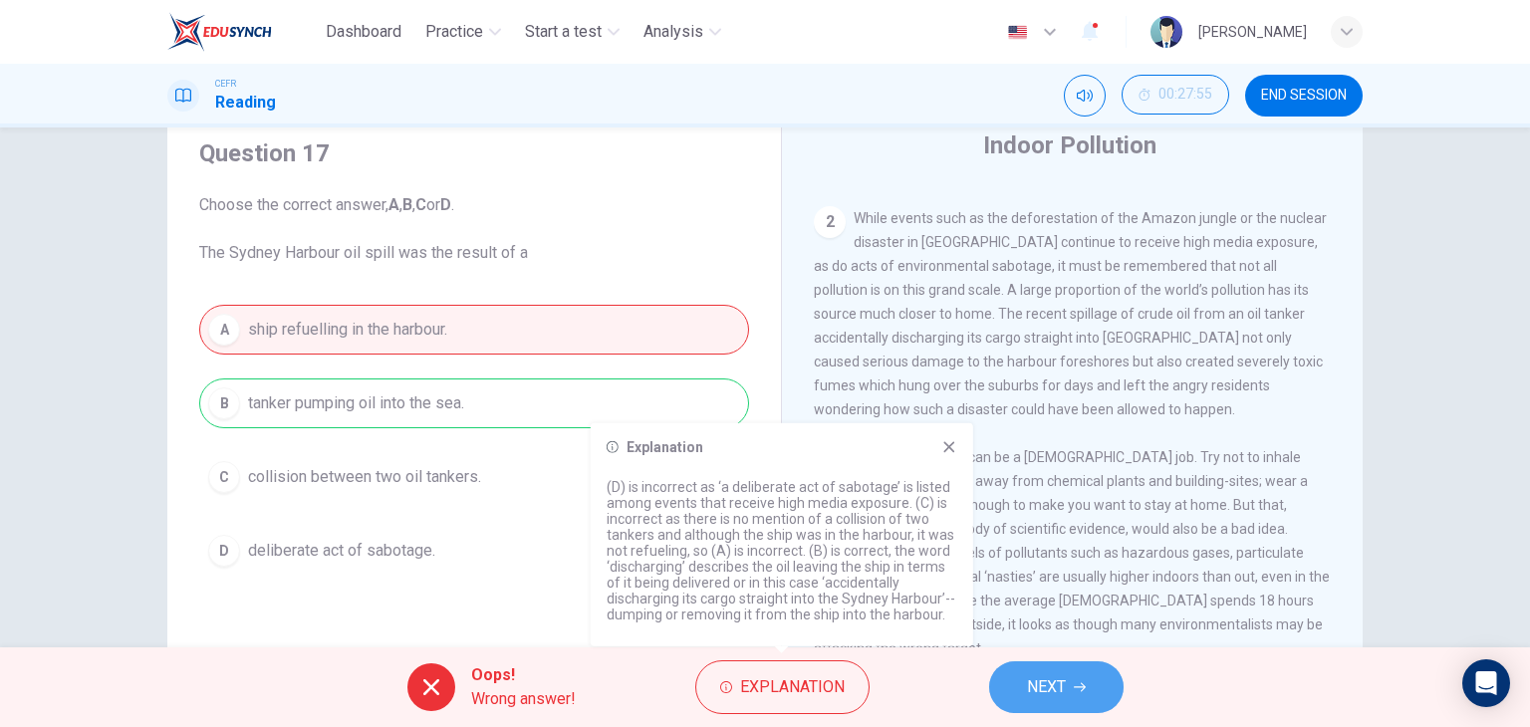
click at [1033, 674] on span "NEXT" at bounding box center [1046, 687] width 39 height 28
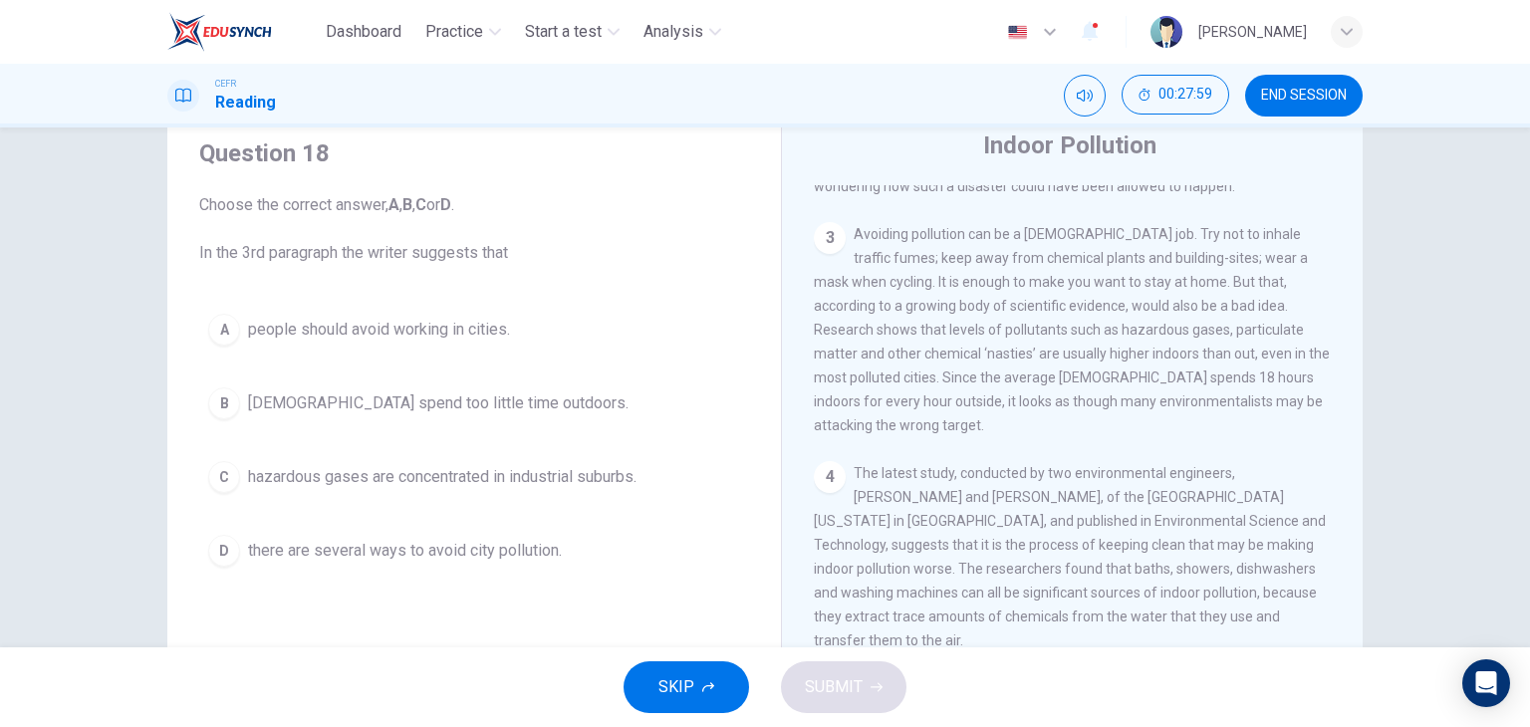
scroll to position [781, 0]
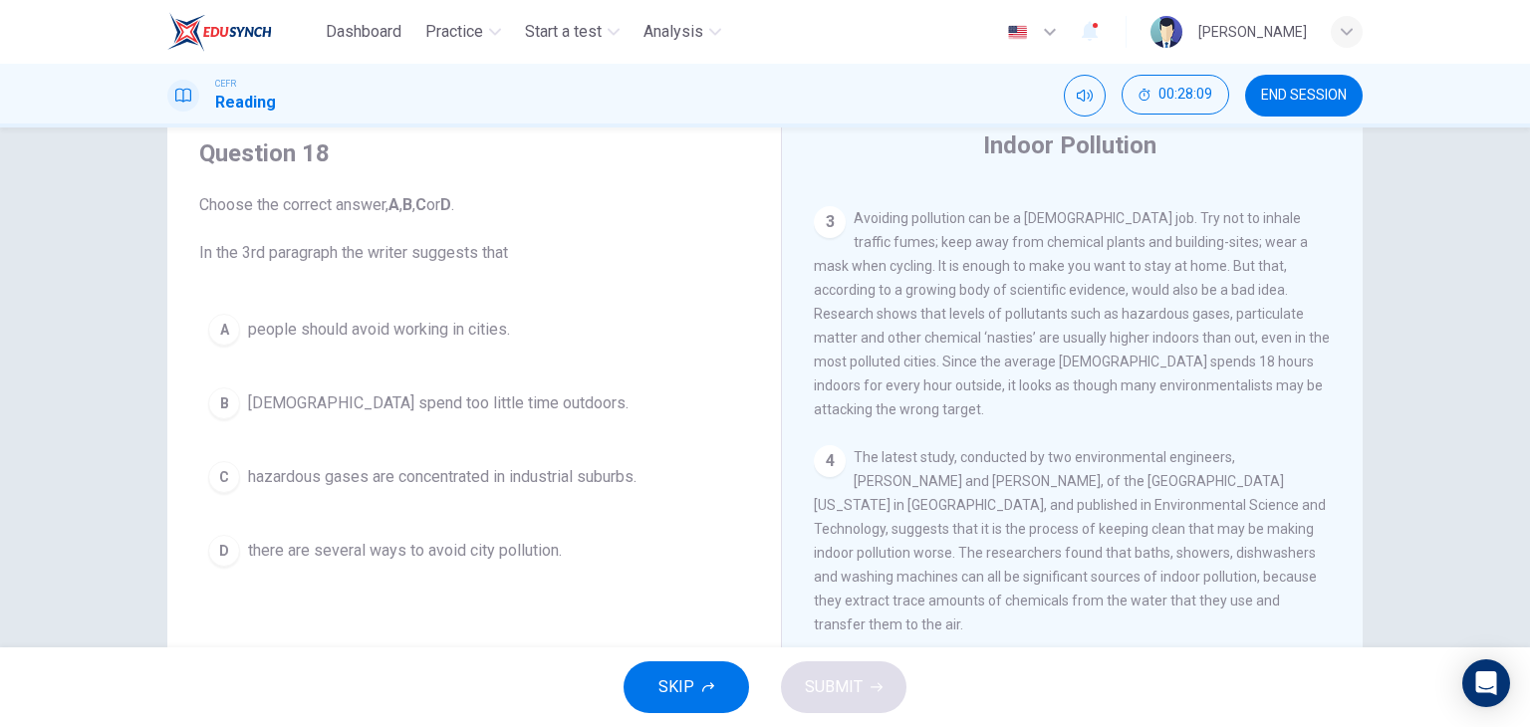
click at [426, 555] on span "there are several ways to avoid city pollution." at bounding box center [405, 551] width 314 height 24
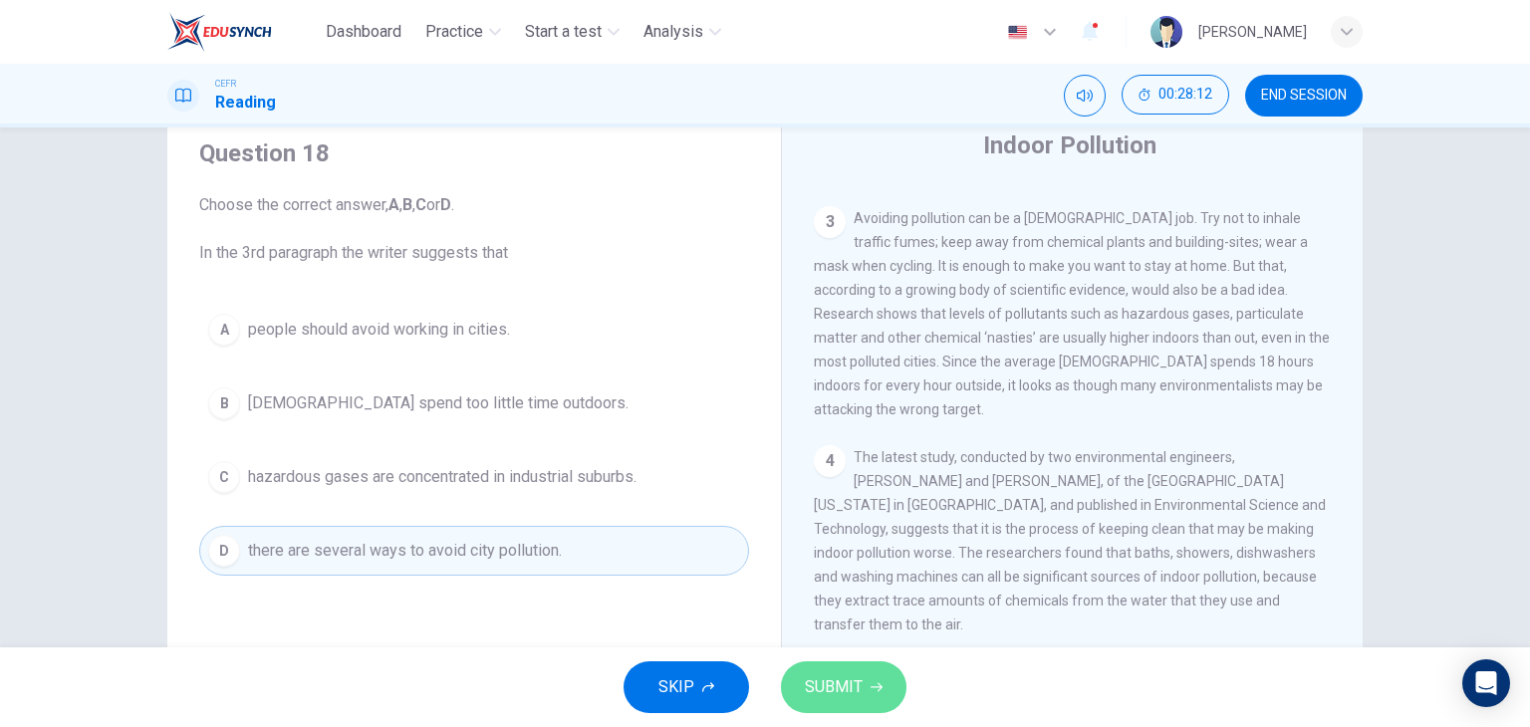
click at [828, 682] on span "SUBMIT" at bounding box center [834, 687] width 58 height 28
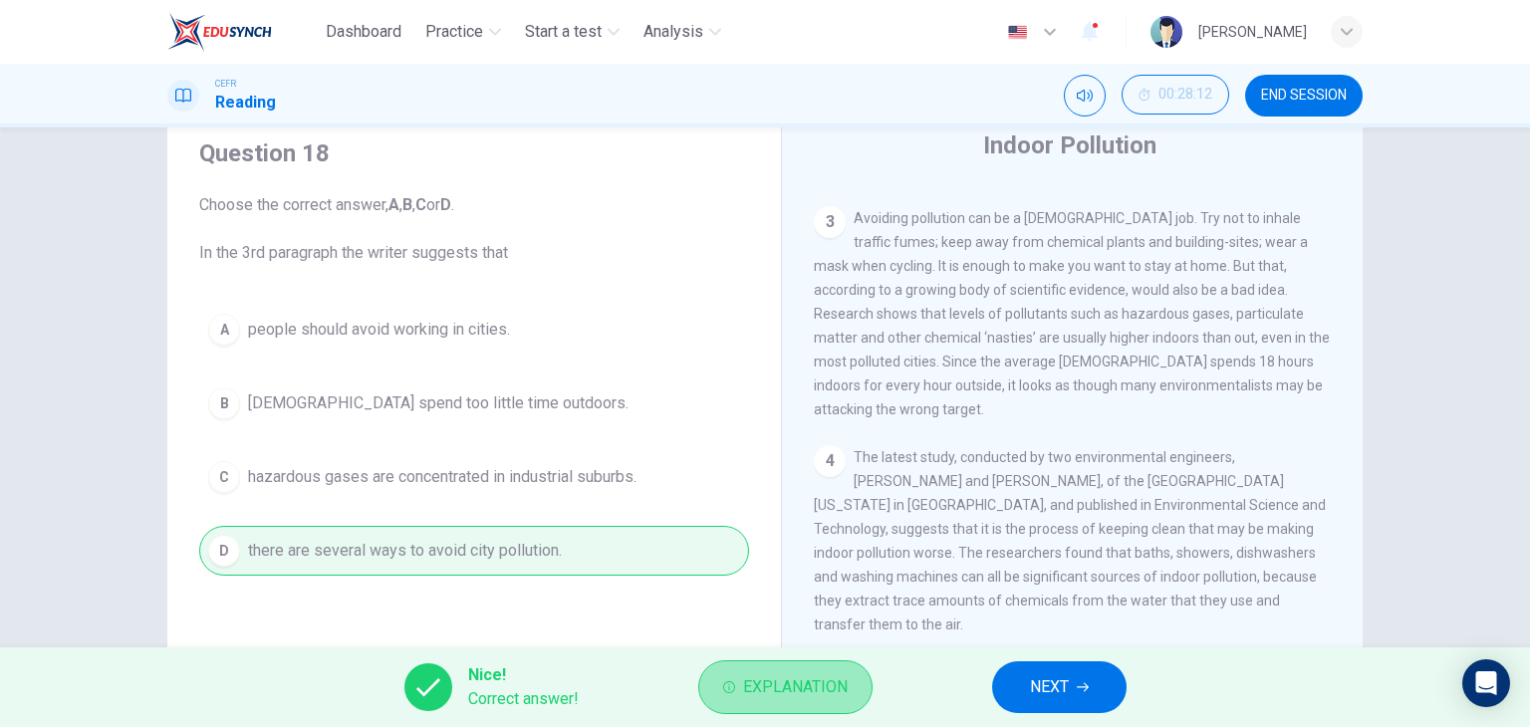
click at [845, 670] on button "Explanation" at bounding box center [785, 687] width 174 height 54
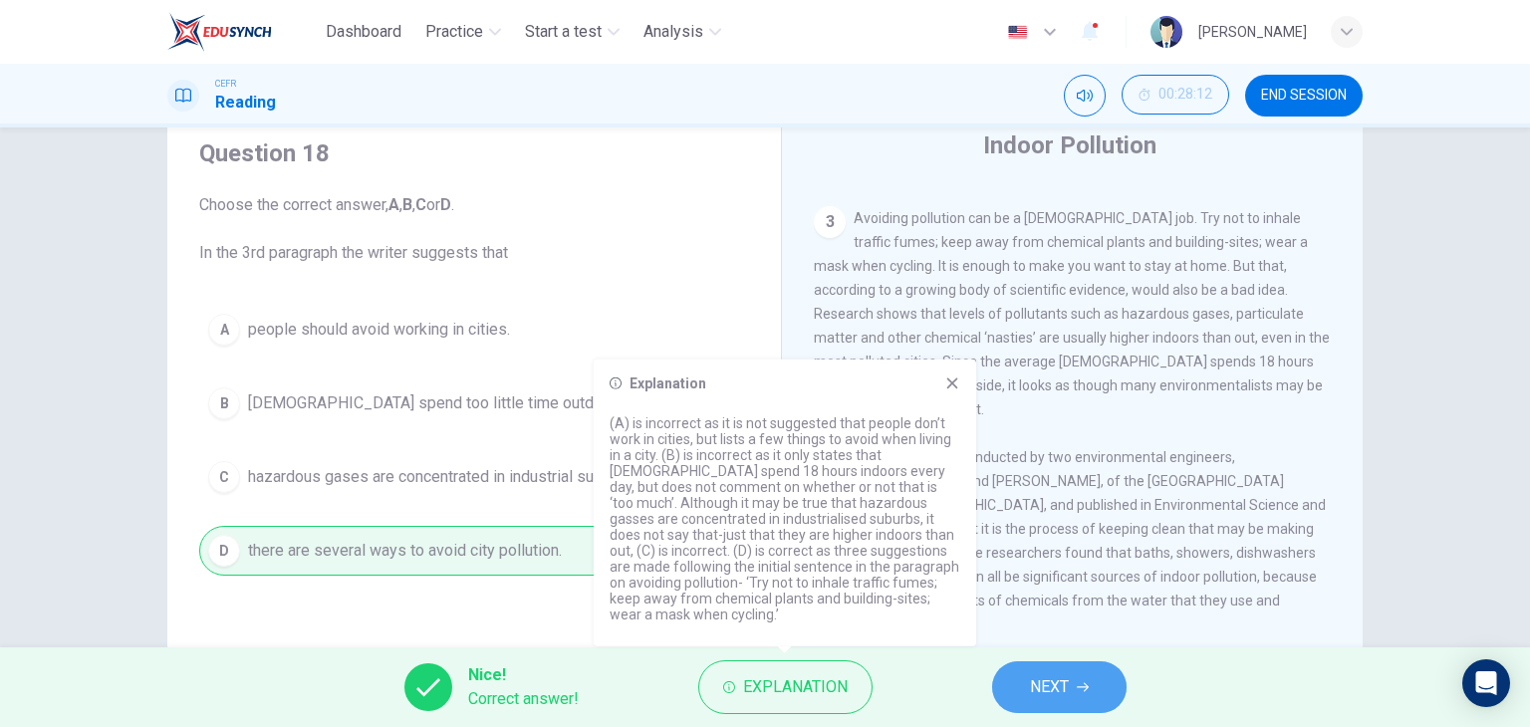
click at [1033, 686] on span "NEXT" at bounding box center [1049, 687] width 39 height 28
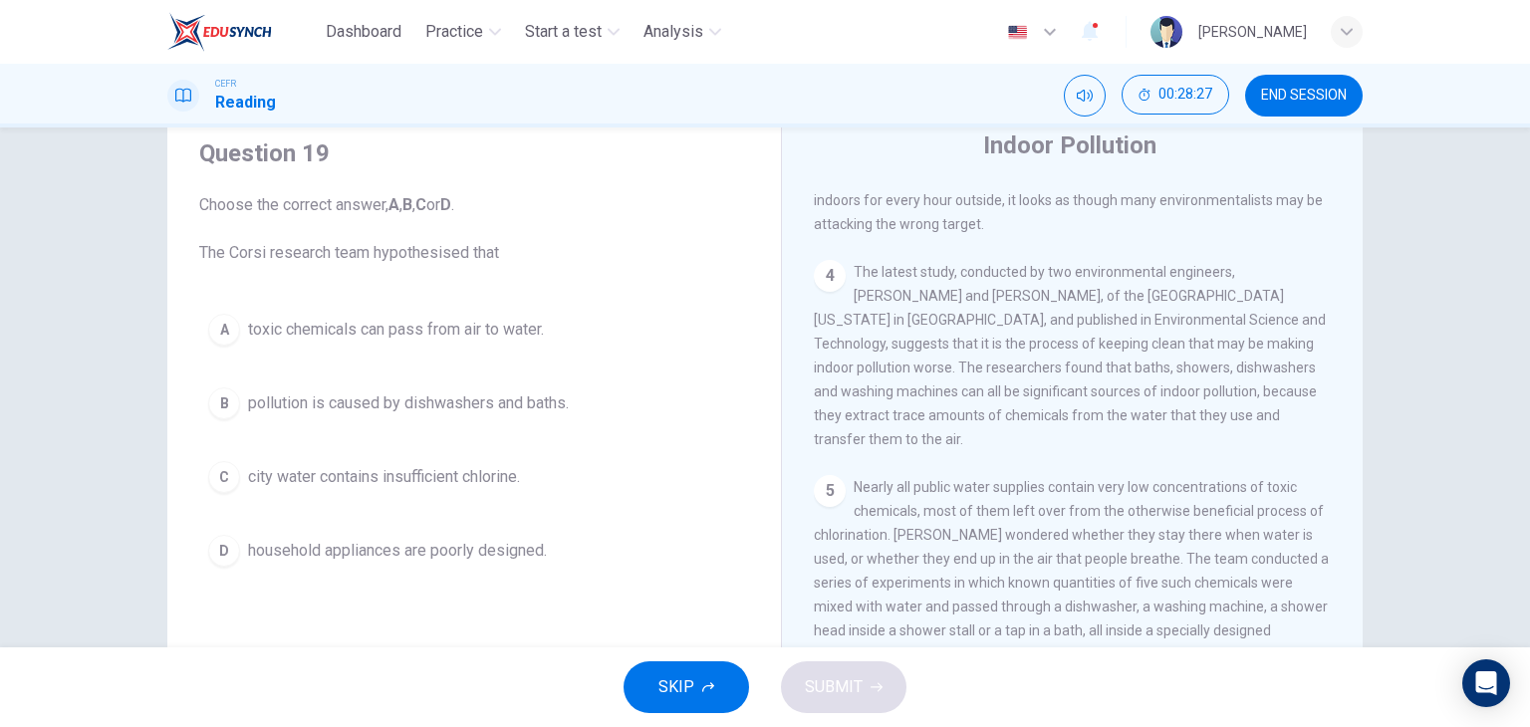
scroll to position [967, 0]
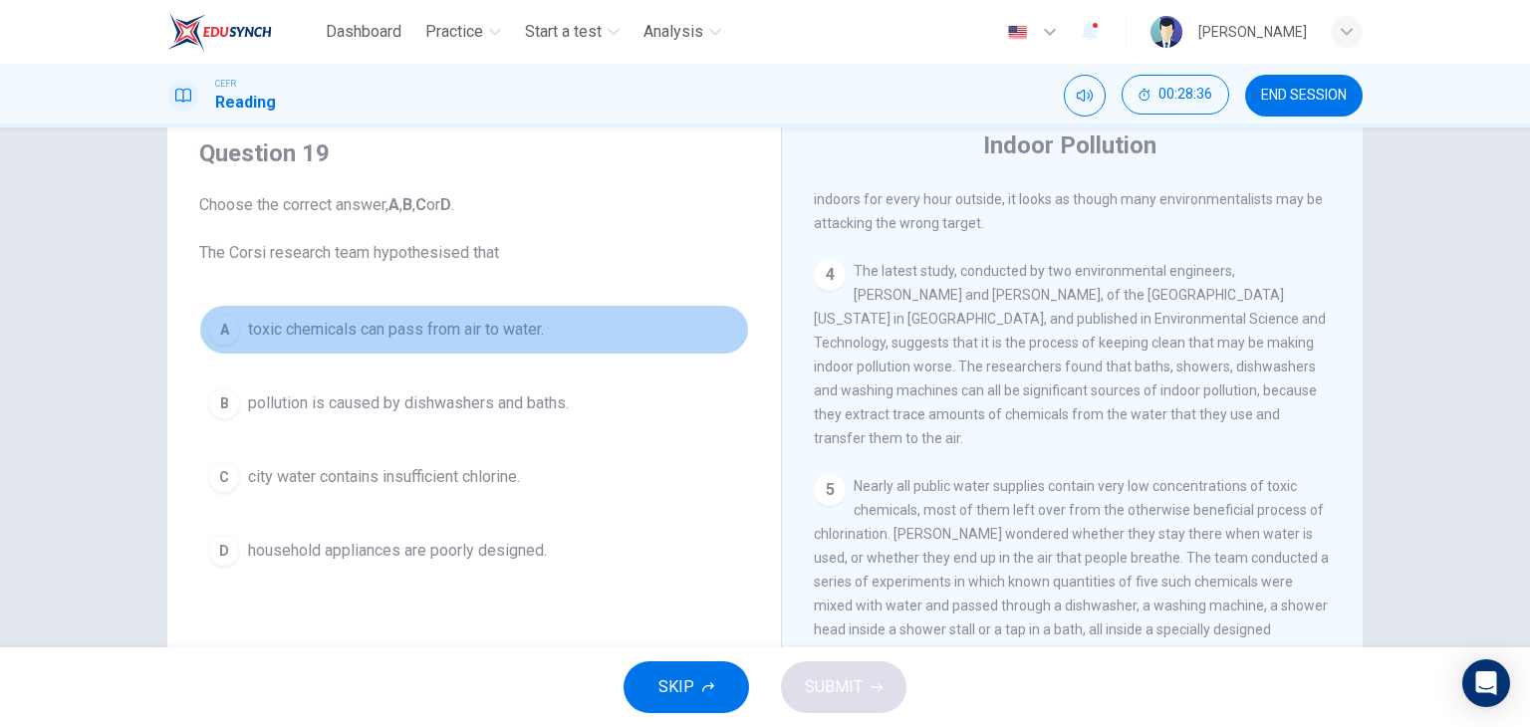
click at [438, 341] on button "A toxic chemicals can pass from air to water." at bounding box center [474, 330] width 550 height 50
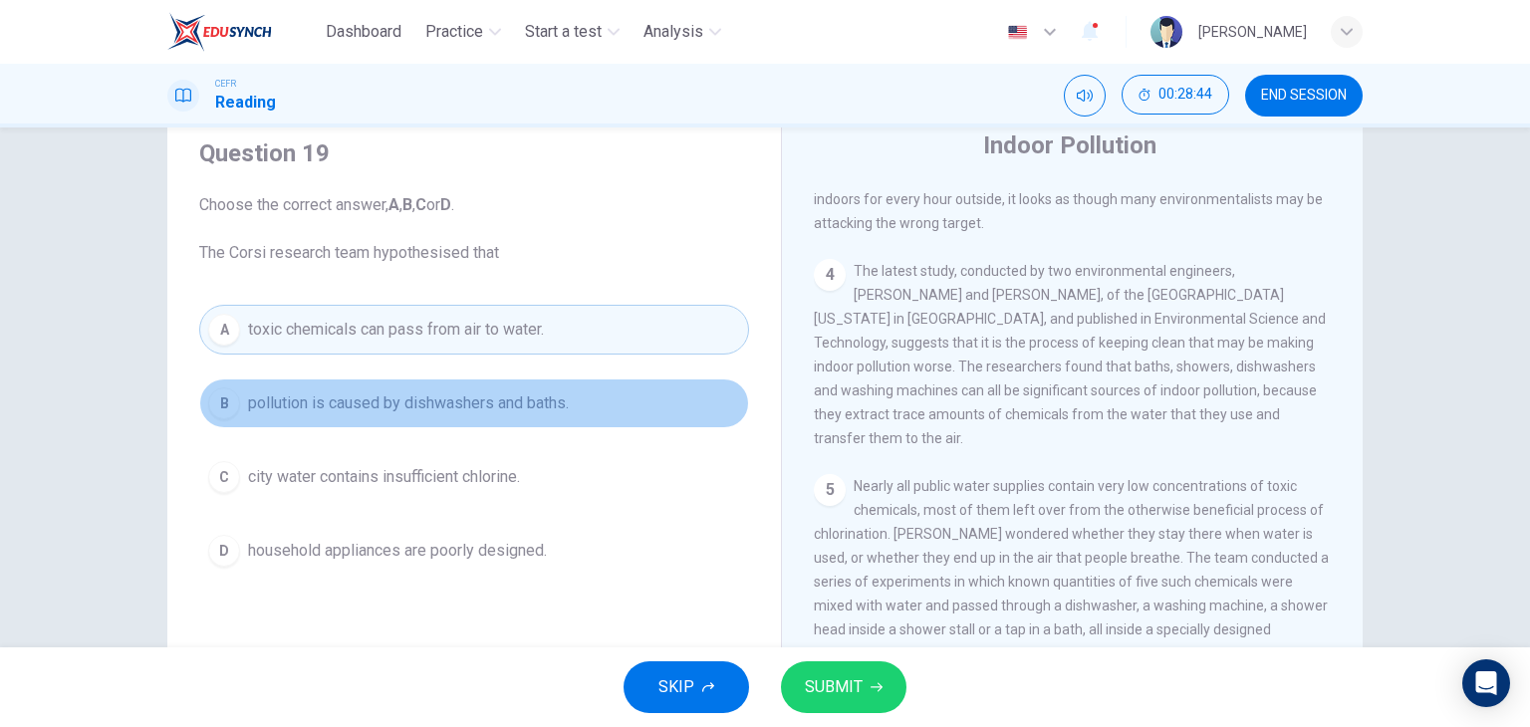
click at [452, 416] on button "B pollution is caused by dishwashers and baths." at bounding box center [474, 403] width 550 height 50
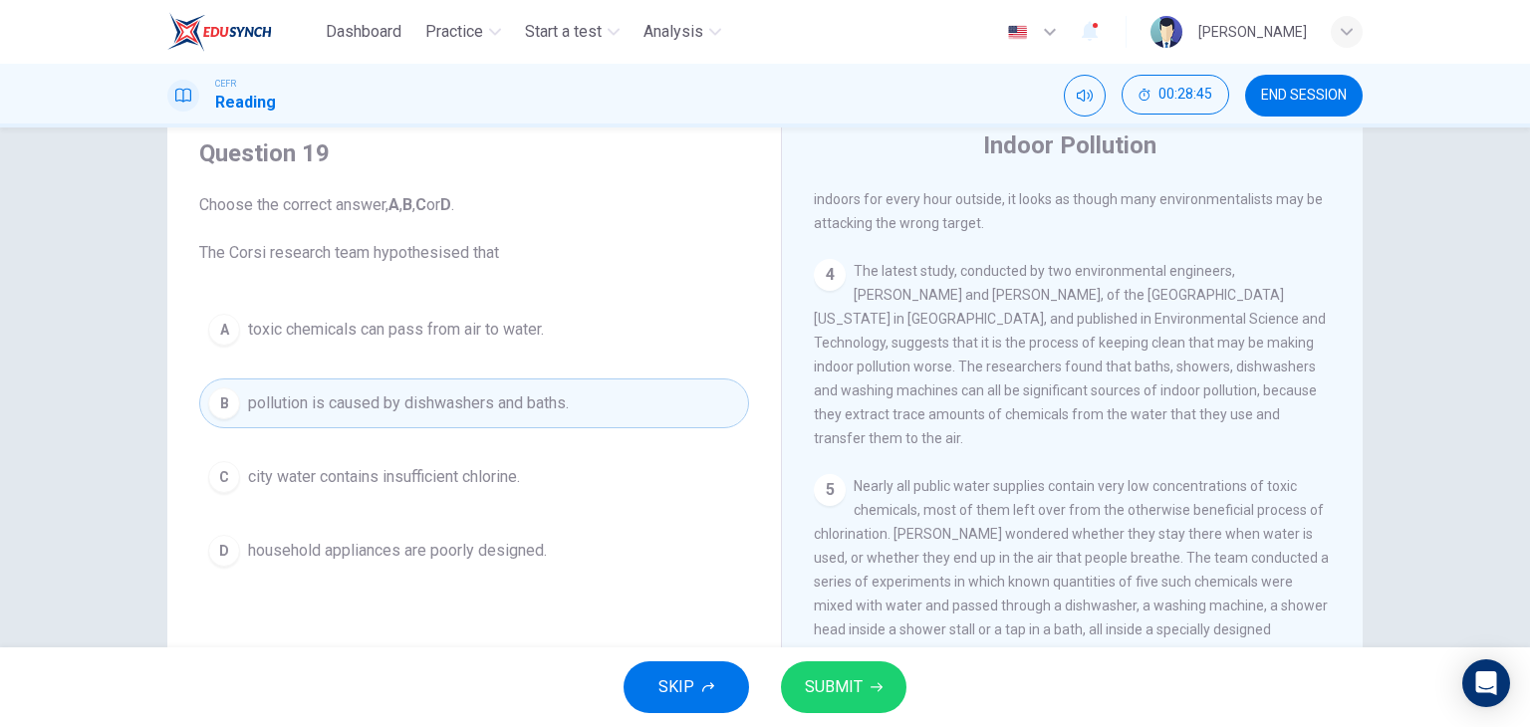
click at [445, 492] on button "C city water contains insufficient chlorine." at bounding box center [474, 477] width 550 height 50
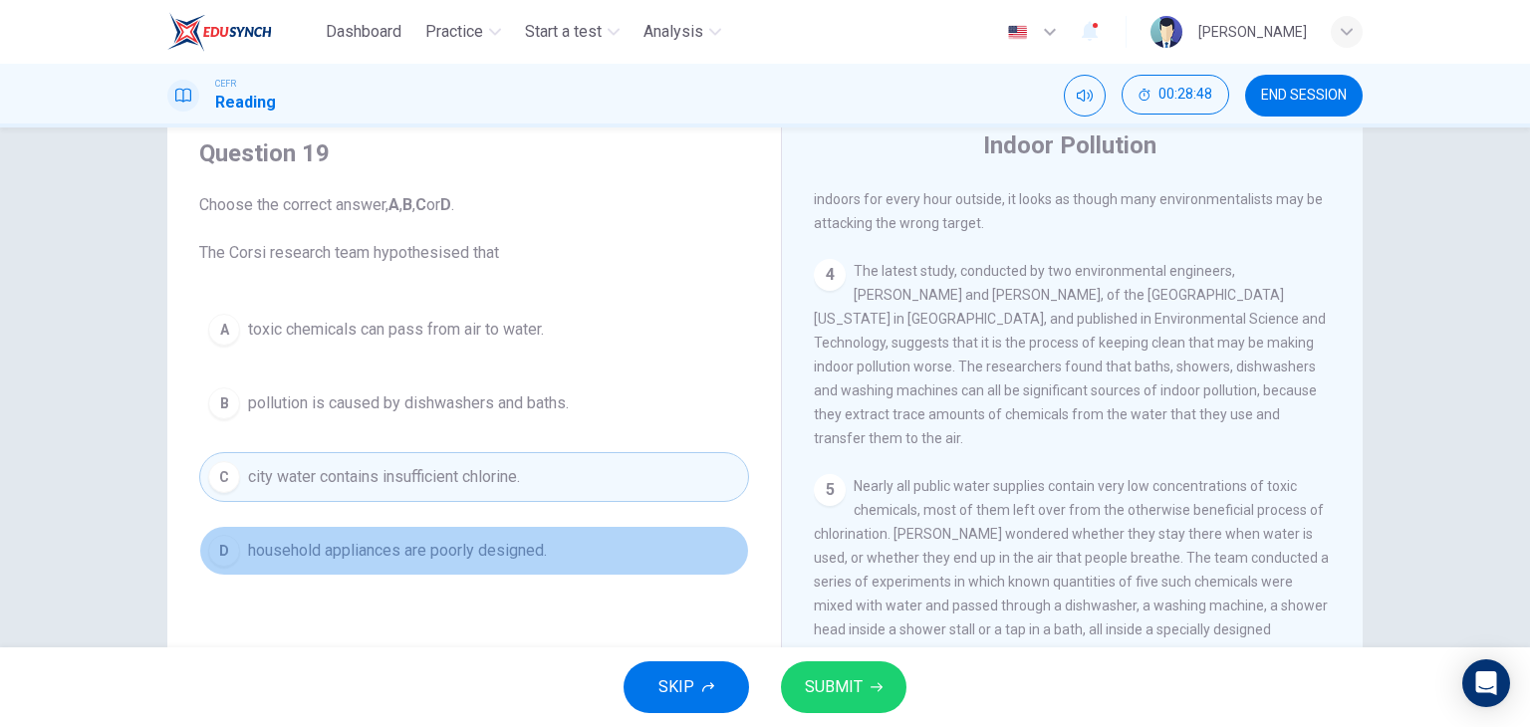
click at [454, 561] on button "D household appliances are poorly designed." at bounding box center [474, 551] width 550 height 50
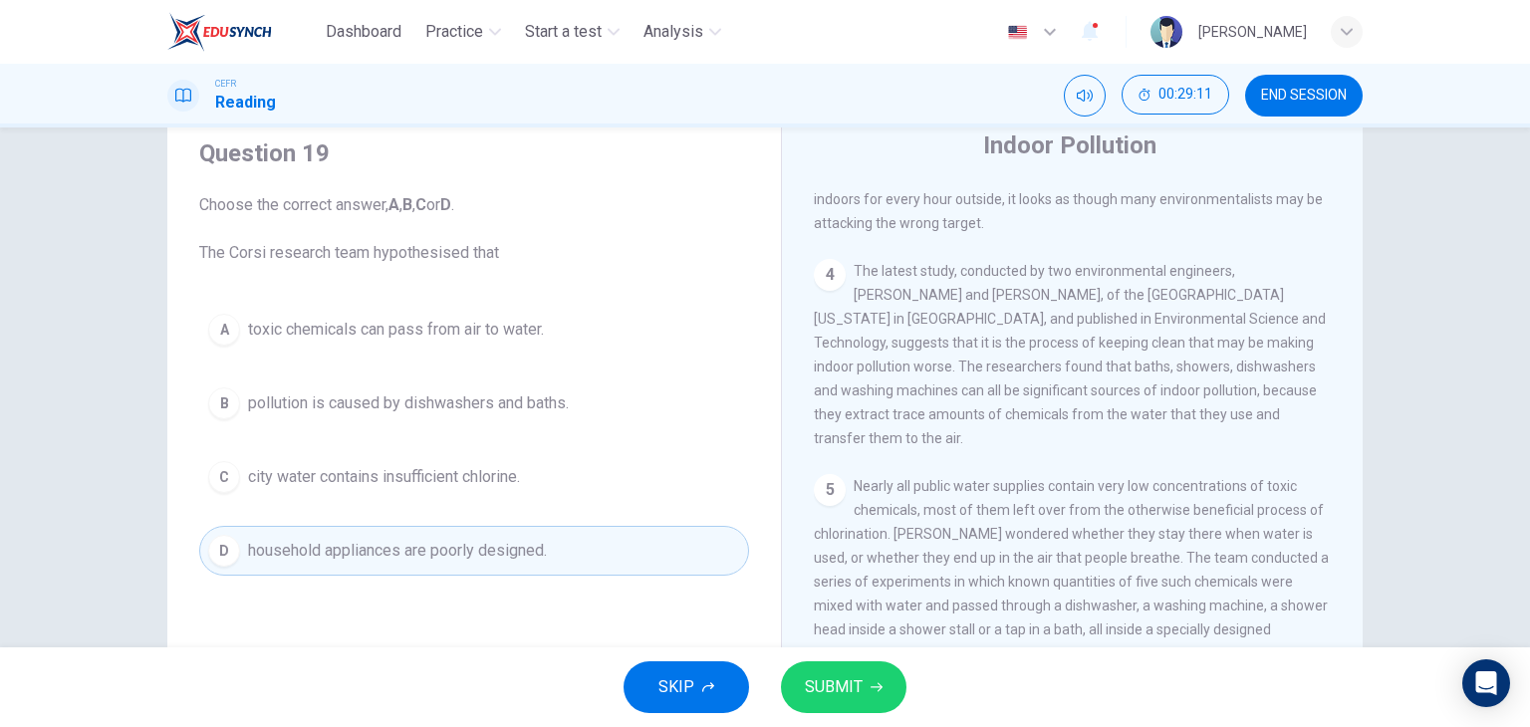
click at [474, 486] on span "city water contains insufficient chlorine." at bounding box center [384, 477] width 272 height 24
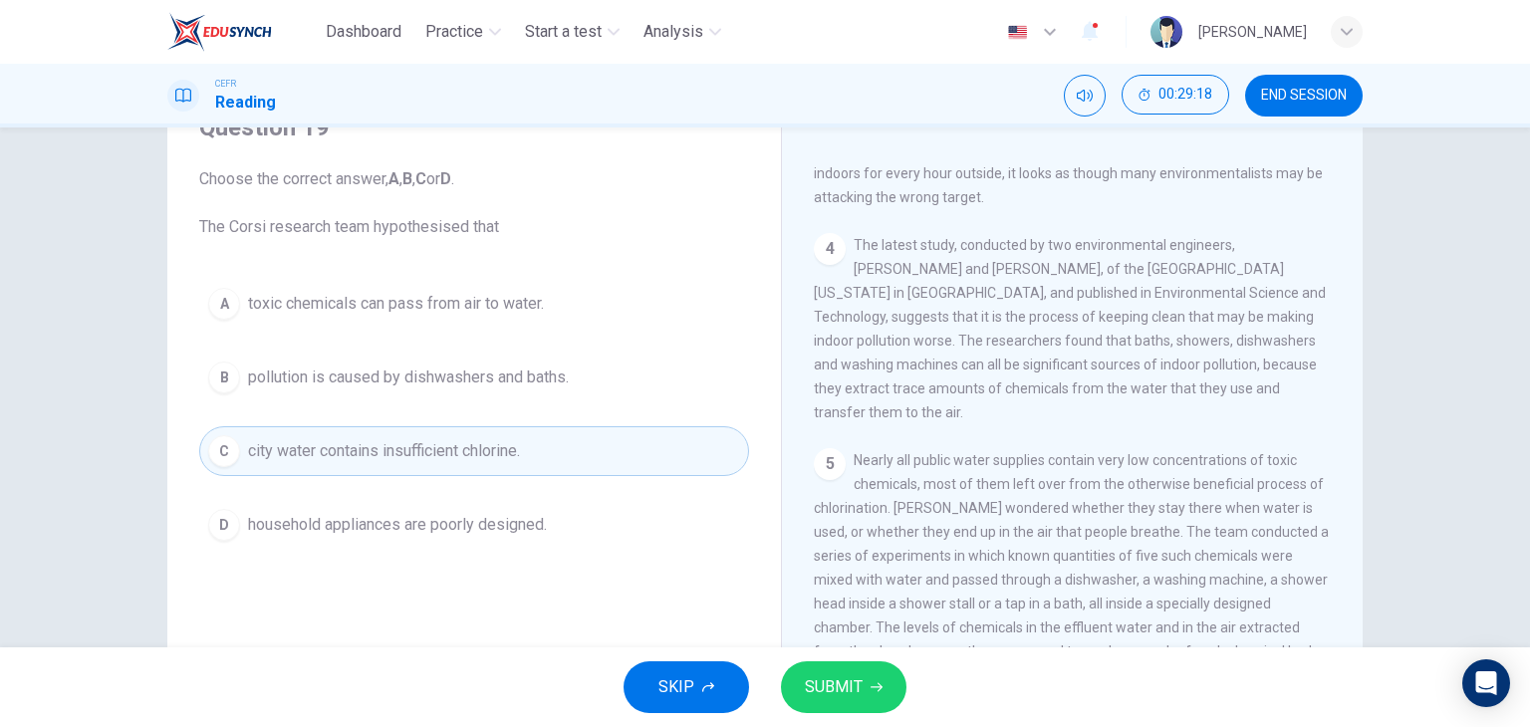
scroll to position [98, 0]
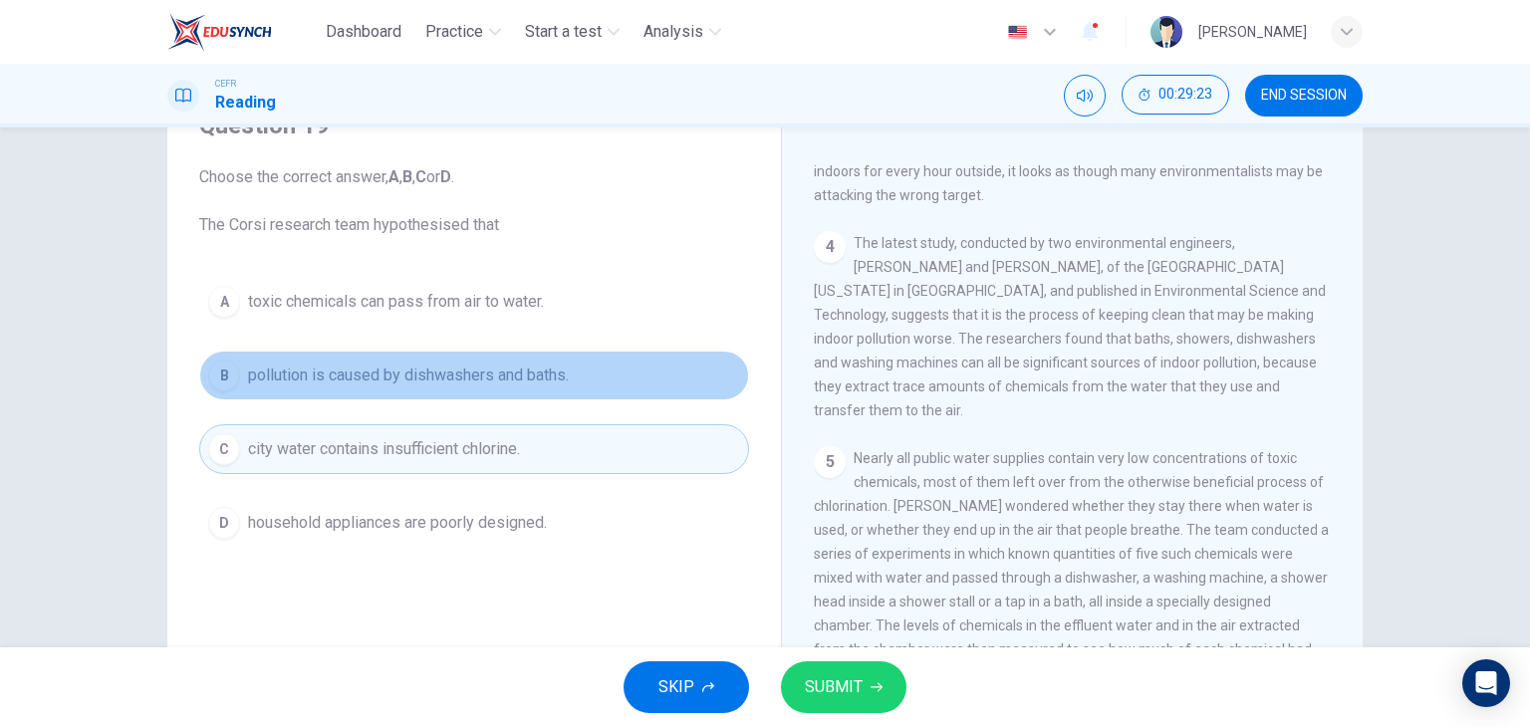
click at [551, 379] on span "pollution is caused by dishwashers and baths." at bounding box center [408, 376] width 321 height 24
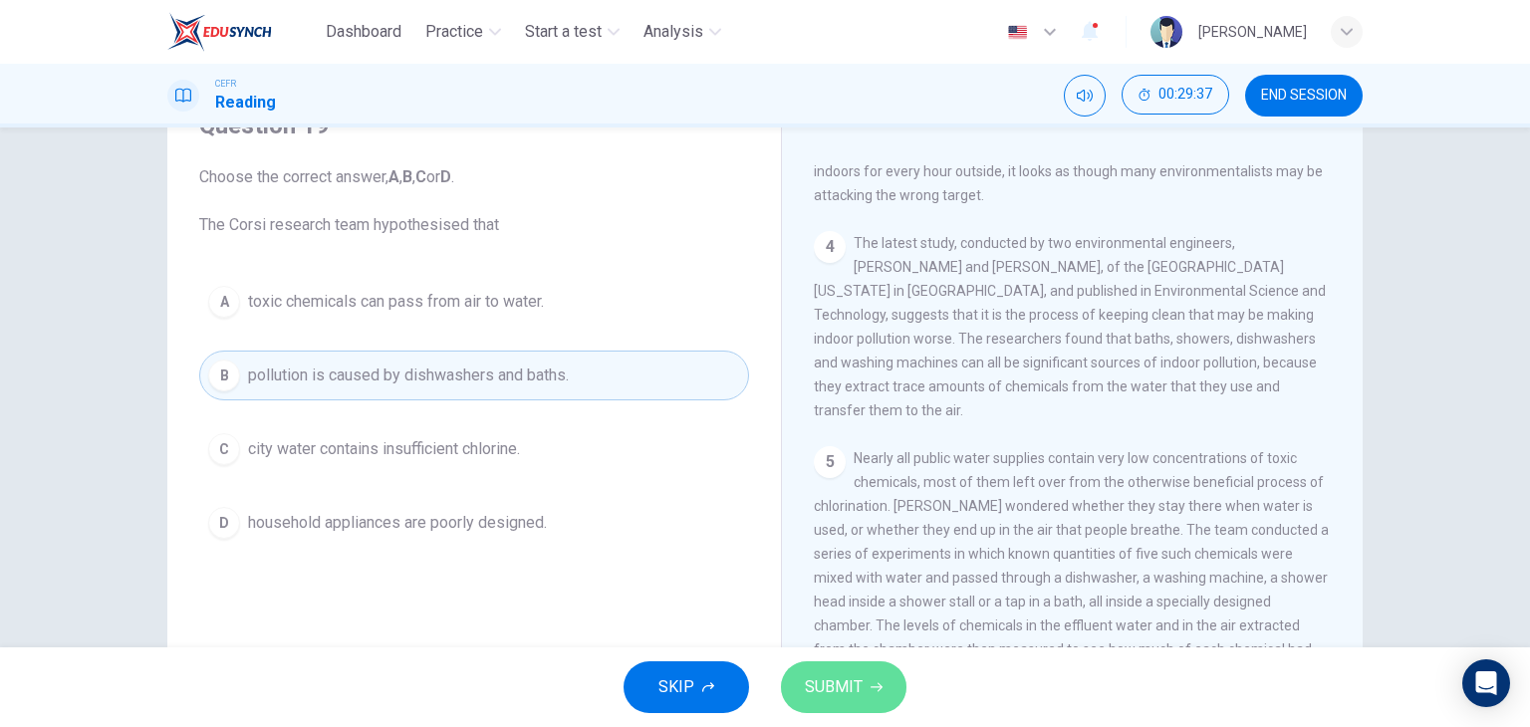
click at [833, 676] on span "SUBMIT" at bounding box center [834, 687] width 58 height 28
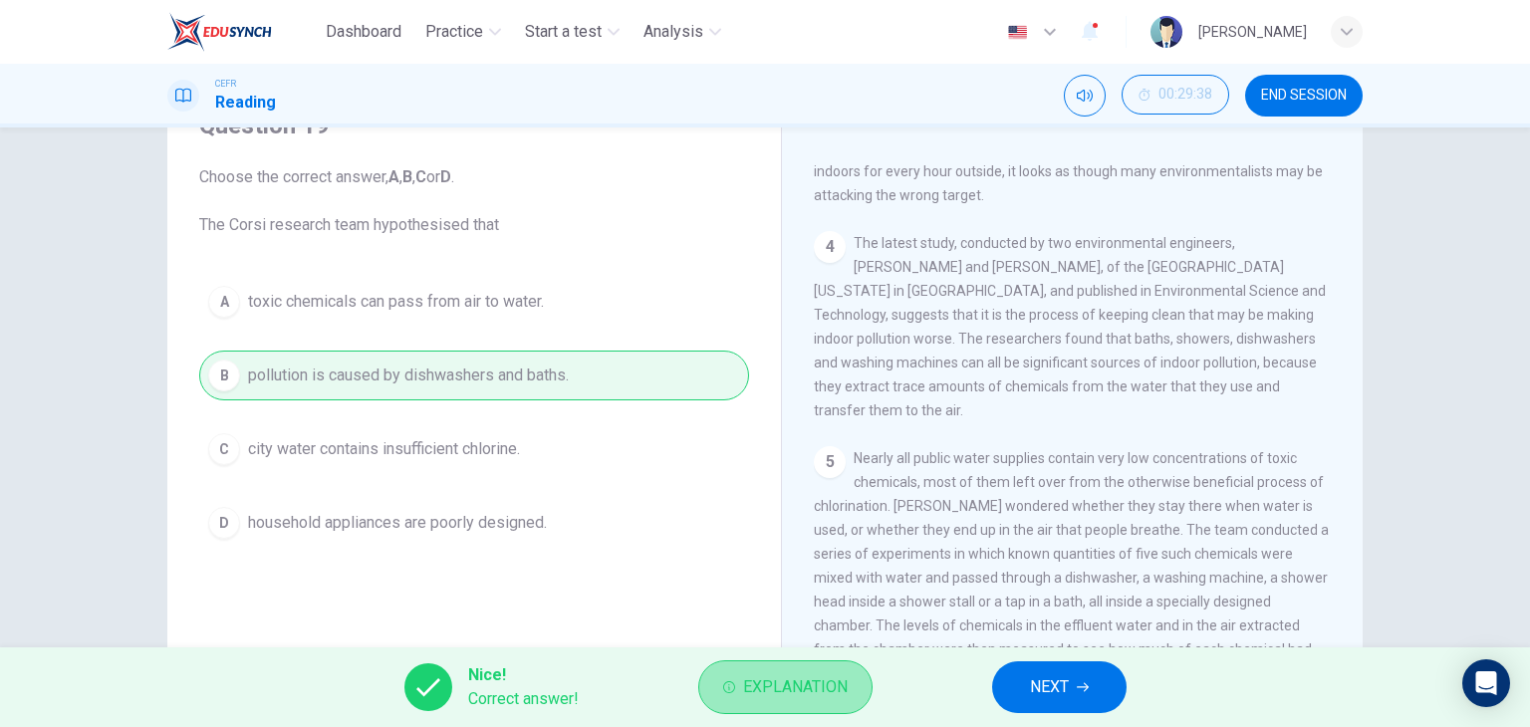
click at [804, 702] on button "Explanation" at bounding box center [785, 687] width 174 height 54
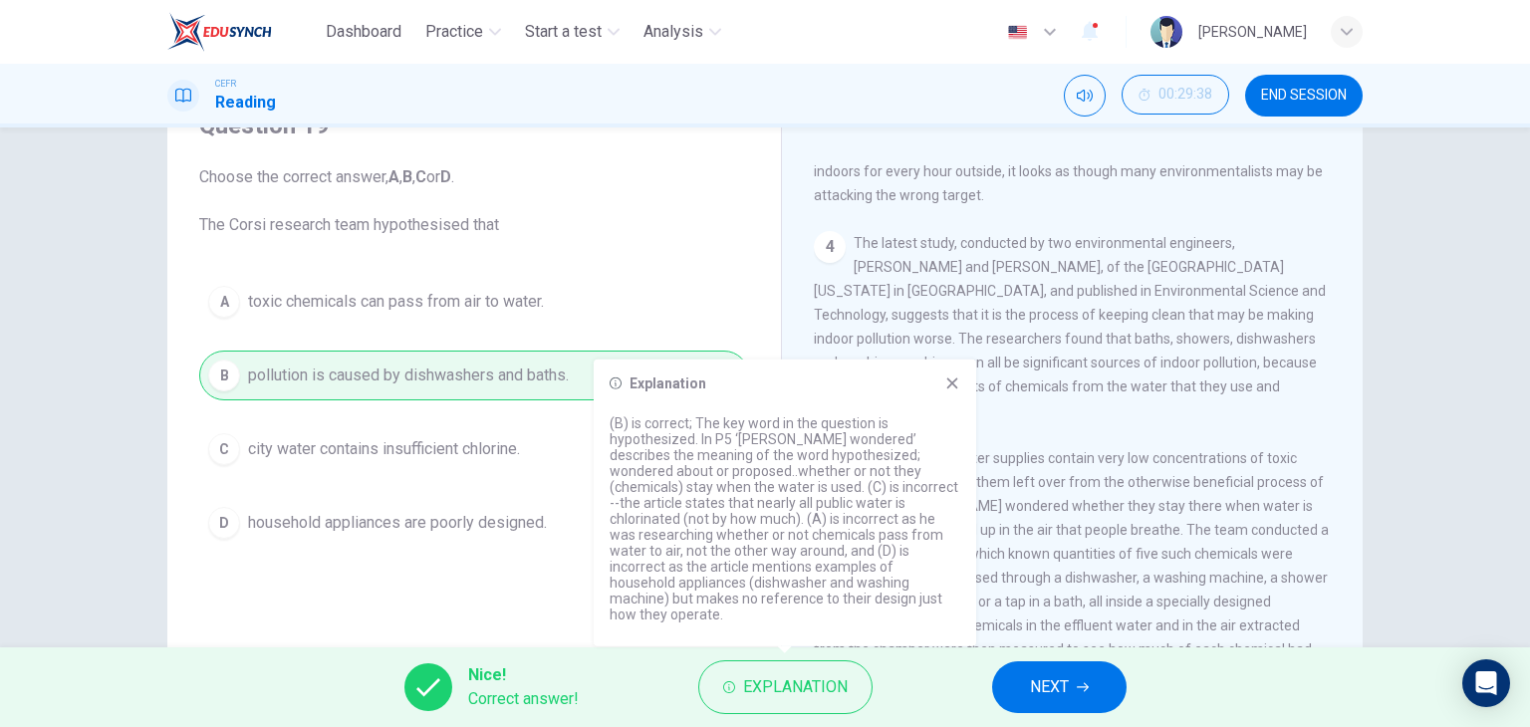
click at [958, 391] on icon at bounding box center [952, 384] width 16 height 16
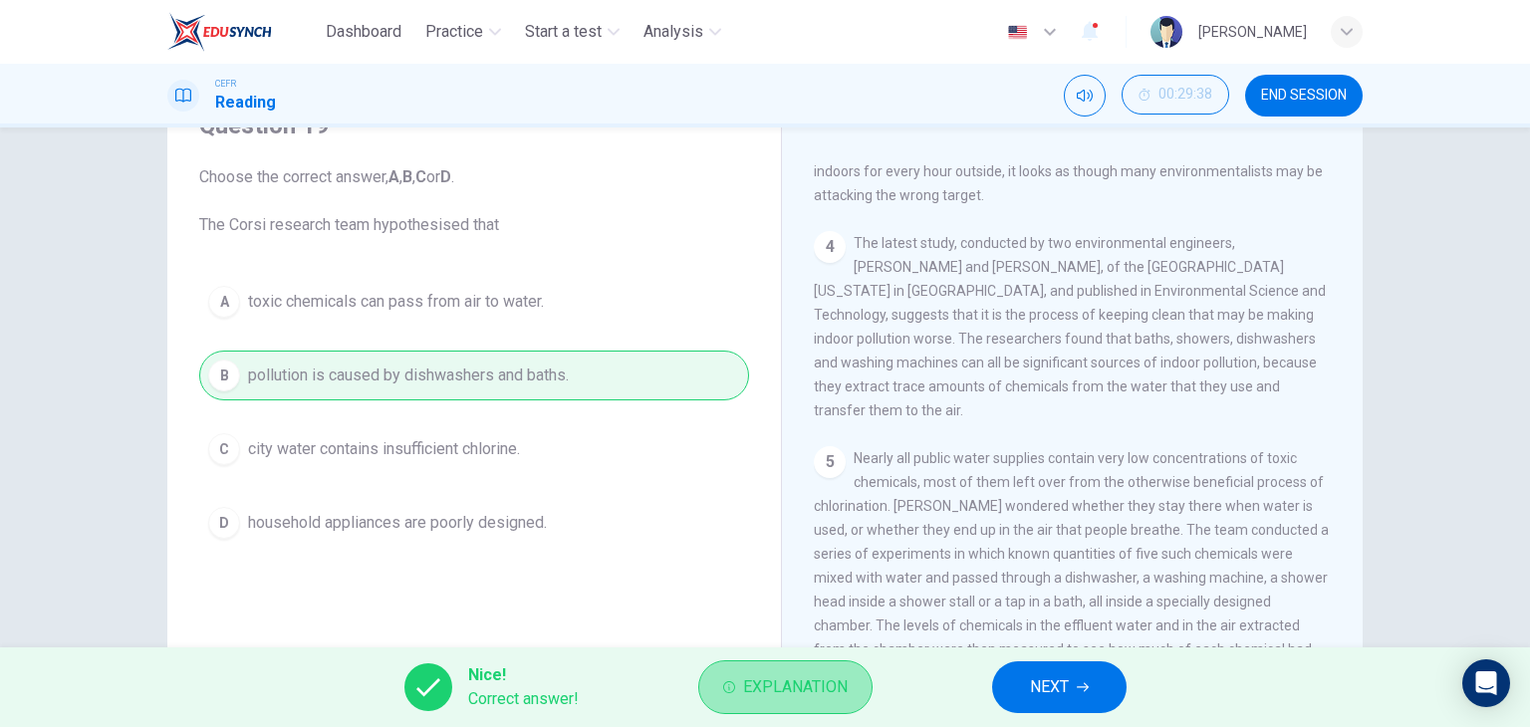
click at [802, 686] on span "Explanation" at bounding box center [795, 687] width 105 height 28
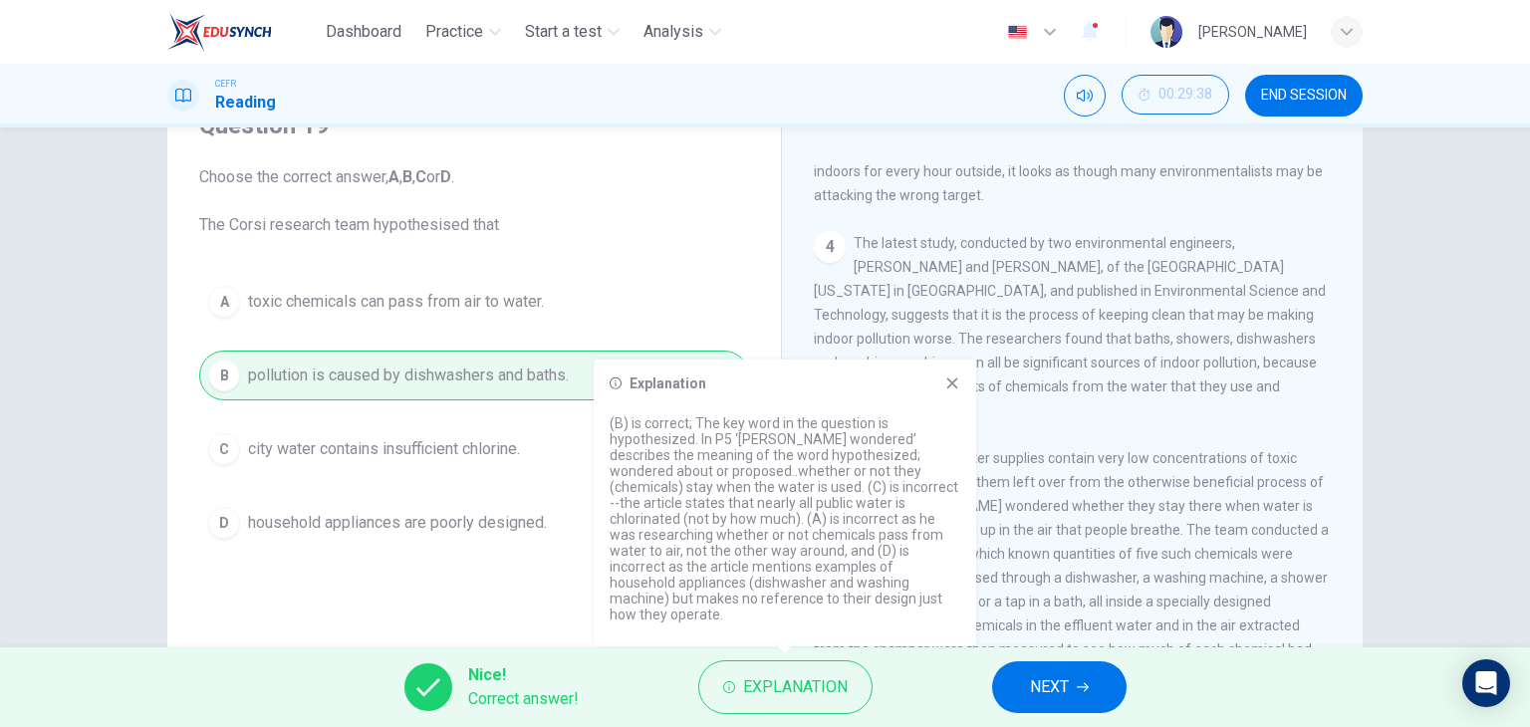
click at [952, 388] on icon at bounding box center [952, 382] width 11 height 11
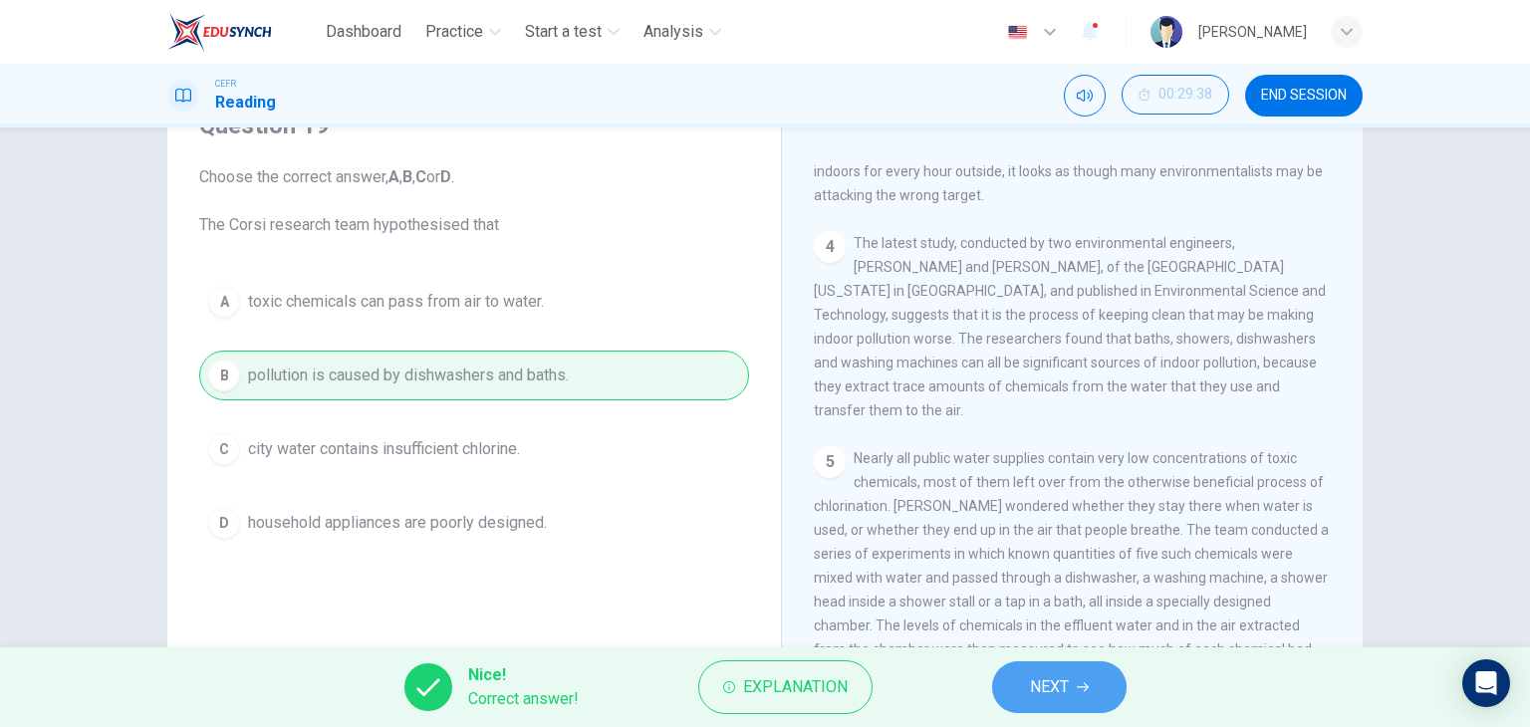
click at [1069, 679] on span "NEXT" at bounding box center [1049, 687] width 39 height 28
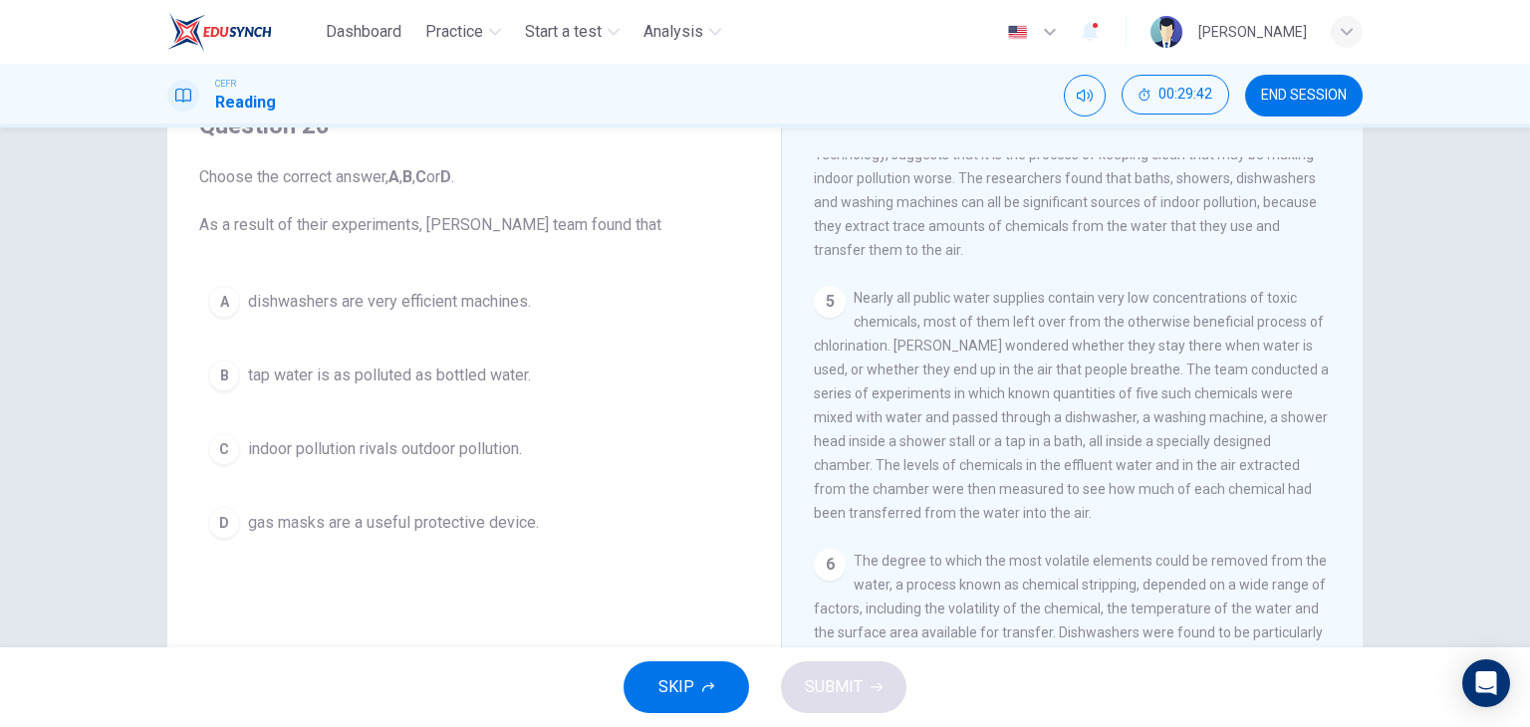
scroll to position [1158, 0]
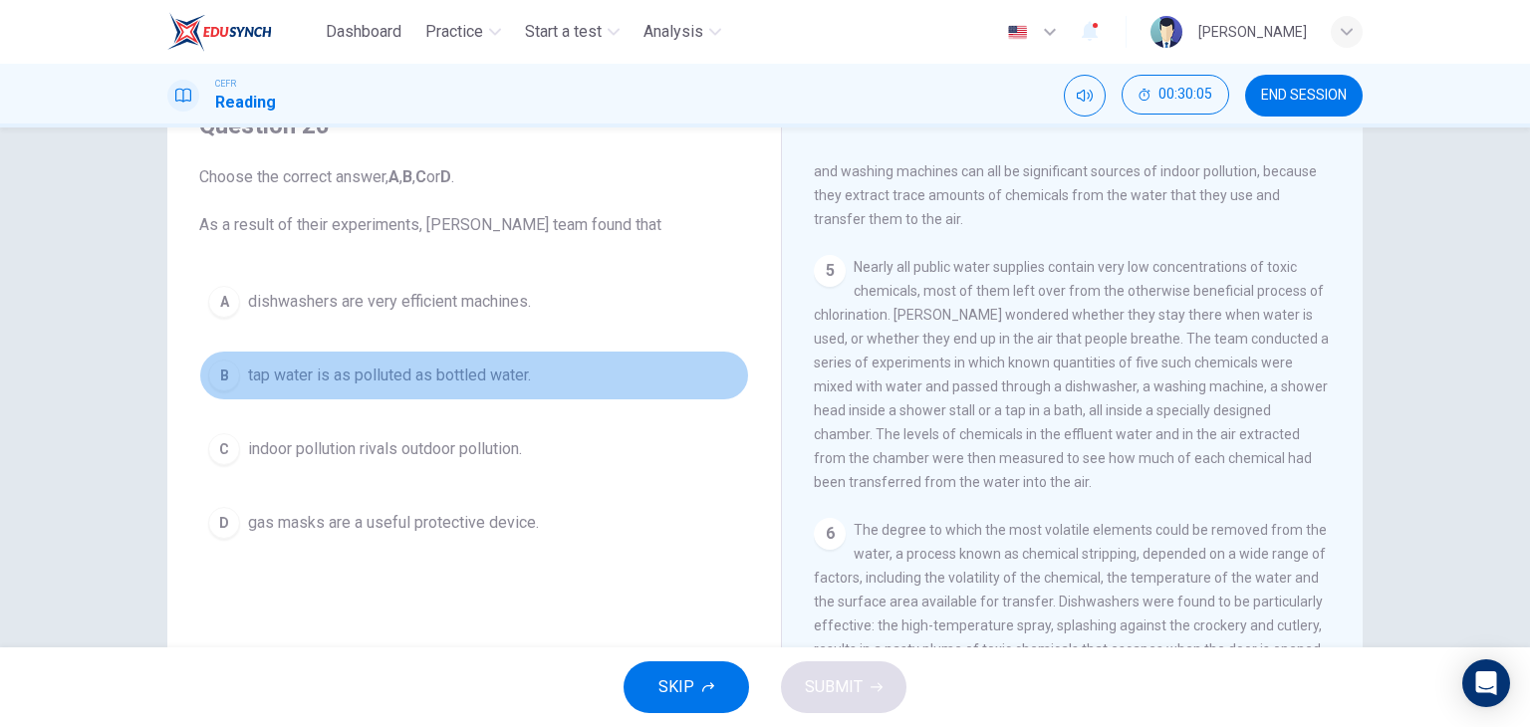
click at [414, 375] on span "tap water is as polluted as bottled water." at bounding box center [389, 376] width 283 height 24
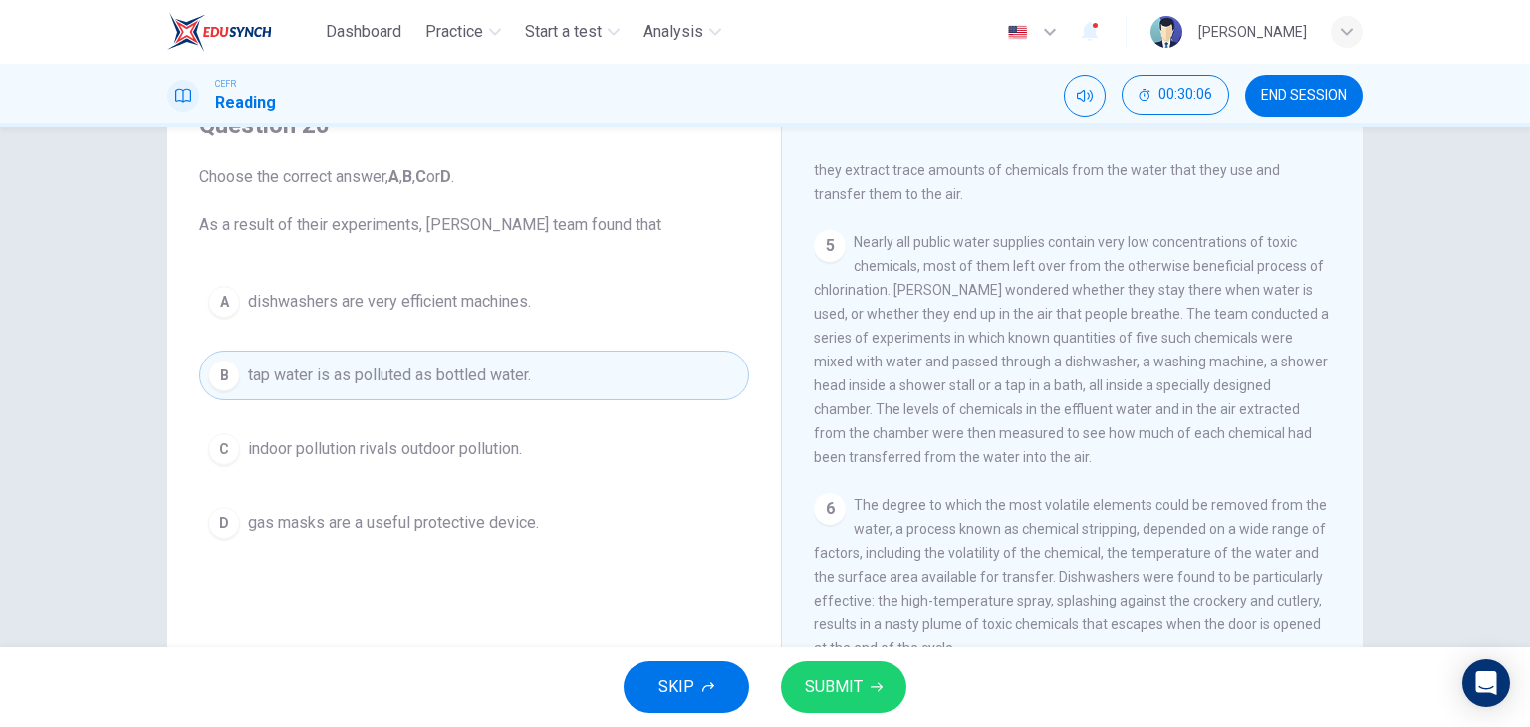
scroll to position [1186, 0]
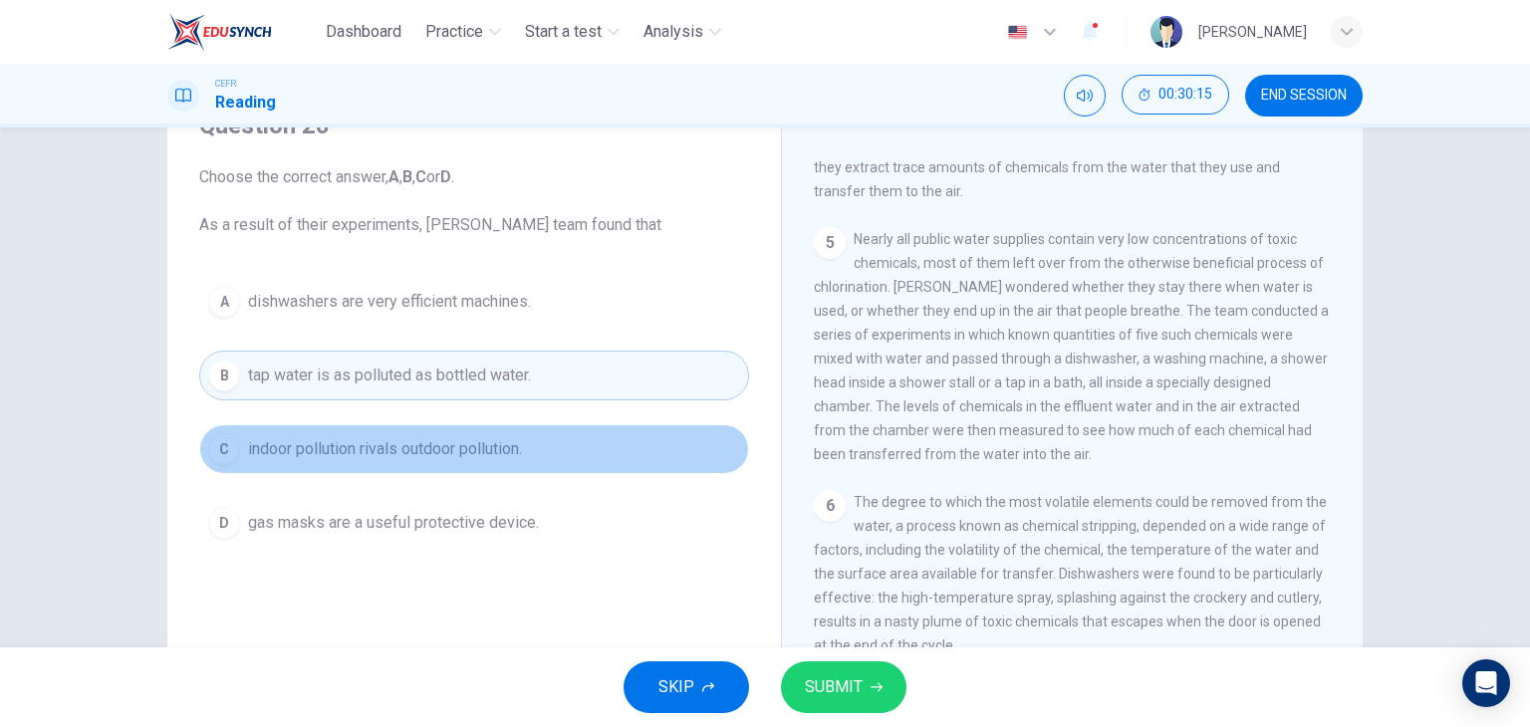
click at [475, 459] on button "C indoor pollution rivals outdoor pollution." at bounding box center [474, 449] width 550 height 50
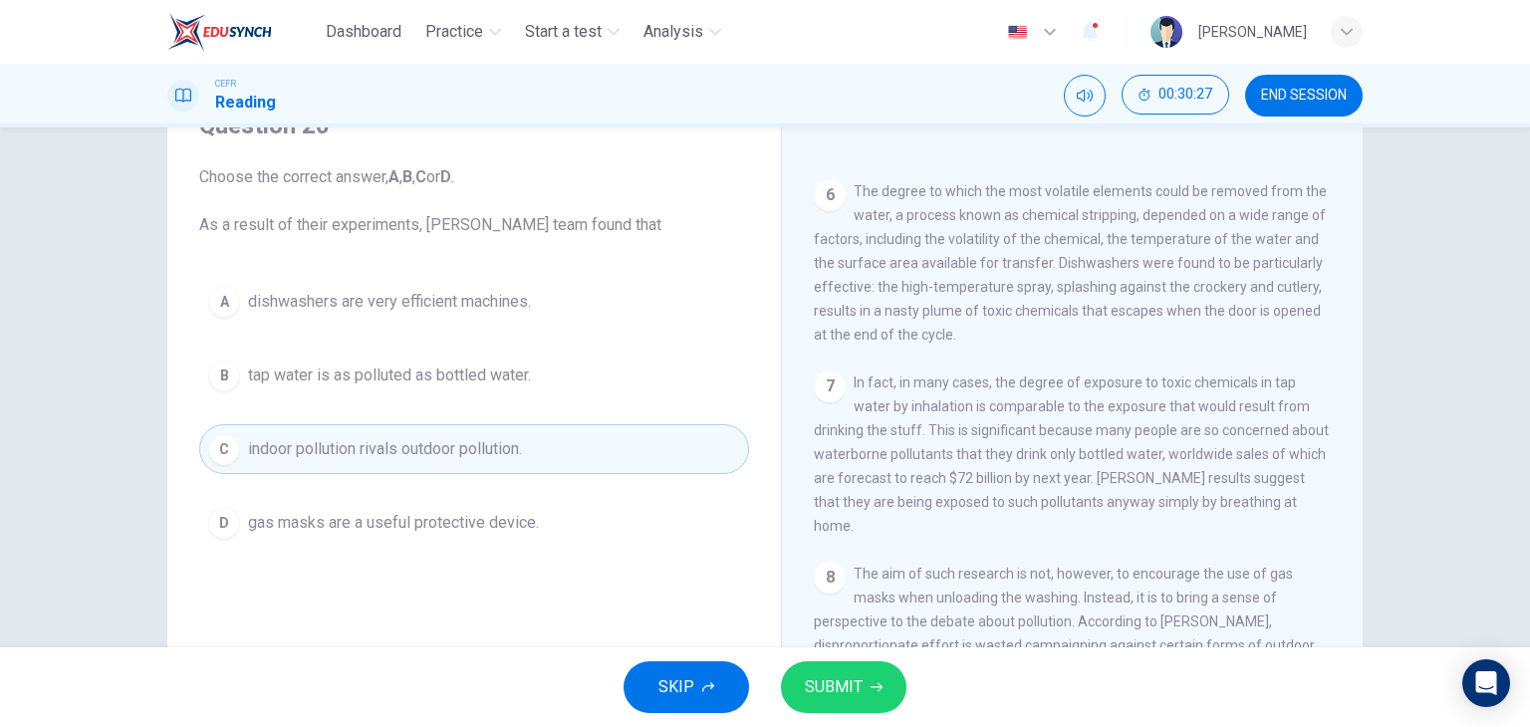
scroll to position [1498, 0]
click at [876, 698] on button "SUBMIT" at bounding box center [843, 687] width 125 height 52
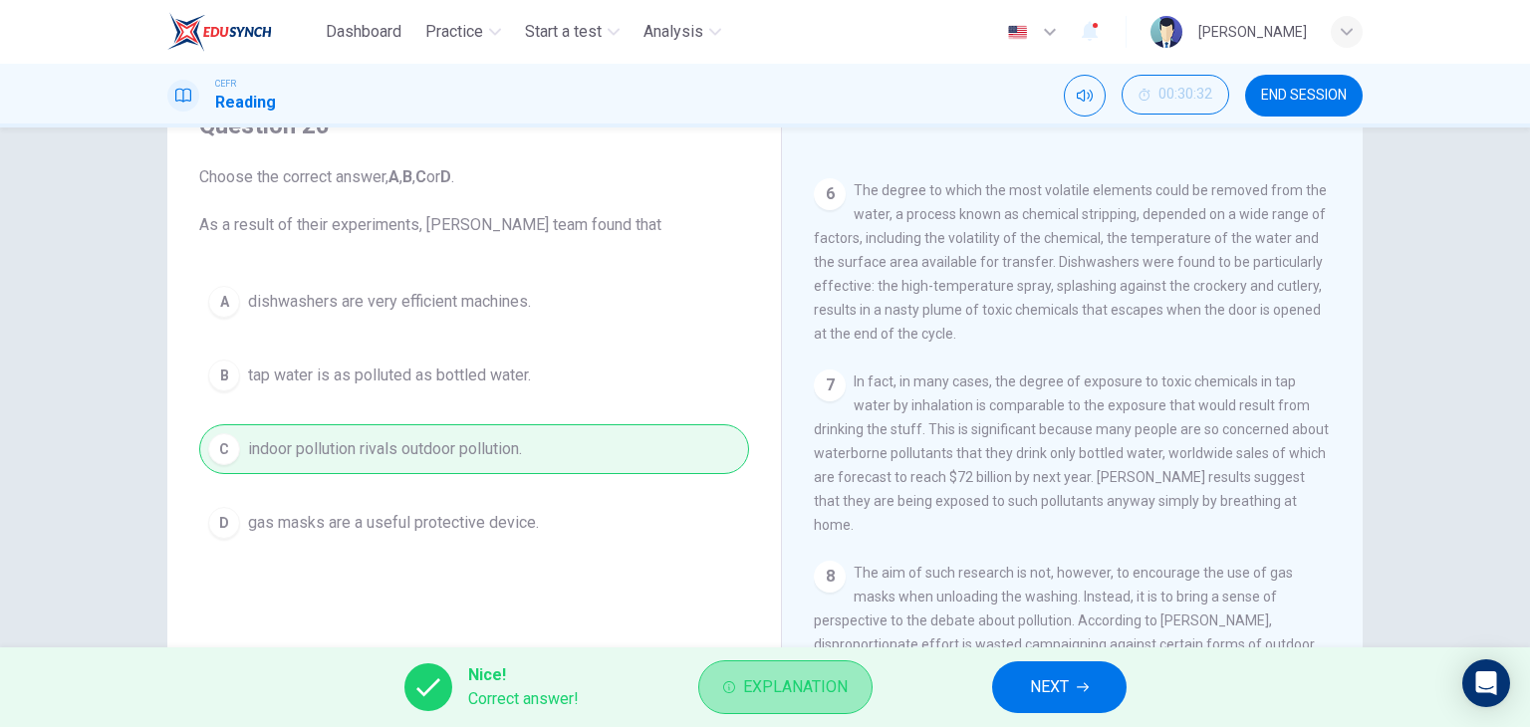
click at [770, 692] on span "Explanation" at bounding box center [795, 687] width 105 height 28
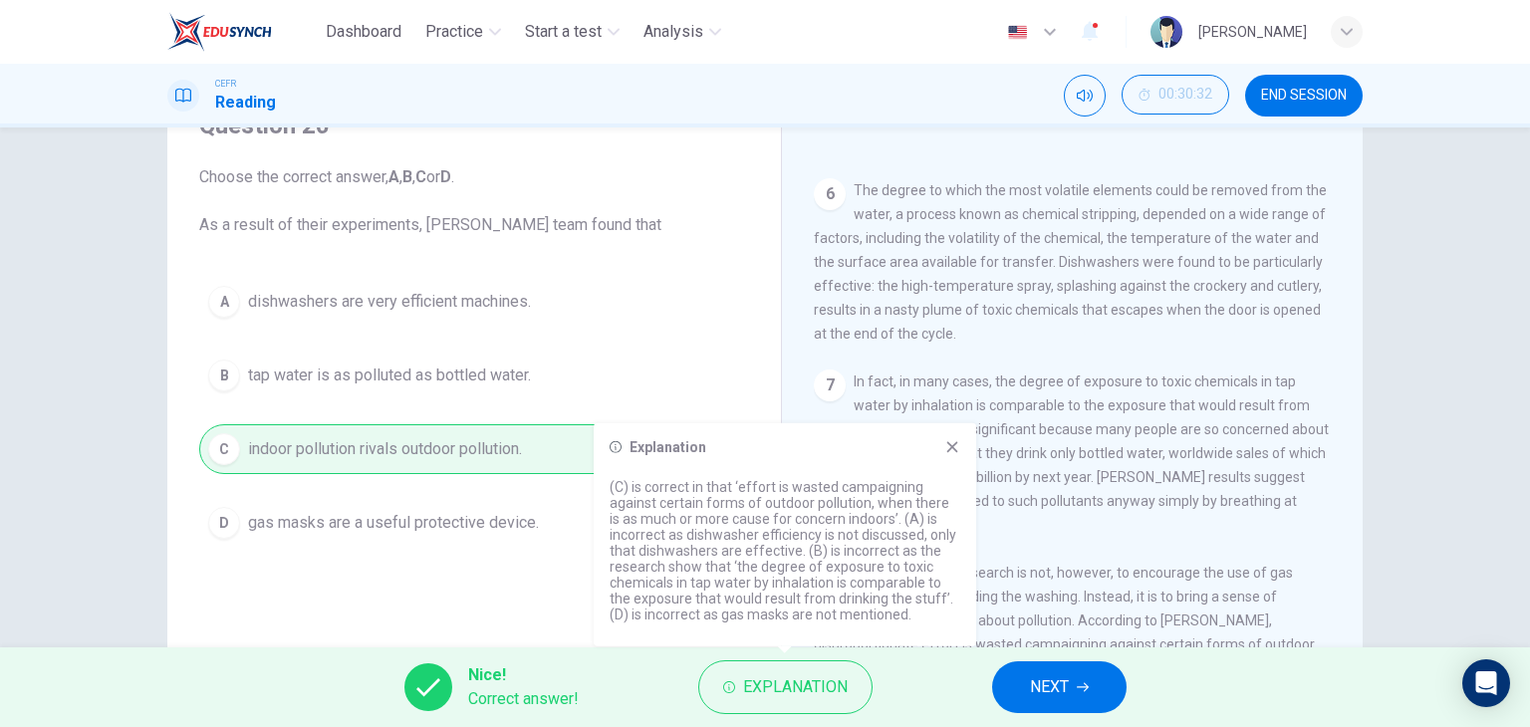
click at [954, 445] on icon at bounding box center [952, 447] width 16 height 16
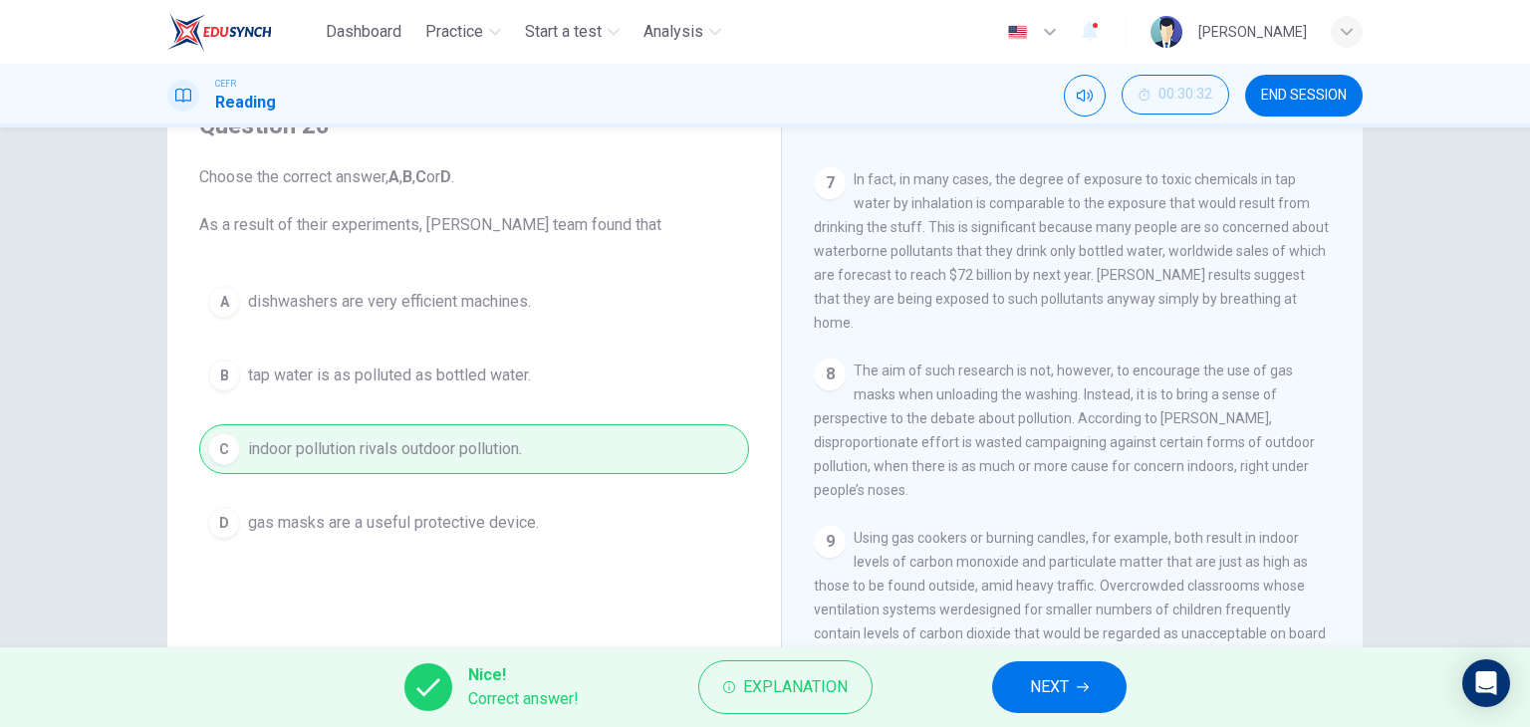
scroll to position [1704, 0]
click at [825, 683] on span "Explanation" at bounding box center [795, 687] width 105 height 28
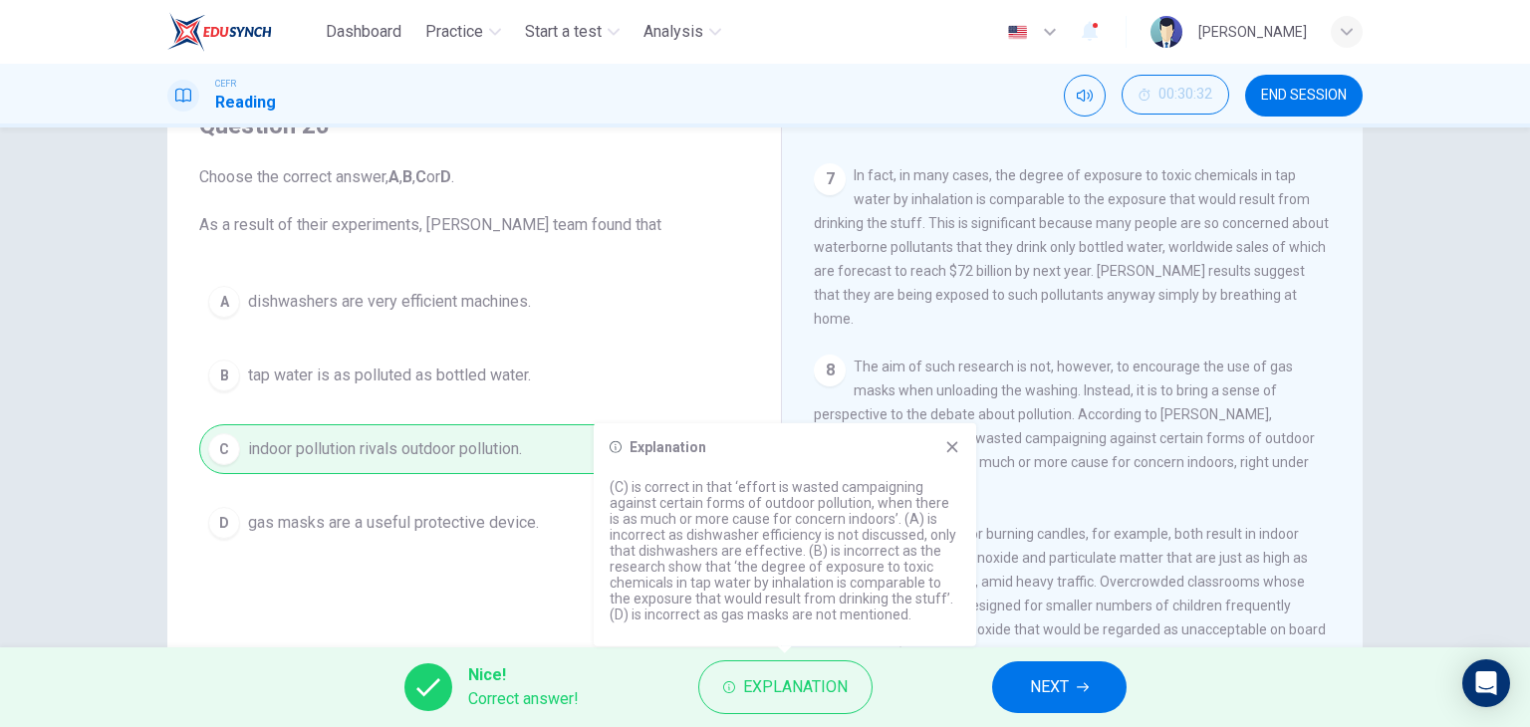
click at [945, 447] on icon at bounding box center [952, 447] width 16 height 16
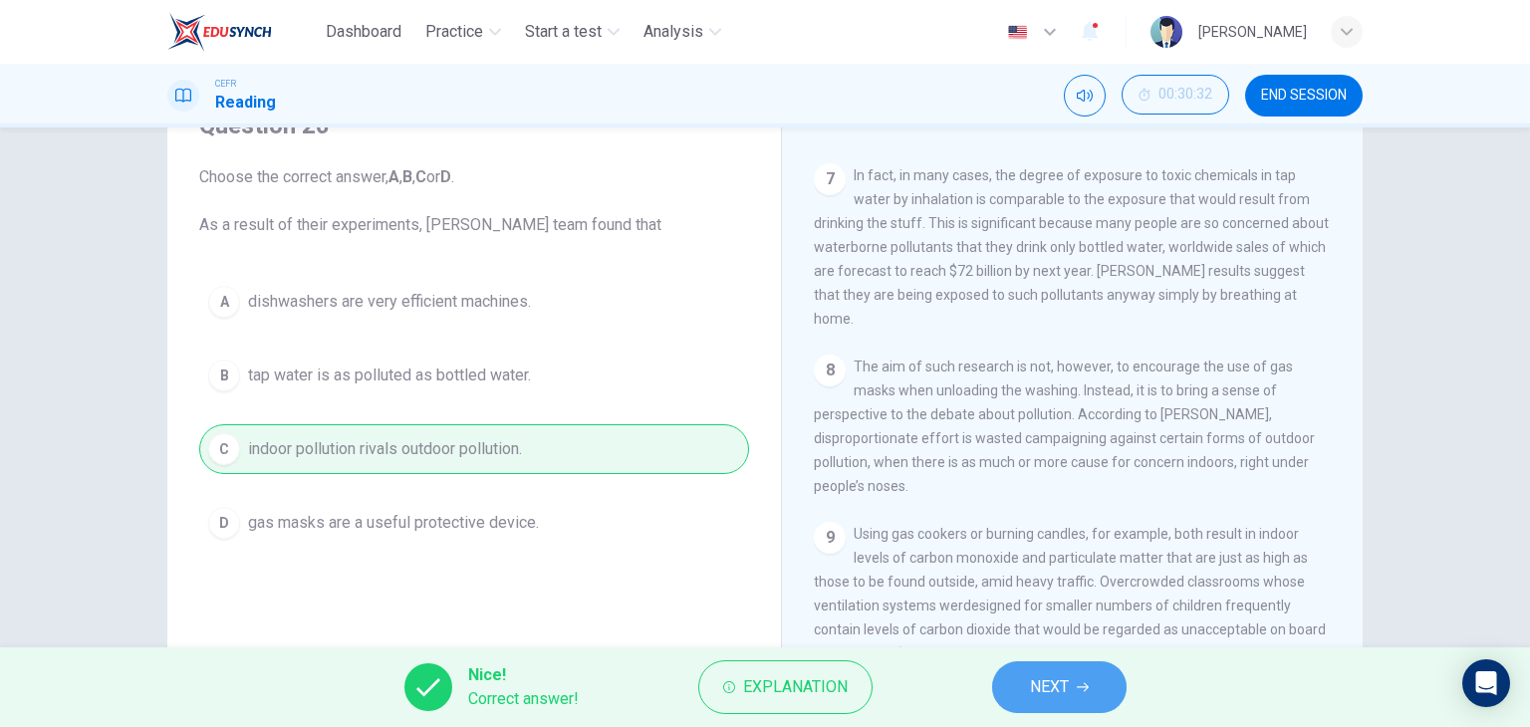
click at [1020, 672] on button "NEXT" at bounding box center [1059, 687] width 134 height 52
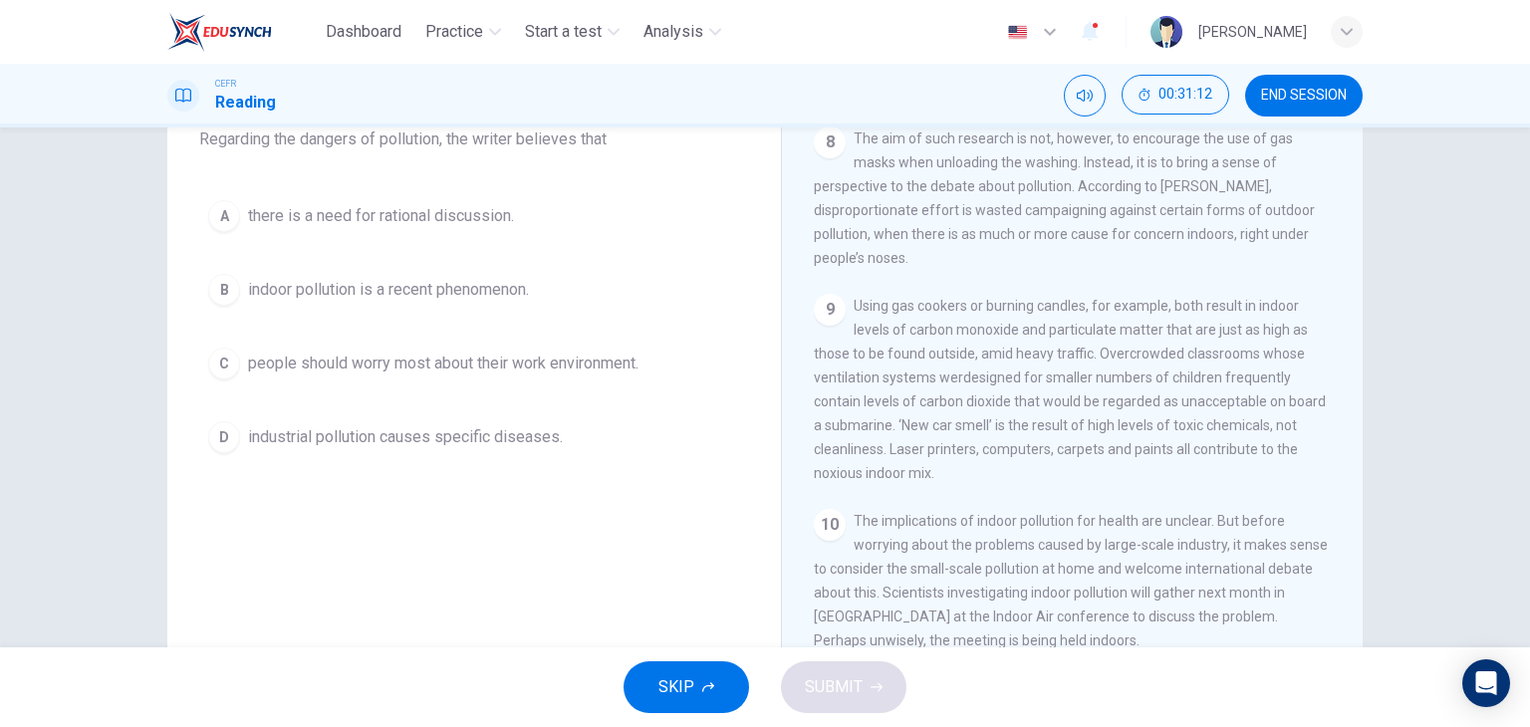
scroll to position [187, 0]
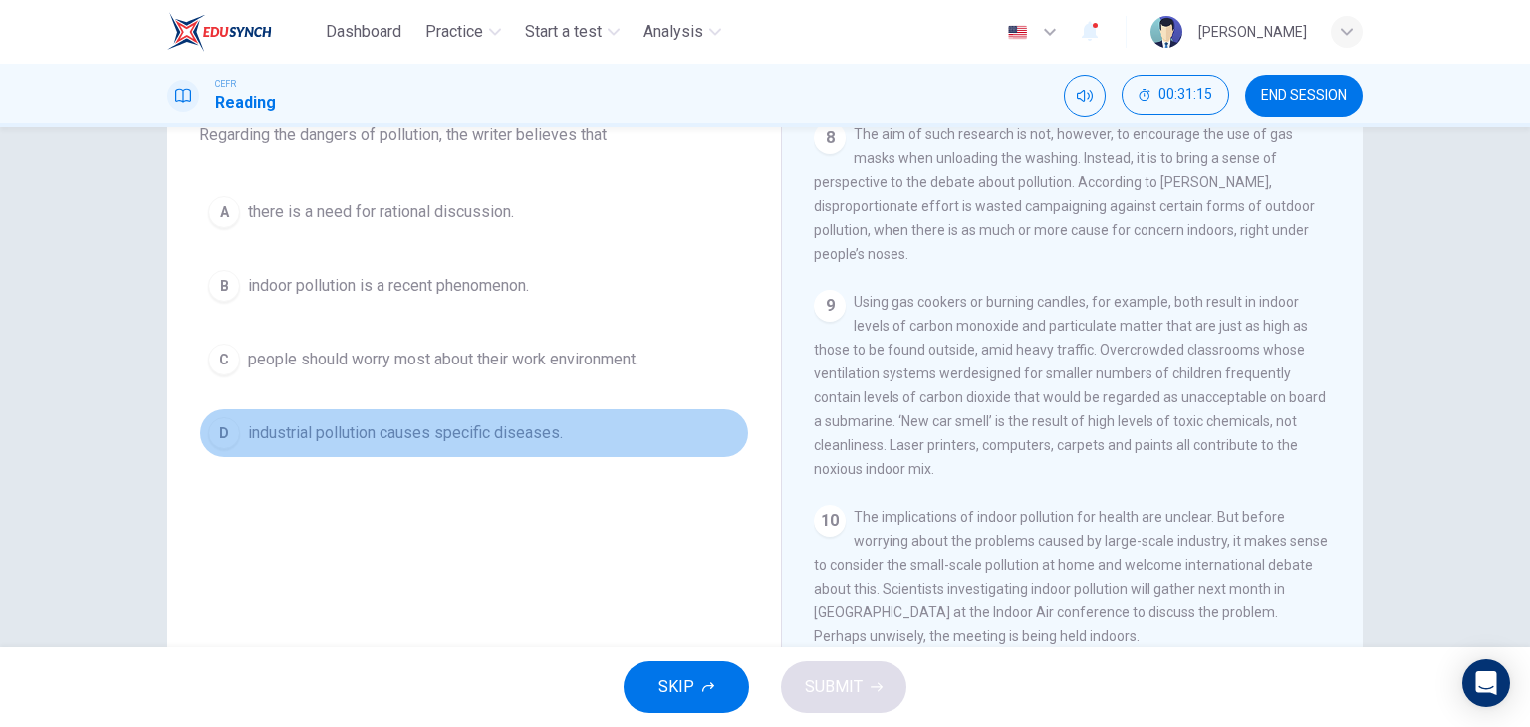
click at [410, 452] on button "D industrial pollution causes specific diseases." at bounding box center [474, 433] width 550 height 50
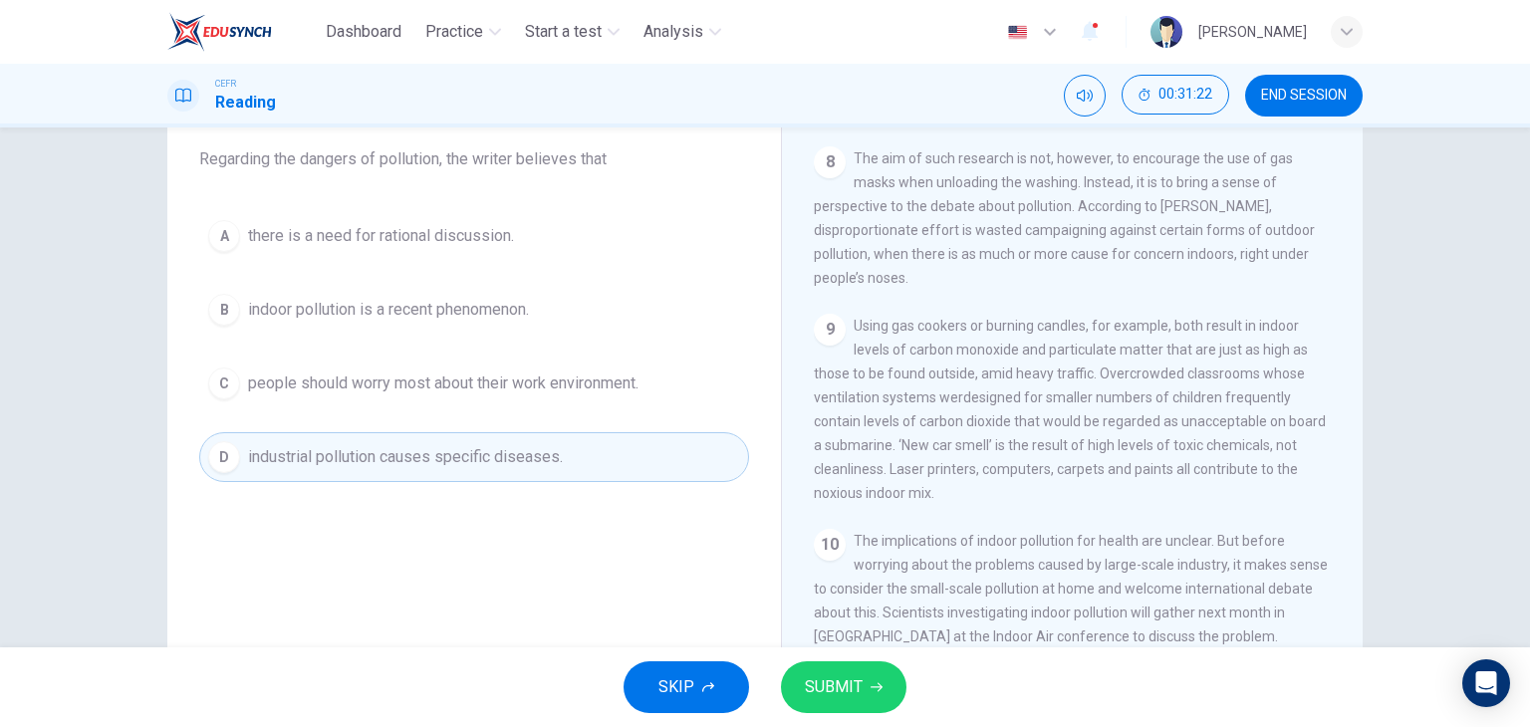
scroll to position [155, 0]
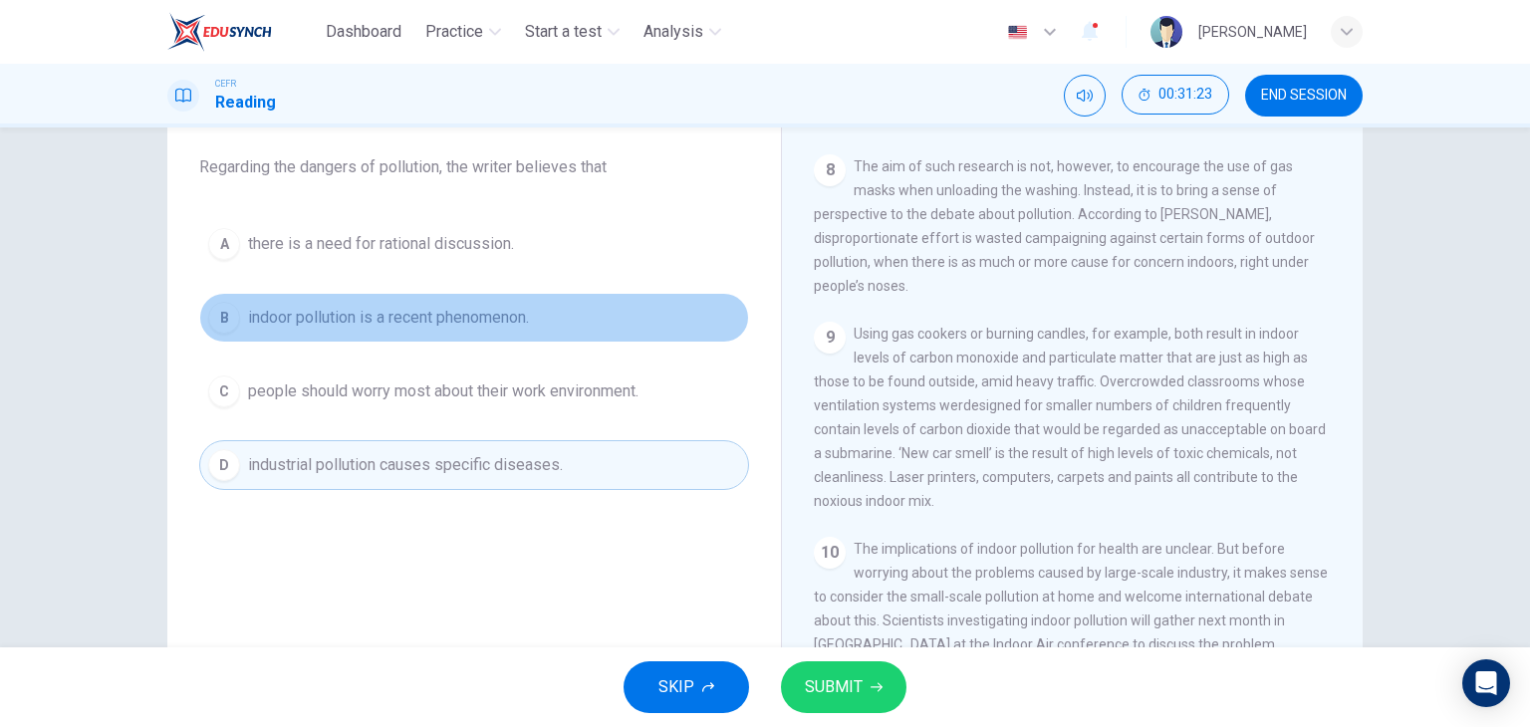
click at [497, 330] on button "B indoor pollution is a recent phenomenon." at bounding box center [474, 318] width 550 height 50
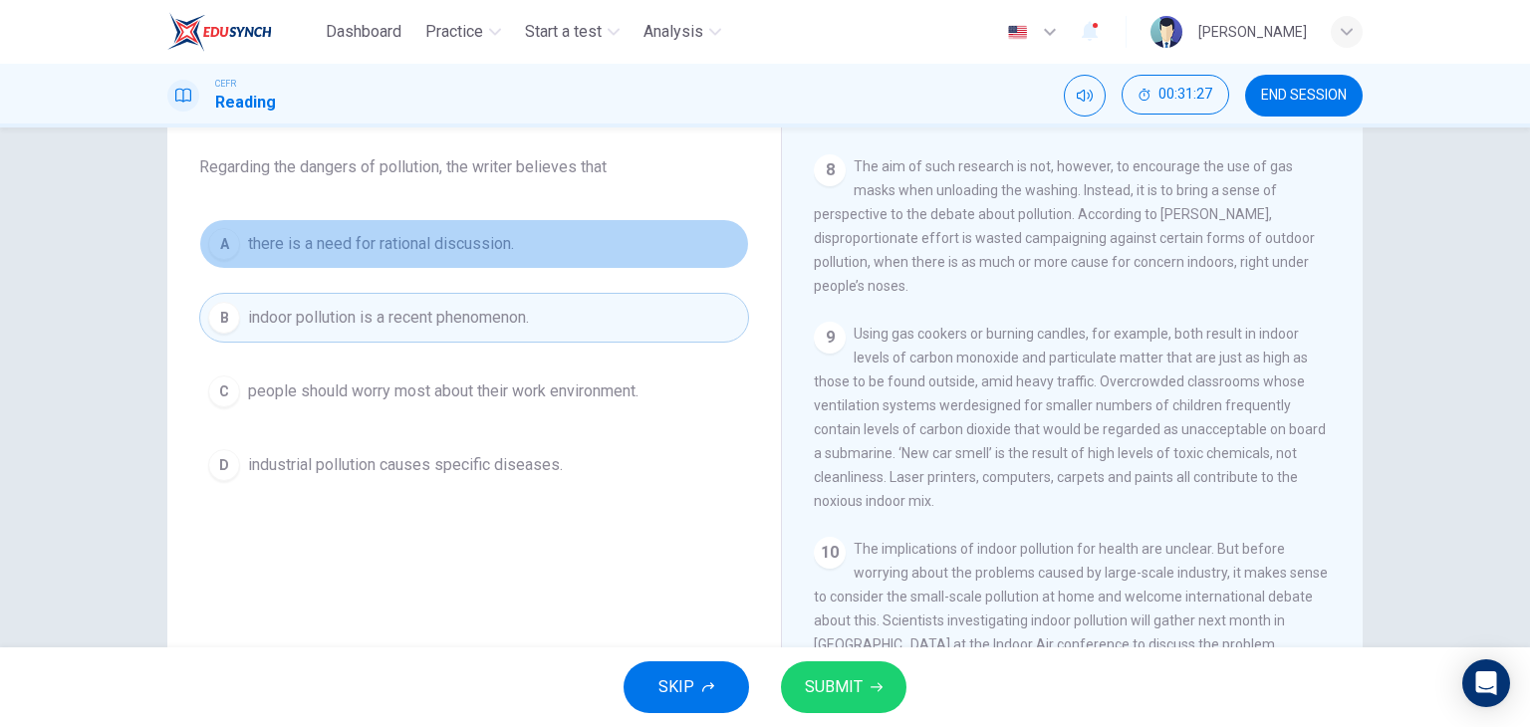
click at [472, 221] on button "A there is a need for rational discussion." at bounding box center [474, 244] width 550 height 50
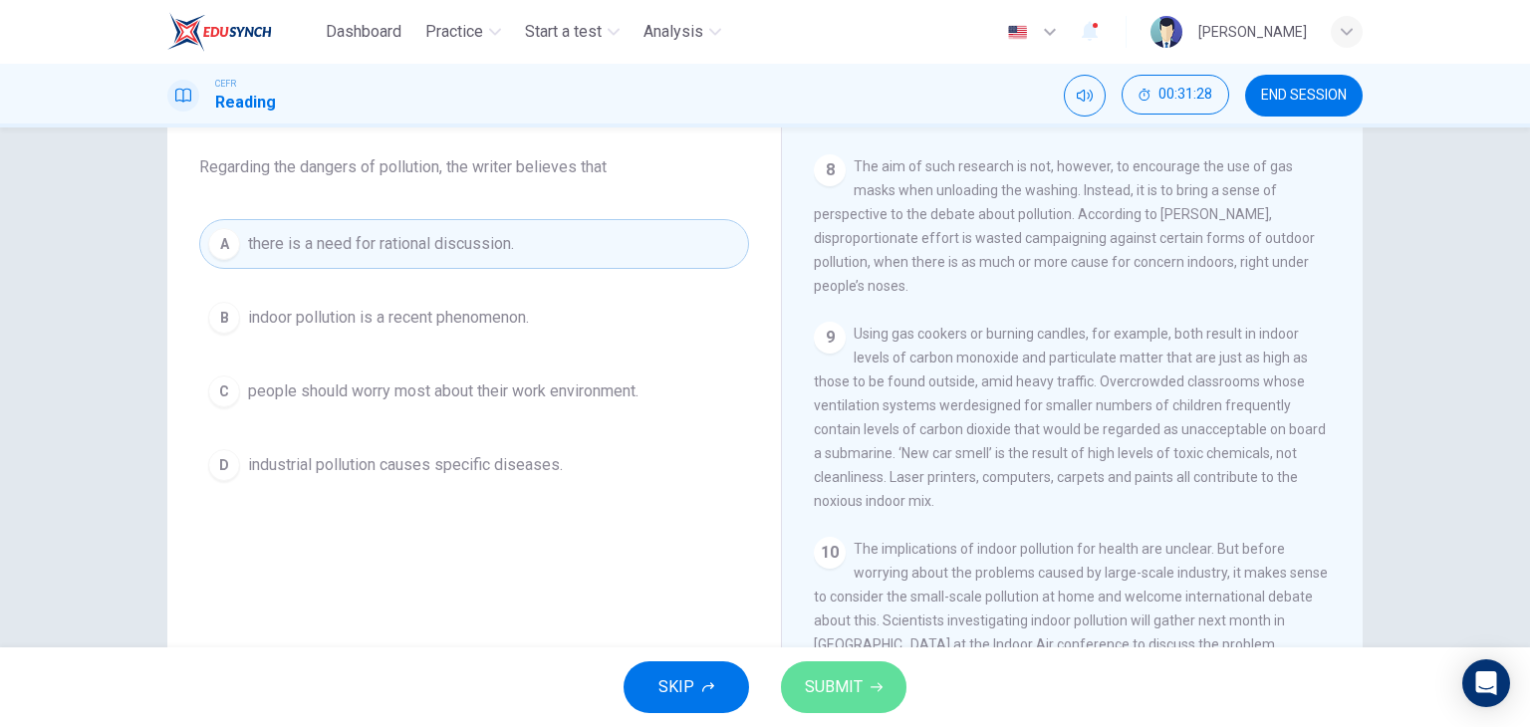
click at [877, 694] on button "SUBMIT" at bounding box center [843, 687] width 125 height 52
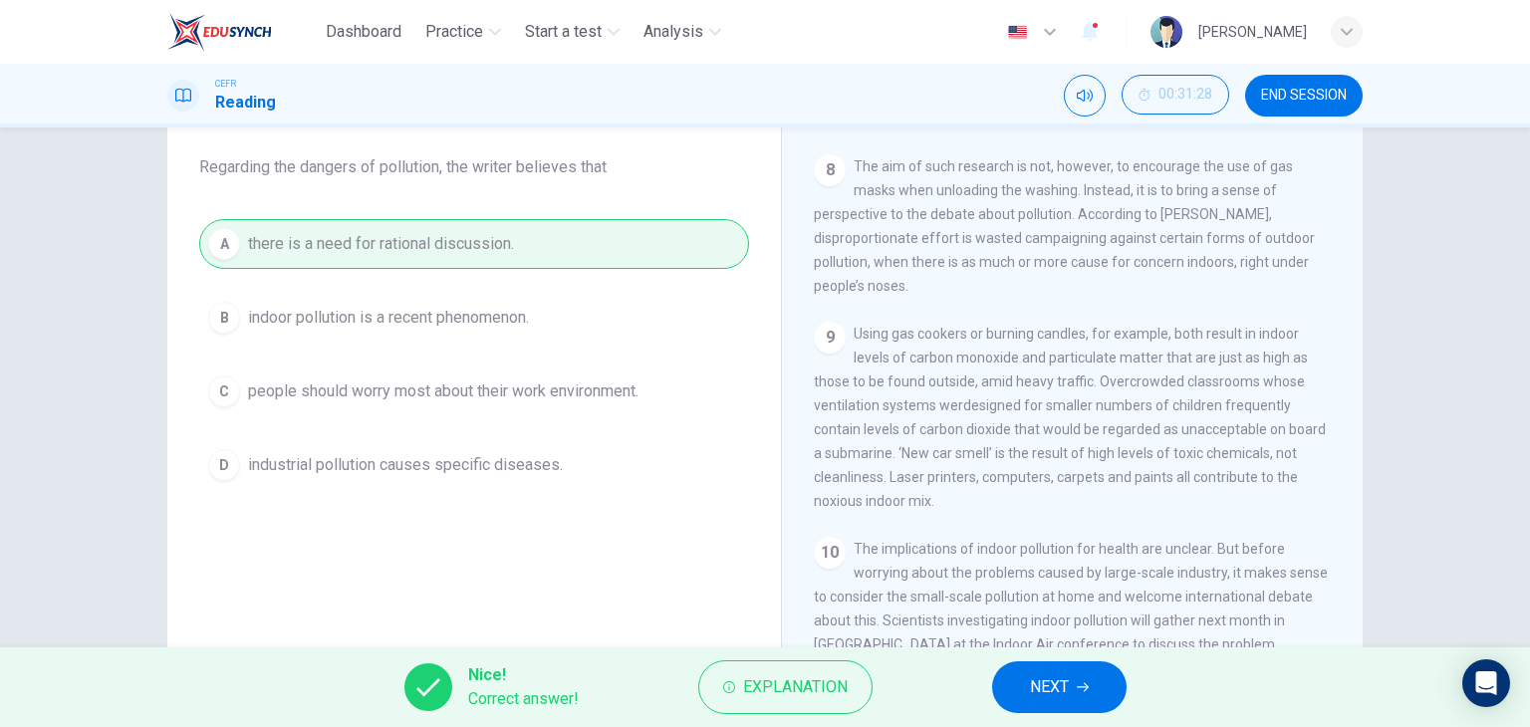
scroll to position [252, 0]
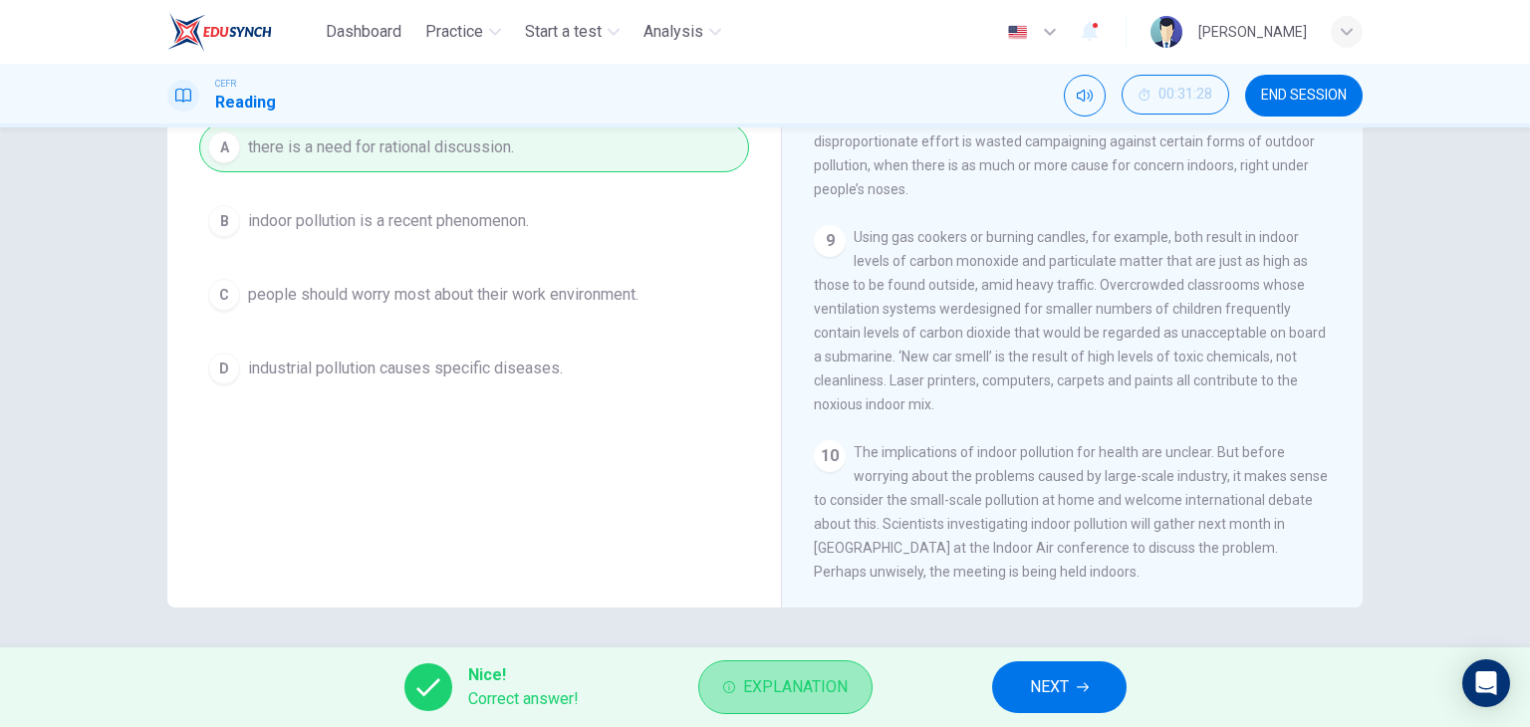
click at [780, 674] on span "Explanation" at bounding box center [795, 687] width 105 height 28
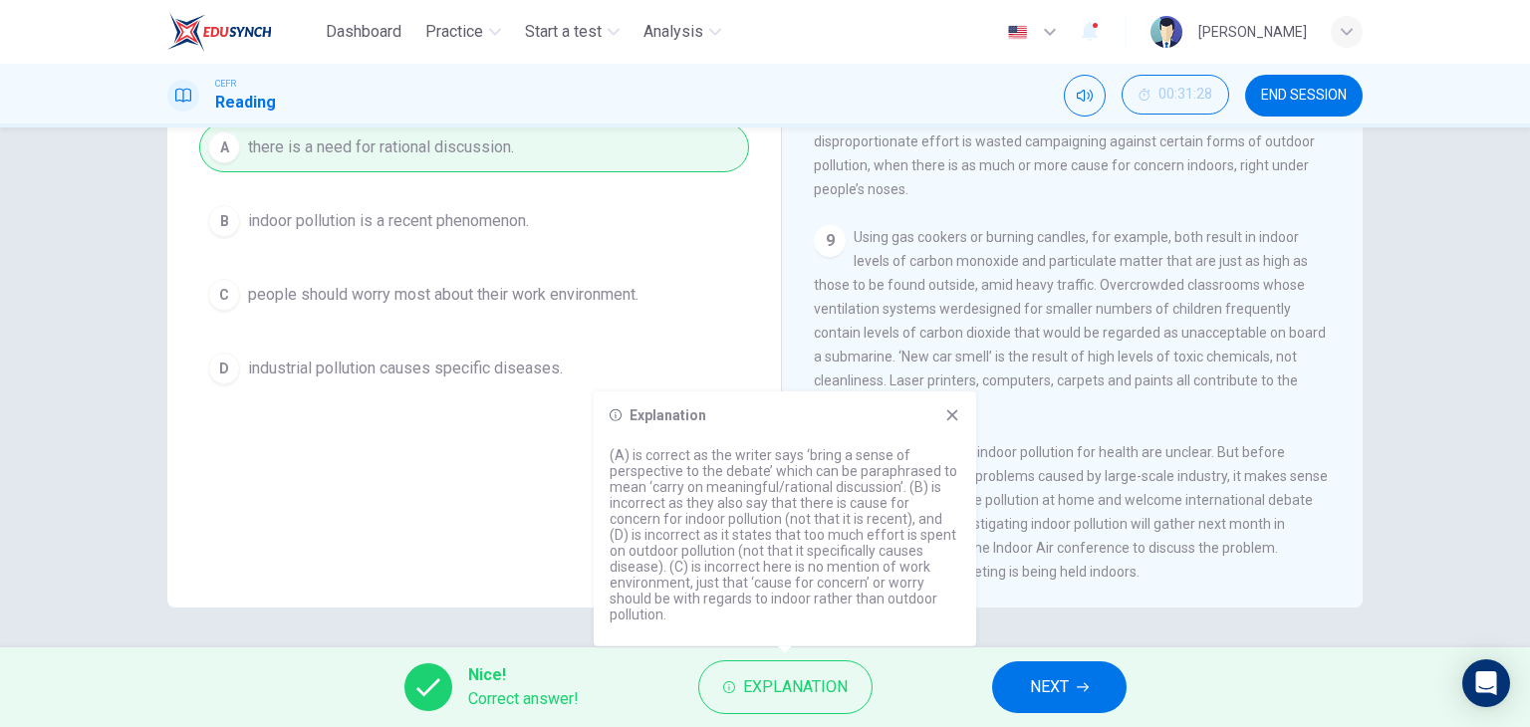
click at [957, 412] on icon at bounding box center [952, 415] width 16 height 16
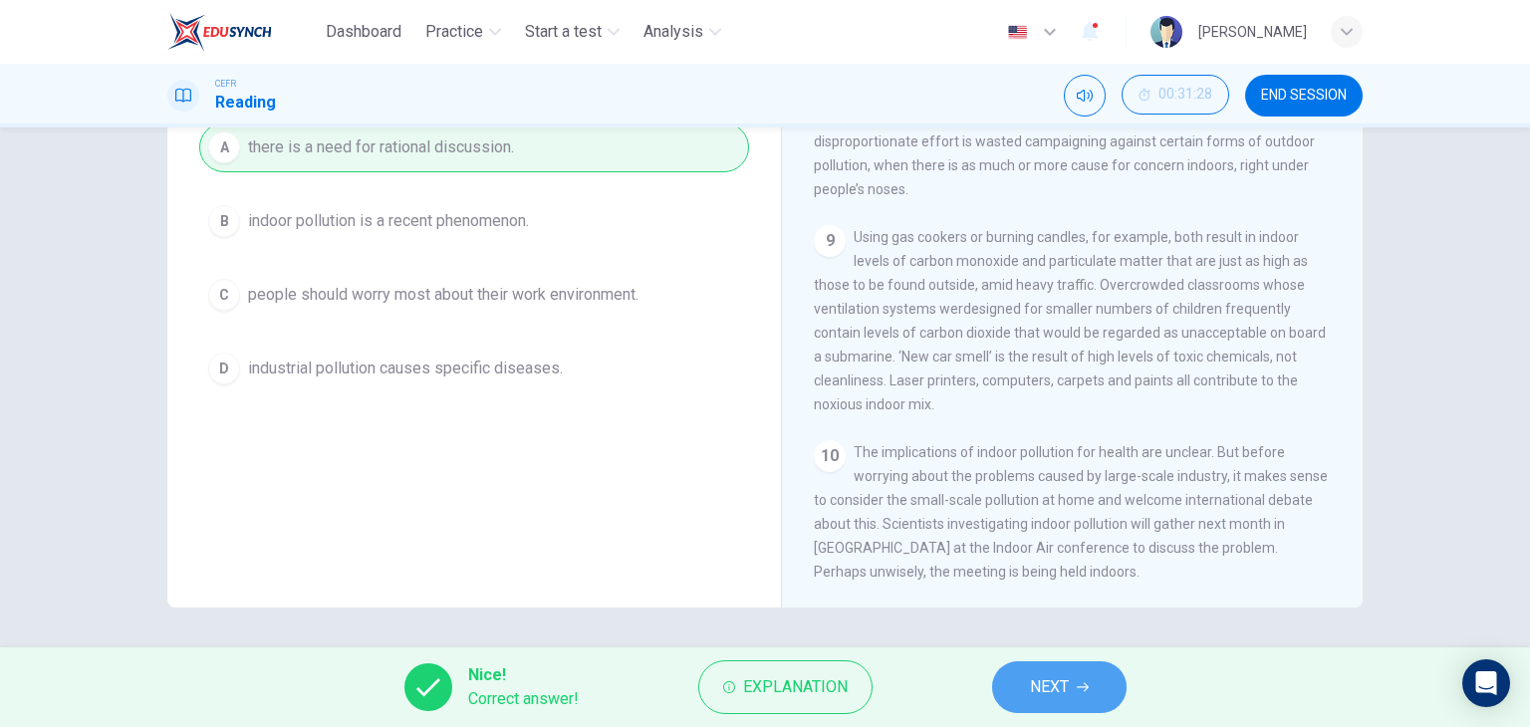
click at [1052, 682] on span "NEXT" at bounding box center [1049, 687] width 39 height 28
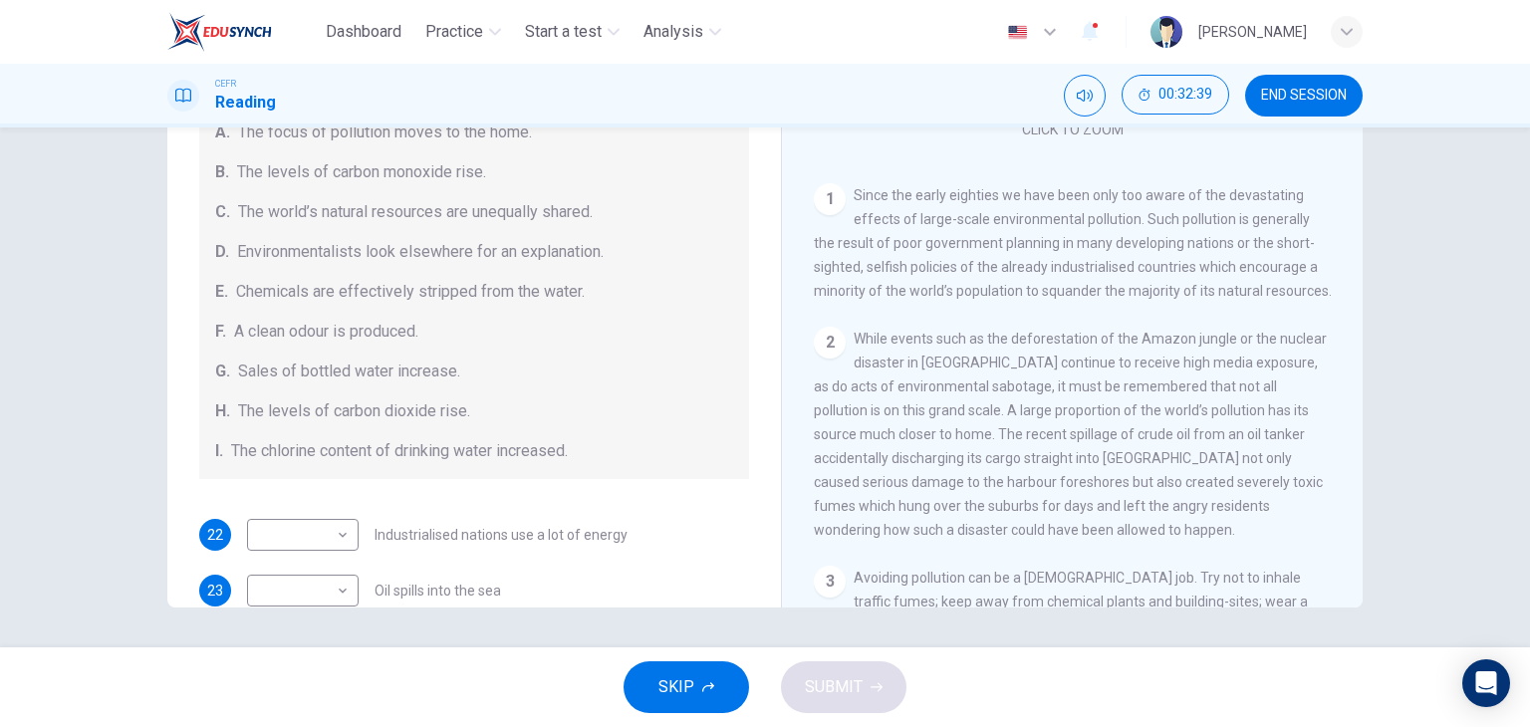
scroll to position [115, 0]
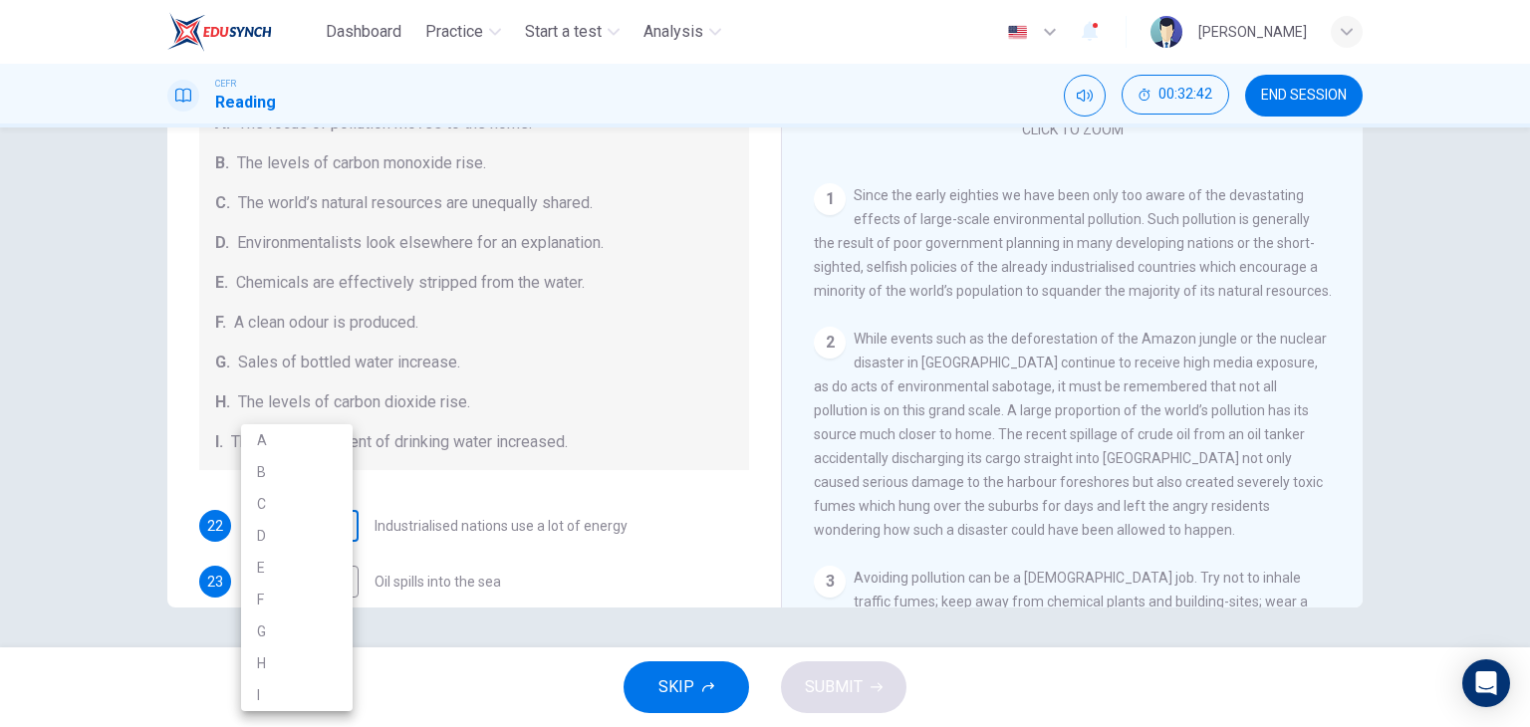
click at [306, 516] on body "Dashboard Practice Start a test Analysis English en ​ [PERSON_NAME] CEFR Readin…" at bounding box center [765, 363] width 1530 height 727
click at [295, 508] on li "C" at bounding box center [297, 504] width 112 height 32
type input "C"
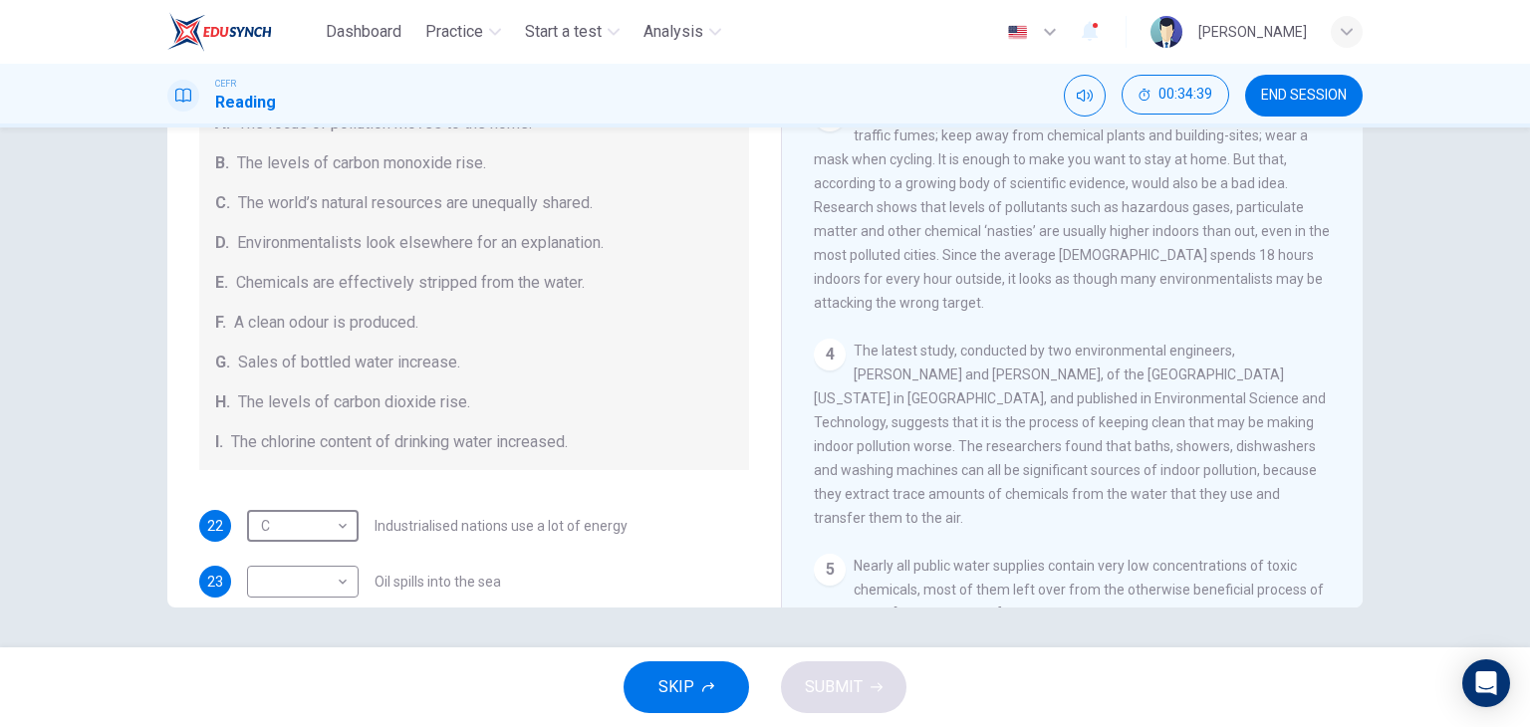
scroll to position [127, 0]
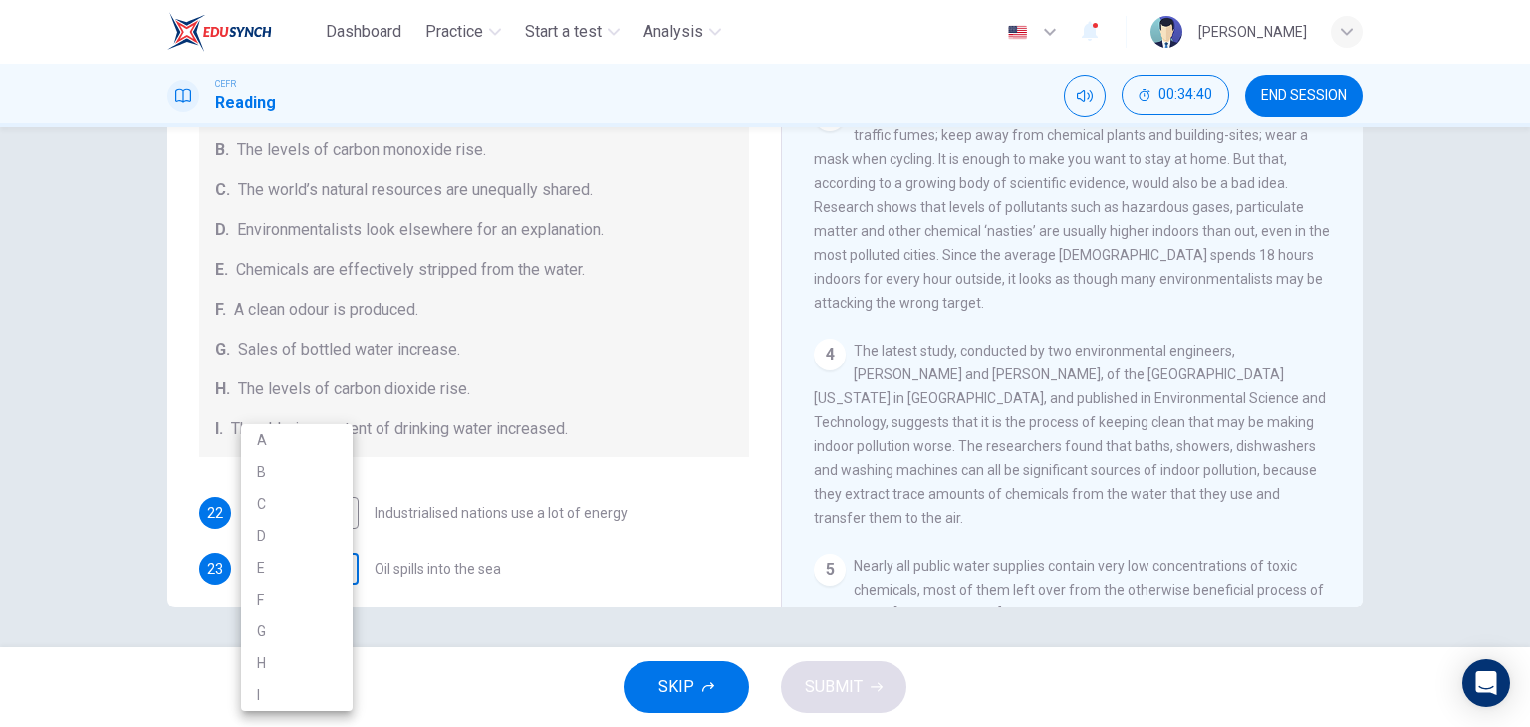
click at [314, 546] on body "Dashboard Practice Start a test Analysis English en ​ [PERSON_NAME] CEFR Readin…" at bounding box center [765, 363] width 1530 height 727
click at [286, 662] on li "H" at bounding box center [297, 663] width 112 height 32
type input "H"
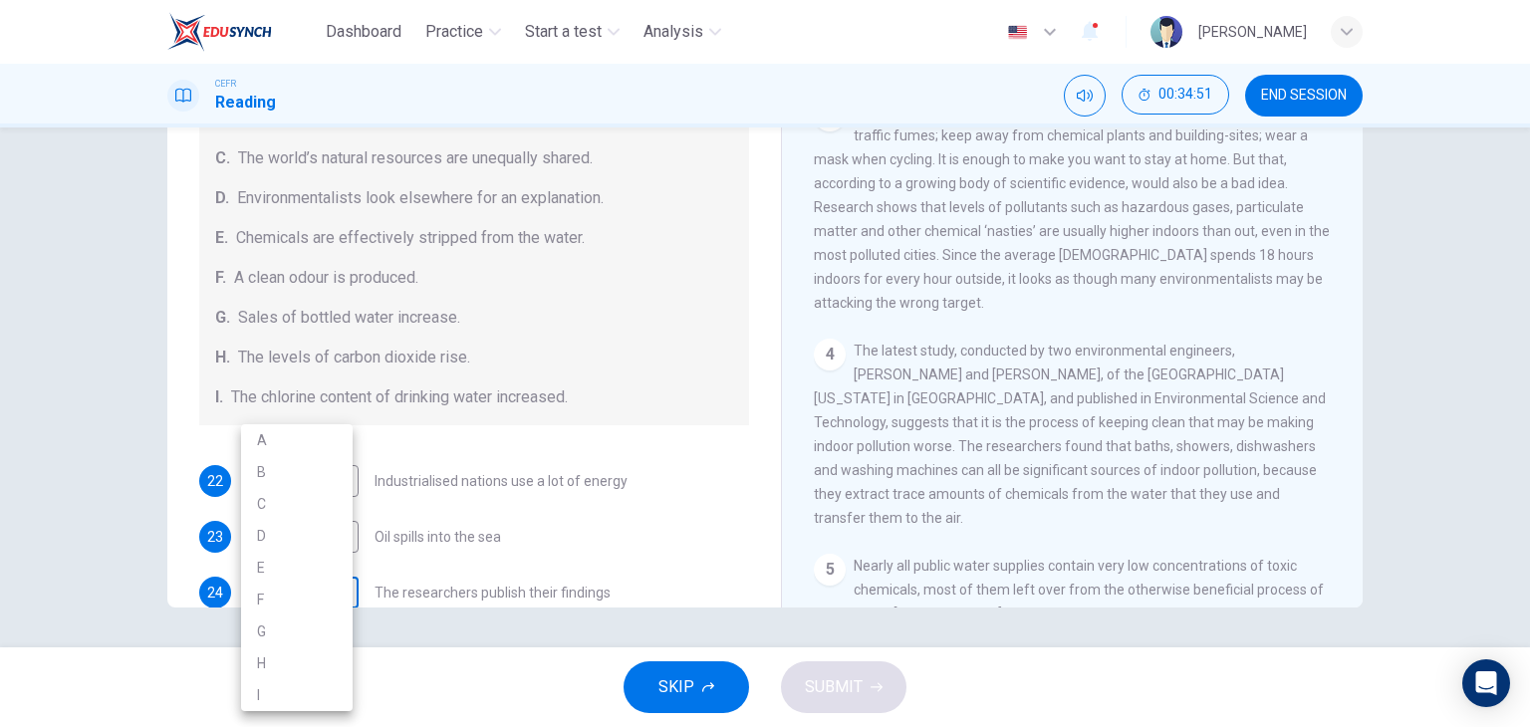
scroll to position [172, 0]
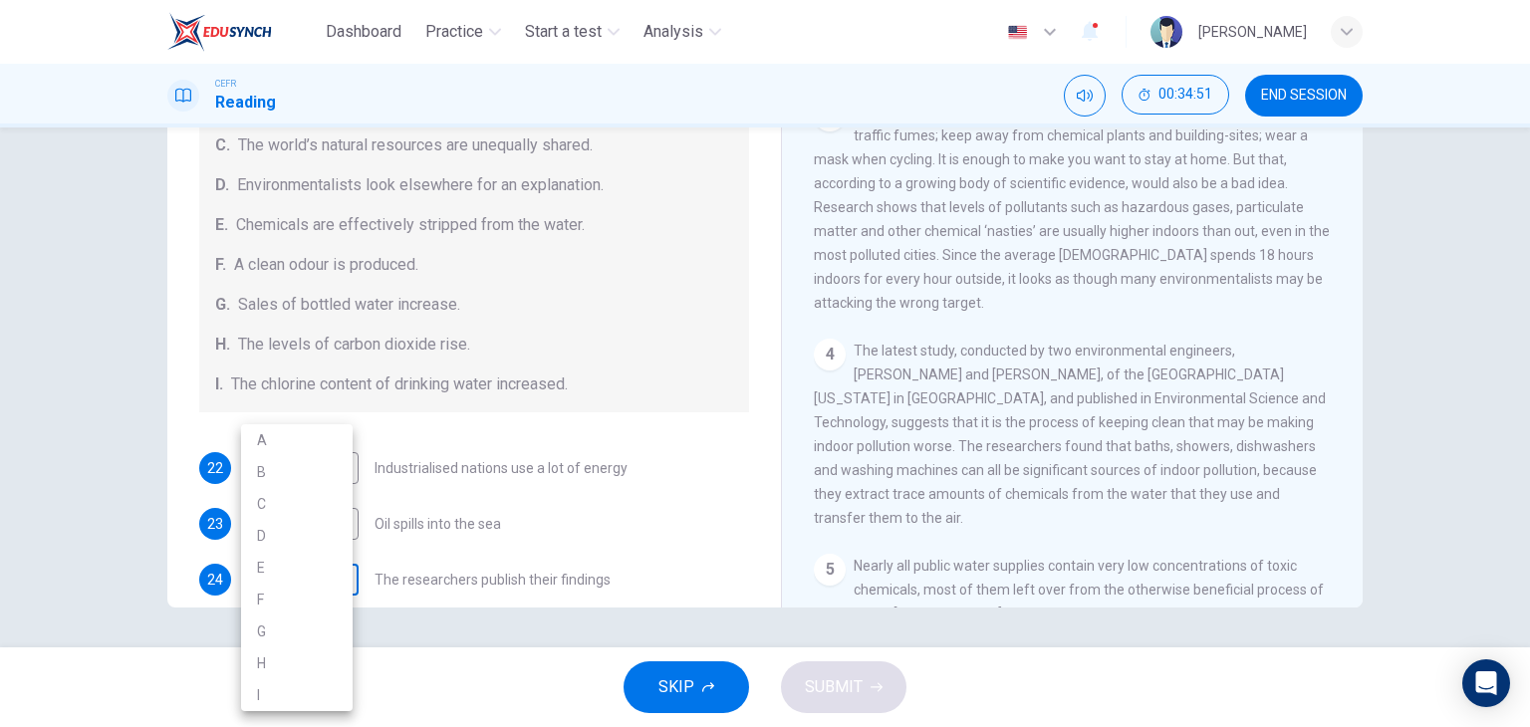
click at [312, 593] on body "Dashboard Practice Start a test Analysis English en ​ [PERSON_NAME] CEFR Readin…" at bounding box center [765, 363] width 1530 height 727
click at [303, 447] on li "A" at bounding box center [297, 440] width 112 height 32
type input "A"
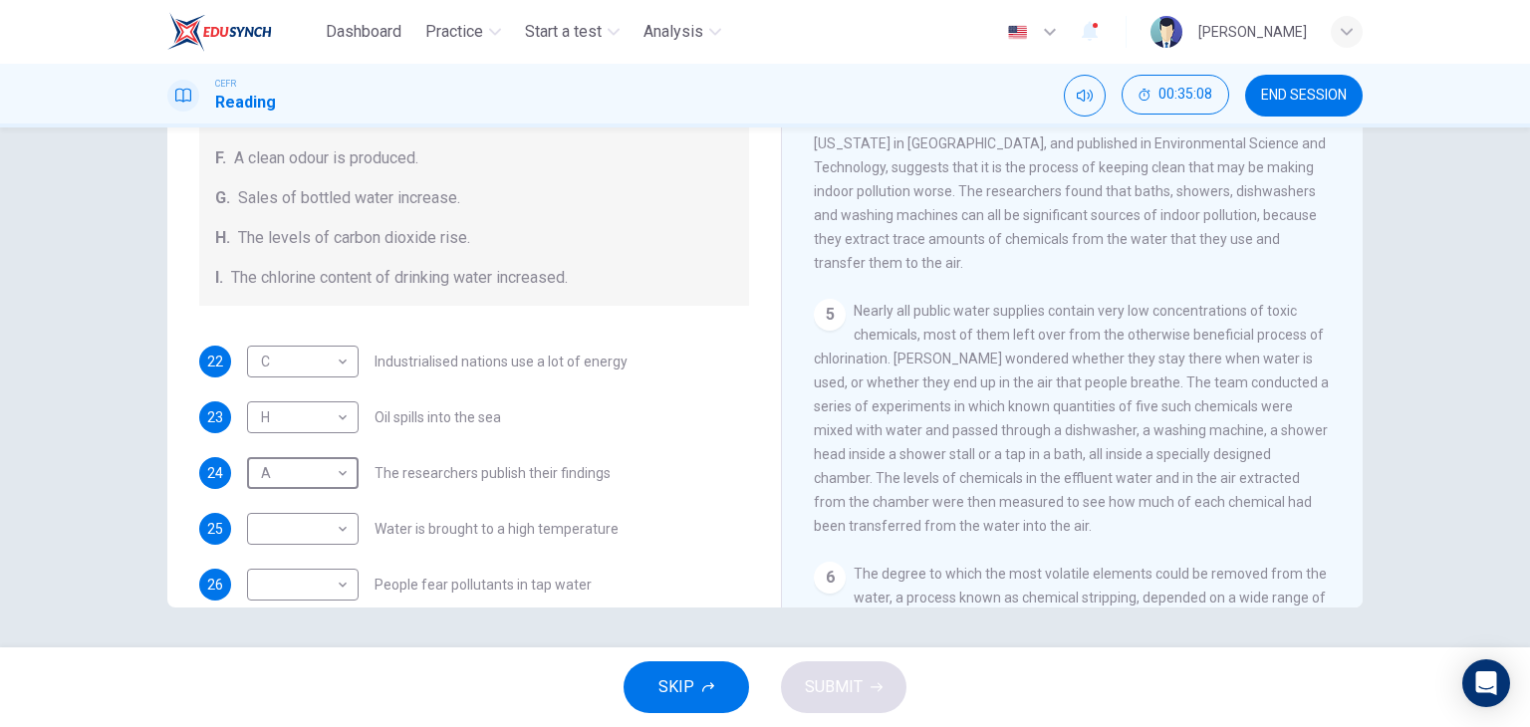
scroll to position [976, 0]
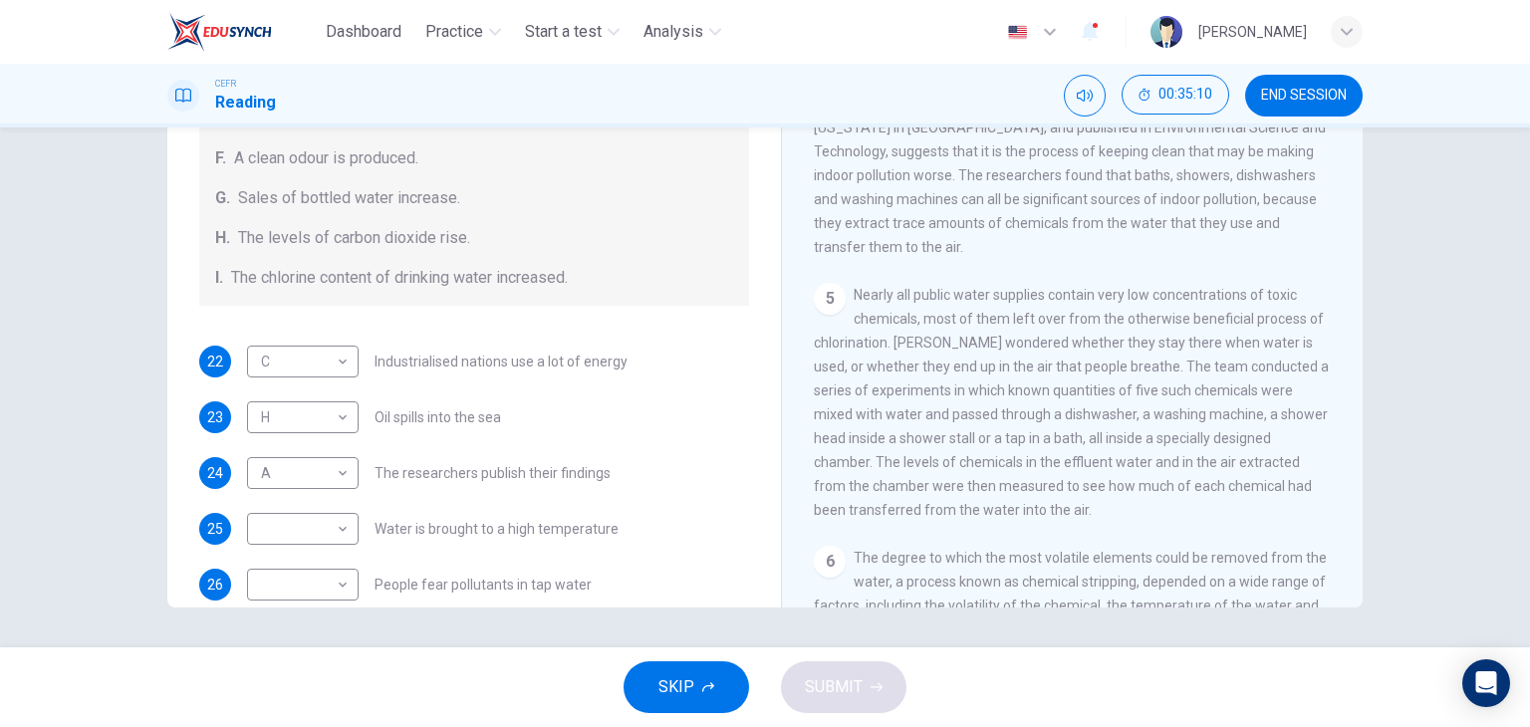
click at [986, 467] on span "Nearly all public water supplies contain very low concentrations of toxic chemi…" at bounding box center [1071, 402] width 515 height 231
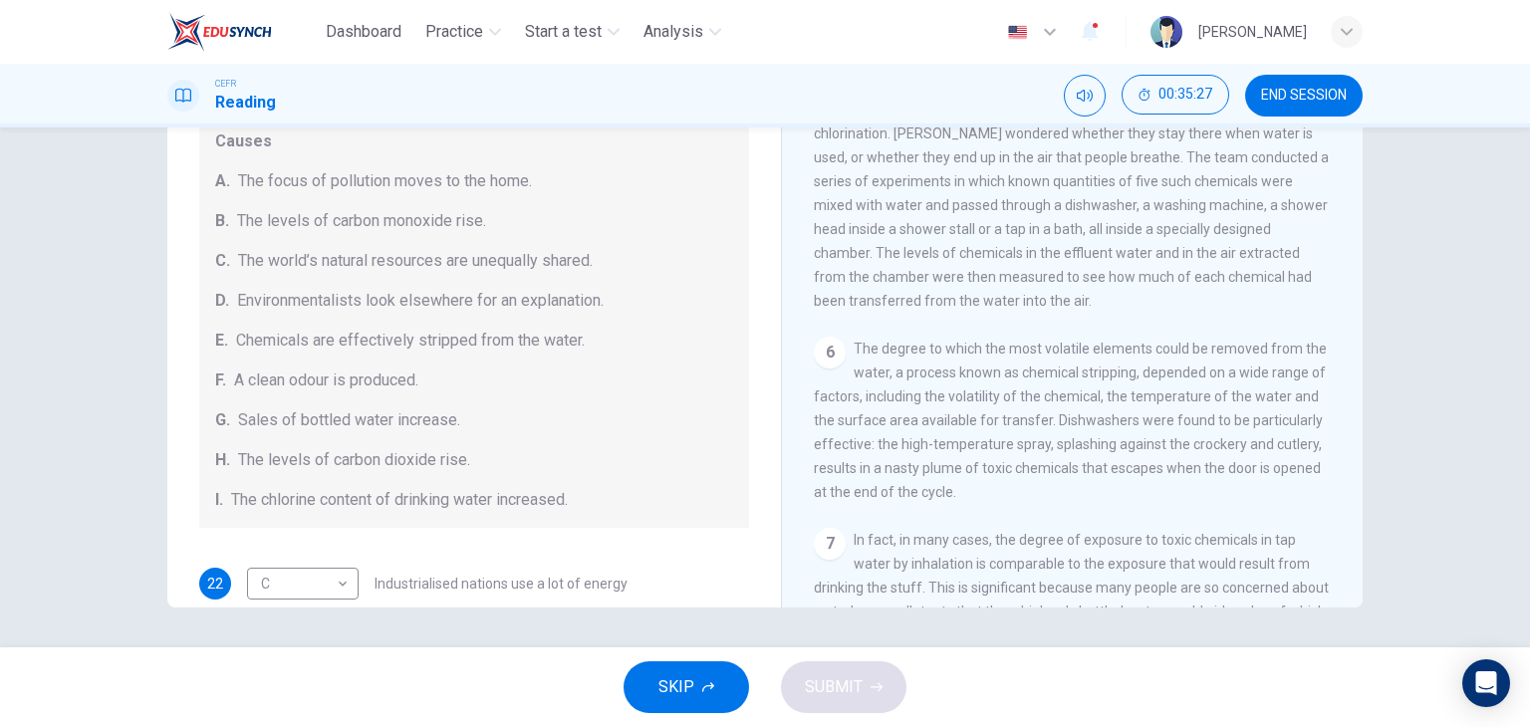
scroll to position [56, 0]
click at [505, 455] on div "H. The levels of carbon dioxide rise." at bounding box center [474, 461] width 518 height 24
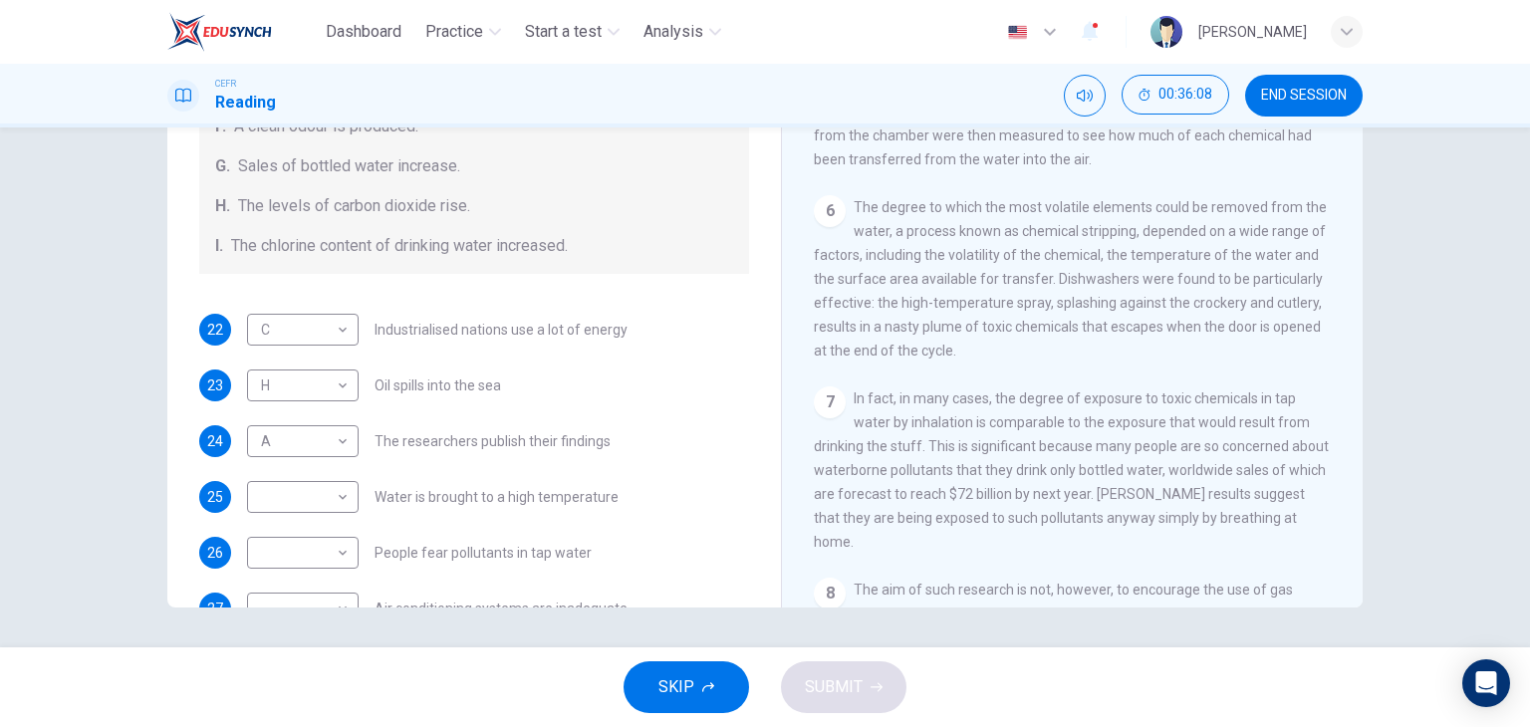
scroll to position [312, 0]
click at [290, 551] on body "Dashboard Practice Start a test Analysis English en ​ [PERSON_NAME] CEFR Readin…" at bounding box center [765, 363] width 1530 height 727
click at [294, 627] on li "G" at bounding box center [297, 632] width 112 height 32
type input "G"
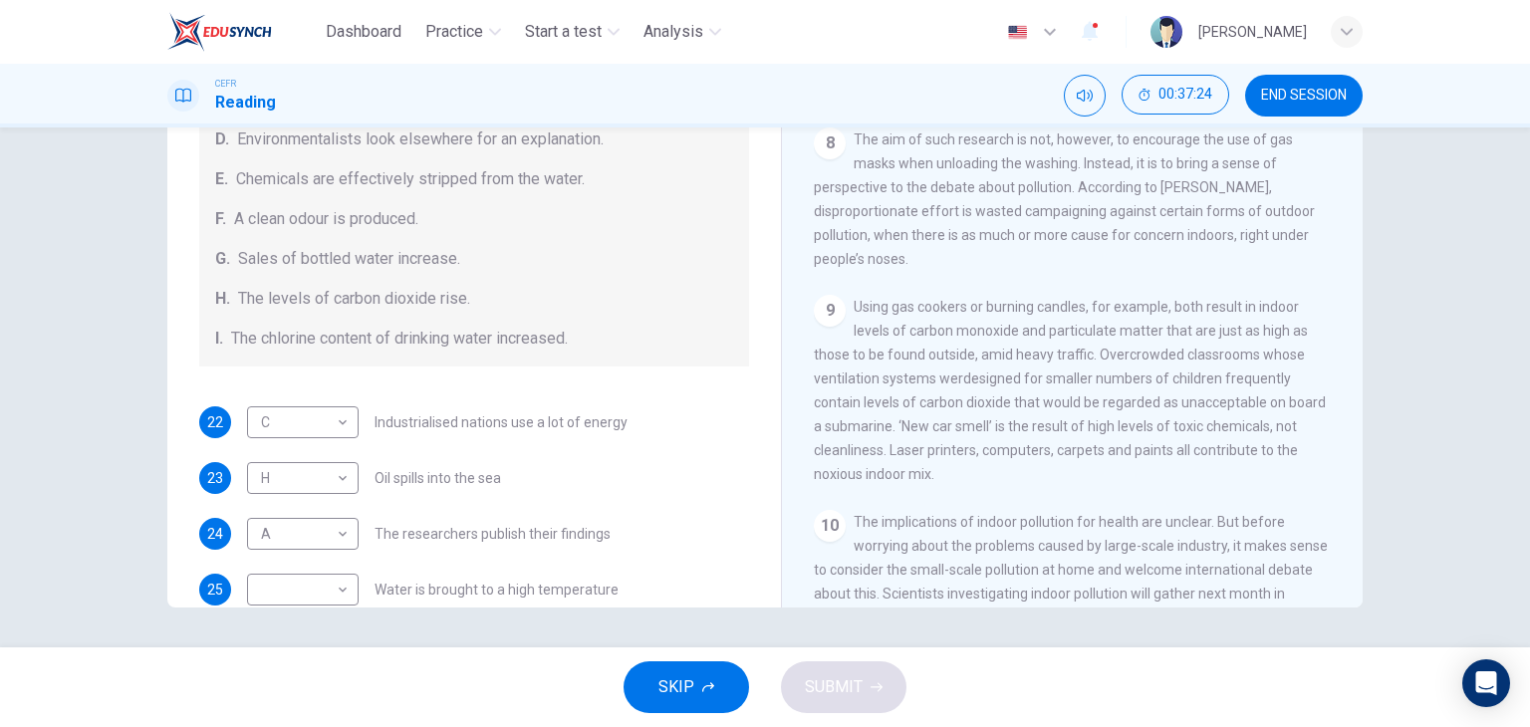
scroll to position [215, 0]
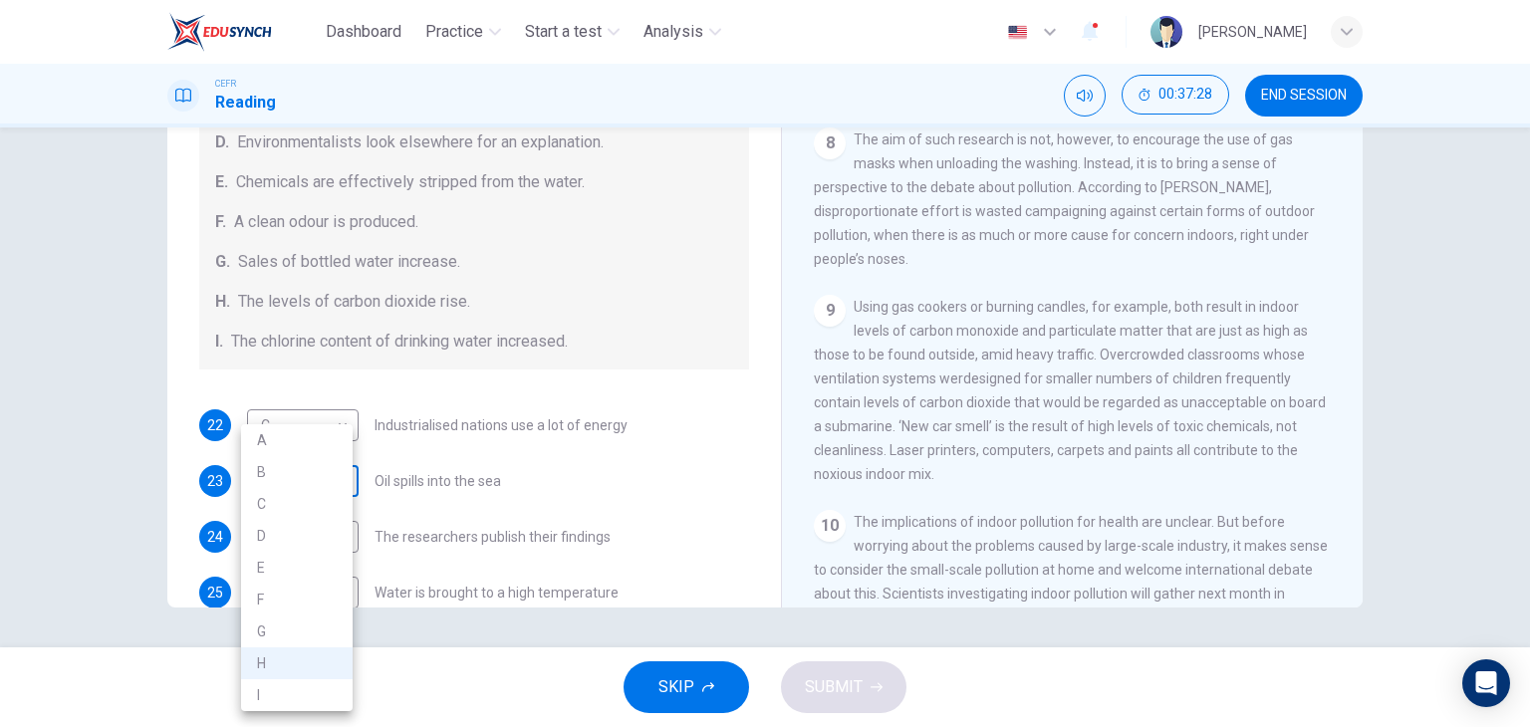
click at [327, 482] on body "Dashboard Practice Start a test Analysis English en ​ [PERSON_NAME] CEFR Readin…" at bounding box center [765, 363] width 1530 height 727
click at [327, 660] on li "H" at bounding box center [297, 663] width 112 height 32
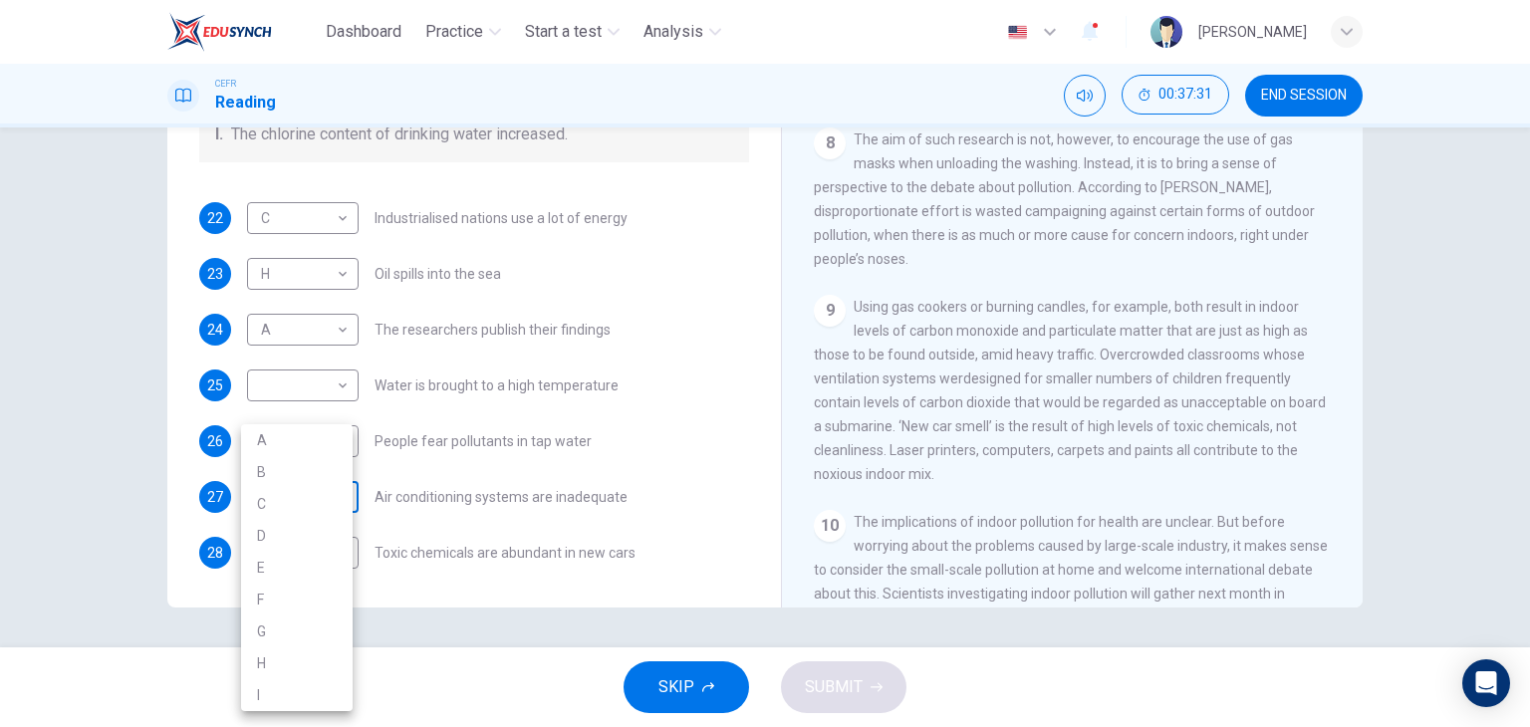
click at [287, 487] on body "Dashboard Practice Start a test Analysis English en ​ [PERSON_NAME] CEFR Readin…" at bounding box center [765, 363] width 1530 height 727
click at [292, 668] on li "H" at bounding box center [297, 663] width 112 height 32
type input "H"
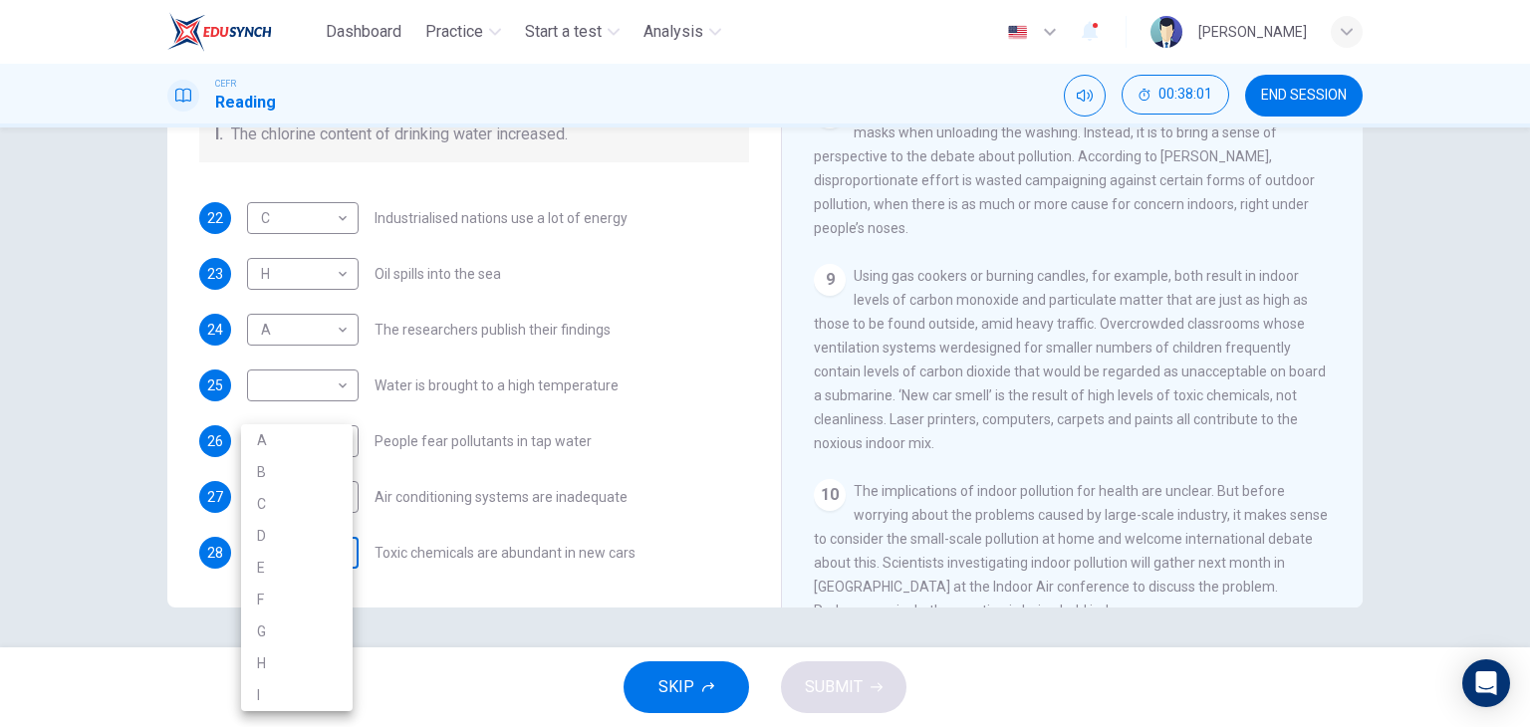
click at [311, 555] on body "Dashboard Practice Start a test Analysis English en ​ [PERSON_NAME] CEFR Readin…" at bounding box center [765, 363] width 1530 height 727
click at [291, 586] on li "F" at bounding box center [297, 600] width 112 height 32
type input "F"
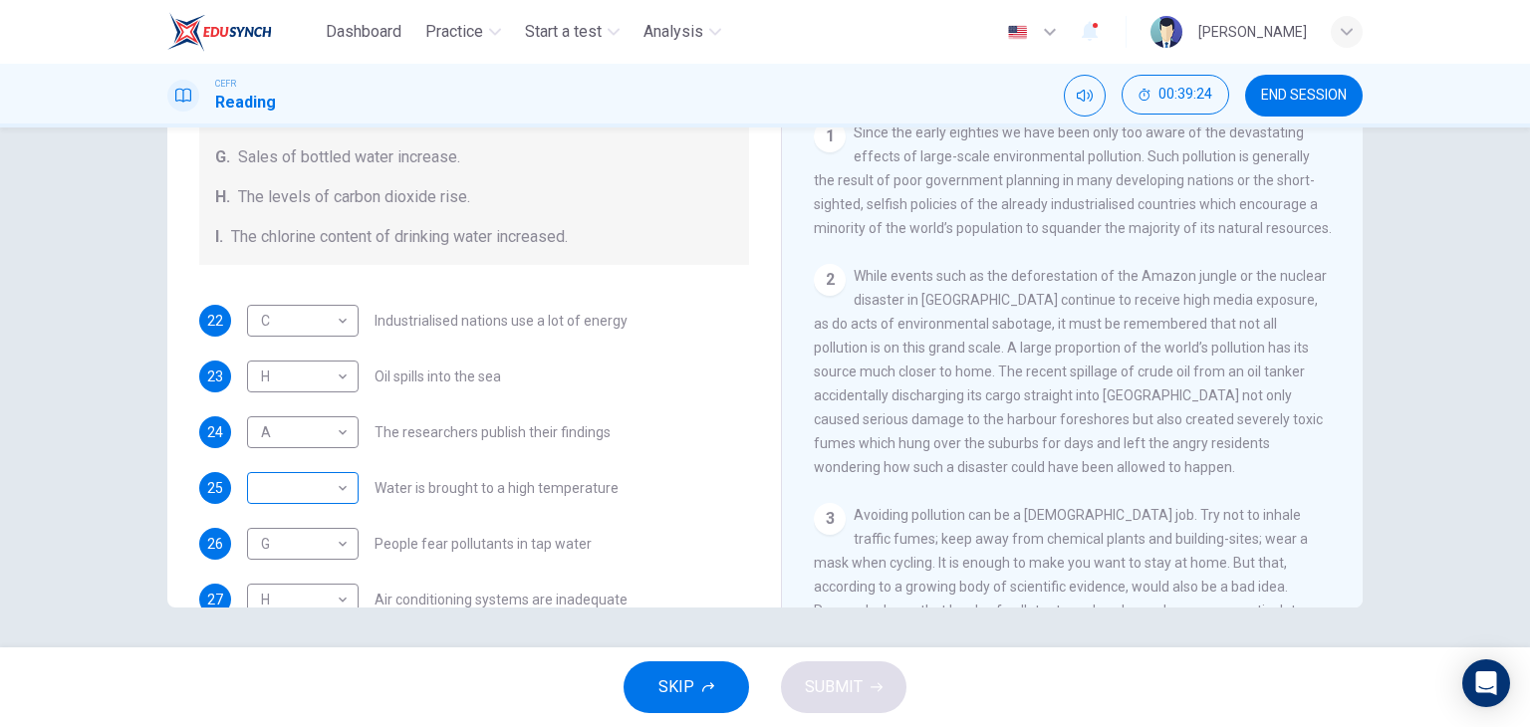
scroll to position [367, 0]
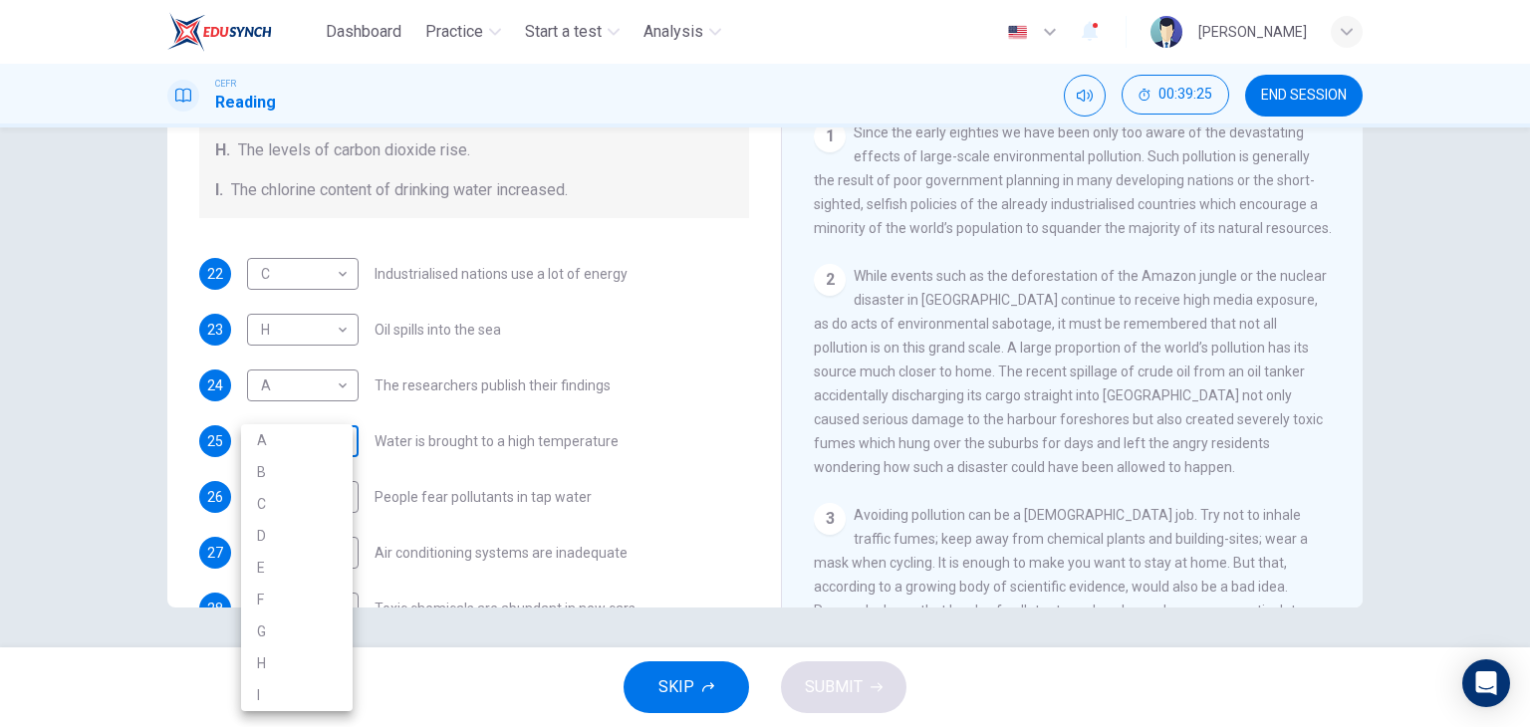
click at [299, 431] on body "Dashboard Practice Start a test Analysis English en ​ [PERSON_NAME] CEFR Readin…" at bounding box center [765, 363] width 1530 height 727
click at [291, 564] on li "E" at bounding box center [297, 568] width 112 height 32
type input "E"
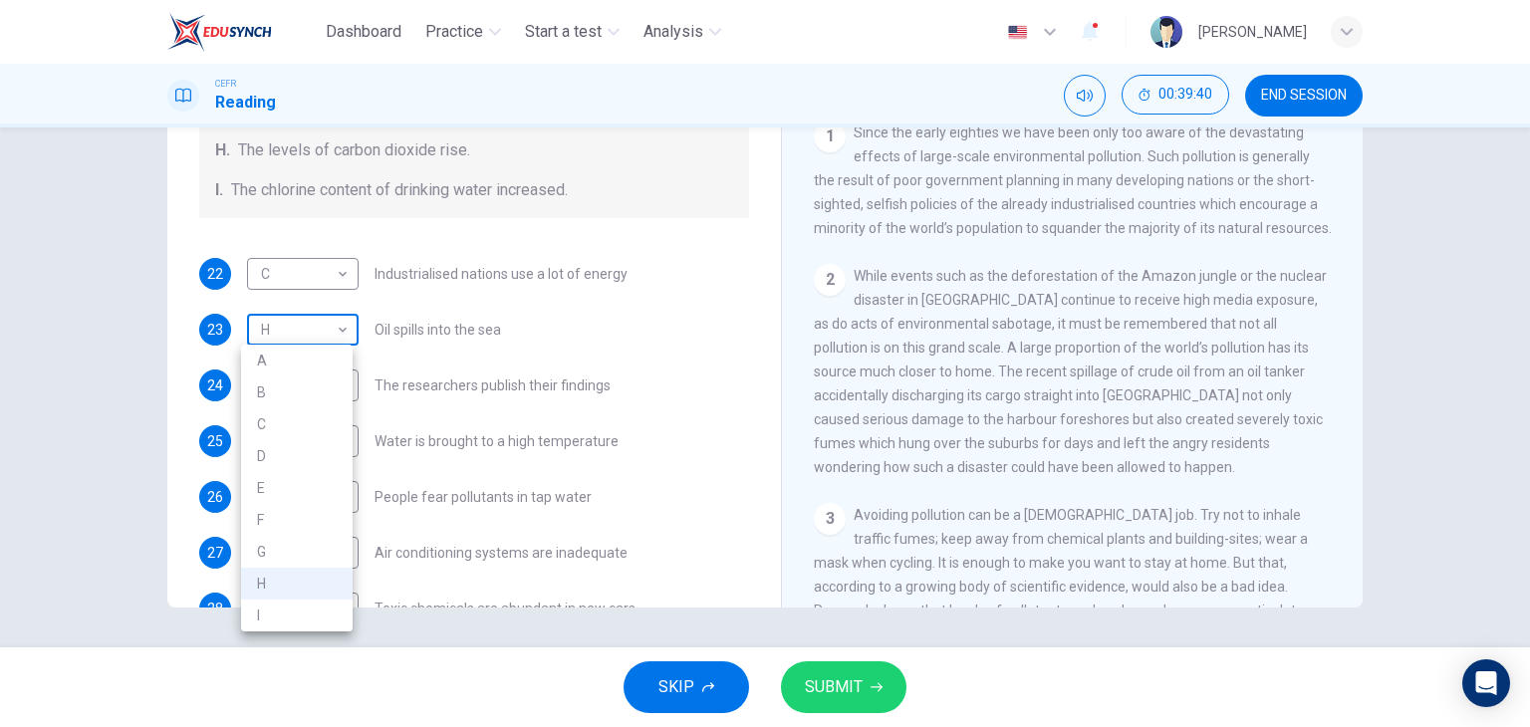
click at [300, 328] on body "Dashboard Practice Start a test Analysis English en ​ [PERSON_NAME] CEFR Readin…" at bounding box center [765, 363] width 1530 height 727
click at [292, 386] on li "B" at bounding box center [297, 392] width 112 height 32
type input "B"
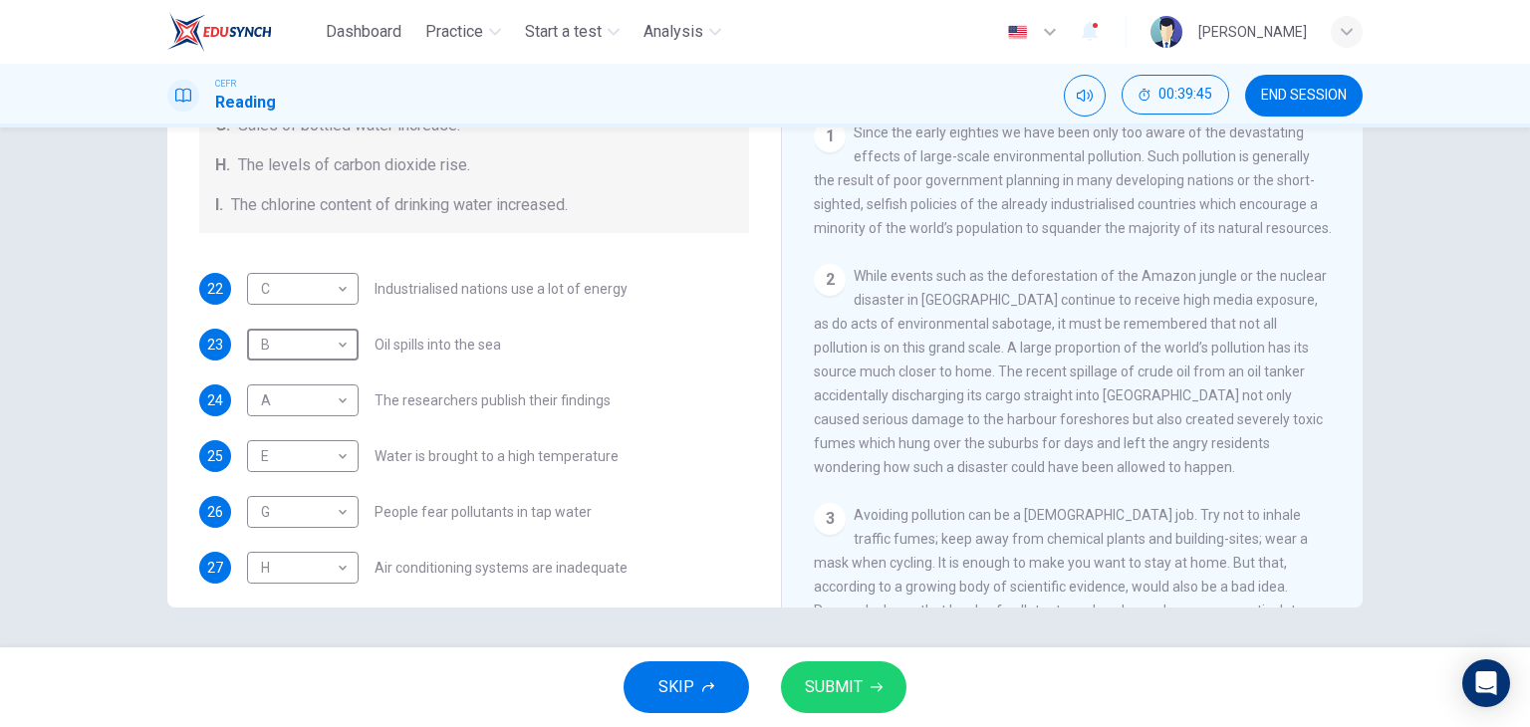
scroll to position [386, 0]
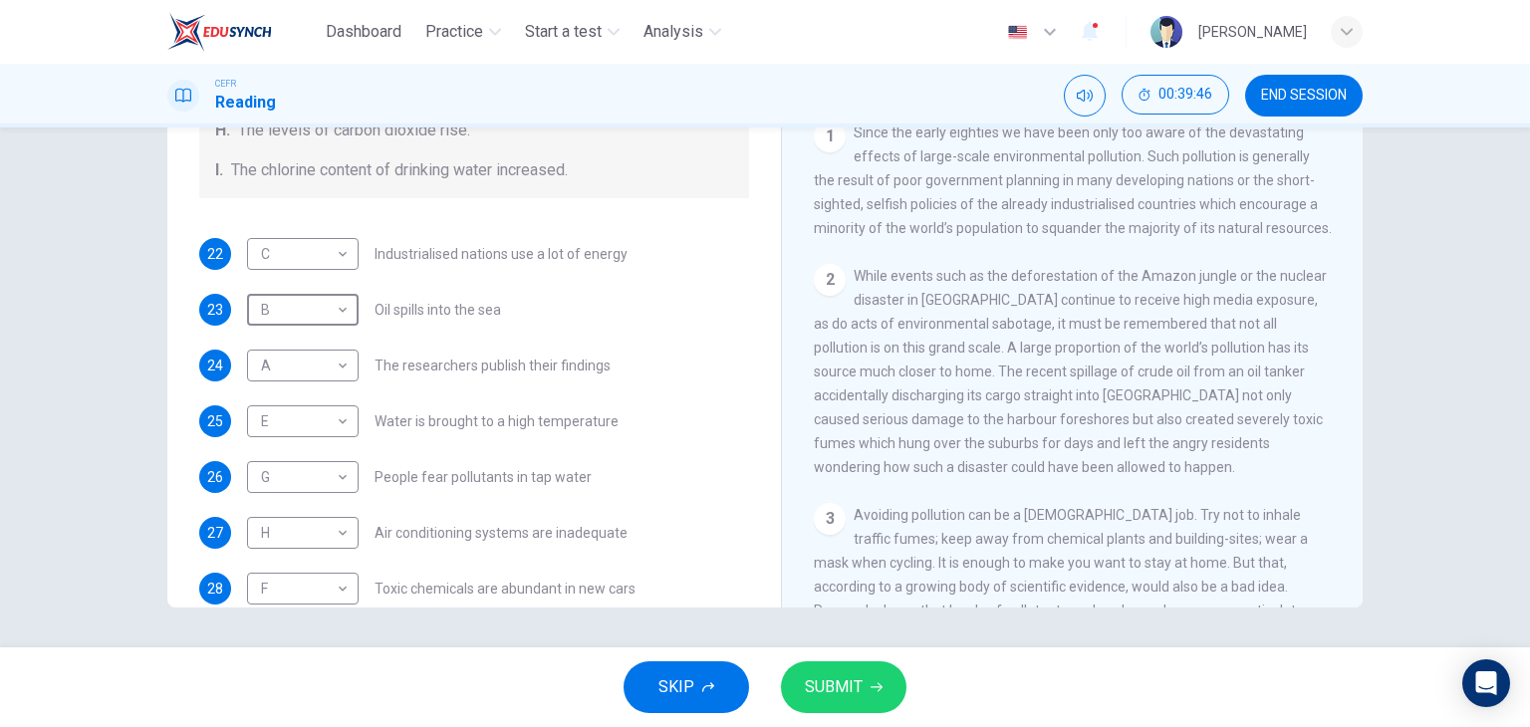
click at [862, 686] on button "SUBMIT" at bounding box center [843, 687] width 125 height 52
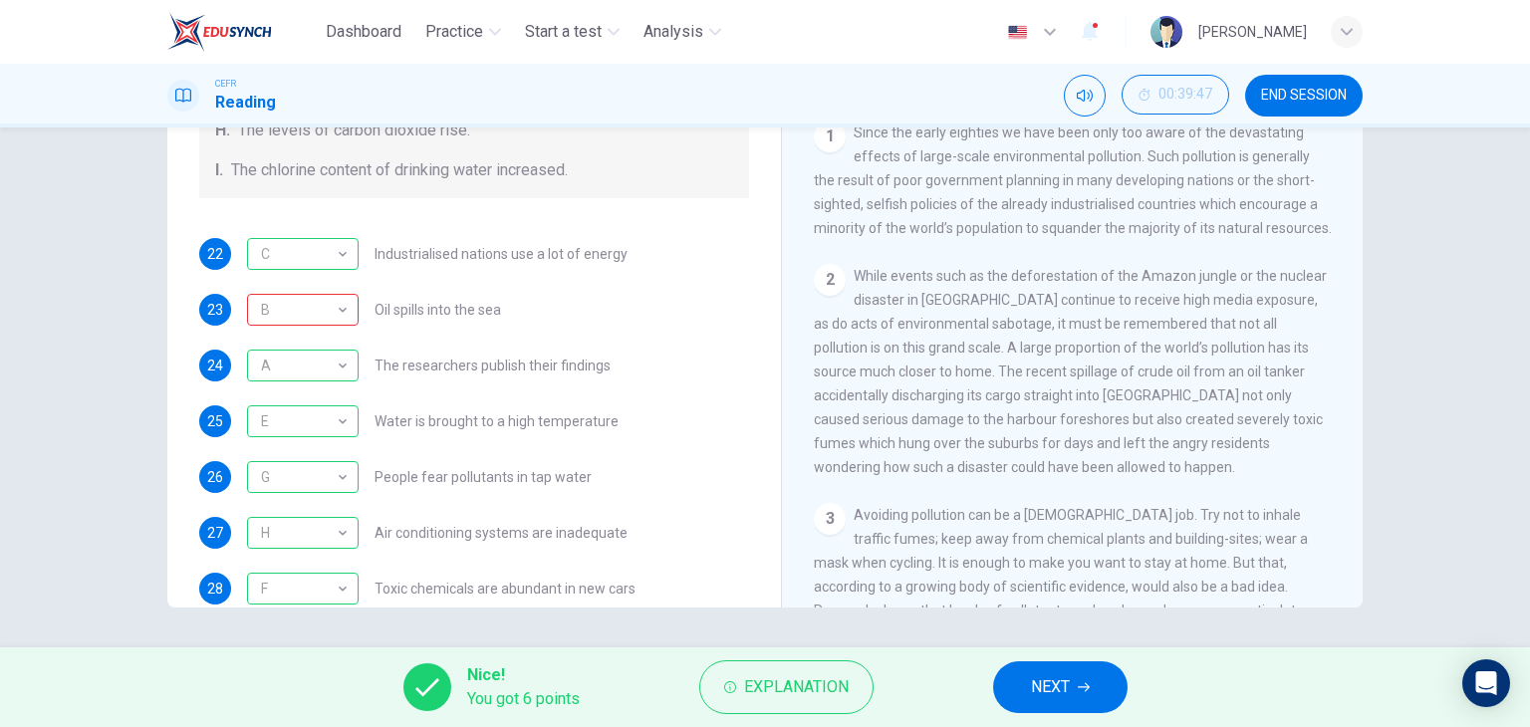
scroll to position [422, 0]
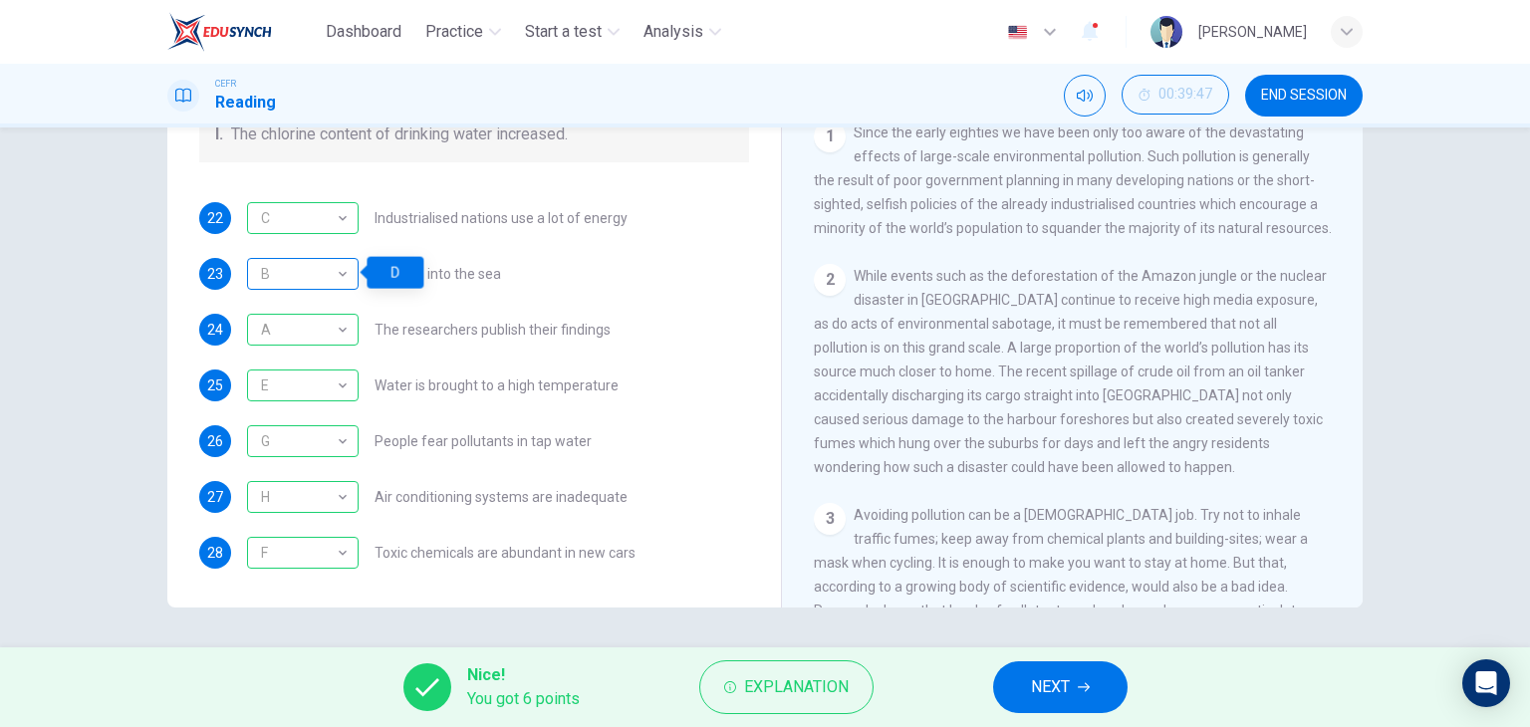
click at [316, 272] on div "B" at bounding box center [299, 274] width 105 height 57
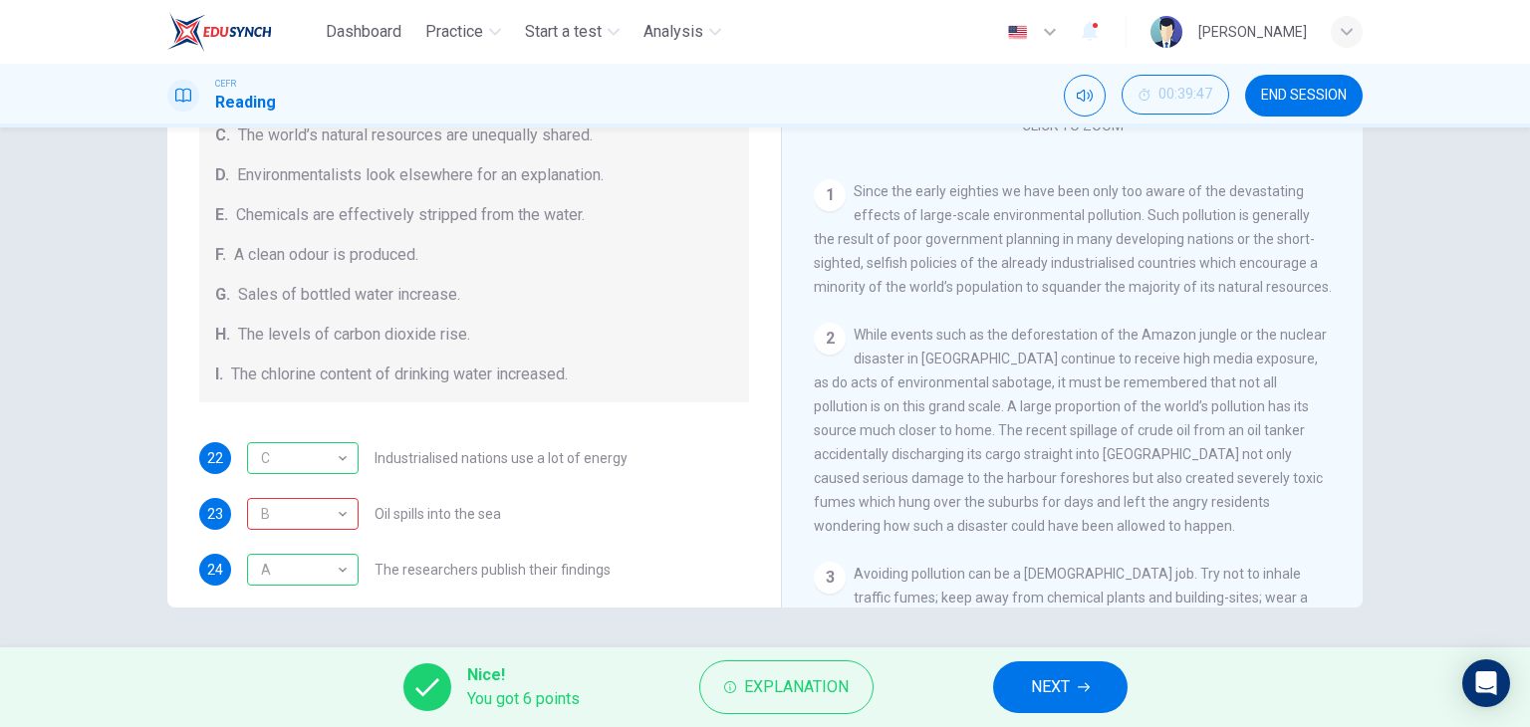
scroll to position [238, 0]
click at [808, 666] on button "Explanation" at bounding box center [786, 687] width 174 height 54
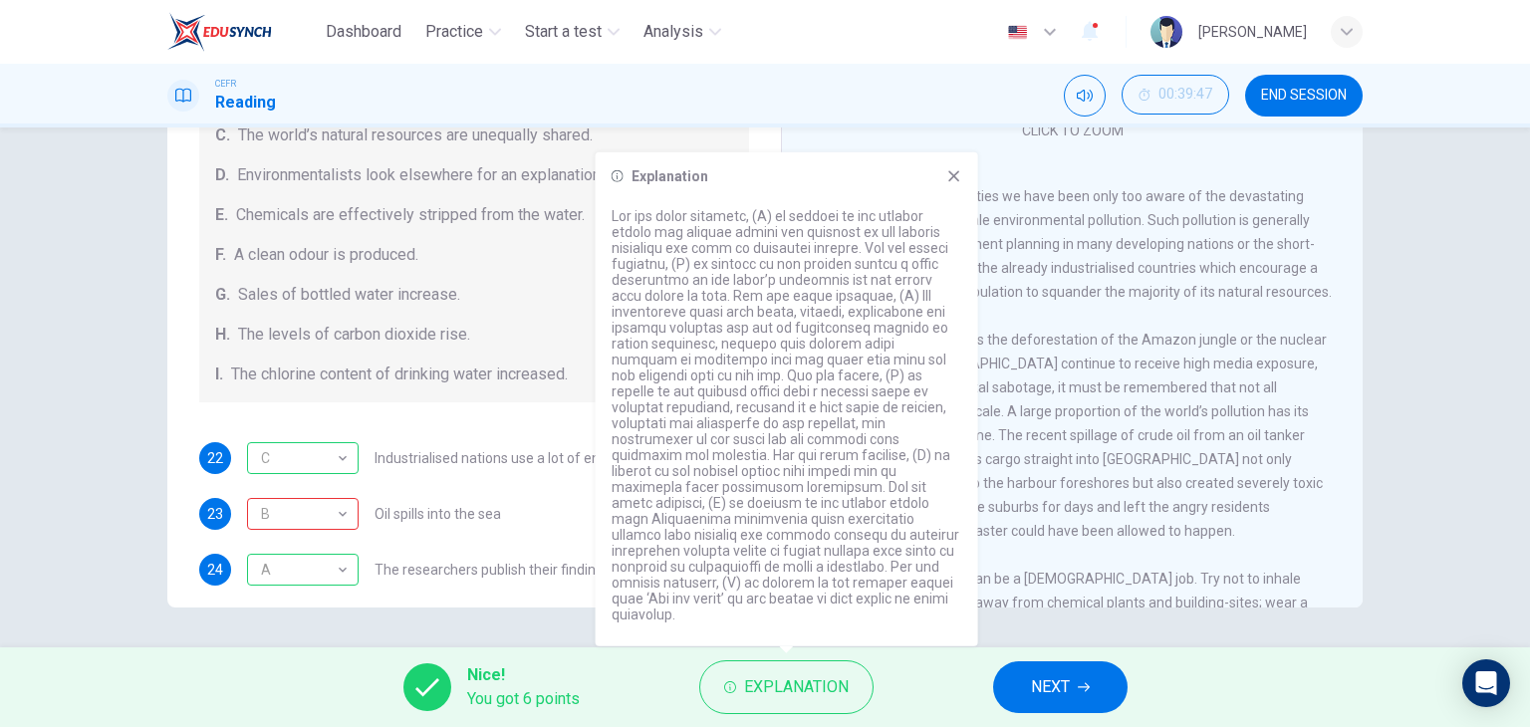
click at [936, 210] on div "Explanation" at bounding box center [787, 399] width 382 height 494
click at [956, 184] on icon at bounding box center [954, 176] width 16 height 16
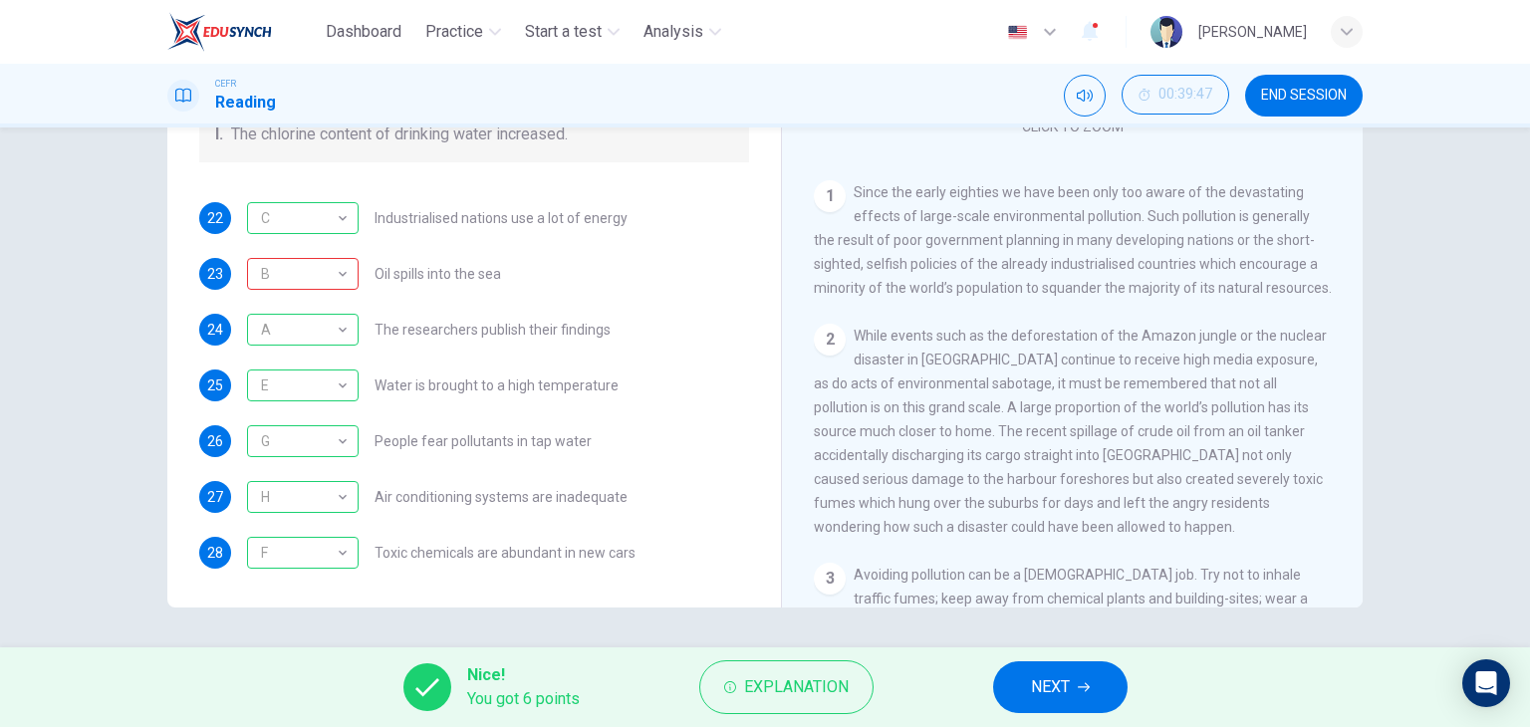
scroll to position [0, 0]
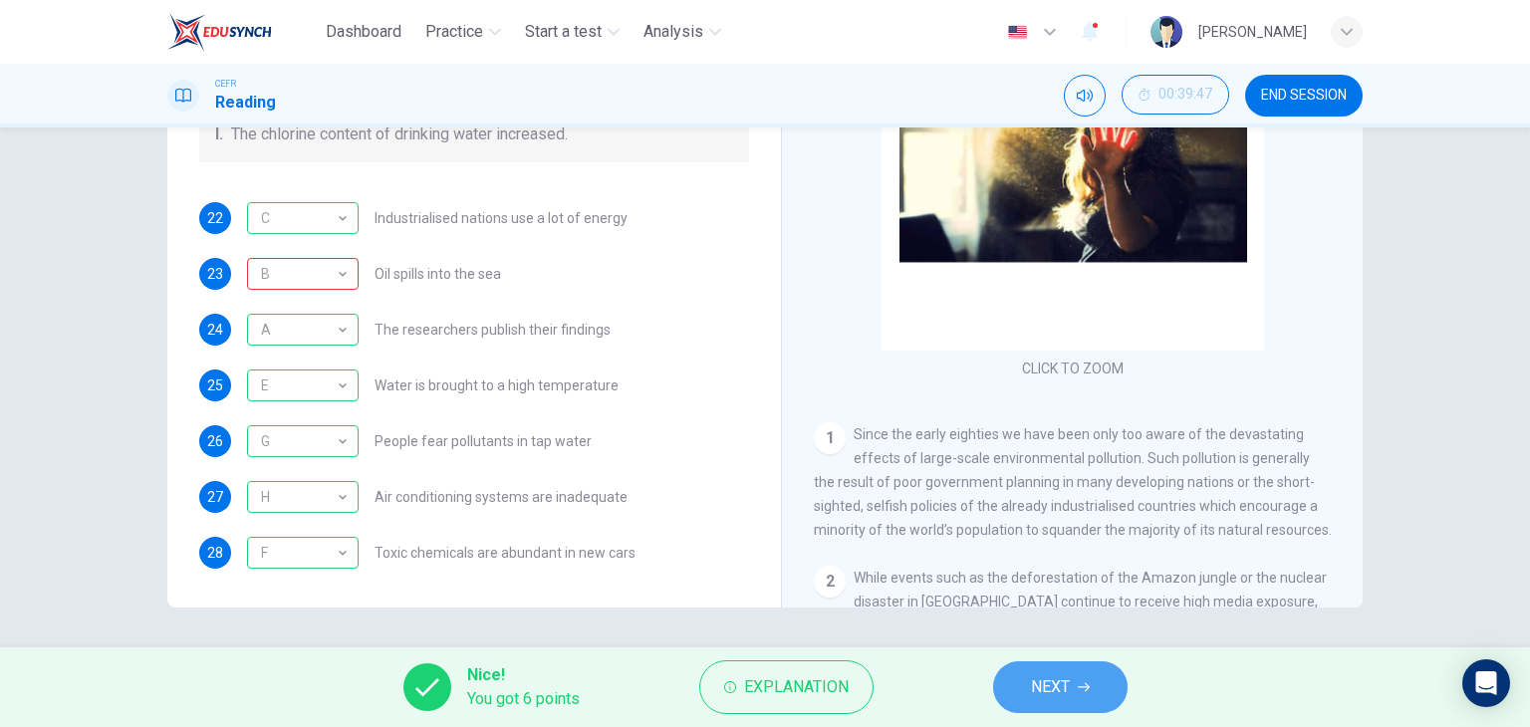
click at [1097, 674] on button "NEXT" at bounding box center [1060, 687] width 134 height 52
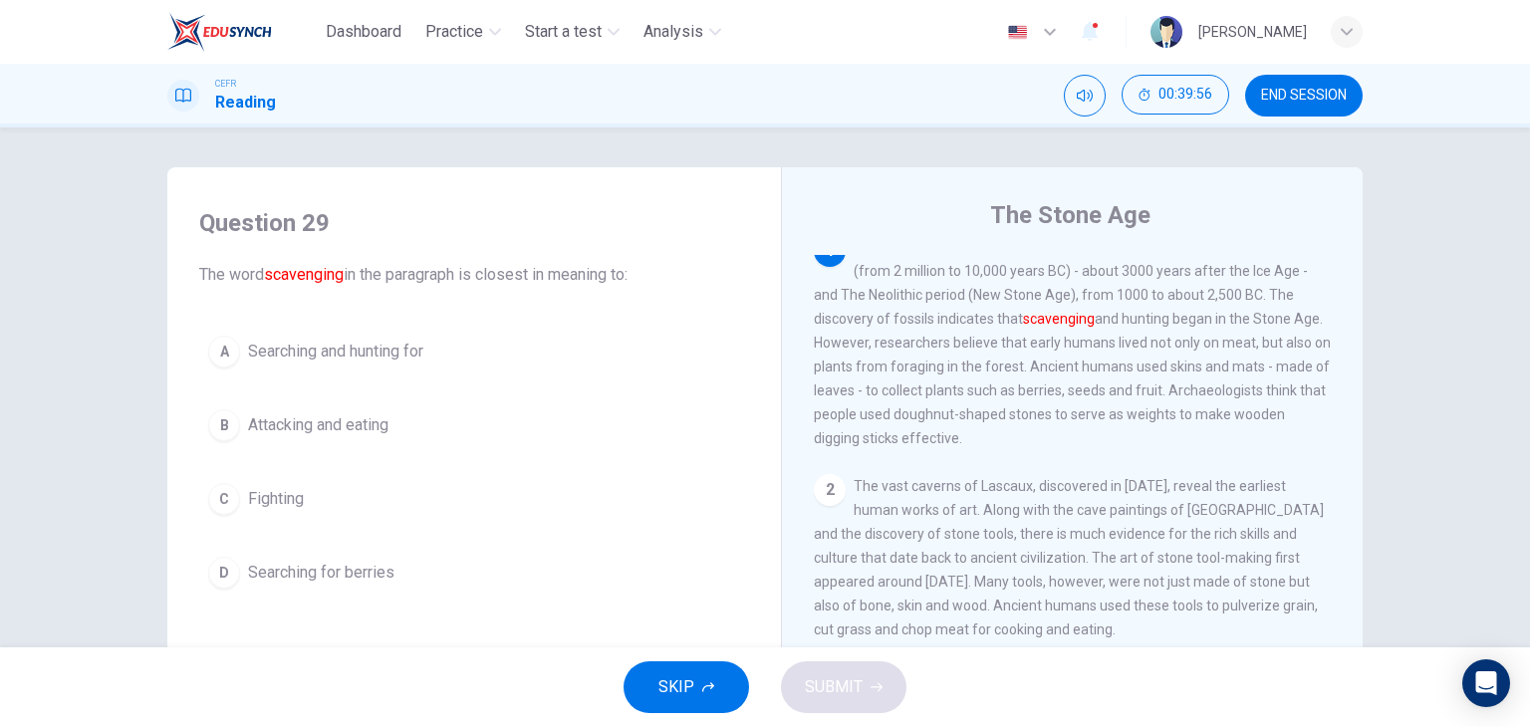
scroll to position [22, 0]
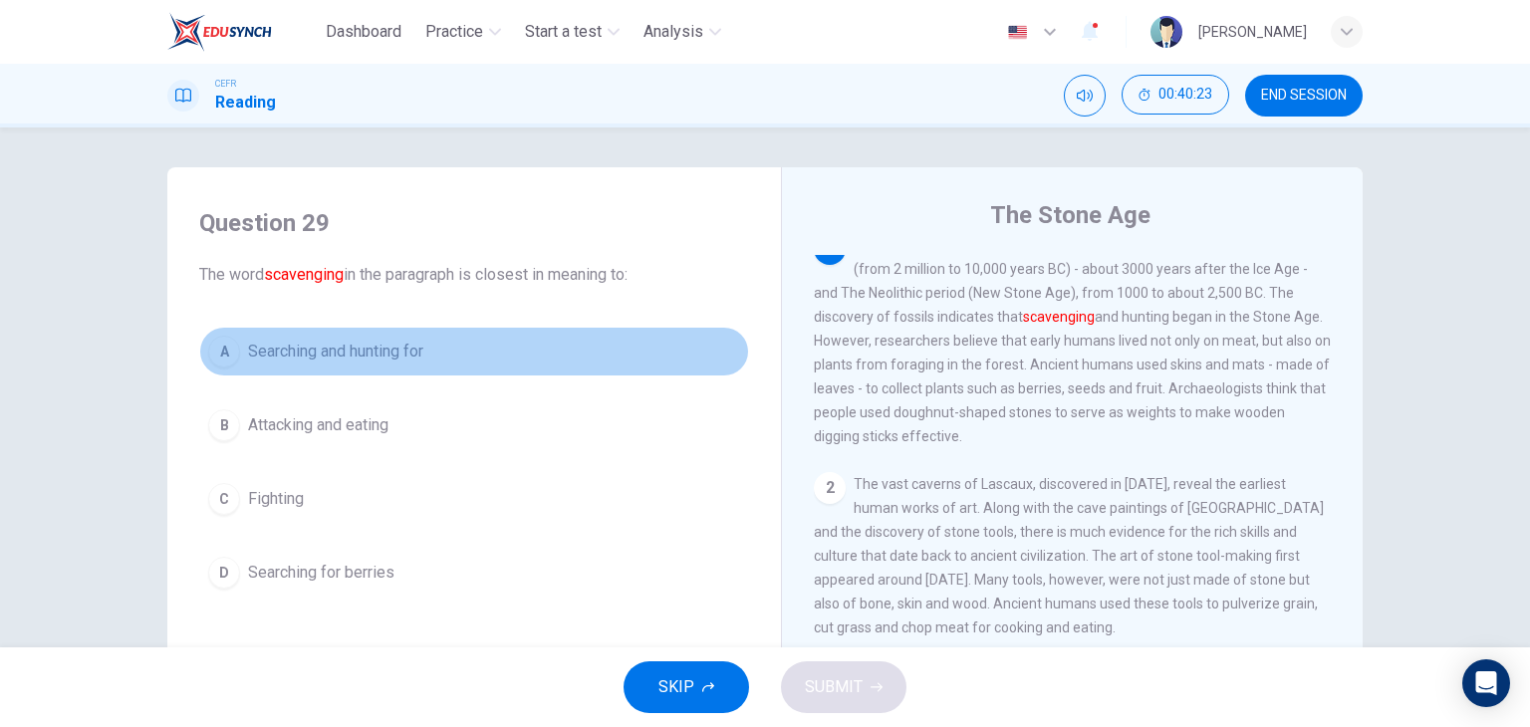
click at [485, 347] on button "A Searching and hunting for" at bounding box center [474, 352] width 550 height 50
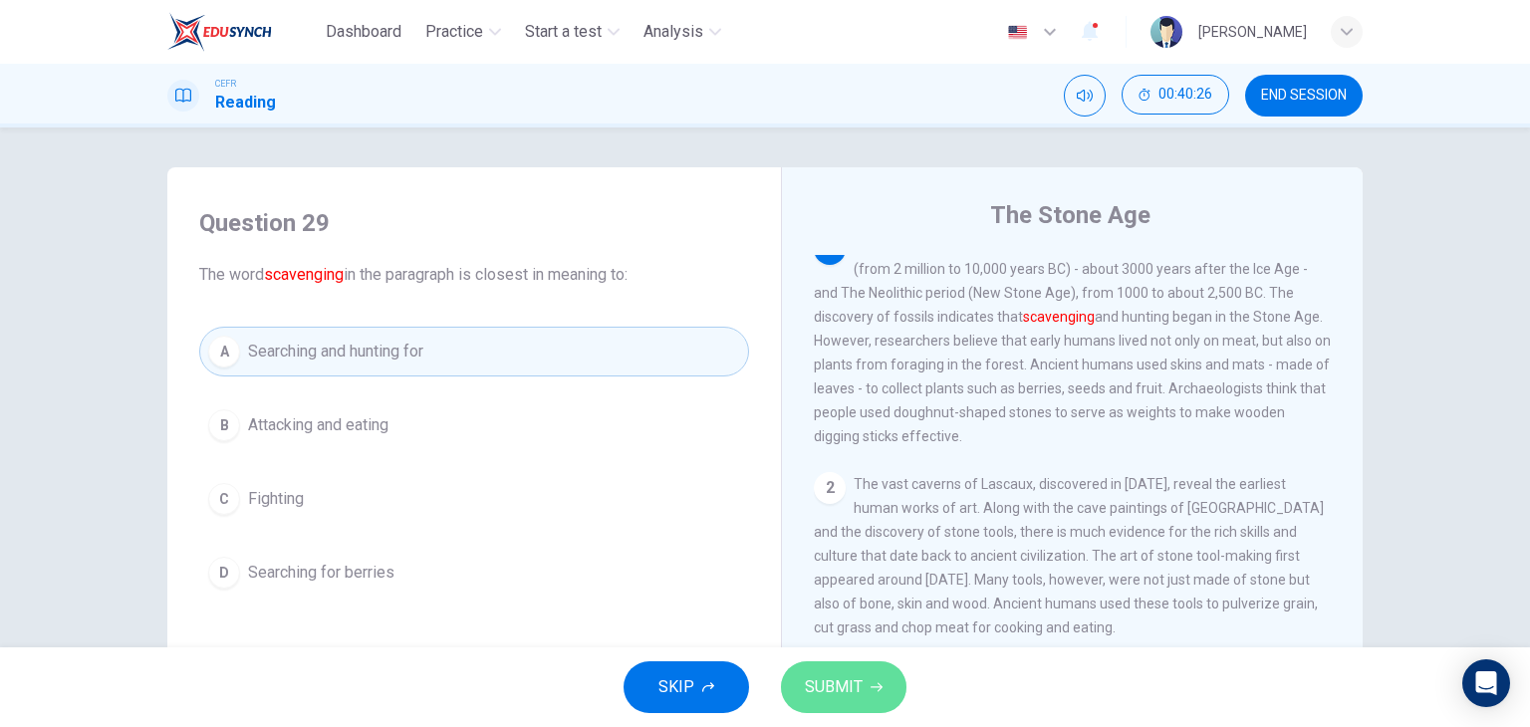
click at [814, 694] on span "SUBMIT" at bounding box center [834, 687] width 58 height 28
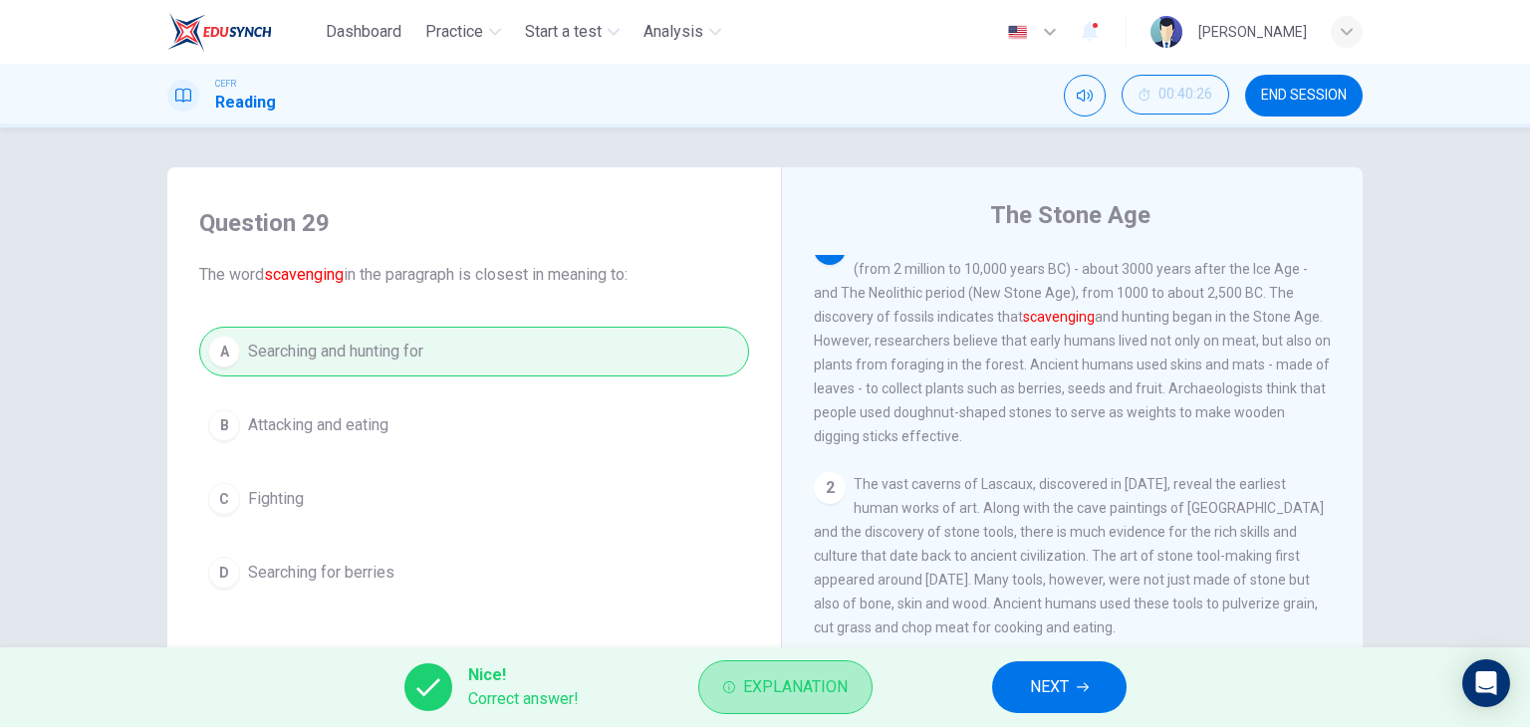
click at [814, 694] on span "Explanation" at bounding box center [795, 687] width 105 height 28
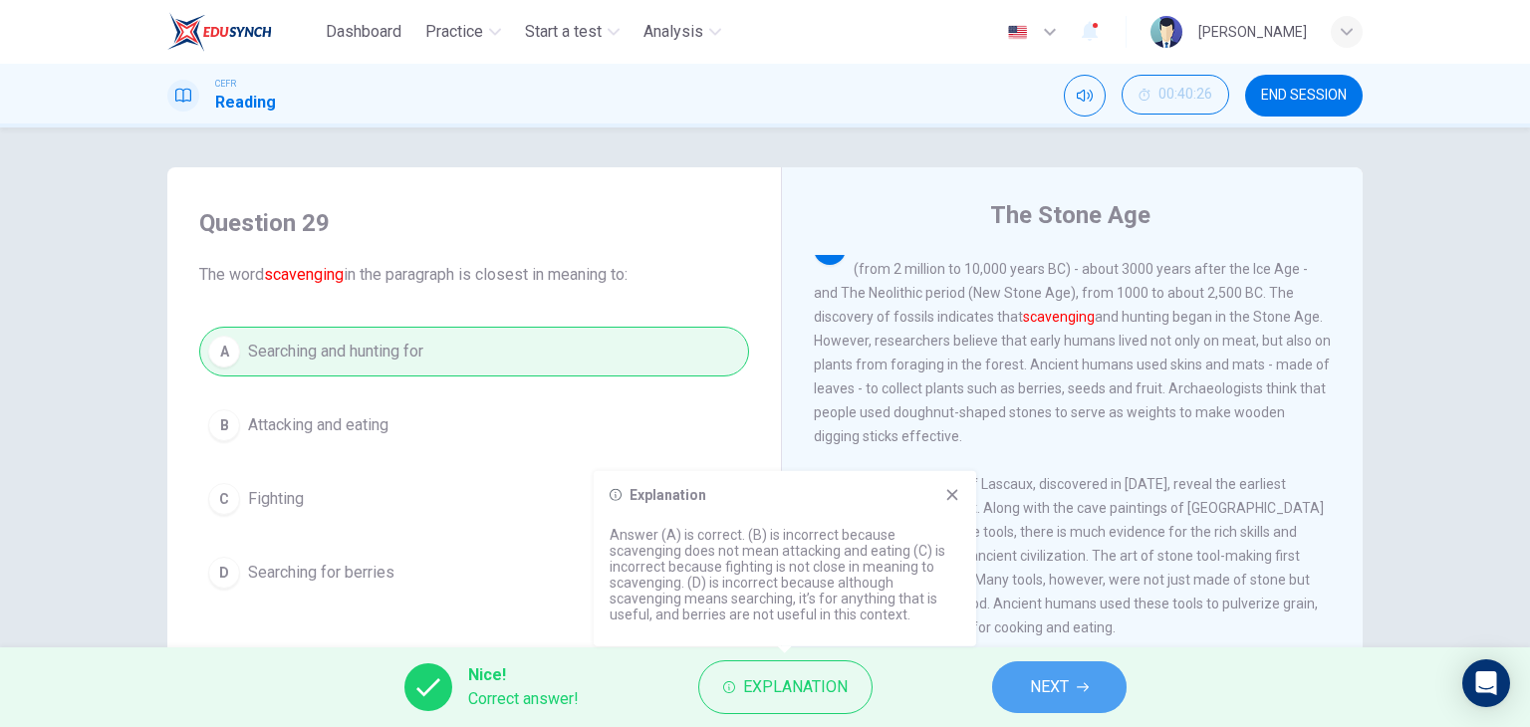
click at [1093, 698] on button "NEXT" at bounding box center [1059, 687] width 134 height 52
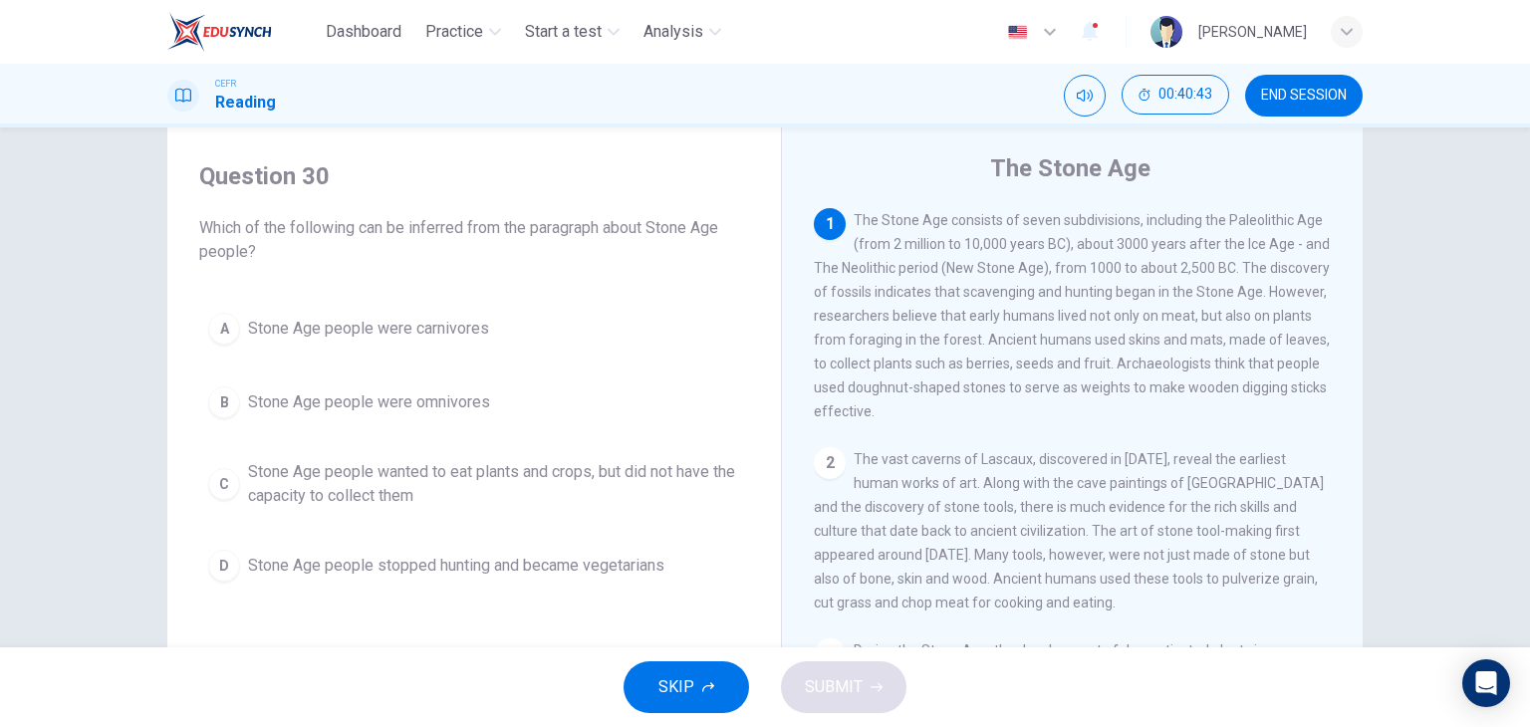
scroll to position [51, 0]
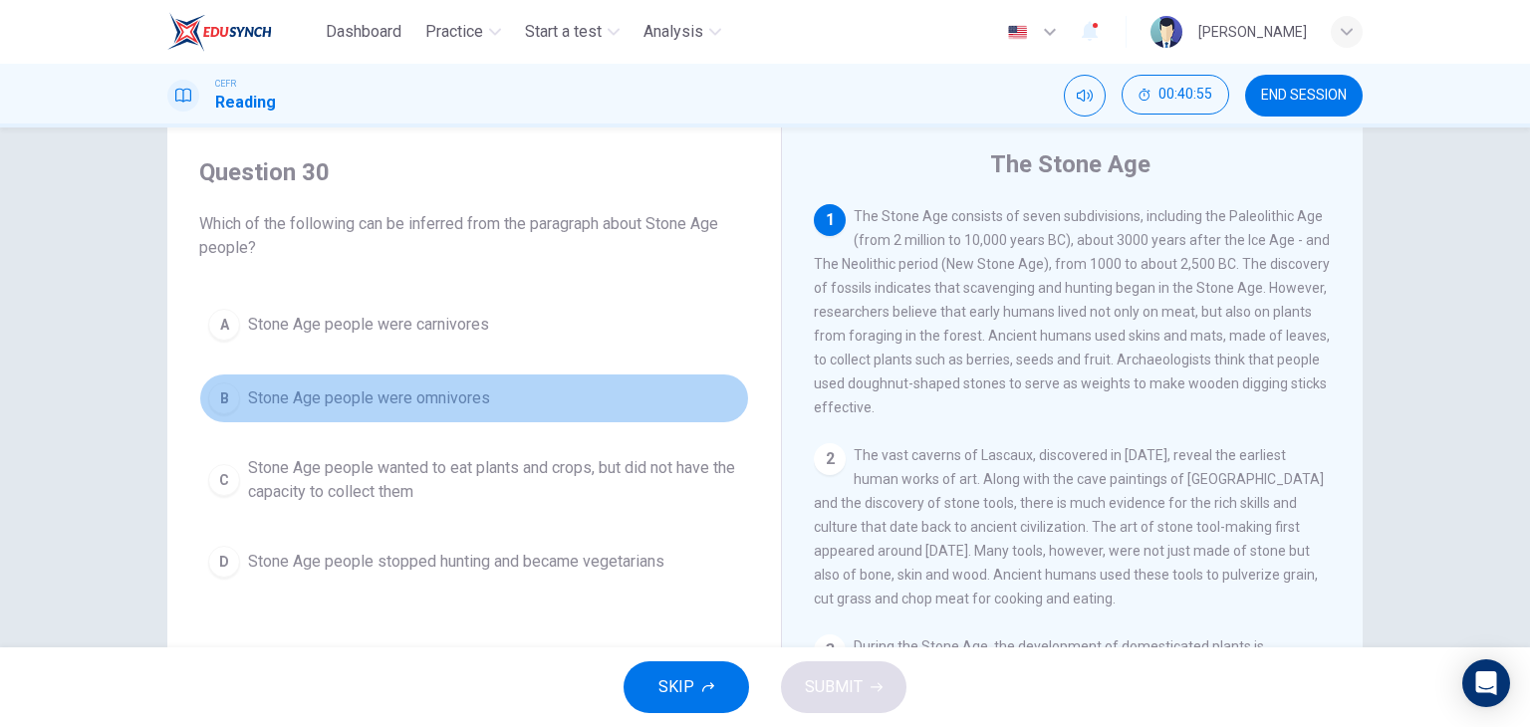
click at [458, 403] on span "Stone Age people were omnivores" at bounding box center [369, 398] width 242 height 24
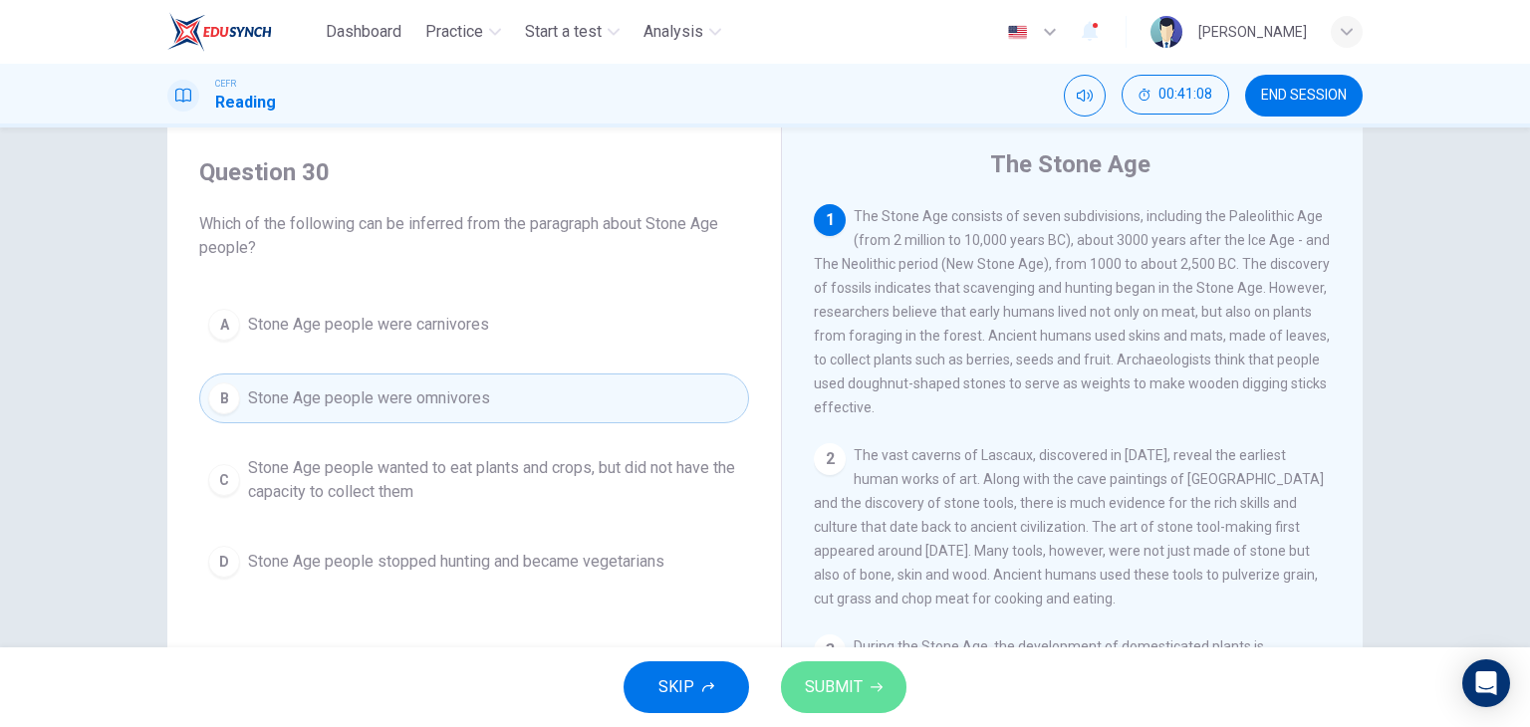
click at [860, 698] on span "SUBMIT" at bounding box center [834, 687] width 58 height 28
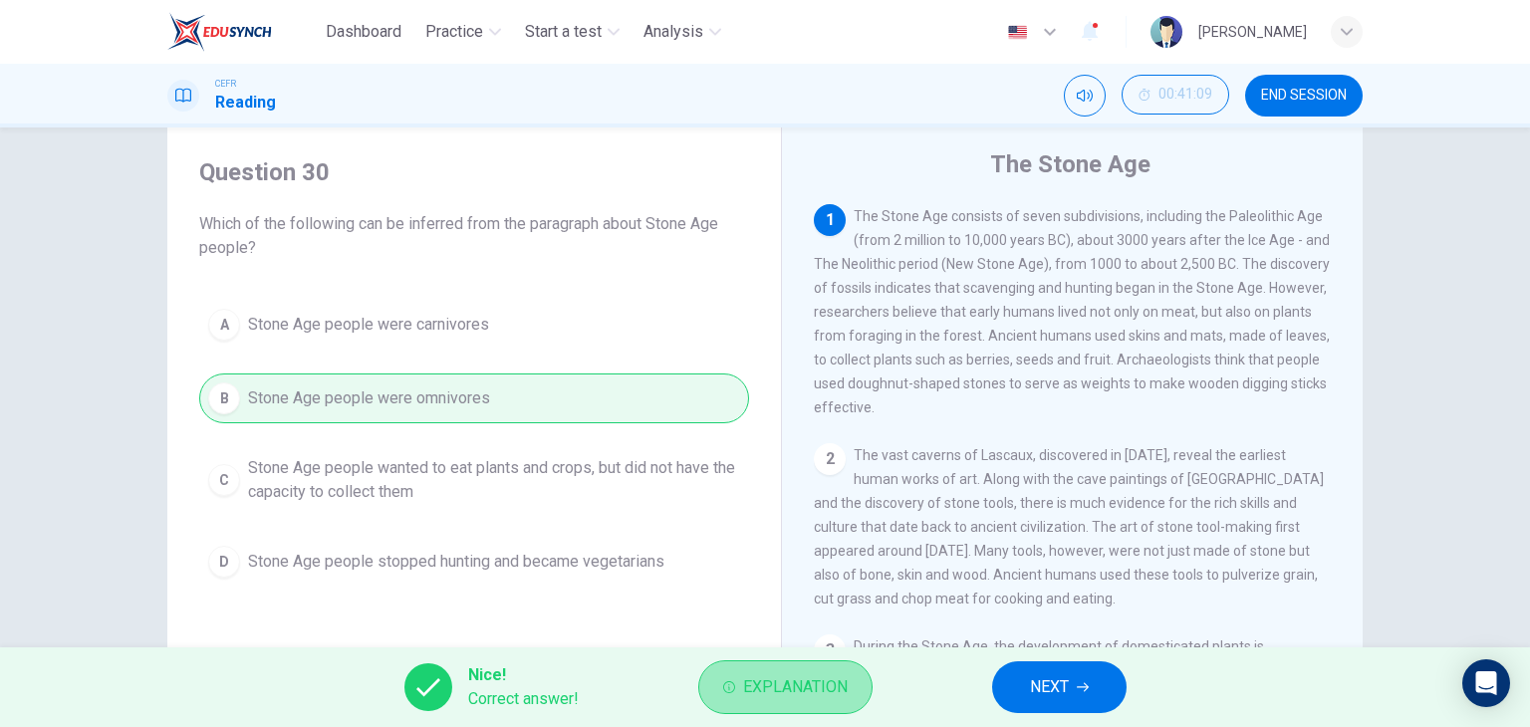
click at [717, 690] on button "Explanation" at bounding box center [785, 687] width 174 height 54
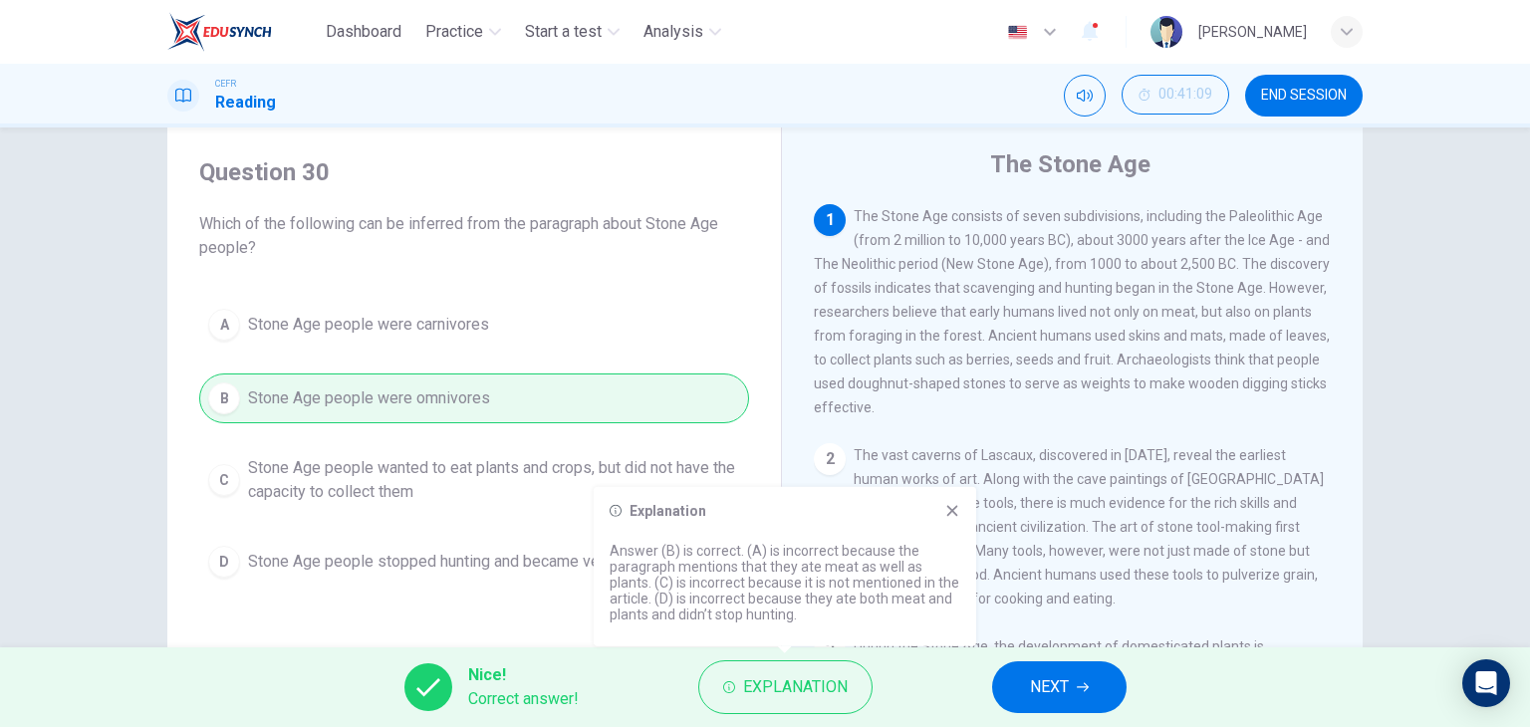
click at [958, 514] on icon at bounding box center [952, 511] width 16 height 16
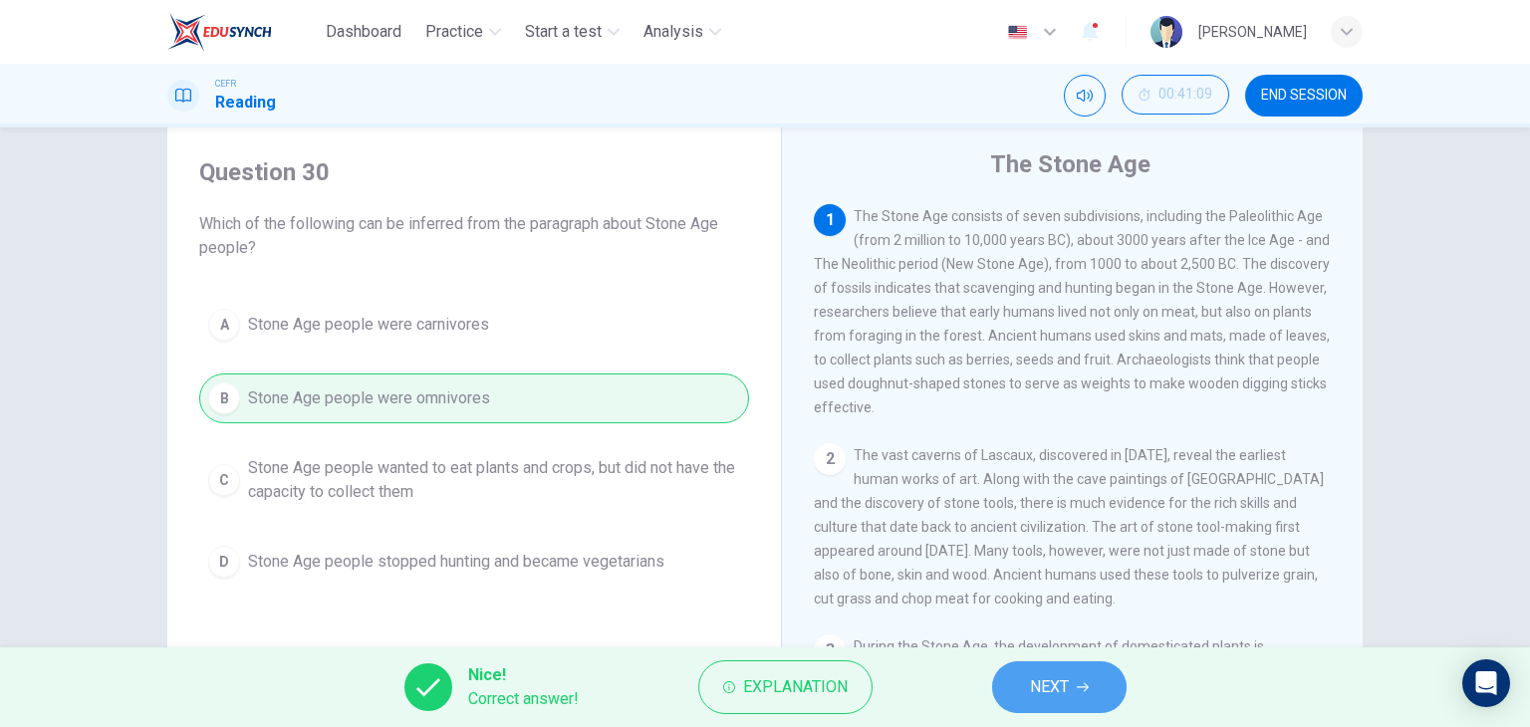
click at [1082, 671] on button "NEXT" at bounding box center [1059, 687] width 134 height 52
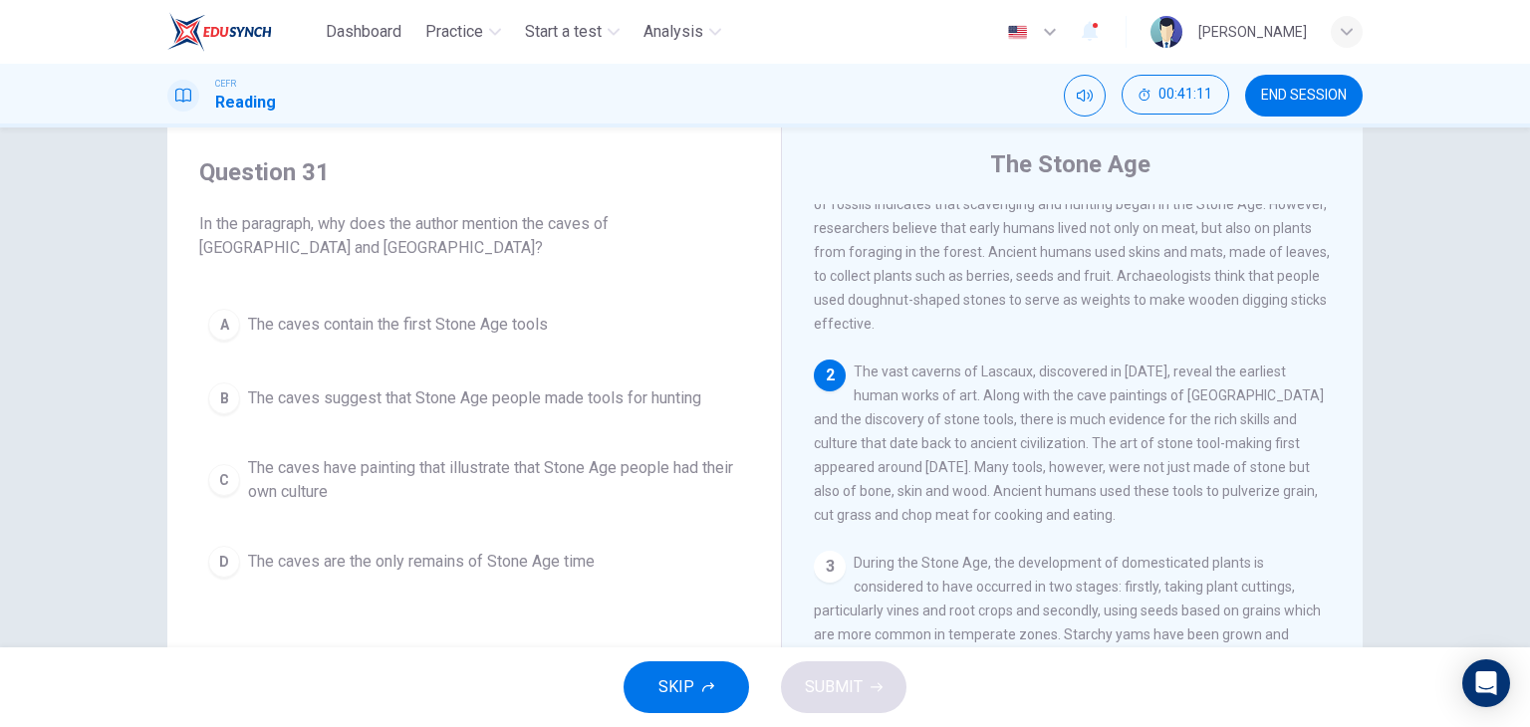
scroll to position [87, 0]
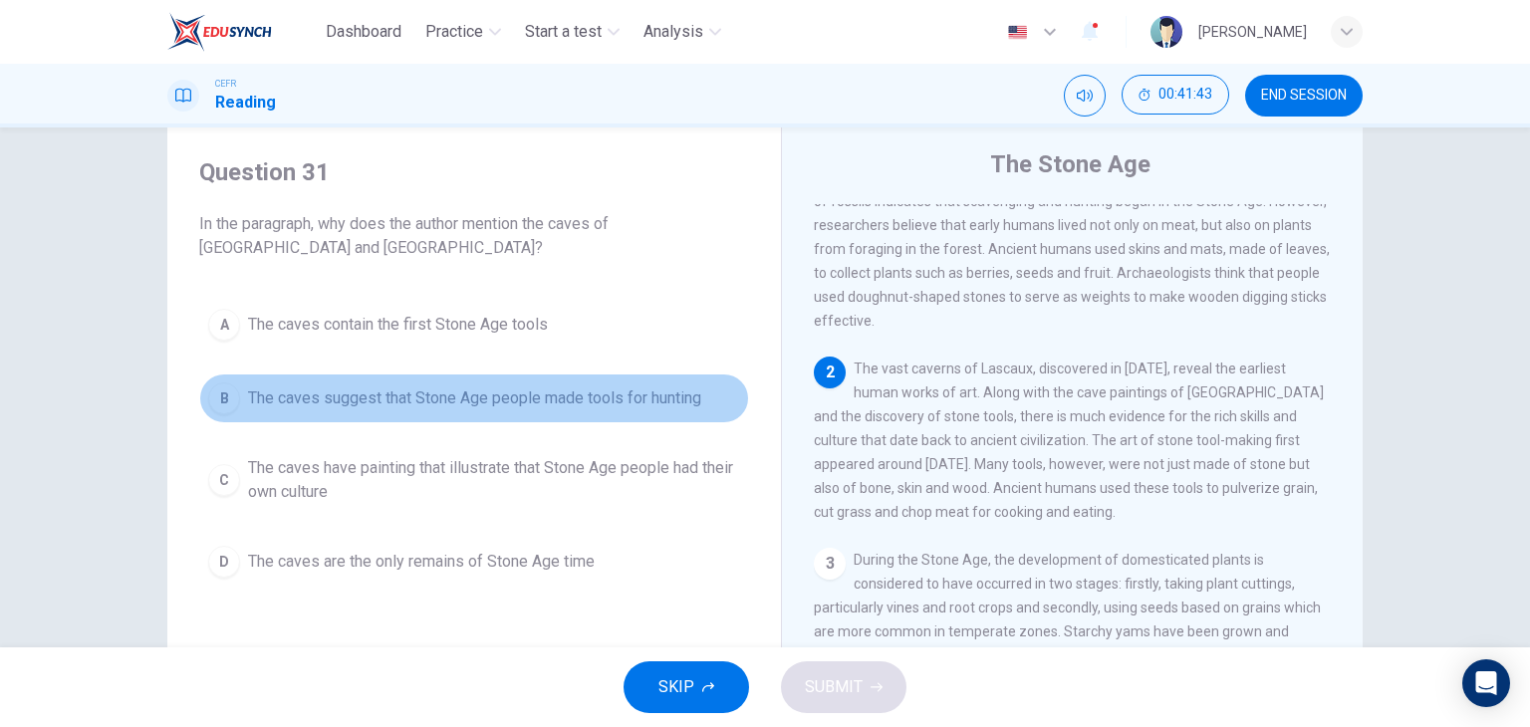
click at [462, 412] on button "B The caves suggest that Stone Age people made tools for hunting" at bounding box center [474, 399] width 550 height 50
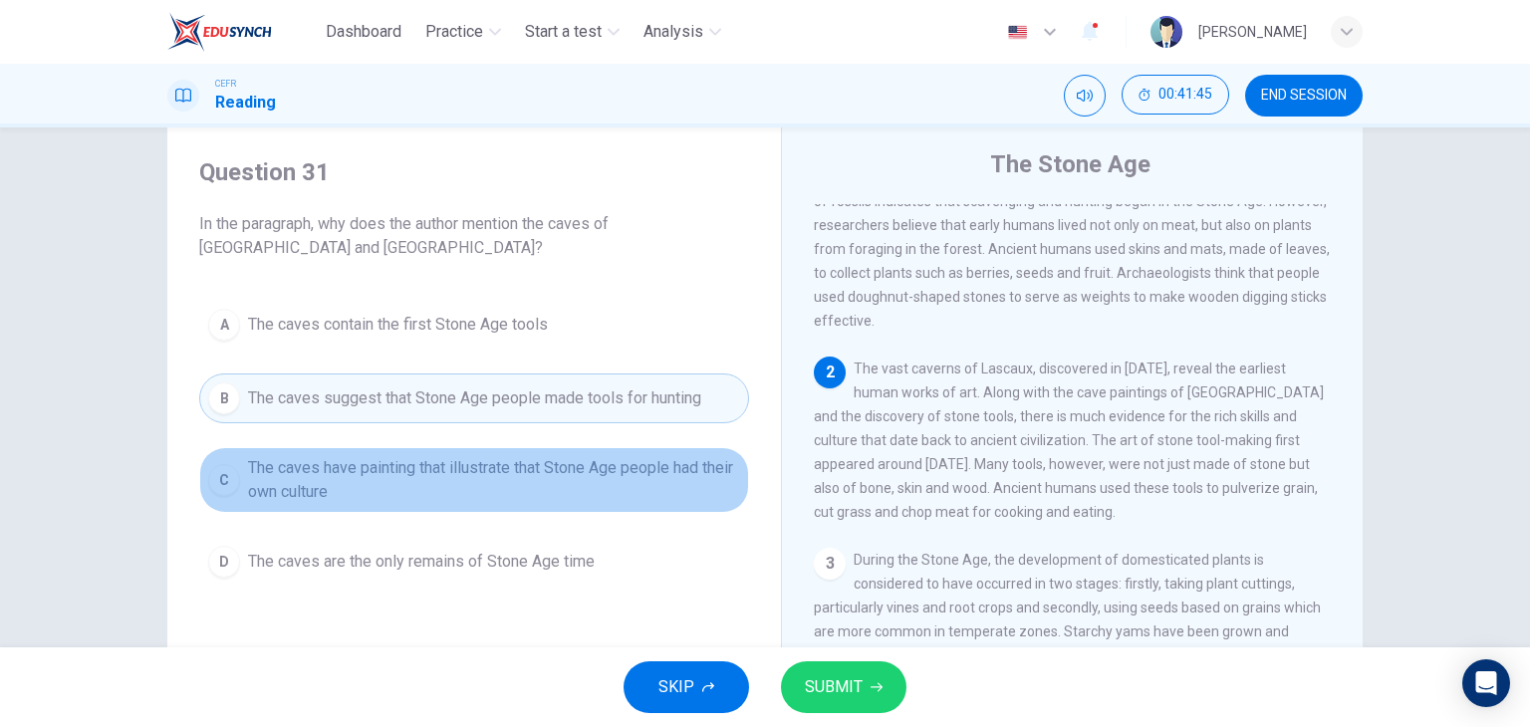
click at [518, 477] on span "The caves have painting that illustrate that Stone Age people had their own cul…" at bounding box center [494, 480] width 492 height 48
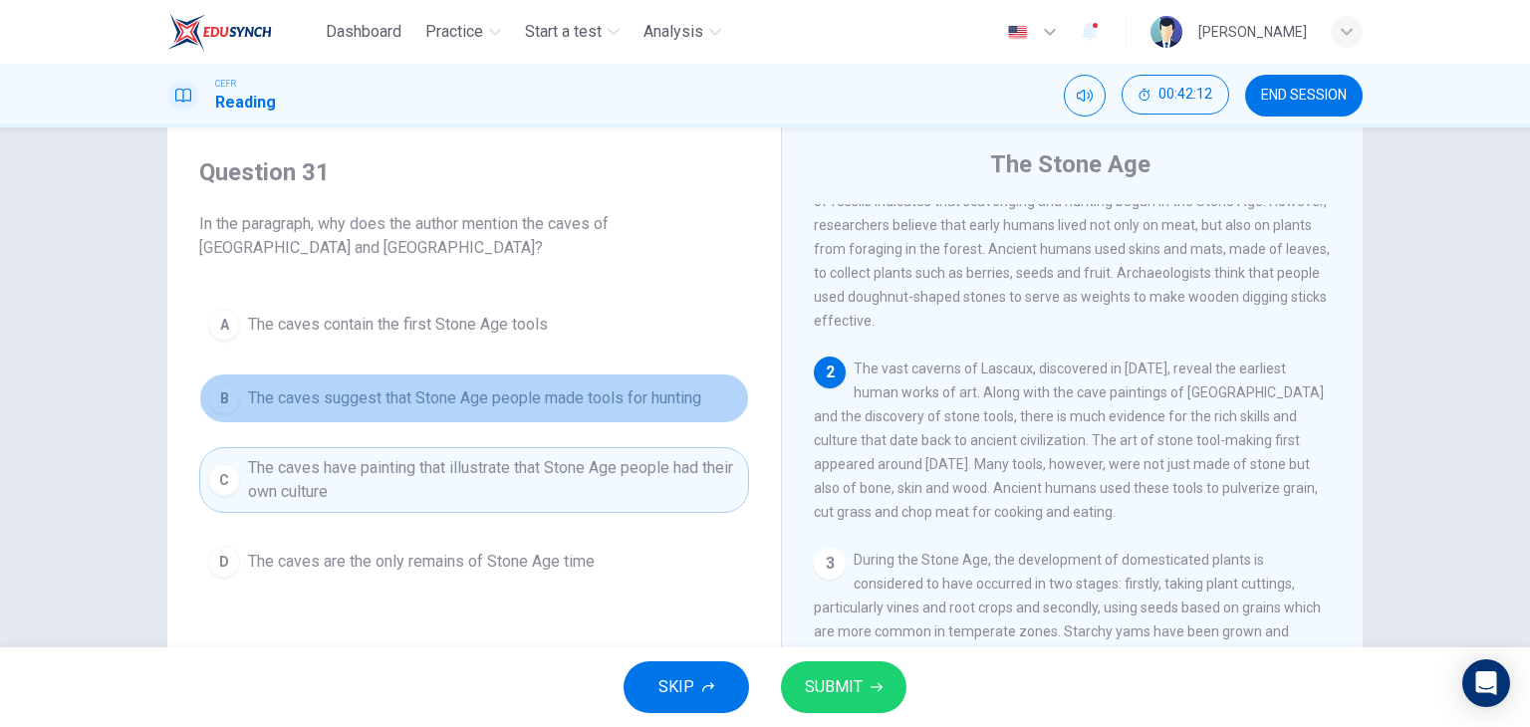
click at [575, 403] on span "The caves suggest that Stone Age people made tools for hunting" at bounding box center [474, 398] width 453 height 24
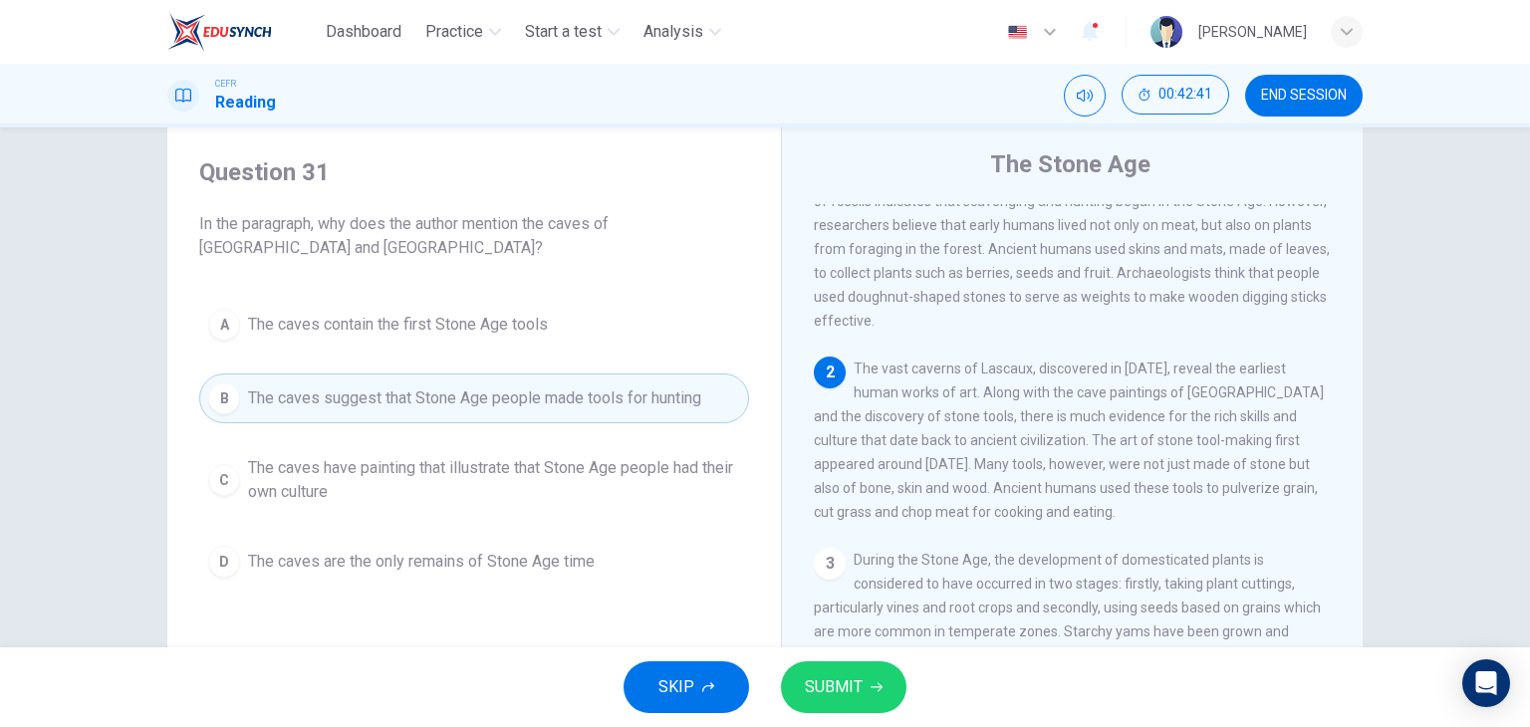
click at [870, 674] on button "SUBMIT" at bounding box center [843, 687] width 125 height 52
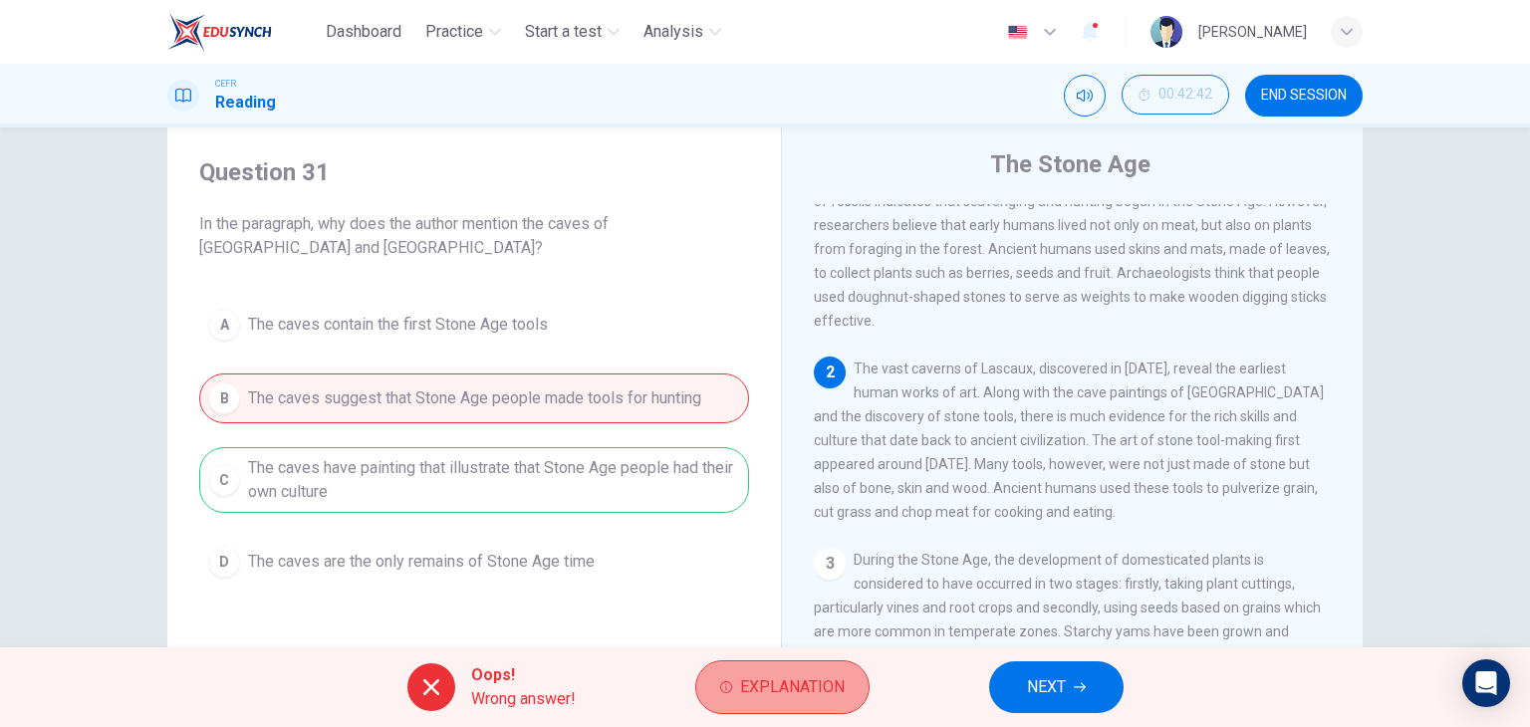
click at [783, 691] on span "Explanation" at bounding box center [792, 687] width 105 height 28
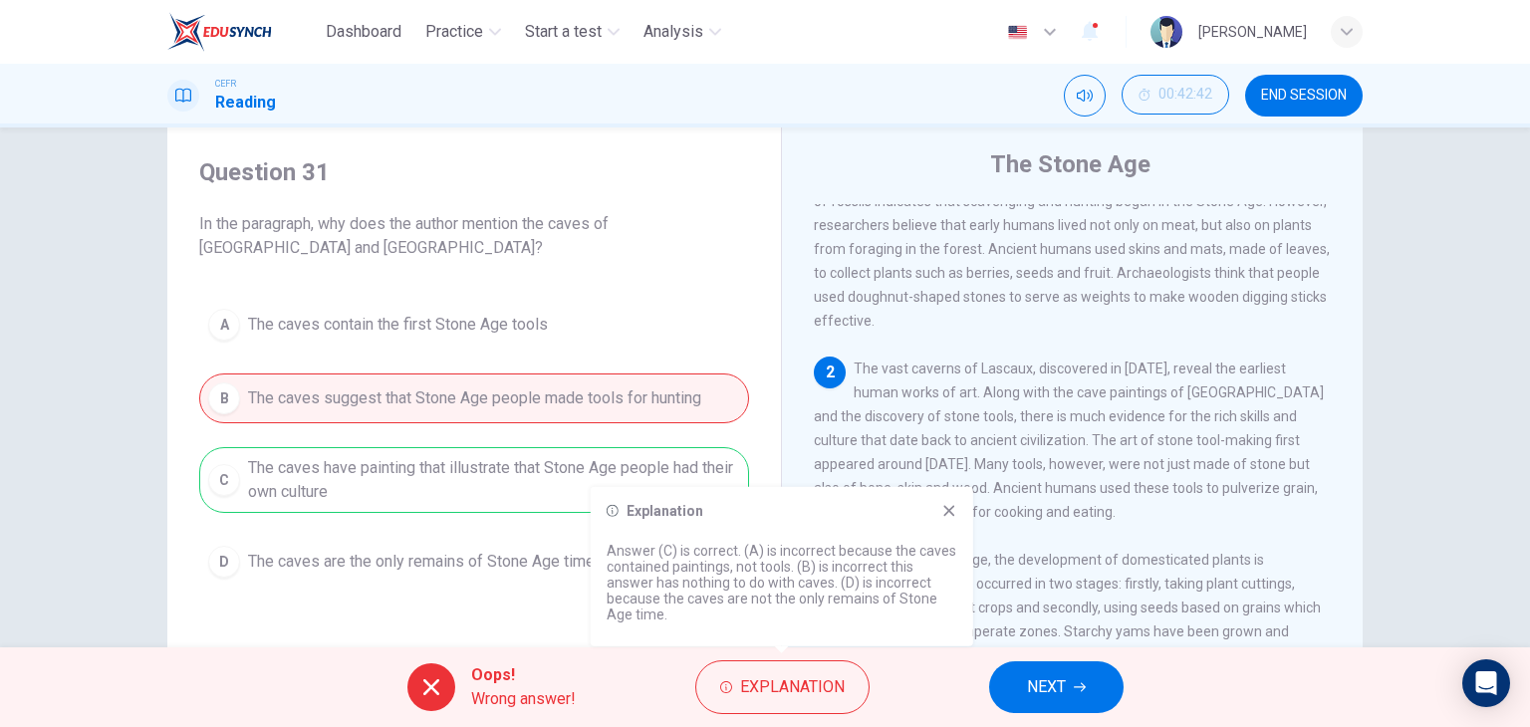
click at [956, 504] on div "Explanation Answer (C) is correct. (A) is incorrect because the caves contained…" at bounding box center [782, 566] width 382 height 159
click at [955, 512] on icon at bounding box center [949, 511] width 16 height 16
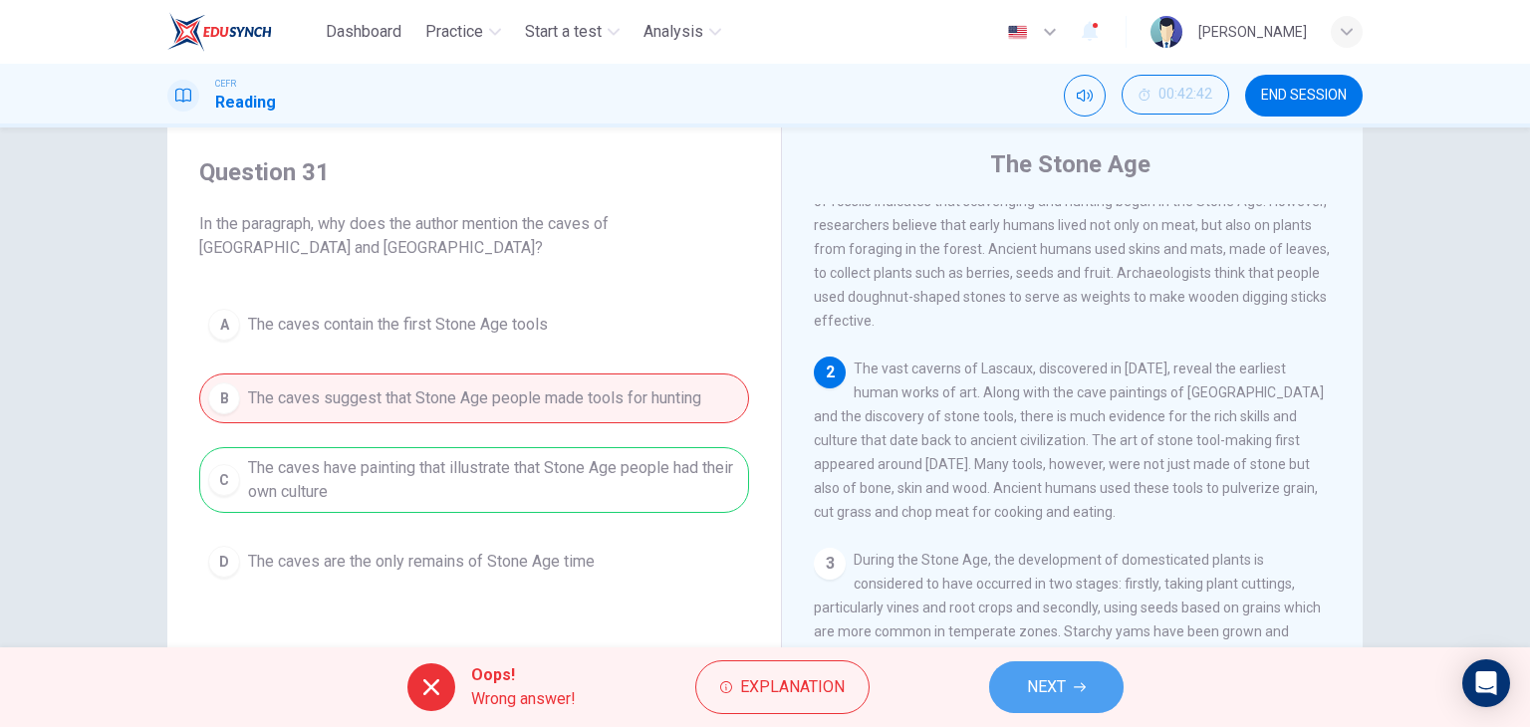
click at [1032, 669] on button "NEXT" at bounding box center [1056, 687] width 134 height 52
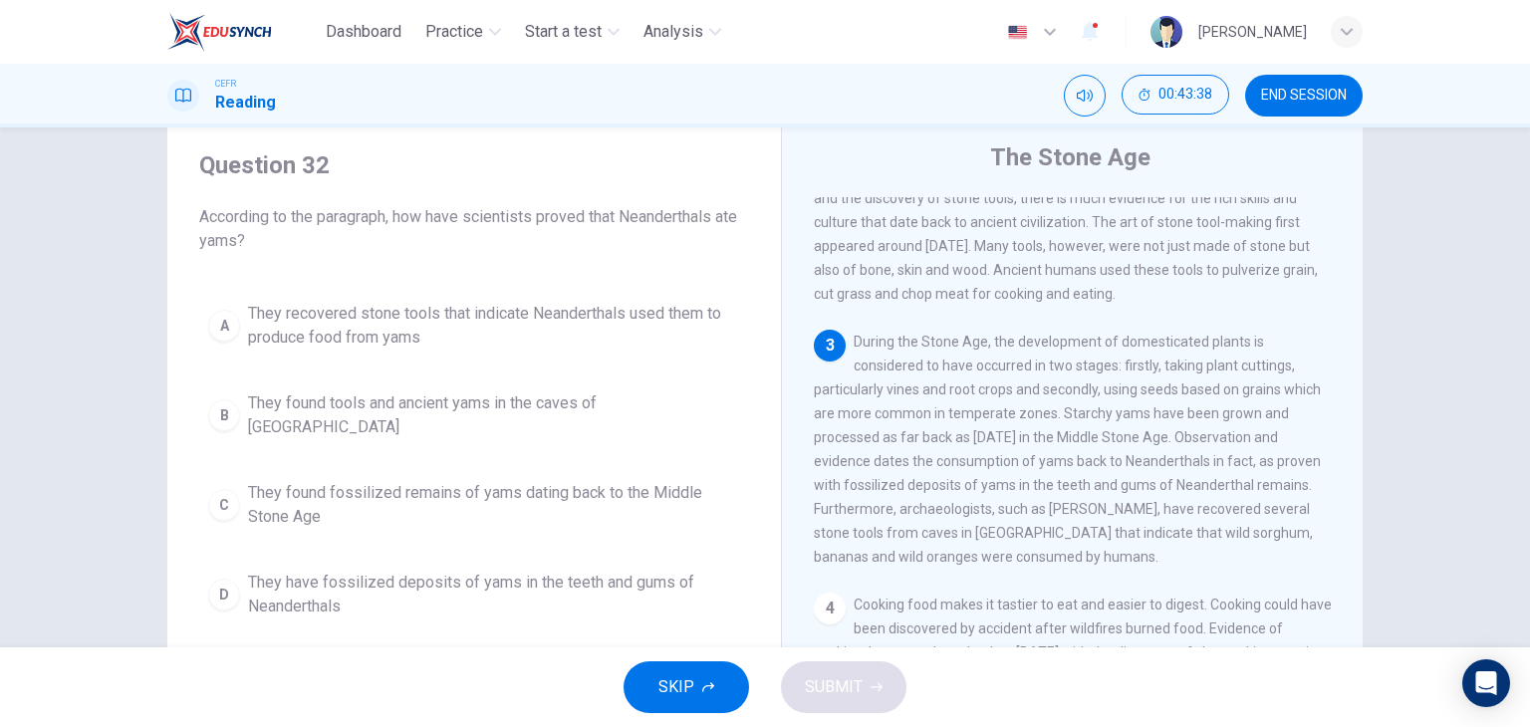
scroll to position [343, 0]
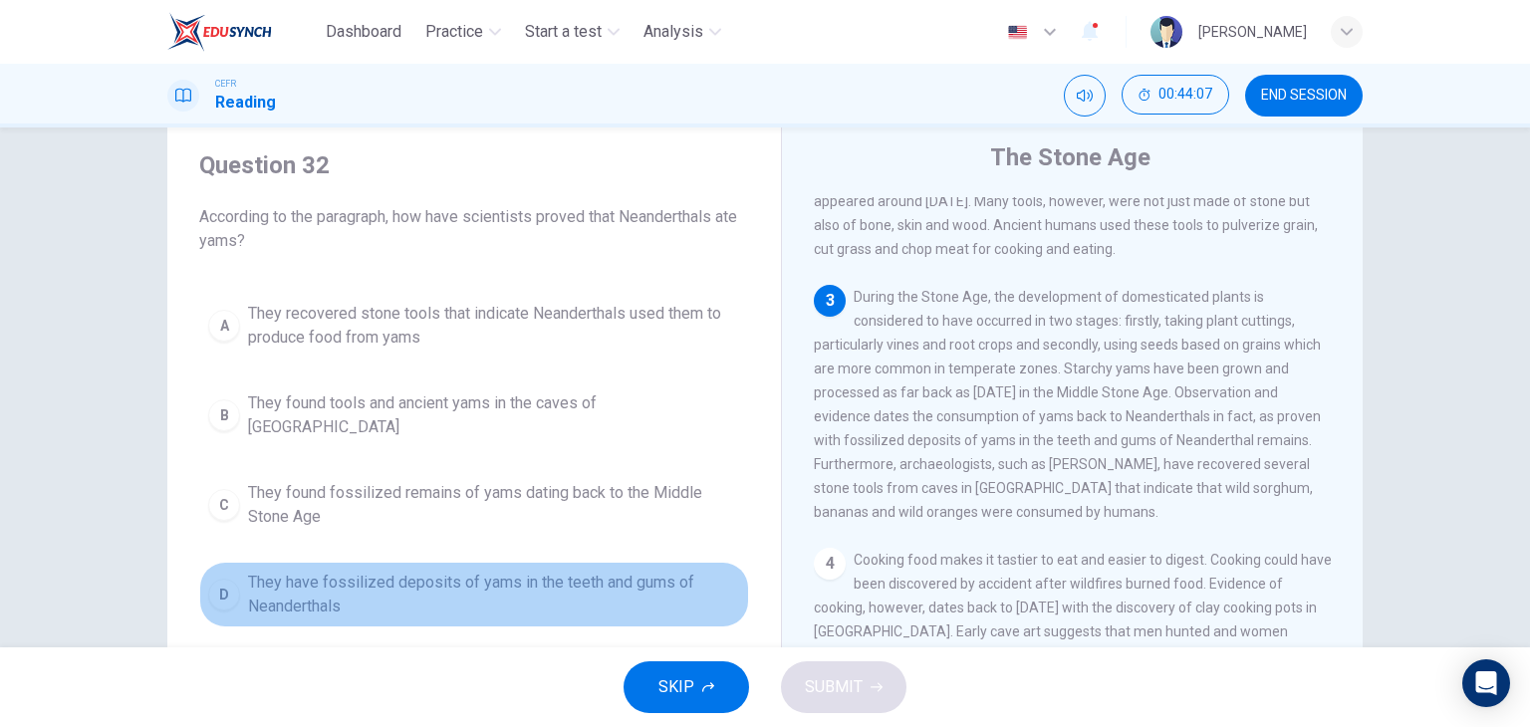
click at [348, 571] on span "They have fossilized deposits of yams in the teeth and gums of Neanderthals" at bounding box center [494, 595] width 492 height 48
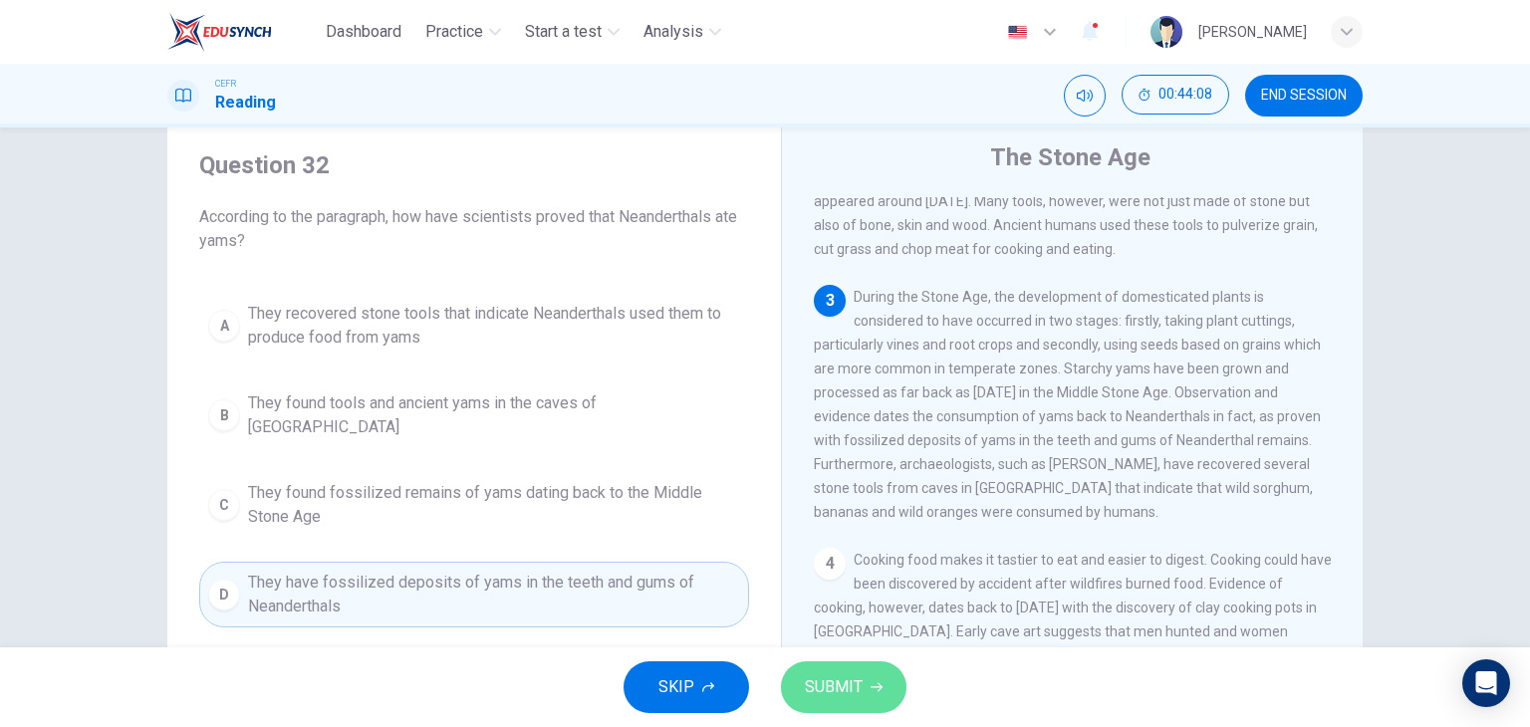
click at [839, 696] on span "SUBMIT" at bounding box center [834, 687] width 58 height 28
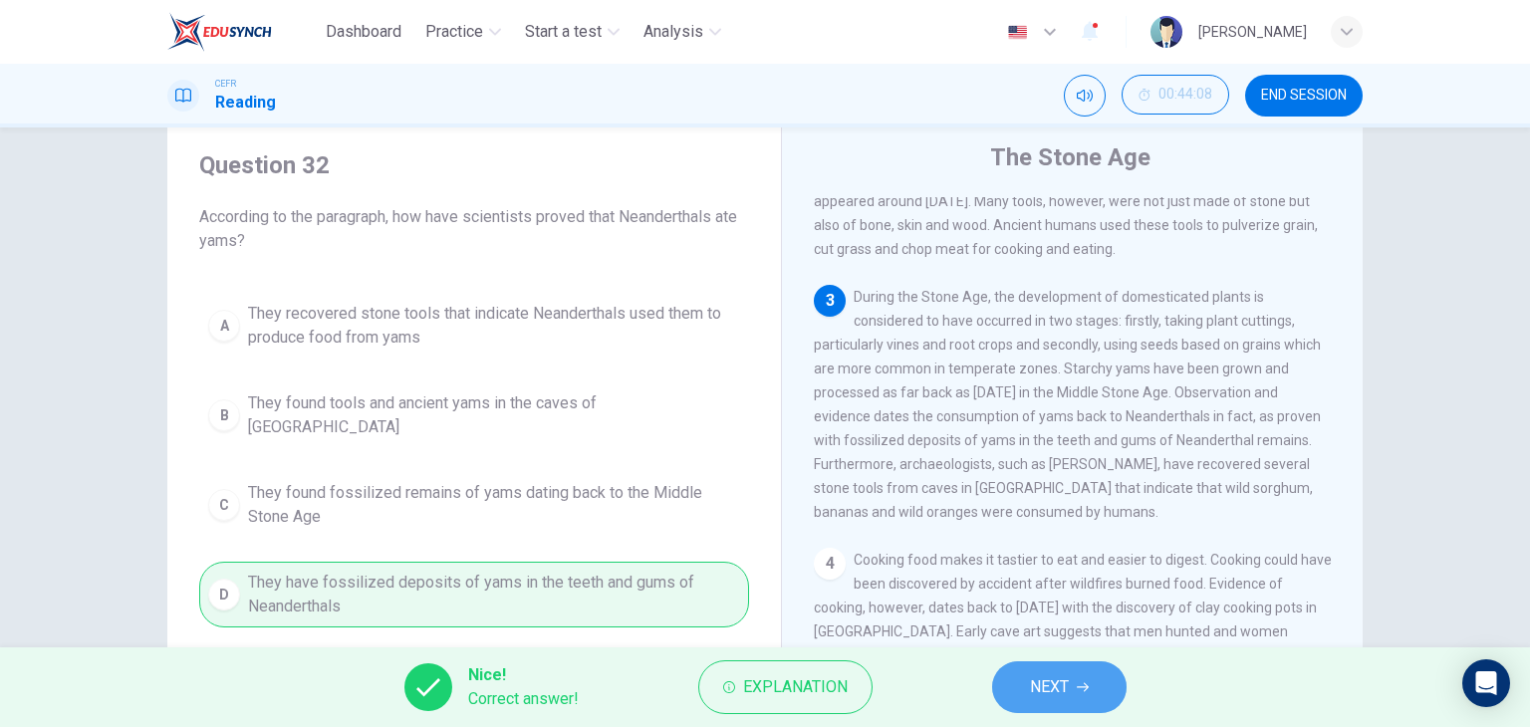
click at [1092, 691] on button "NEXT" at bounding box center [1059, 687] width 134 height 52
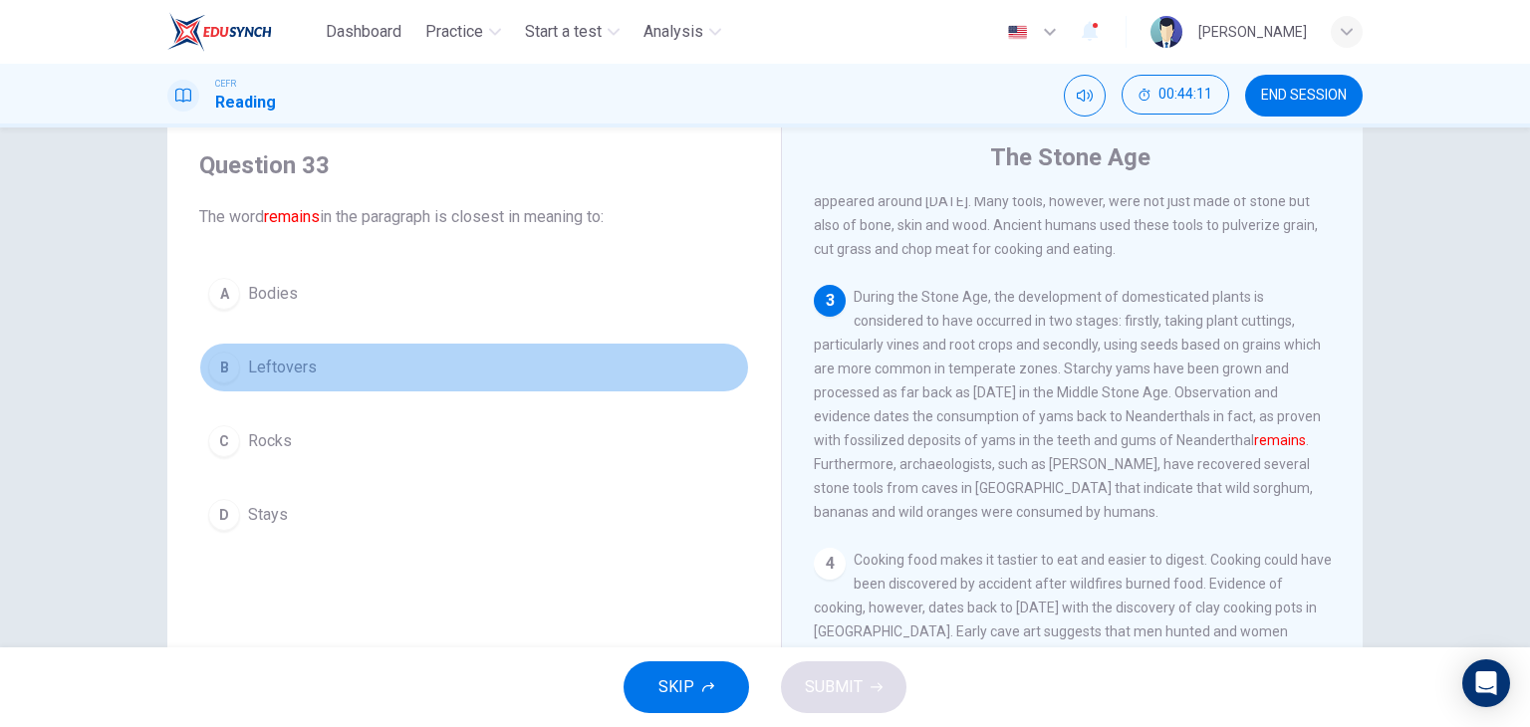
click at [347, 362] on button "B Leftovers" at bounding box center [474, 368] width 550 height 50
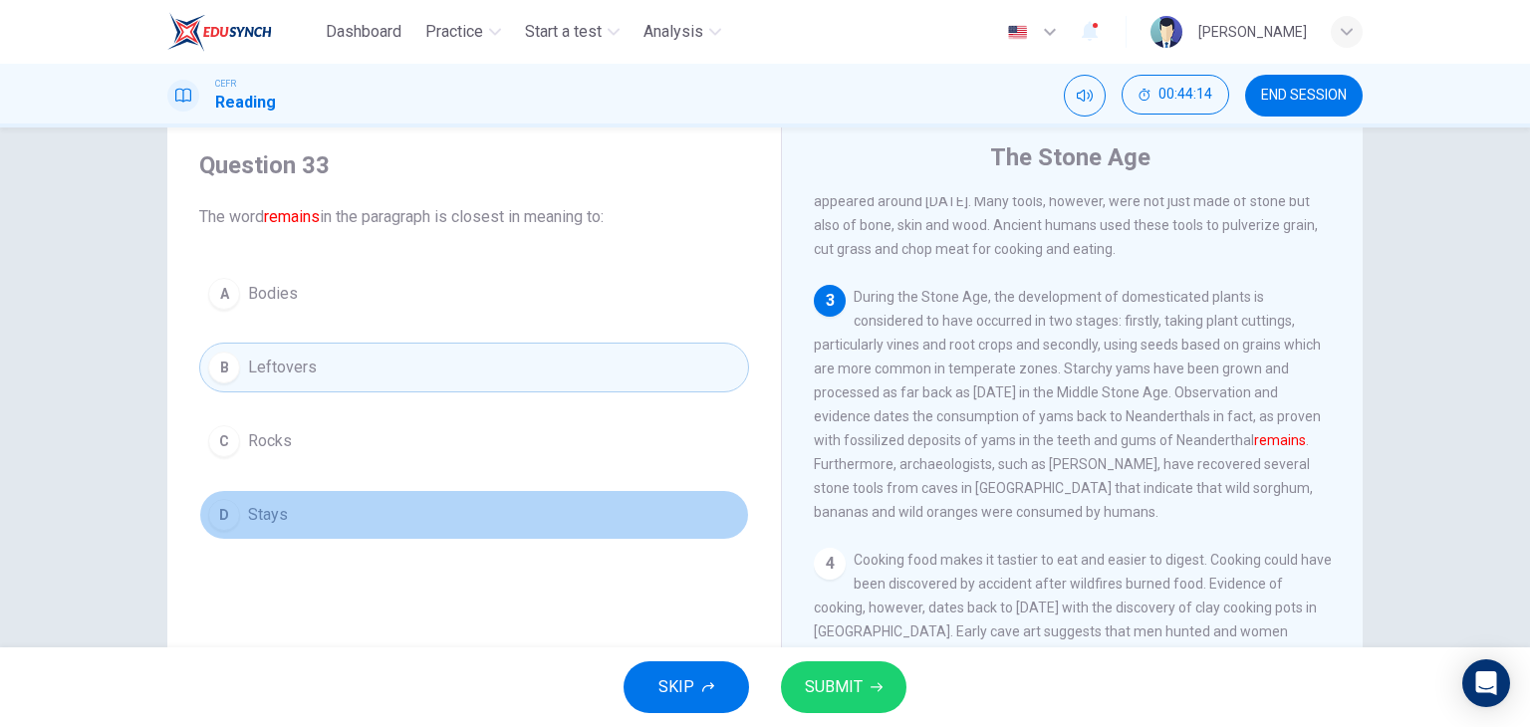
click at [373, 515] on button "D Stays" at bounding box center [474, 515] width 550 height 50
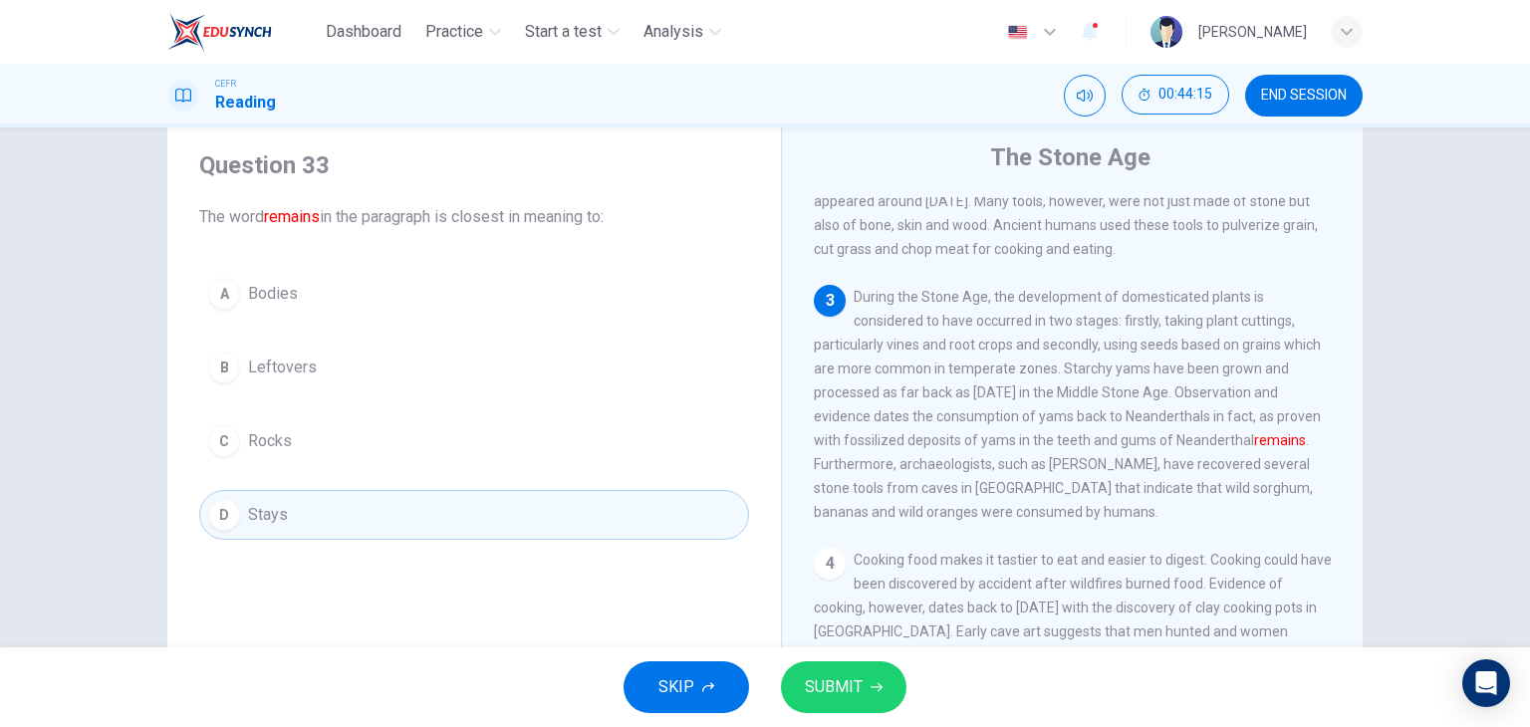
click at [888, 700] on button "SUBMIT" at bounding box center [843, 687] width 125 height 52
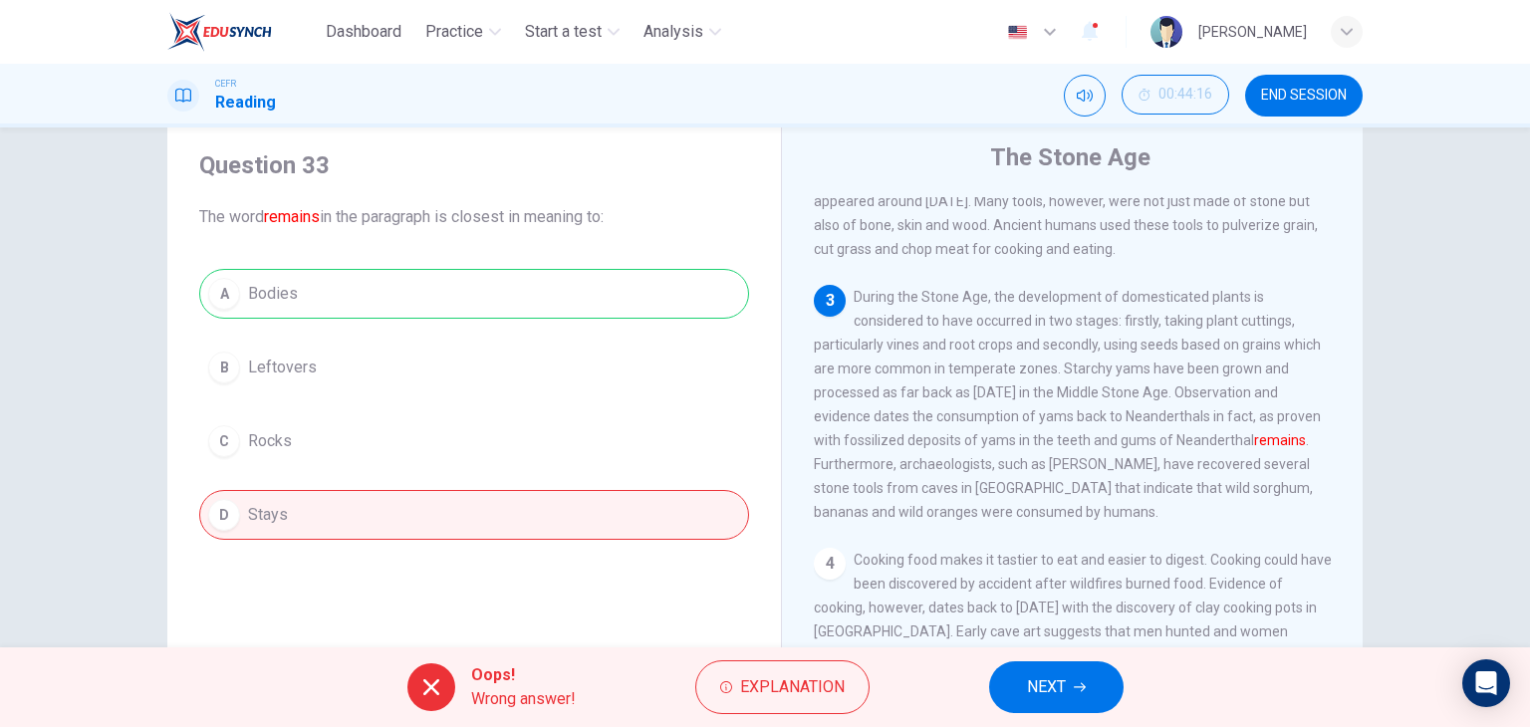
click at [813, 658] on div "Oops! Wrong answer! Explanation NEXT" at bounding box center [765, 687] width 1530 height 80
click at [813, 681] on span "Explanation" at bounding box center [792, 687] width 105 height 28
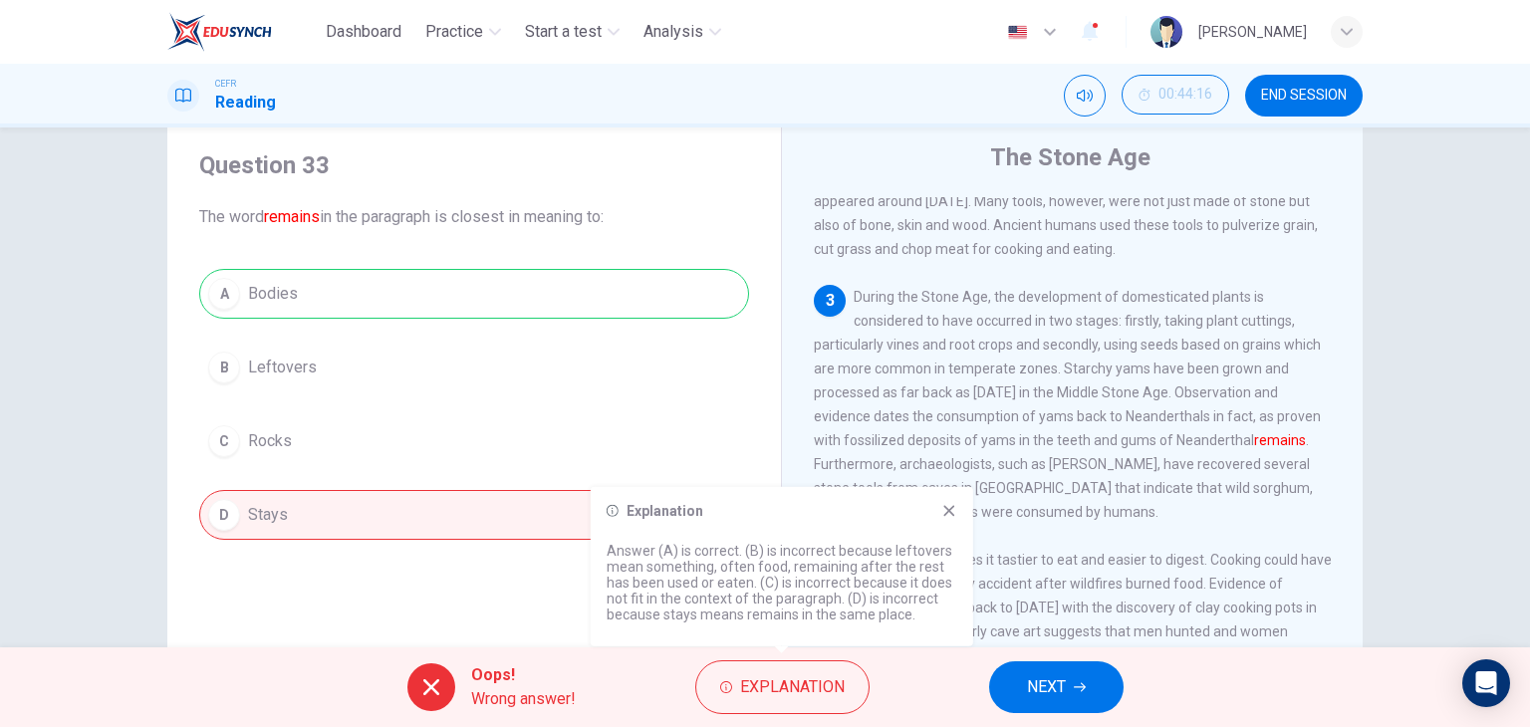
click at [948, 515] on icon at bounding box center [949, 511] width 16 height 16
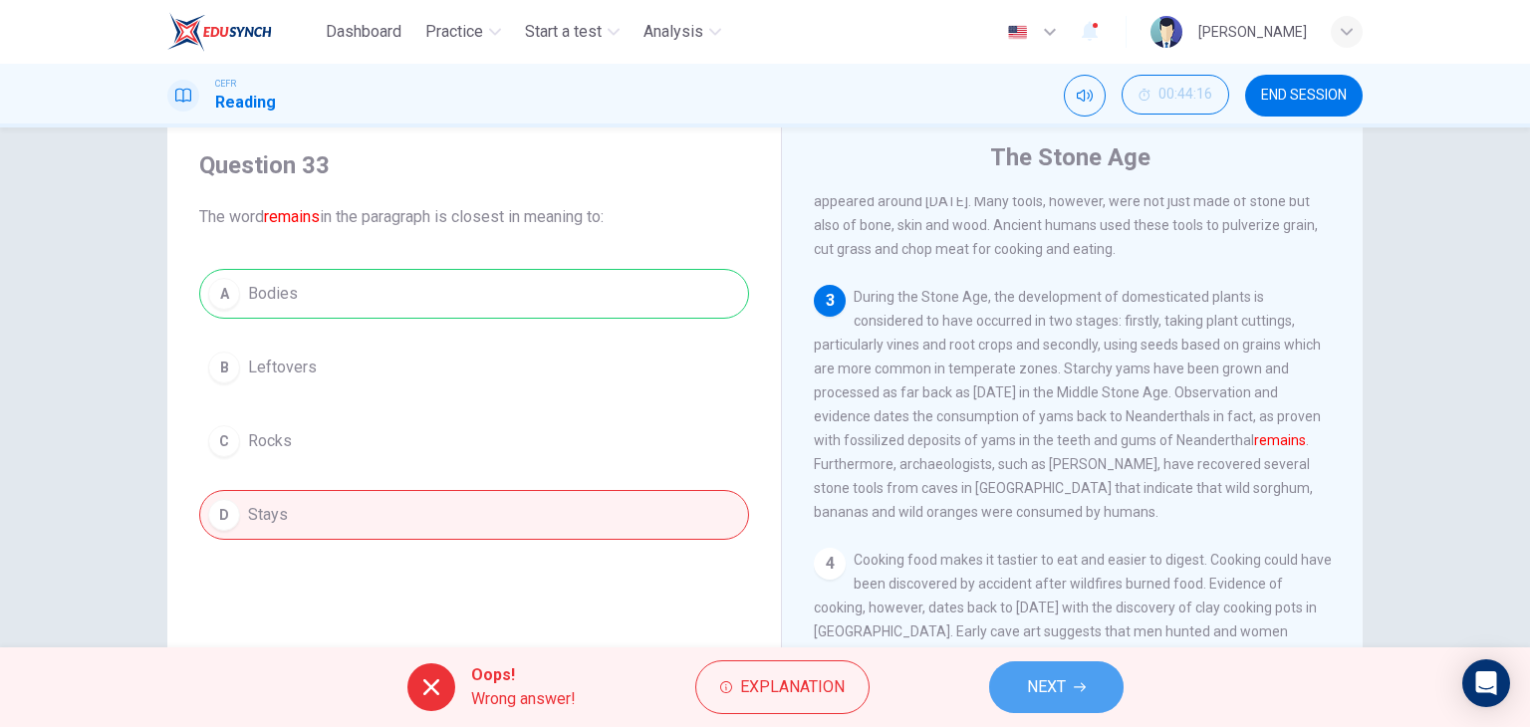
click at [1041, 680] on span "NEXT" at bounding box center [1046, 687] width 39 height 28
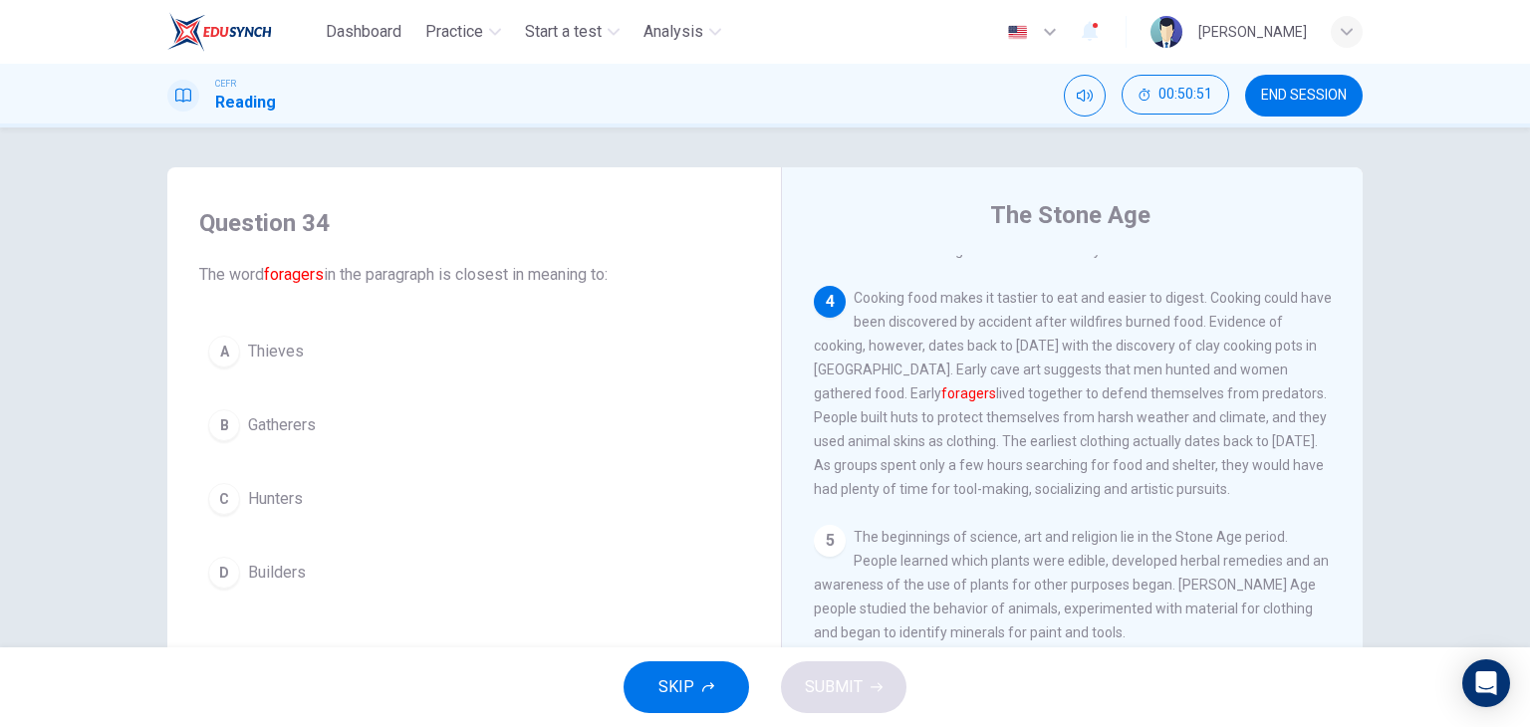
scroll to position [699, 0]
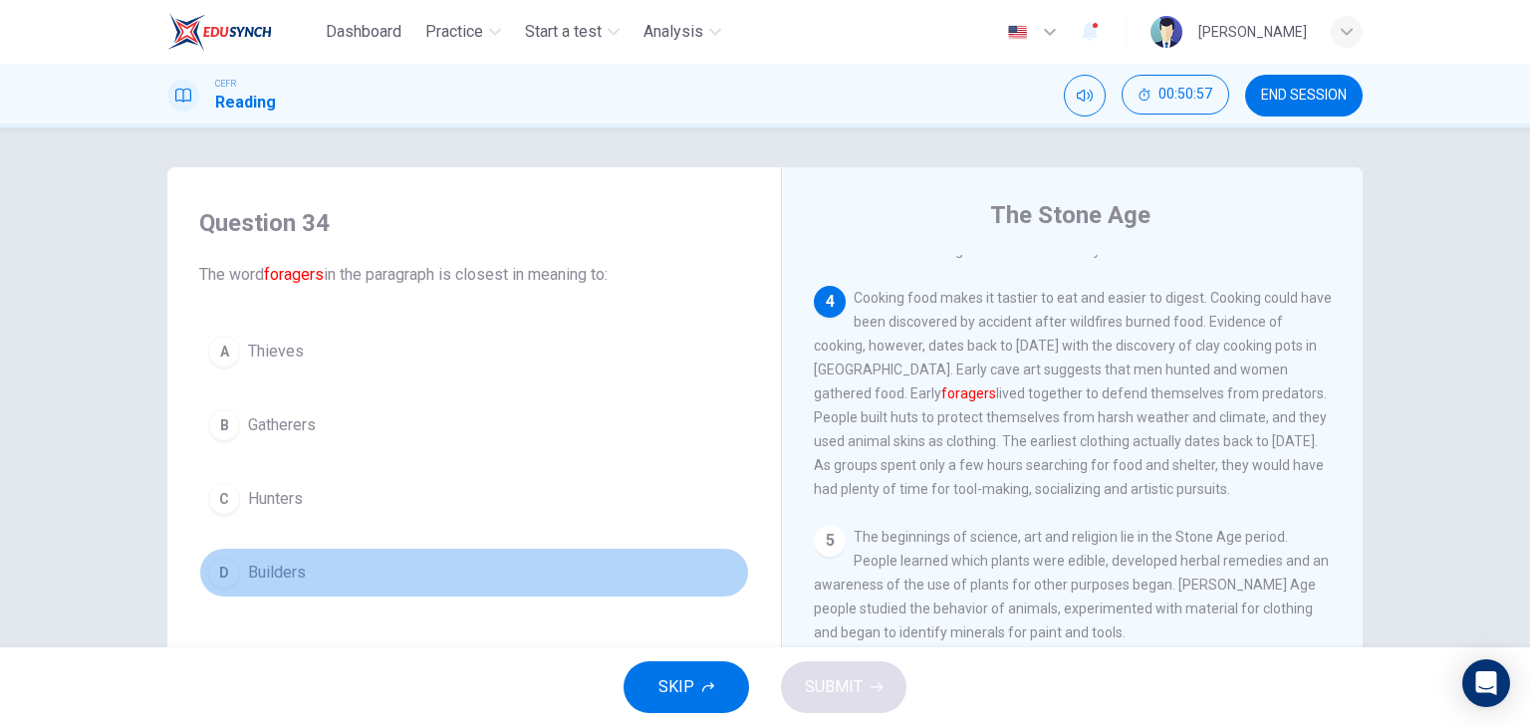
click at [291, 583] on button "D Builders" at bounding box center [474, 573] width 550 height 50
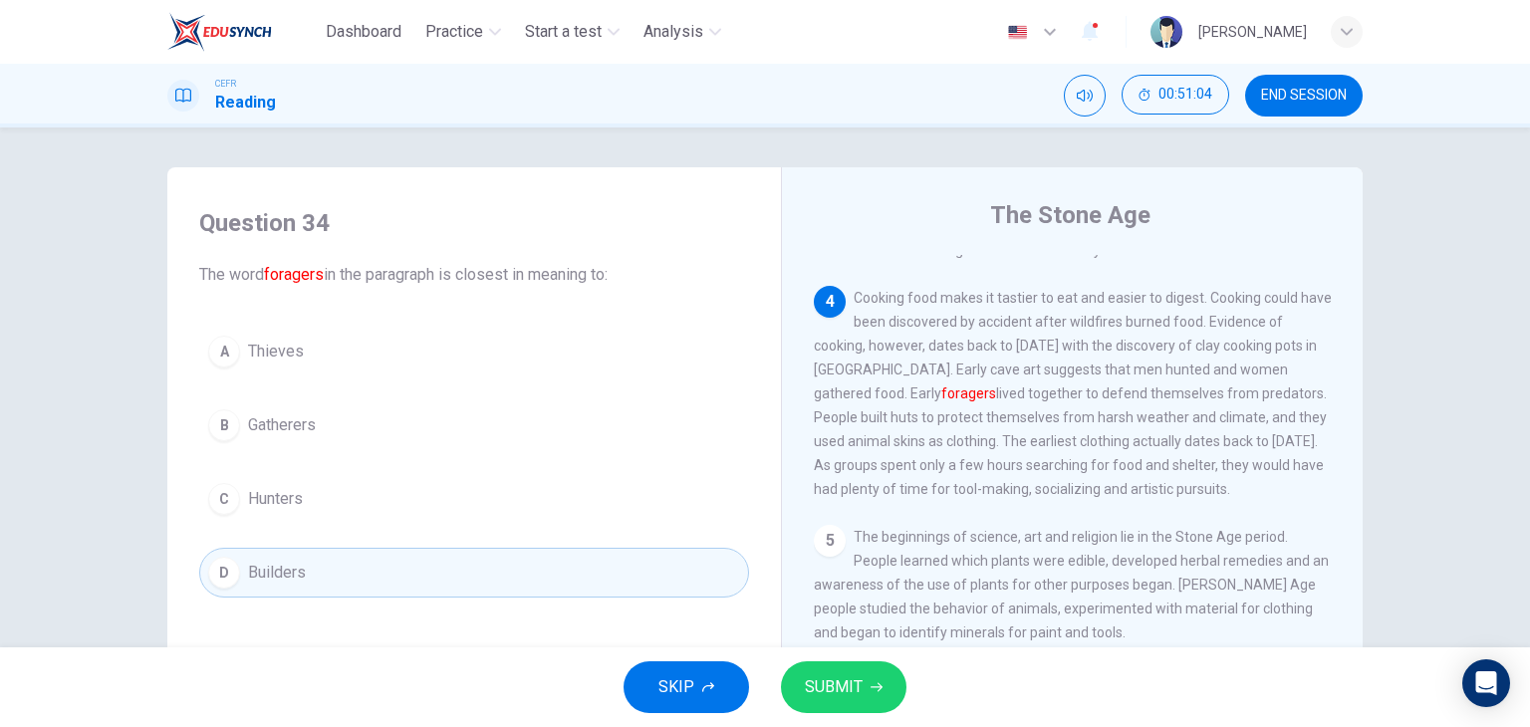
click at [326, 515] on button "C Hunters" at bounding box center [474, 499] width 550 height 50
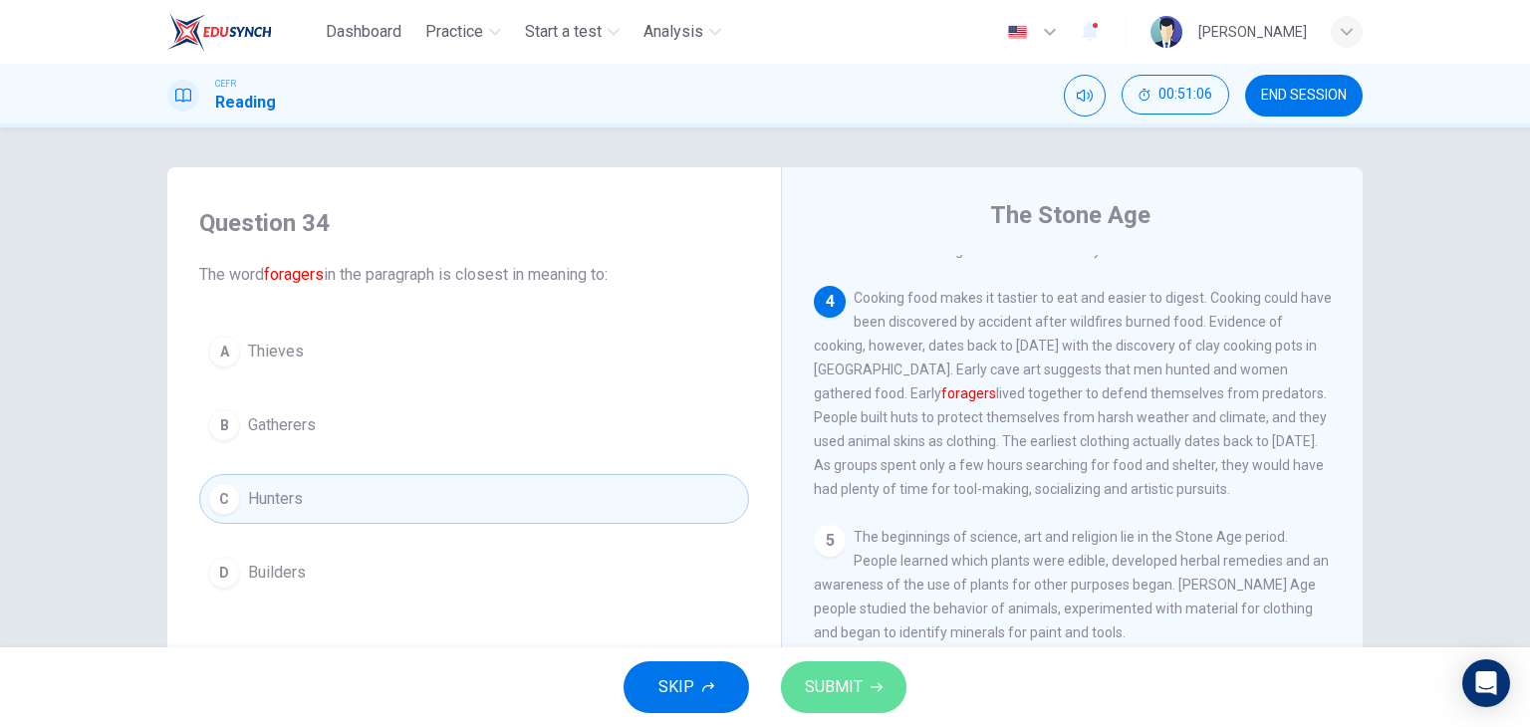
click at [820, 711] on button "SUBMIT" at bounding box center [843, 687] width 125 height 52
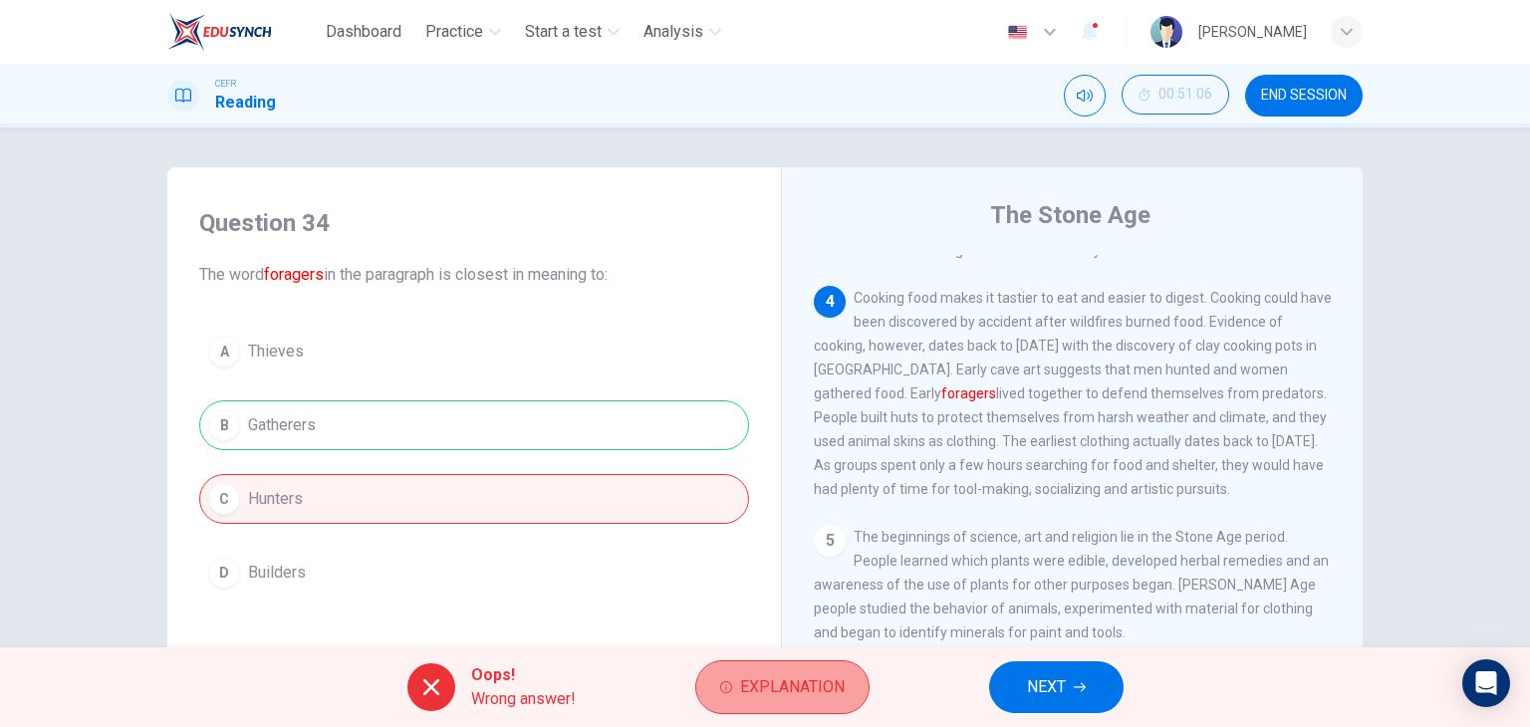
click at [744, 689] on span "Explanation" at bounding box center [792, 687] width 105 height 28
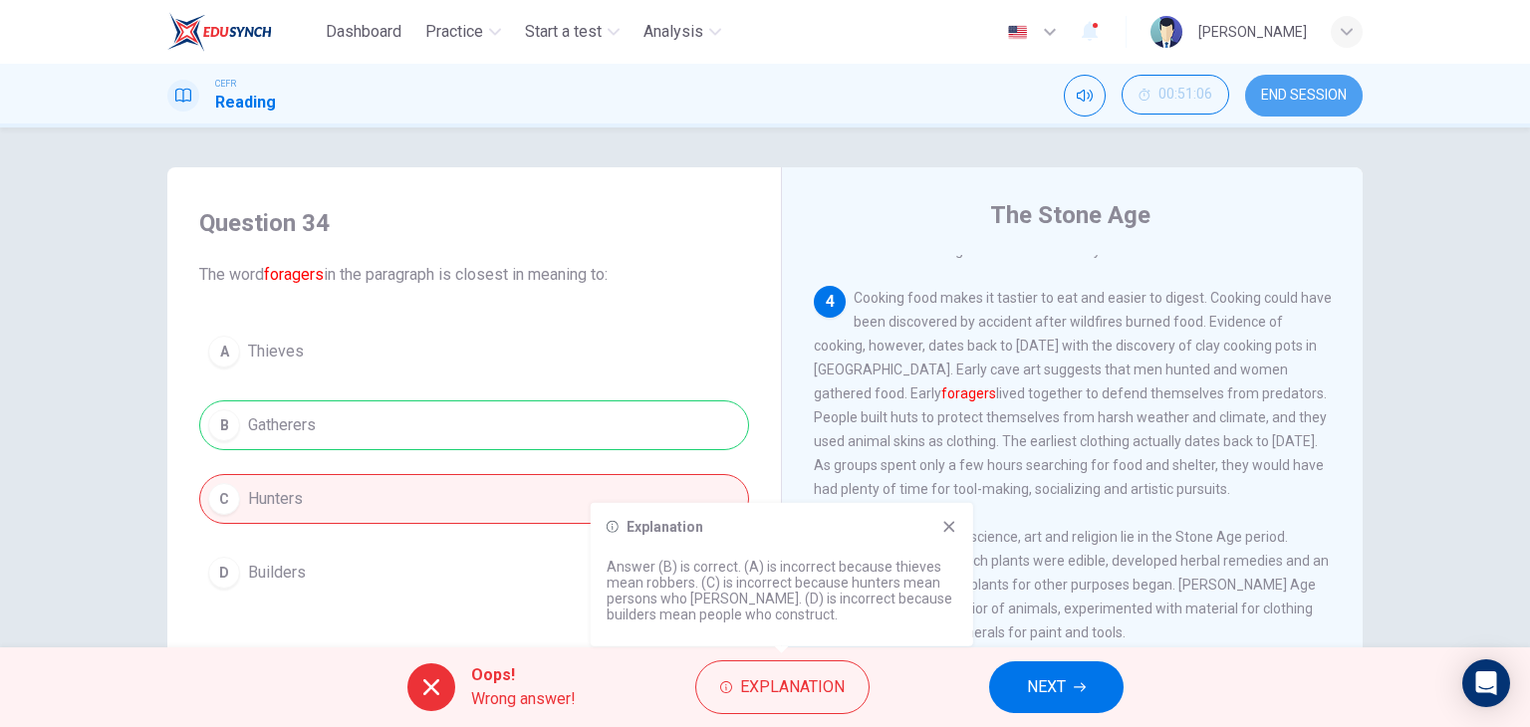
click at [1315, 94] on span "END SESSION" at bounding box center [1304, 96] width 86 height 16
